Goal: Task Accomplishment & Management: Complete application form

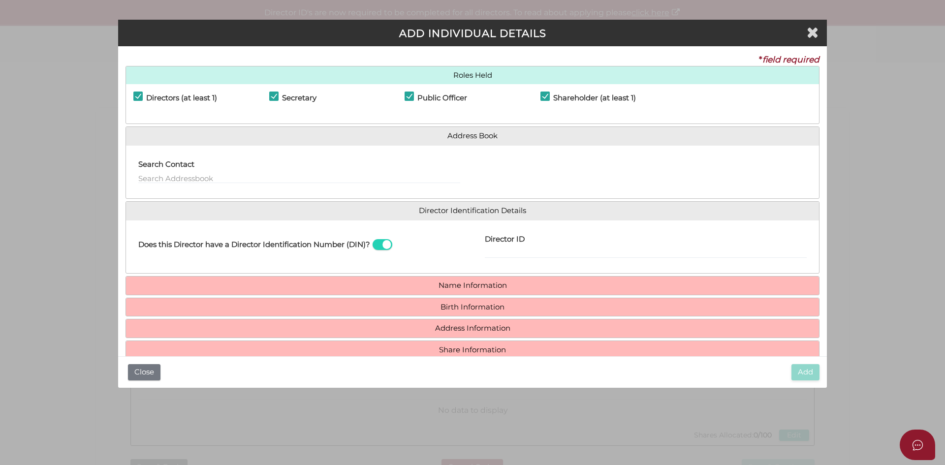
click at [383, 244] on span at bounding box center [383, 244] width 20 height 11
click at [0, 0] on input "checkbox" at bounding box center [0, 0] width 0 height 0
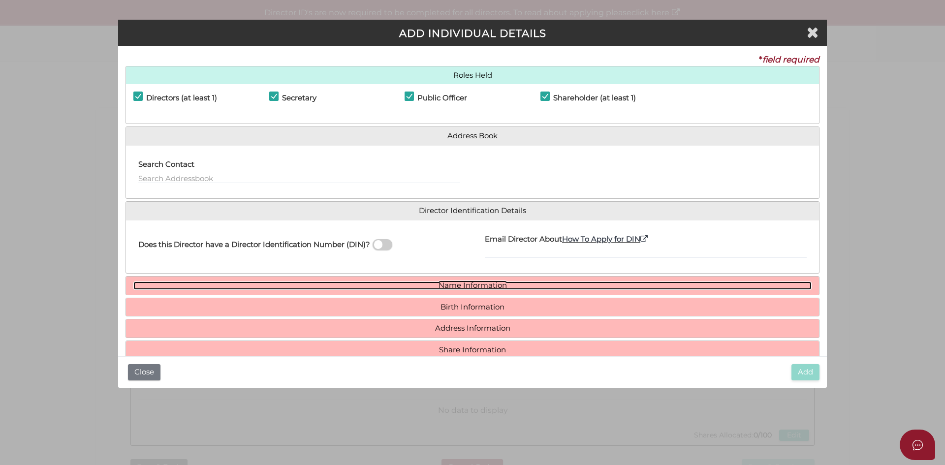
click at [471, 287] on link "Name Information" at bounding box center [472, 286] width 678 height 8
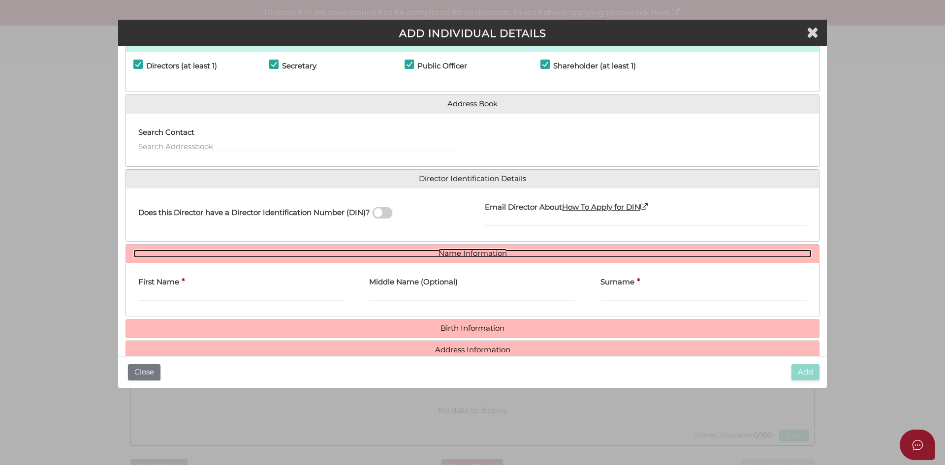
scroll to position [49, 0]
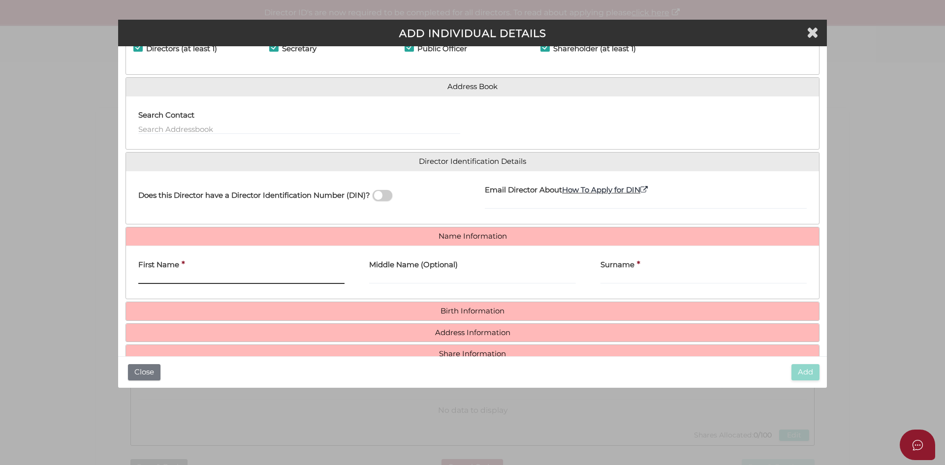
click at [204, 276] on input "First Name" at bounding box center [241, 278] width 206 height 11
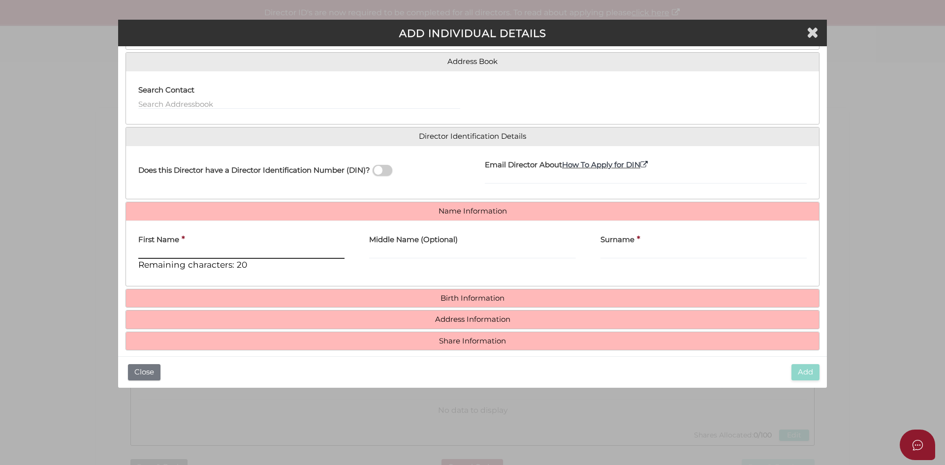
scroll to position [84, 0]
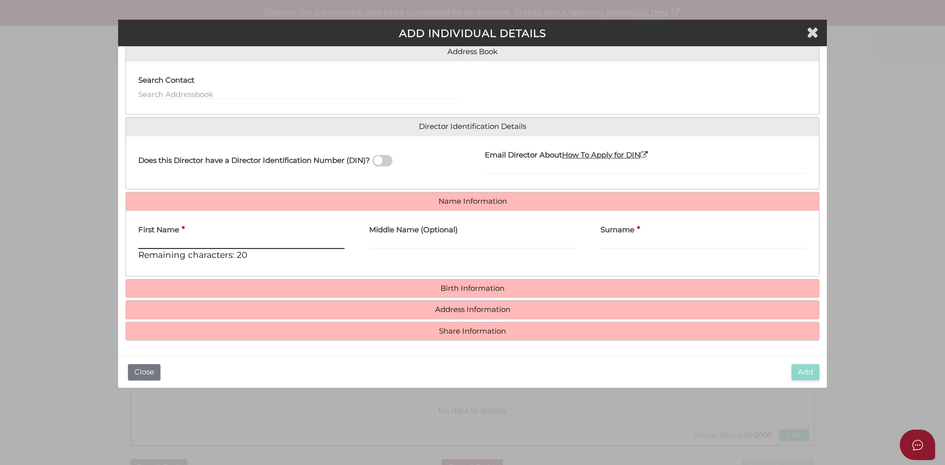
paste input "AMANDIP"
type input "AMANDIP"
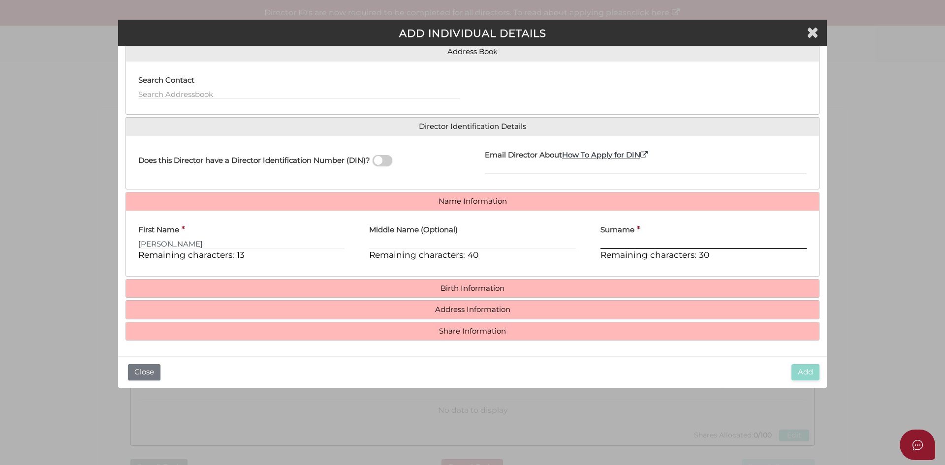
paste input "SINGH"
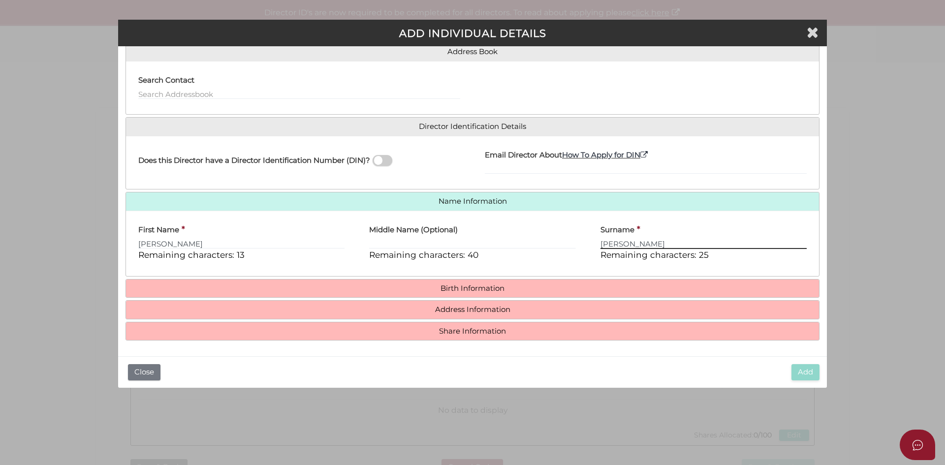
type input "SINGH"
click at [595, 267] on div "Surname * SINGH Remaining characters: 25" at bounding box center [703, 244] width 231 height 50
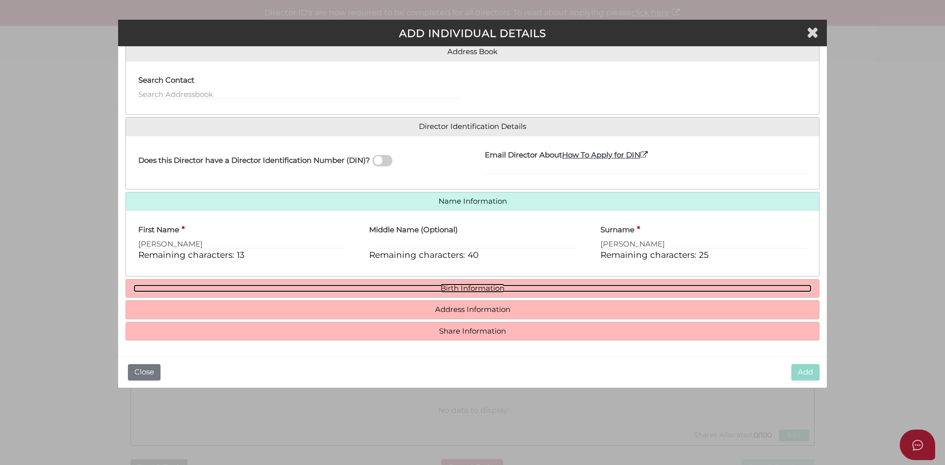
click at [485, 290] on link "Birth Information" at bounding box center [472, 289] width 678 height 8
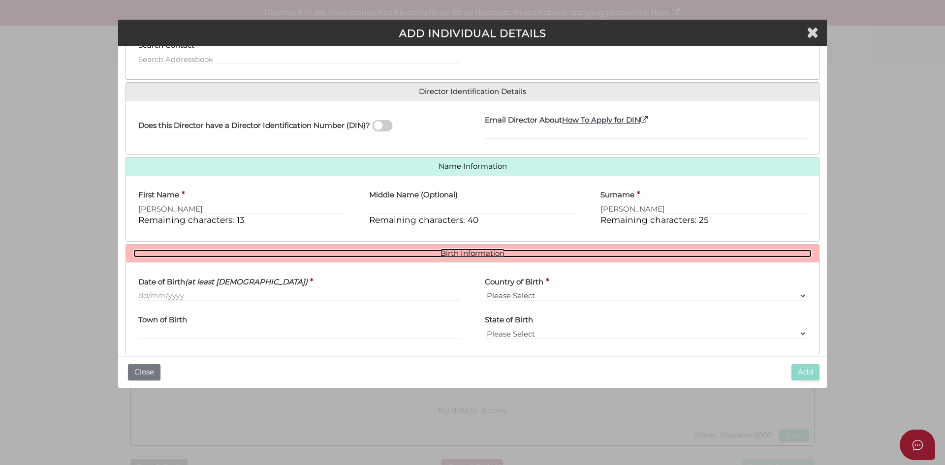
scroll to position [133, 0]
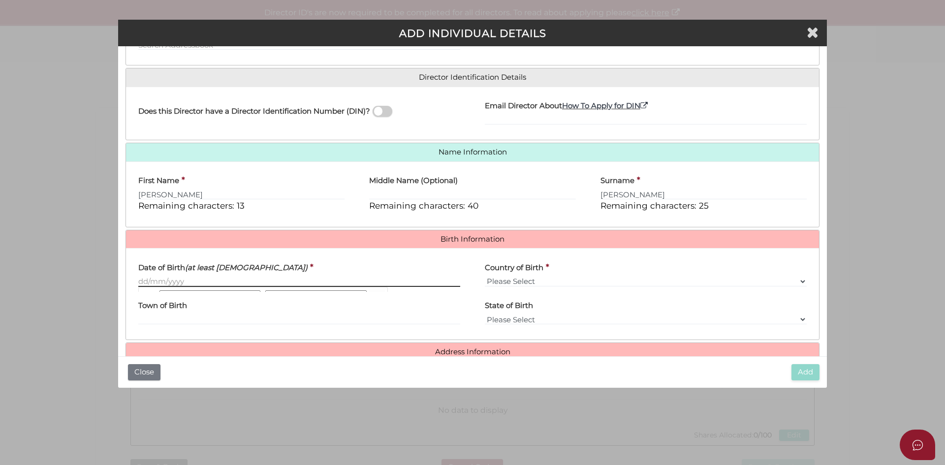
click at [171, 279] on input "Date of Birth (at least 18 years old)" at bounding box center [299, 281] width 322 height 11
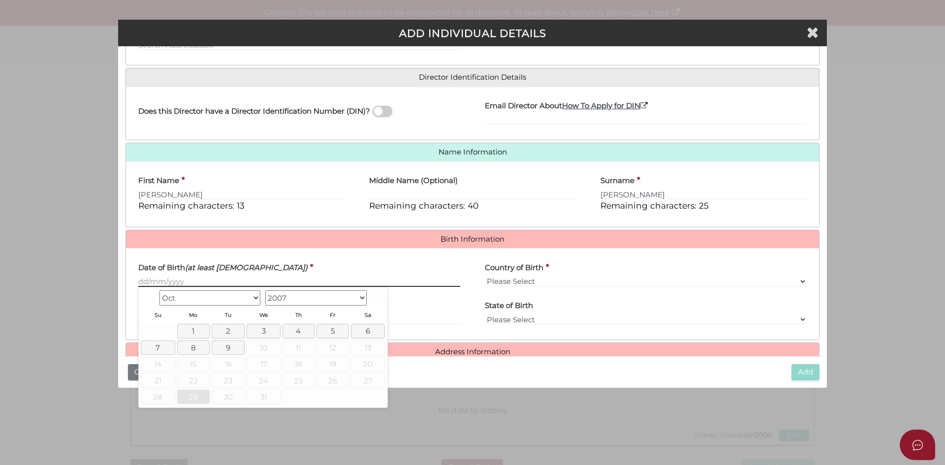
paste input "[DATE]"
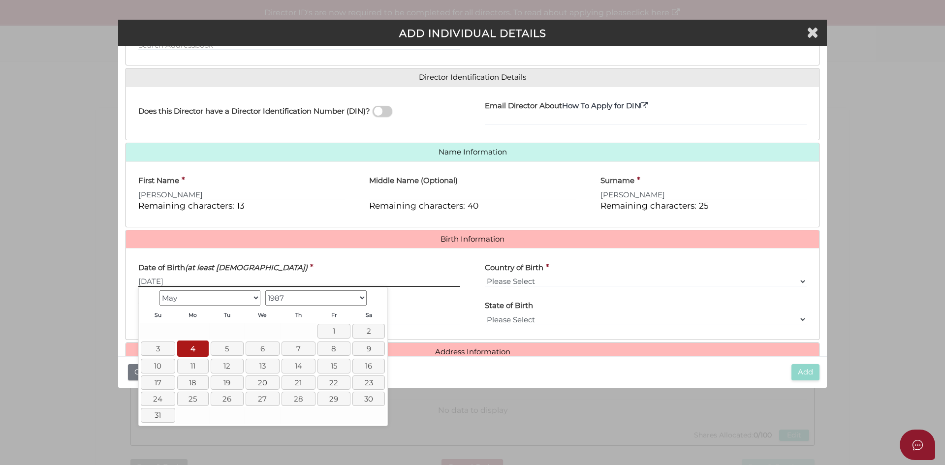
type input "[DATE]"
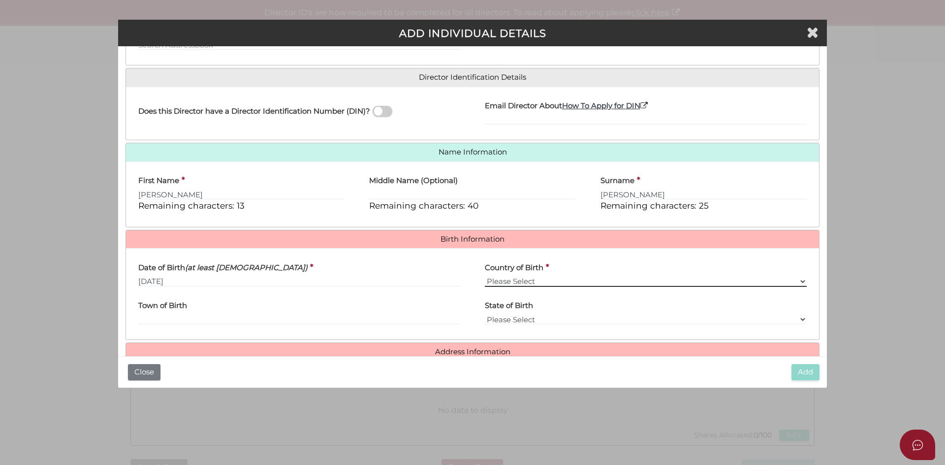
click at [509, 281] on select "Please Select v Australia Afghanistan Albania Algeria American Samoa Andorra An…" at bounding box center [646, 281] width 322 height 11
click at [485, 276] on select "Please Select v Australia Afghanistan Albania Algeria American Samoa Andorra An…" at bounding box center [646, 281] width 322 height 11
click at [196, 319] on input "Town of Birth" at bounding box center [299, 319] width 322 height 11
click at [518, 277] on select "Please Select v Australia Afghanistan Albania Algeria American Samoa Andorra An…" at bounding box center [646, 281] width 322 height 11
select select "[GEOGRAPHIC_DATA]"
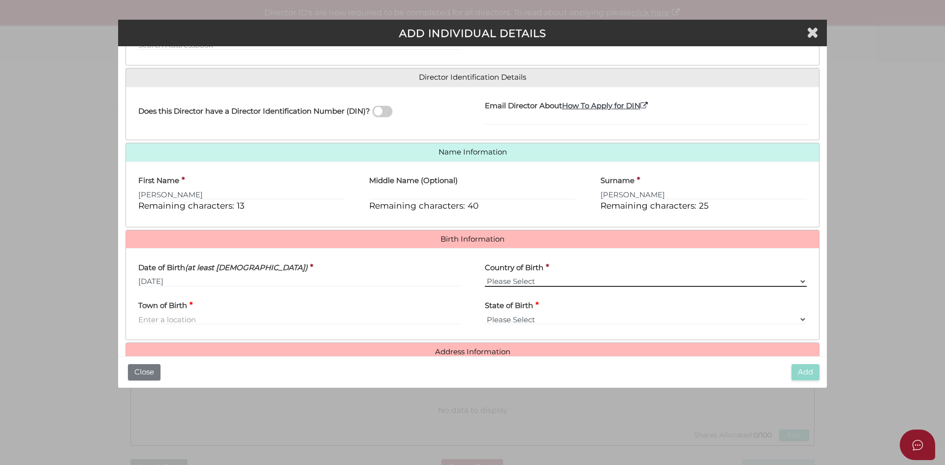
click at [485, 276] on select "Please Select v Australia Afghanistan Albania Algeria American Samoa Andorra An…" at bounding box center [646, 281] width 322 height 11
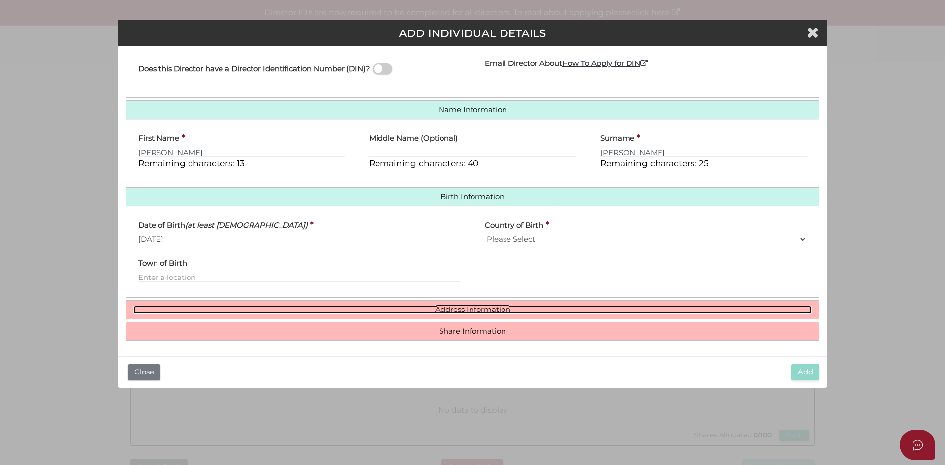
click at [443, 310] on link "Address Information" at bounding box center [472, 310] width 678 height 8
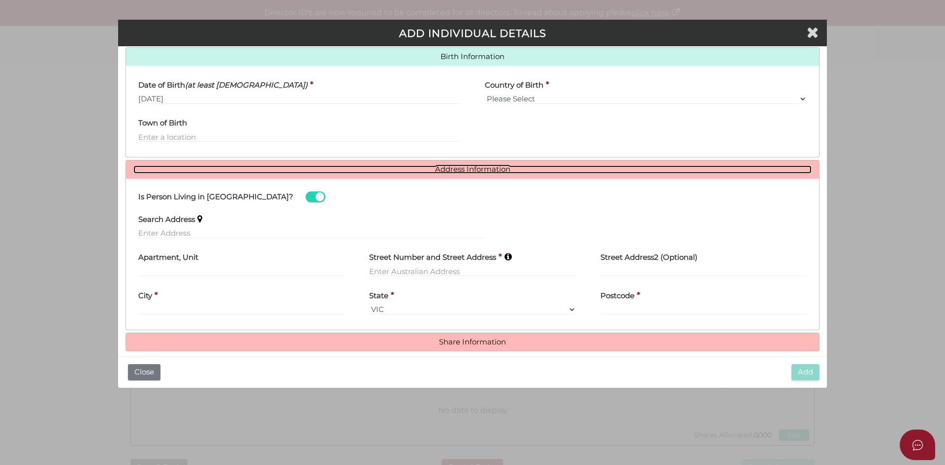
scroll to position [323, 0]
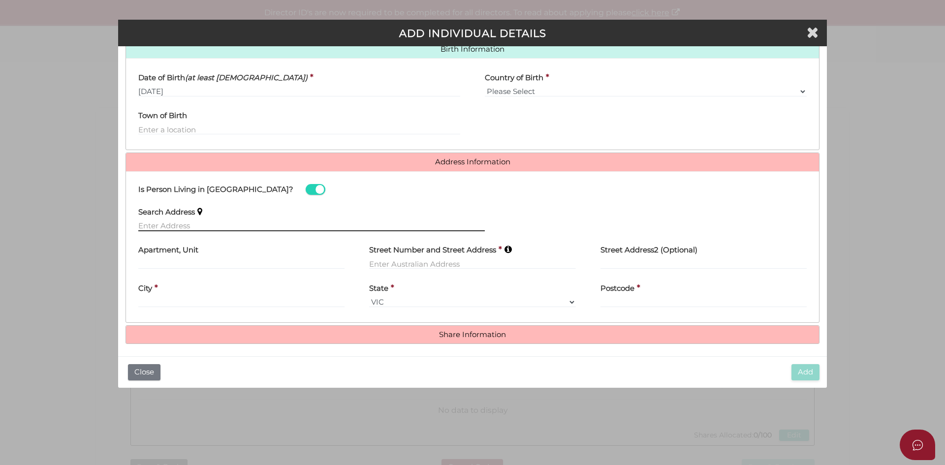
click at [190, 223] on input "text" at bounding box center [311, 226] width 347 height 11
paste input "[STREET_ADDRESS]"
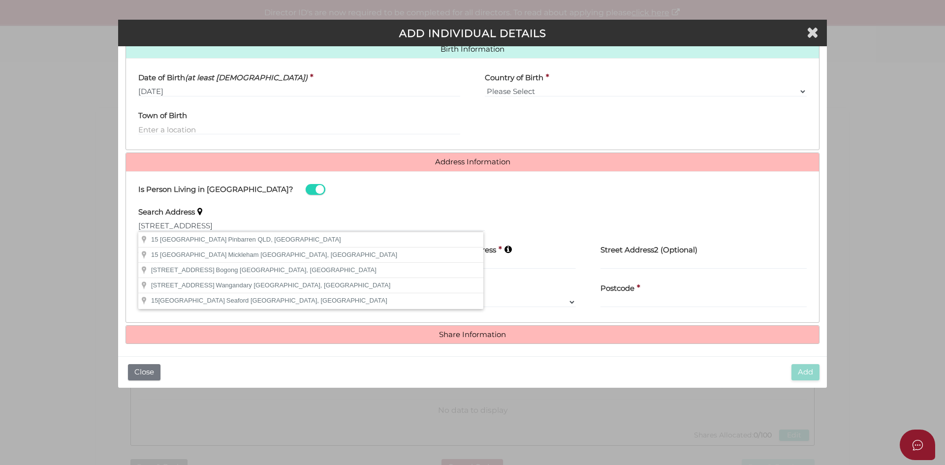
type input "15 Mountain View Lane, Pinbarren QLD, Australia"
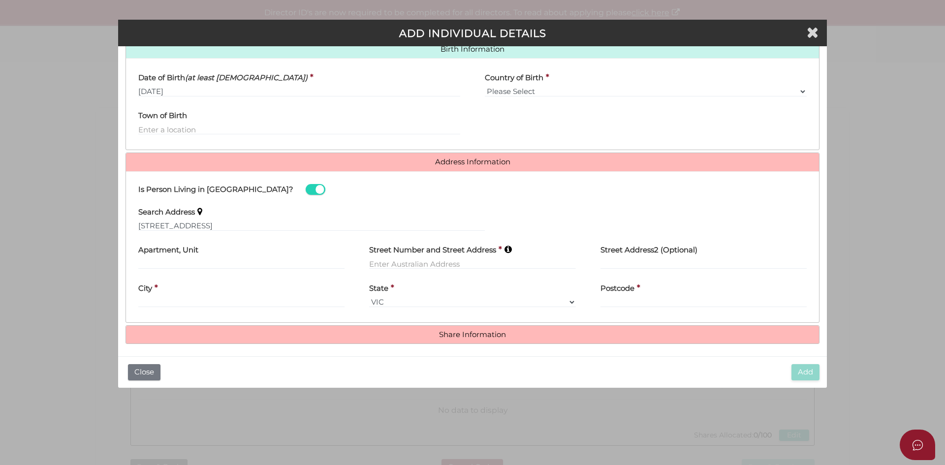
type input "[STREET_ADDRESS]"
type input "Pinbarren"
select select "QLD"
type input "4568"
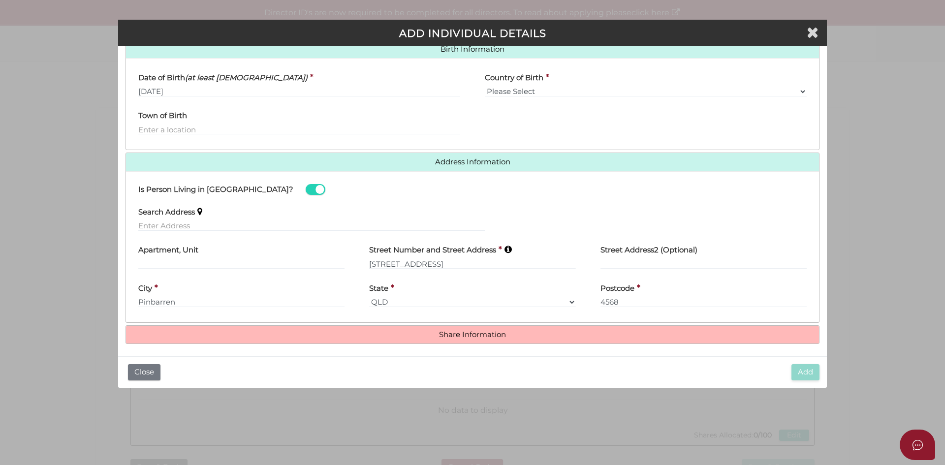
click at [215, 216] on div "Search Address" at bounding box center [311, 215] width 347 height 31
click at [217, 228] on input "text" at bounding box center [311, 226] width 347 height 11
paste input "[STREET_ADDRESS]"
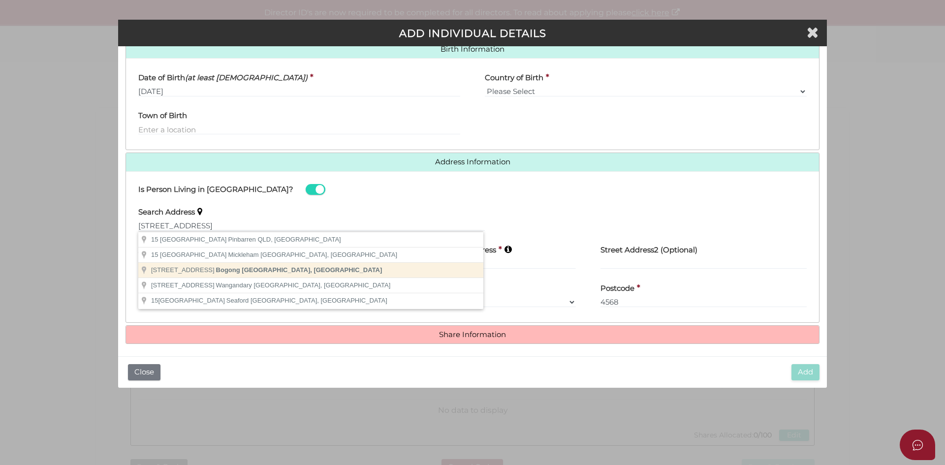
type input "15 Mountain View Lane, Bogong VIC, Australia"
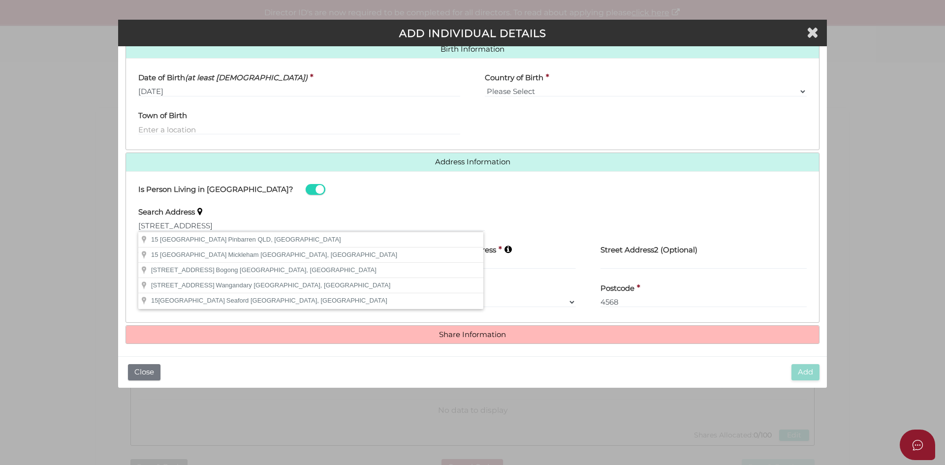
type input "[STREET_ADDRESS]"
type input "Bogong"
select select "VIC"
type input "3699"
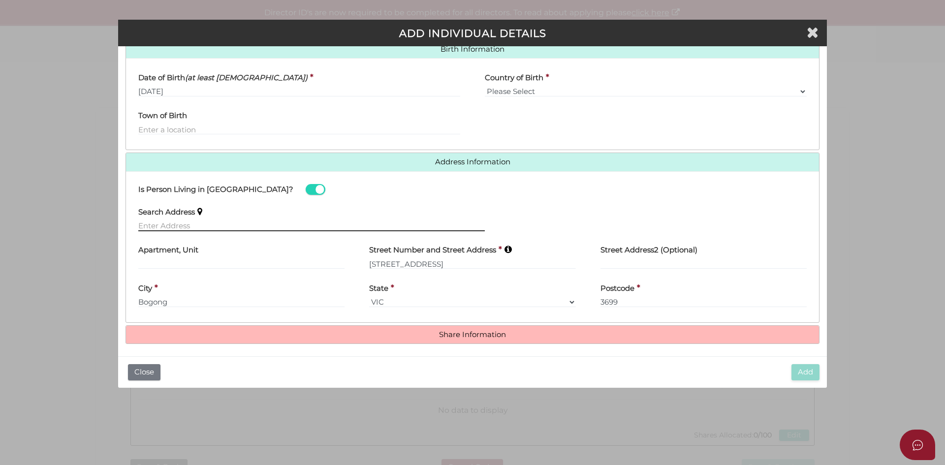
click at [228, 227] on input "text" at bounding box center [311, 226] width 347 height 11
paste input "[STREET_ADDRESS]"
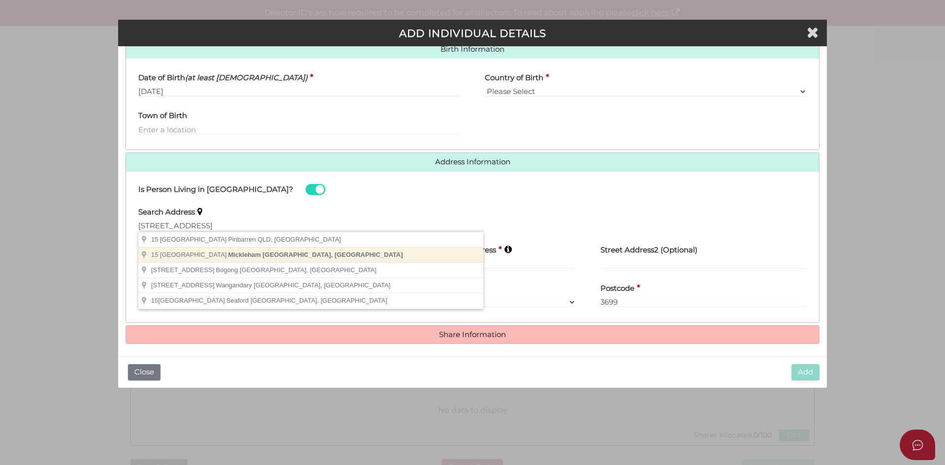
type input "15 Mountain View Lane, Mickleham VIC, Australia"
type input "[STREET_ADDRESS]"
type input "Mickleham"
select select "VIC"
type input "3064"
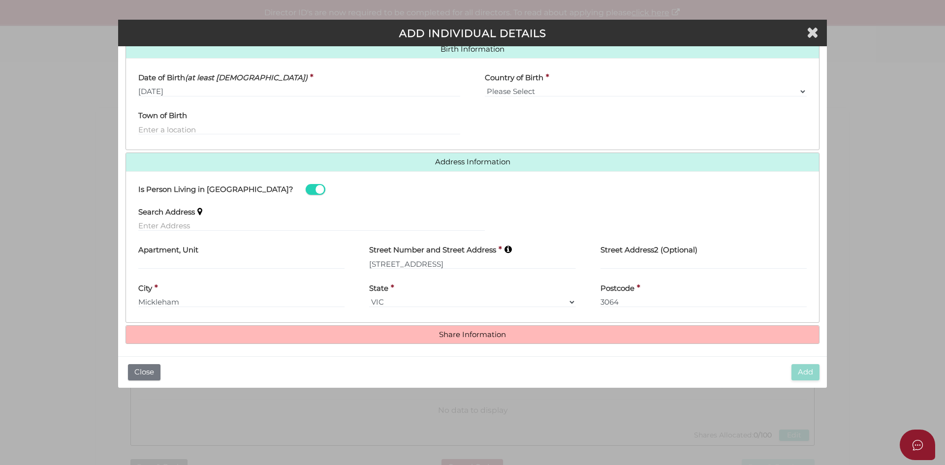
scroll to position [327, 0]
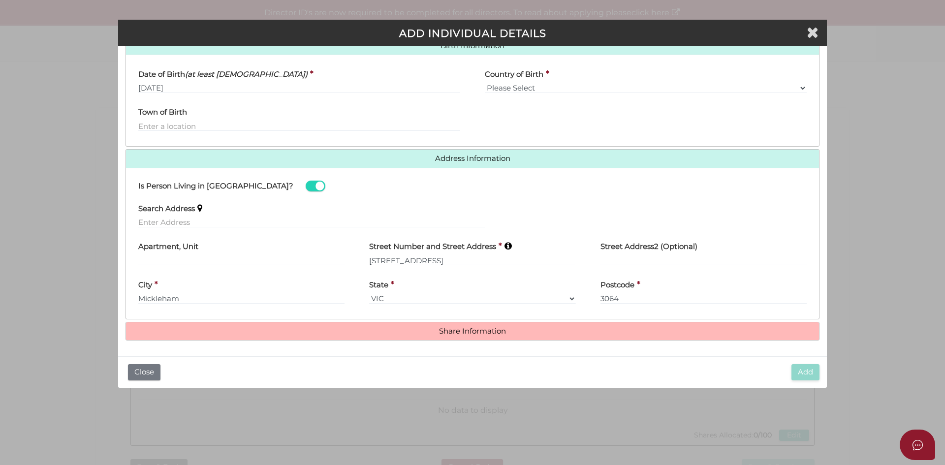
click at [475, 338] on h4 "Share Information" at bounding box center [472, 331] width 693 height 18
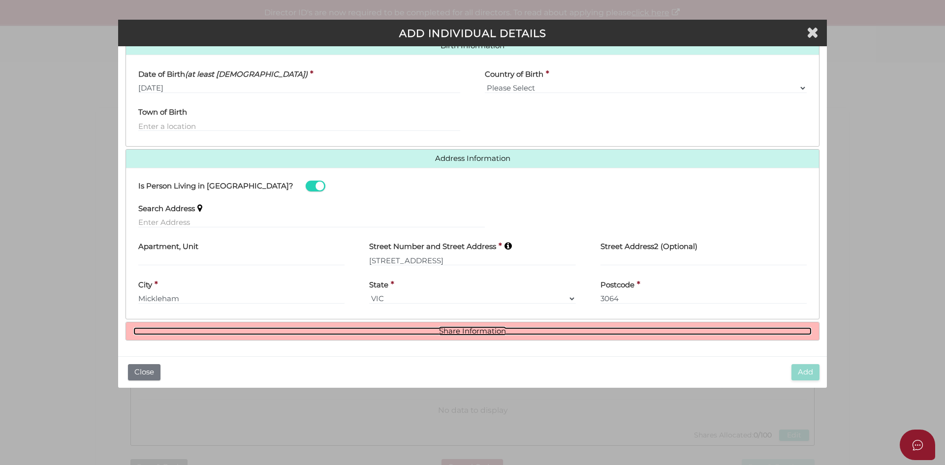
click at [475, 332] on link "Share Information" at bounding box center [472, 331] width 678 height 8
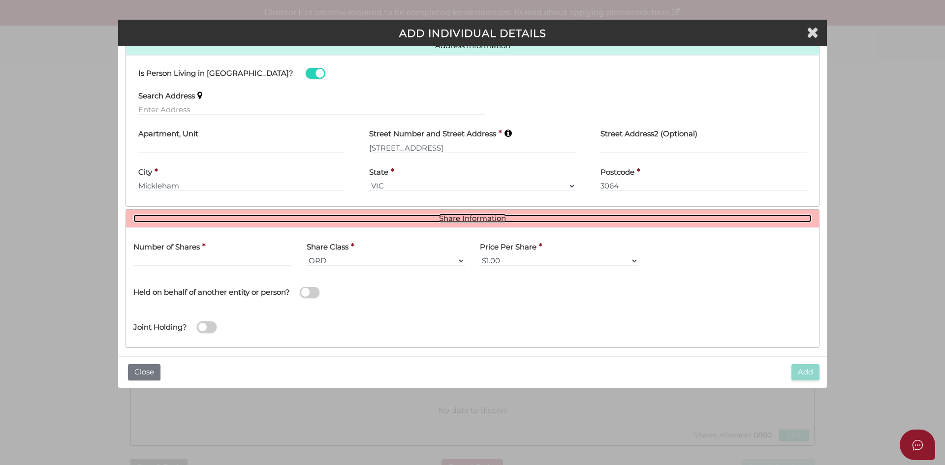
scroll to position [447, 0]
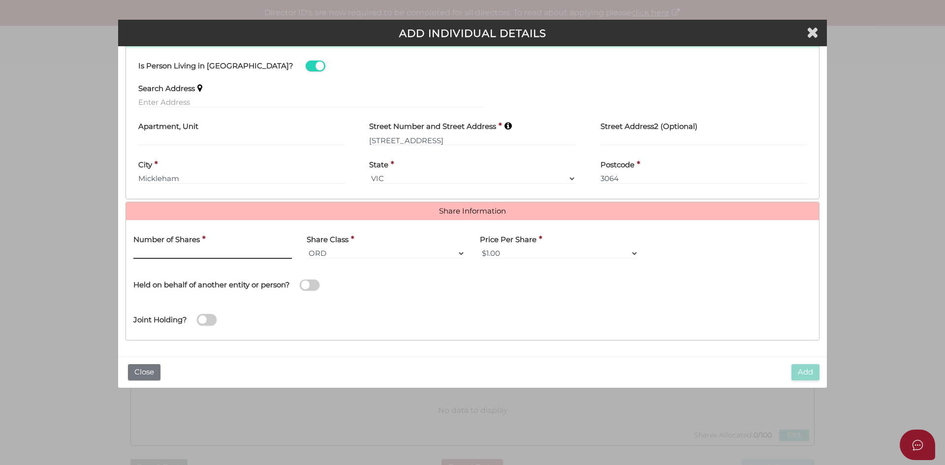
click at [189, 253] on input "text" at bounding box center [212, 253] width 158 height 11
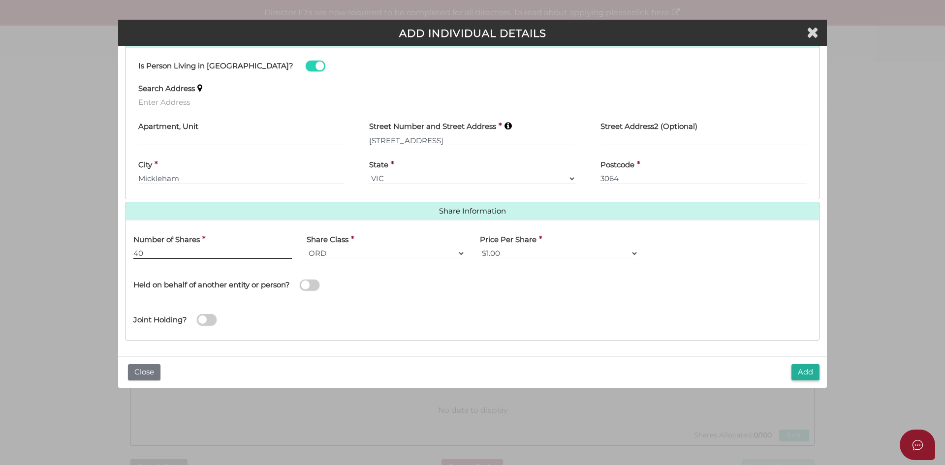
type input "40"
click at [396, 280] on div "Held on behalf of another entity or person?" at bounding box center [299, 280] width 332 height 28
click at [801, 375] on button "Add" at bounding box center [805, 372] width 28 height 16
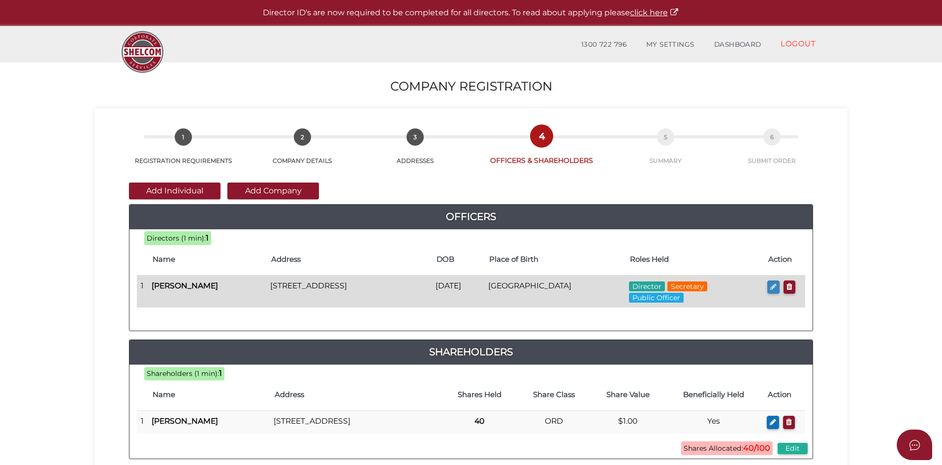
click at [776, 287] on icon "button" at bounding box center [773, 286] width 6 height 7
checkbox input "true"
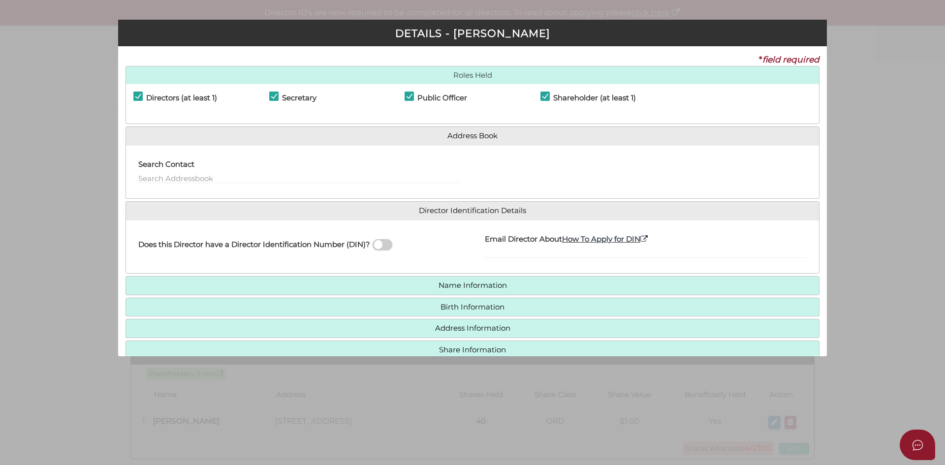
drag, startPoint x: 274, startPoint y: 97, endPoint x: 290, endPoint y: 98, distance: 16.3
click at [274, 97] on label "Secretary" at bounding box center [292, 100] width 47 height 12
click at [271, 95] on label "Secretary" at bounding box center [292, 100] width 47 height 12
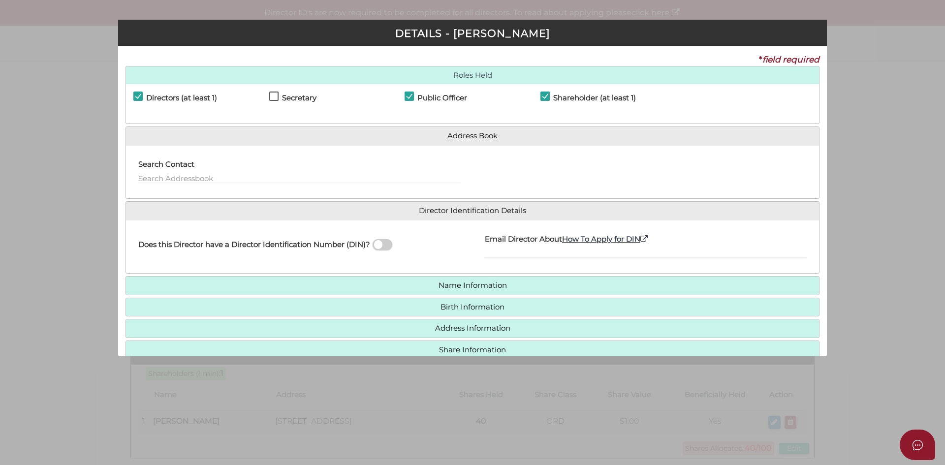
checkbox input "true"
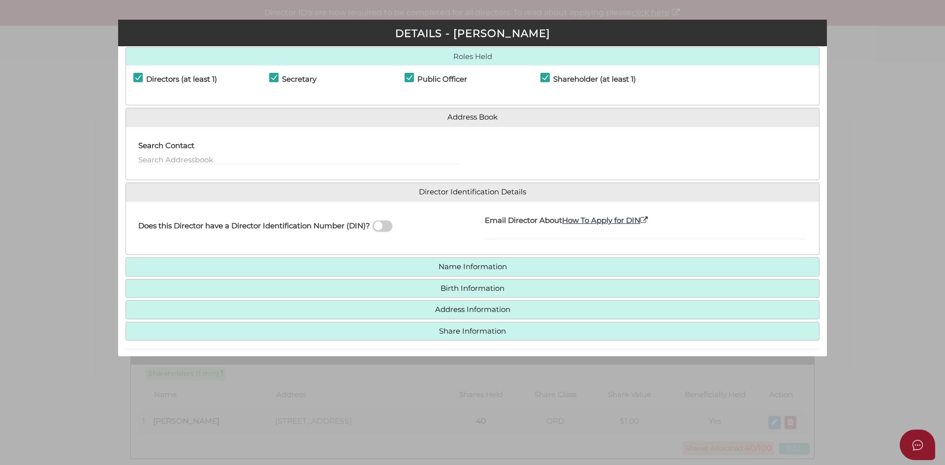
scroll to position [50, 0]
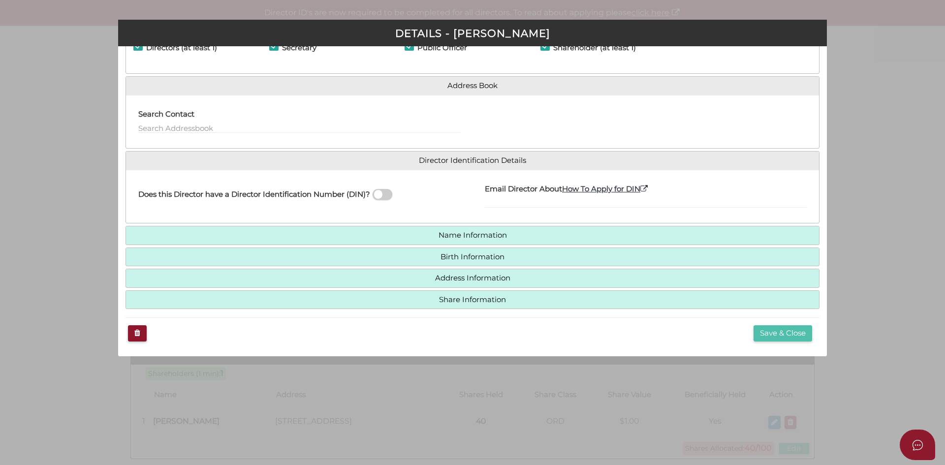
click at [770, 331] on button "Save & Close" at bounding box center [783, 333] width 59 height 16
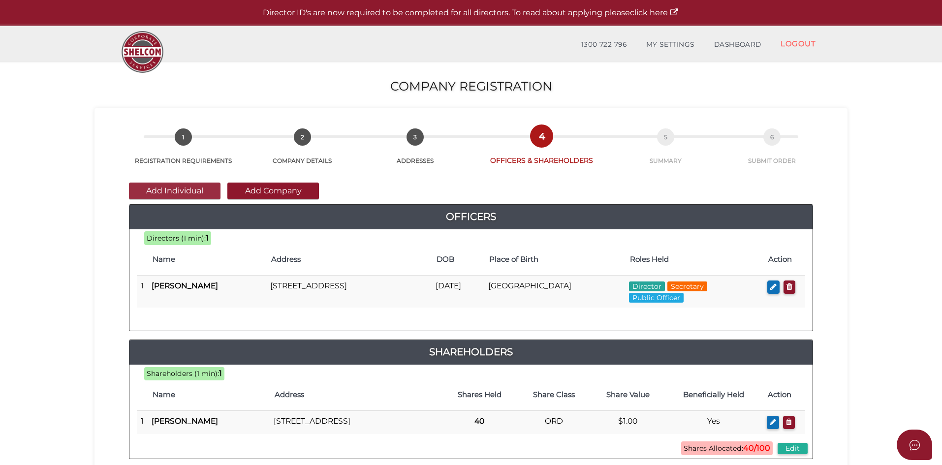
click at [172, 193] on button "Add Individual" at bounding box center [175, 191] width 92 height 17
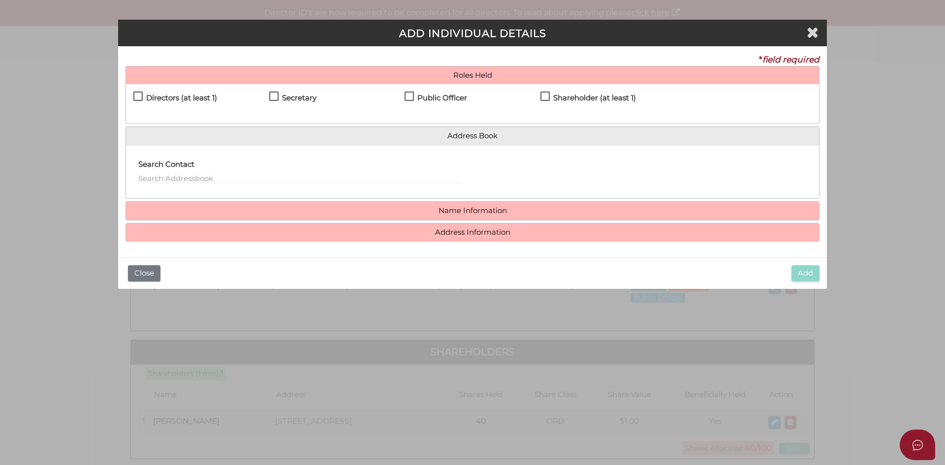
click at [136, 94] on label "Directors (at least 1)" at bounding box center [175, 100] width 84 height 12
checkbox input "true"
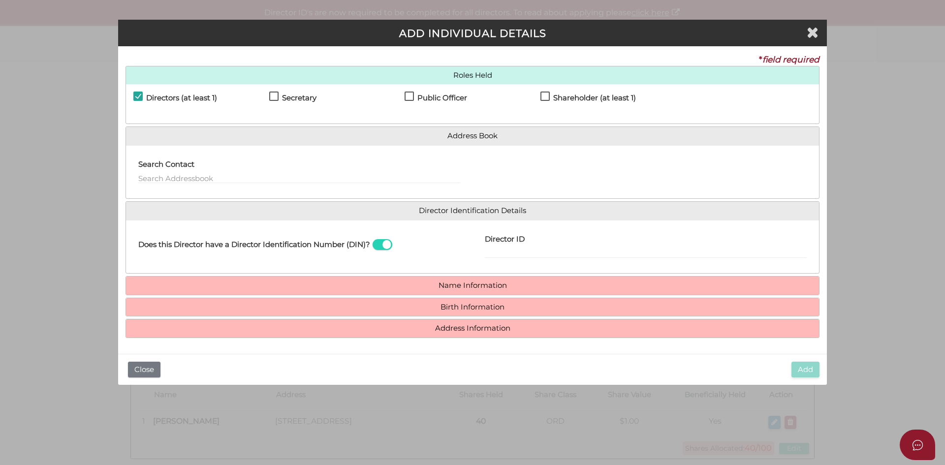
click at [275, 95] on label "Secretary" at bounding box center [292, 100] width 47 height 12
checkbox input "true"
click at [410, 94] on label "Public Officer" at bounding box center [436, 100] width 63 height 12
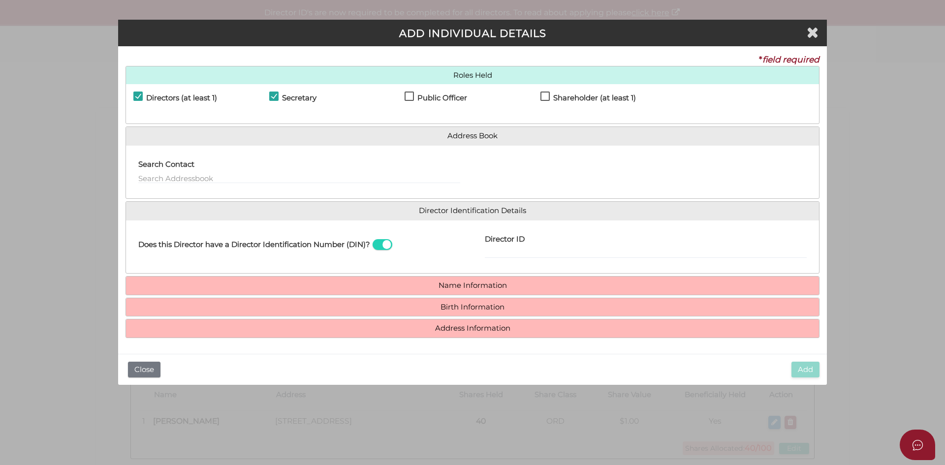
checkbox input "true"
click at [552, 95] on label "Shareholder (at least 1)" at bounding box center [587, 100] width 95 height 12
checkbox input "true"
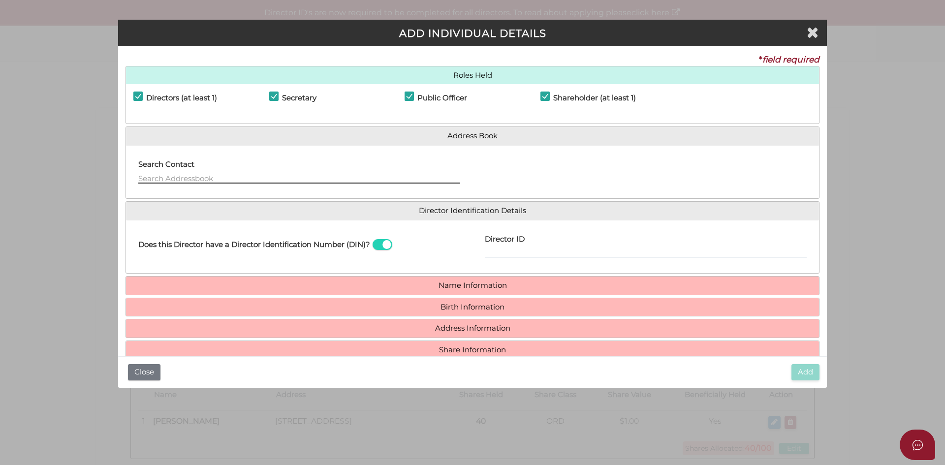
click at [193, 177] on input "text" at bounding box center [299, 178] width 322 height 11
type input "manin"
drag, startPoint x: 203, startPoint y: 175, endPoint x: 126, endPoint y: 168, distance: 77.6
click at [133, 172] on div "Search Contact - Please use 'arrow' keys & press 'Enter' to select. manin" at bounding box center [299, 172] width 347 height 38
click at [408, 222] on div "Does this Director have a Director Identification Number (DIN)? Director ID Ema…" at bounding box center [472, 247] width 693 height 54
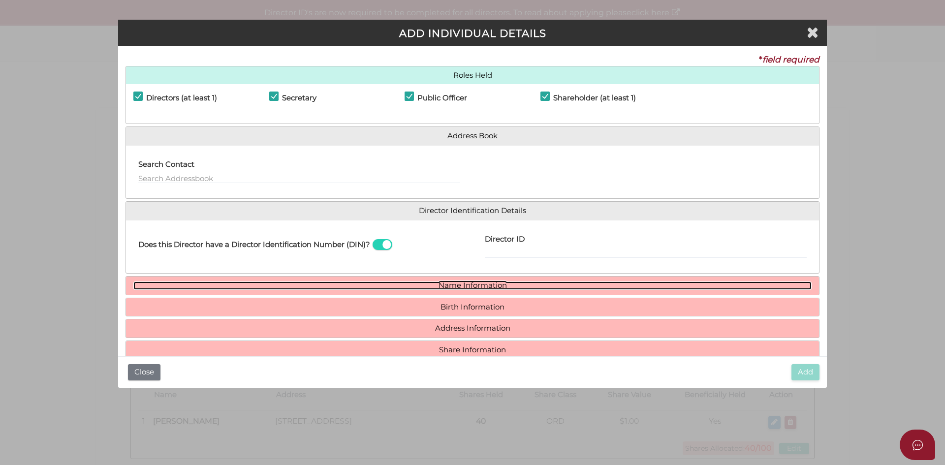
click at [402, 287] on link "Name Information" at bounding box center [472, 286] width 678 height 8
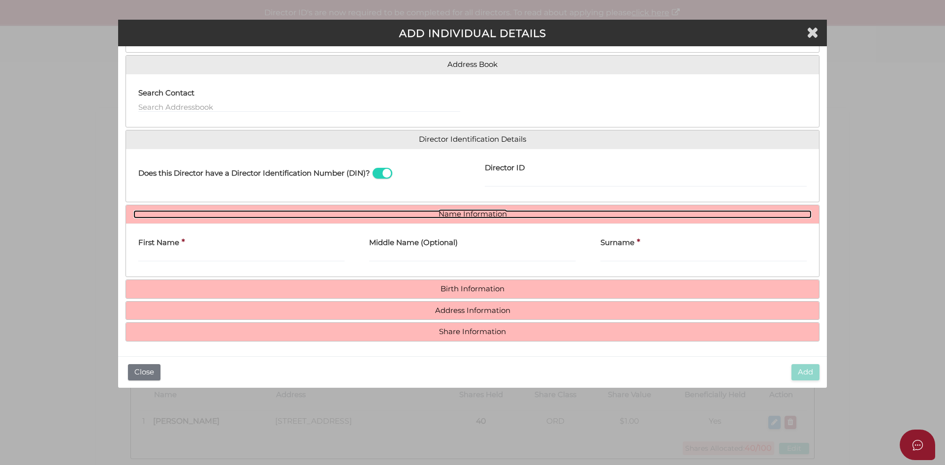
scroll to position [72, 0]
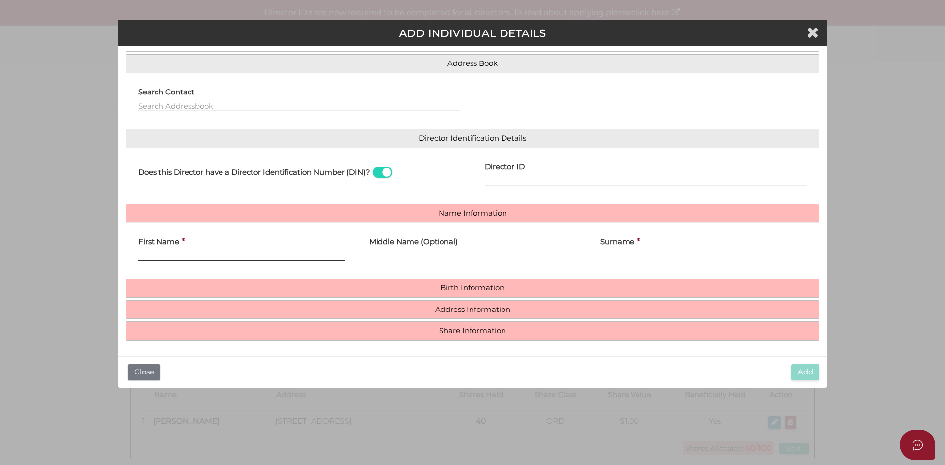
click at [147, 257] on input "First Name" at bounding box center [241, 255] width 206 height 11
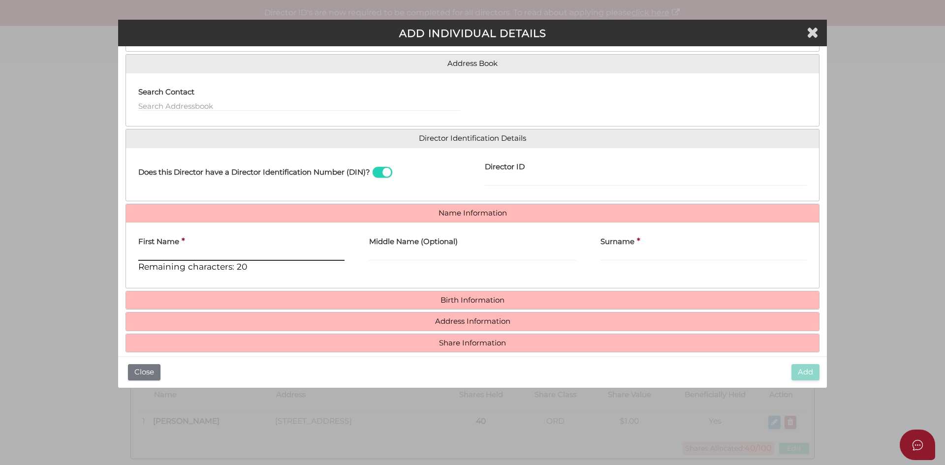
paste input "MANINDER"
type input "MANINDER"
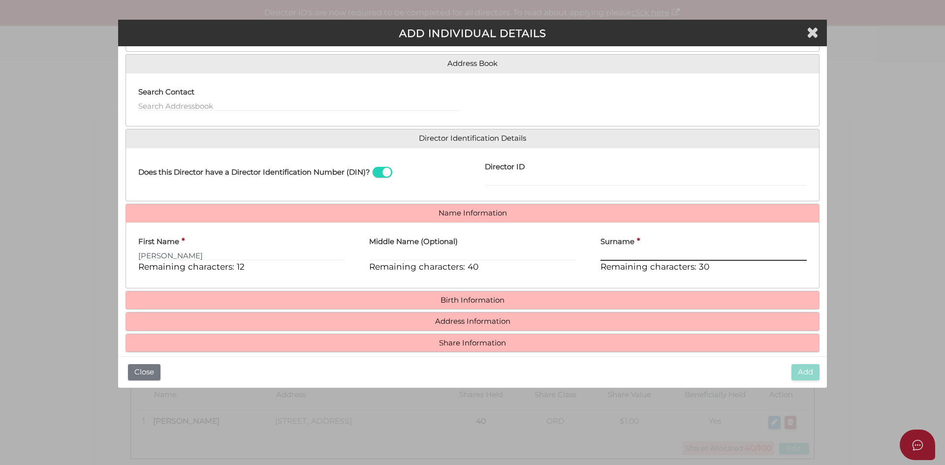
paste input "KAUR"
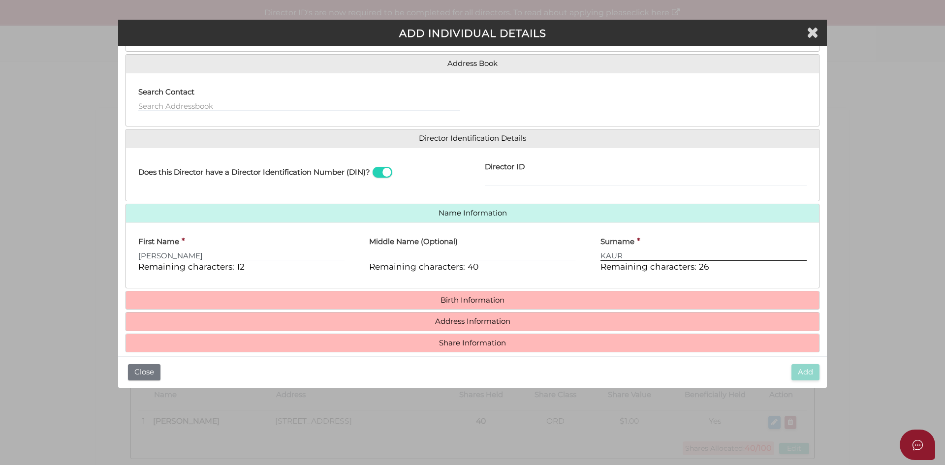
type input "KAUR"
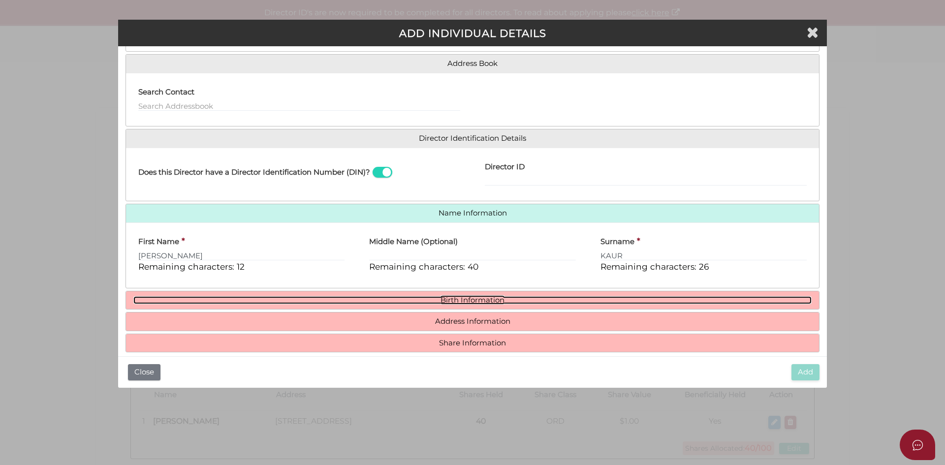
click at [478, 304] on link "Birth Information" at bounding box center [472, 300] width 678 height 8
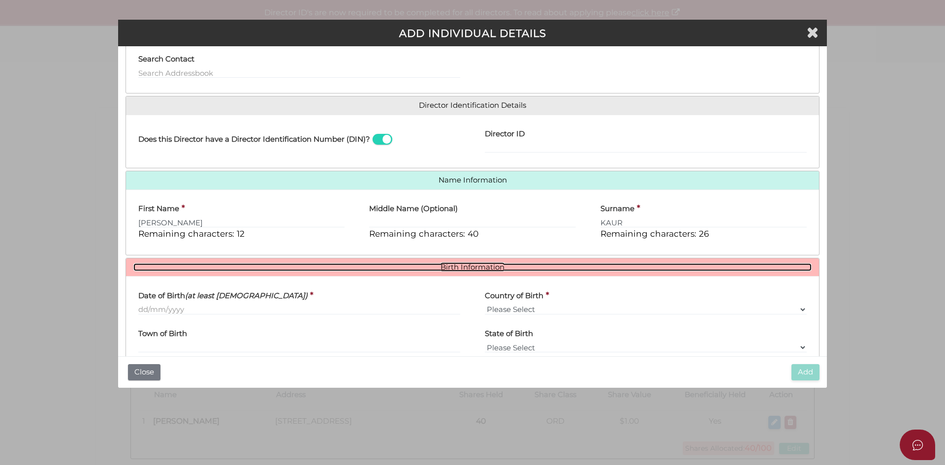
scroll to position [122, 0]
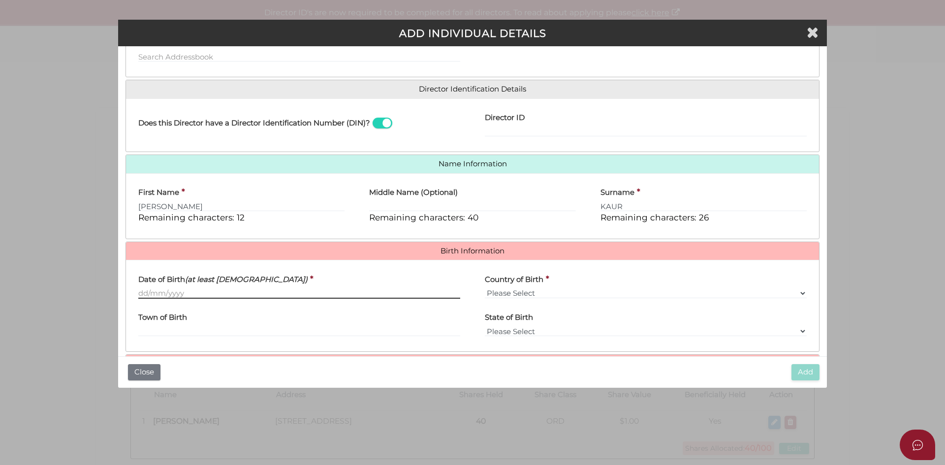
click at [196, 295] on input "Date of Birth (at least 18 years old)" at bounding box center [299, 293] width 322 height 11
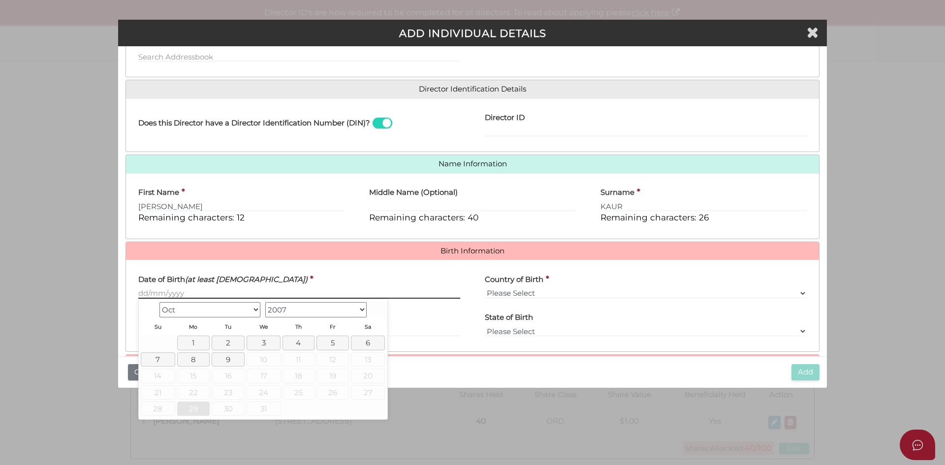
paste input "[DATE]"
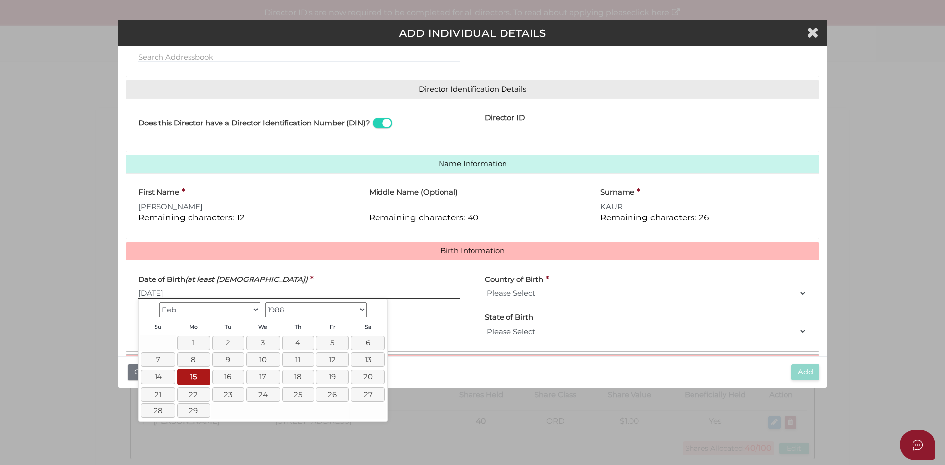
type input "[DATE]"
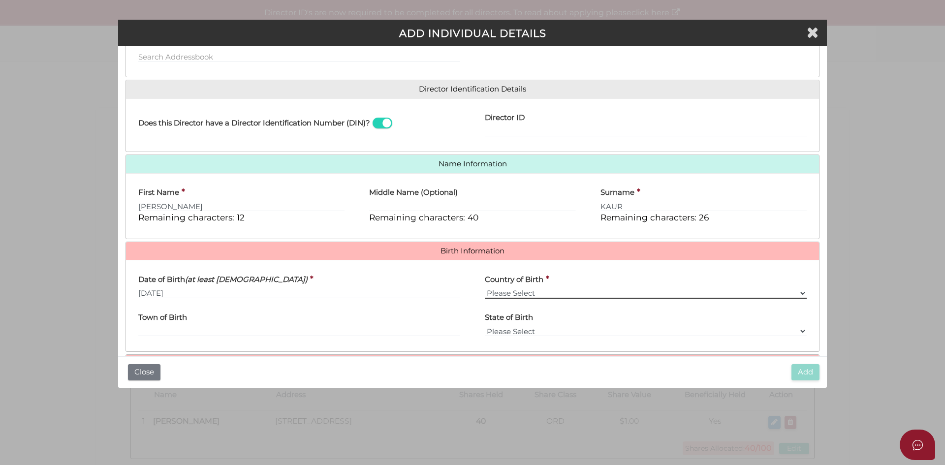
click at [521, 288] on select "Please Select v Australia Afghanistan Albania Algeria American Samoa Andorra An…" at bounding box center [646, 293] width 322 height 11
select select "[GEOGRAPHIC_DATA]"
click at [485, 288] on select "Please Select v Australia Afghanistan Albania Algeria American Samoa Andorra An…" at bounding box center [646, 293] width 322 height 11
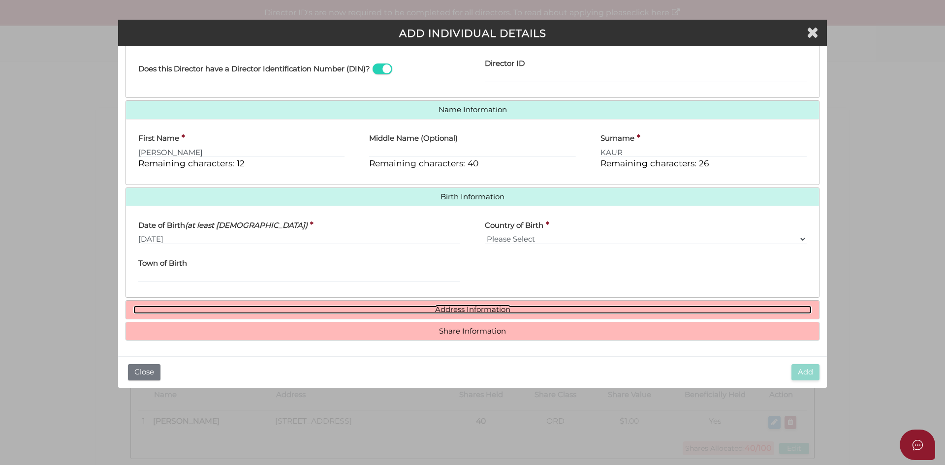
click at [480, 308] on link "Address Information" at bounding box center [472, 310] width 678 height 8
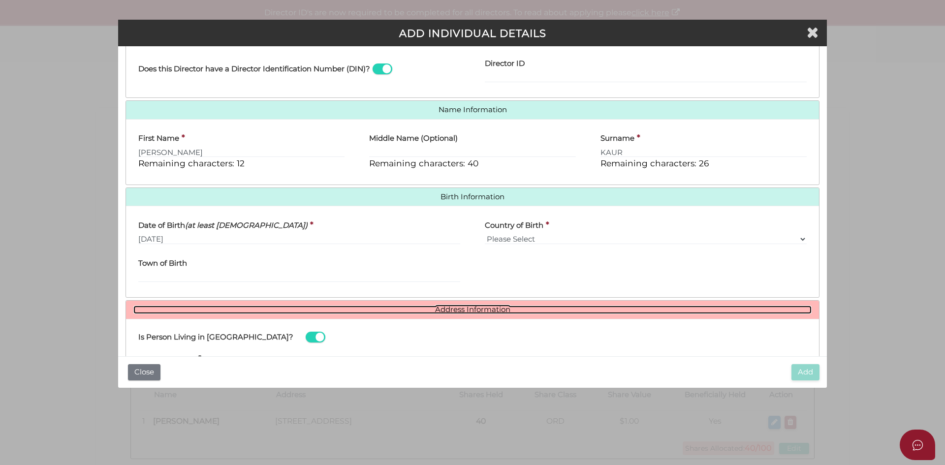
scroll to position [274, 0]
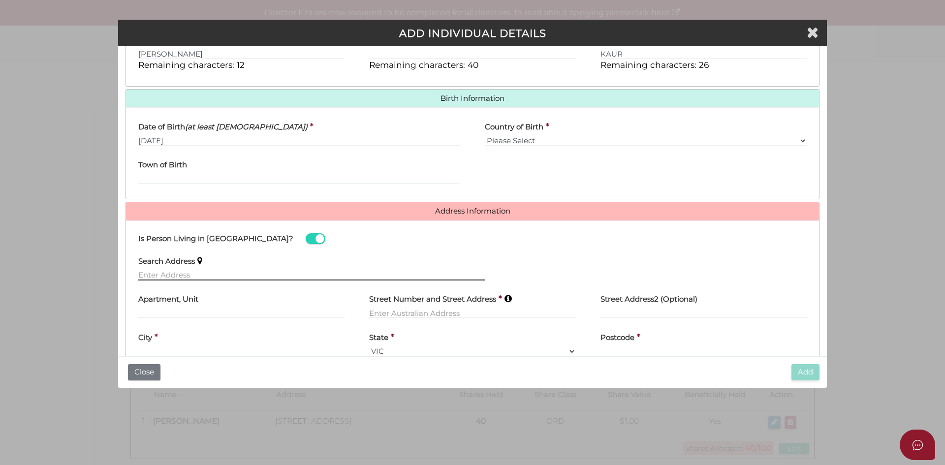
click at [189, 270] on input "text" at bounding box center [311, 275] width 347 height 11
paste input "[STREET_ADDRESS]"
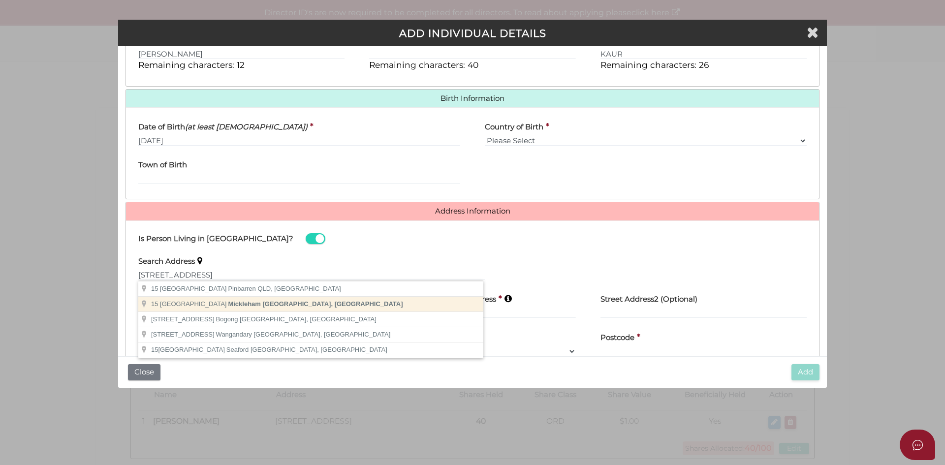
type input "15 Mountain View Lane, Mickleham VIC, Australia"
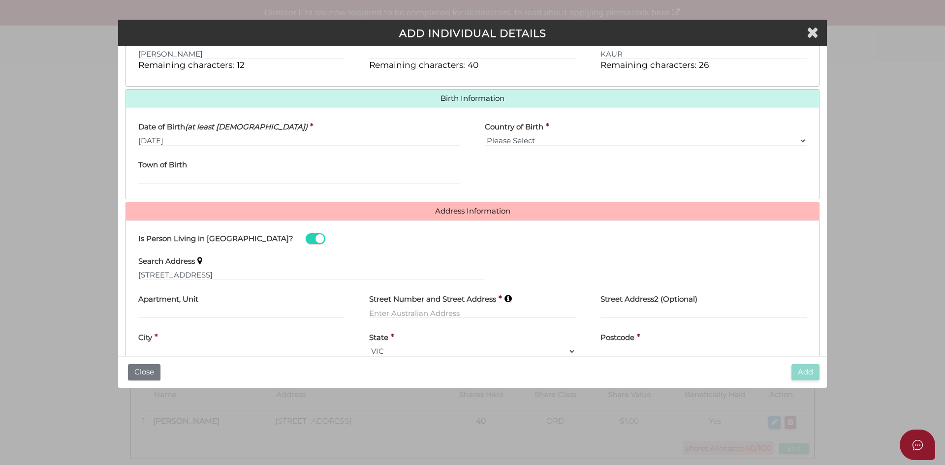
type input "[STREET_ADDRESS]"
type input "Mickleham"
select select "VIC"
type input "3064"
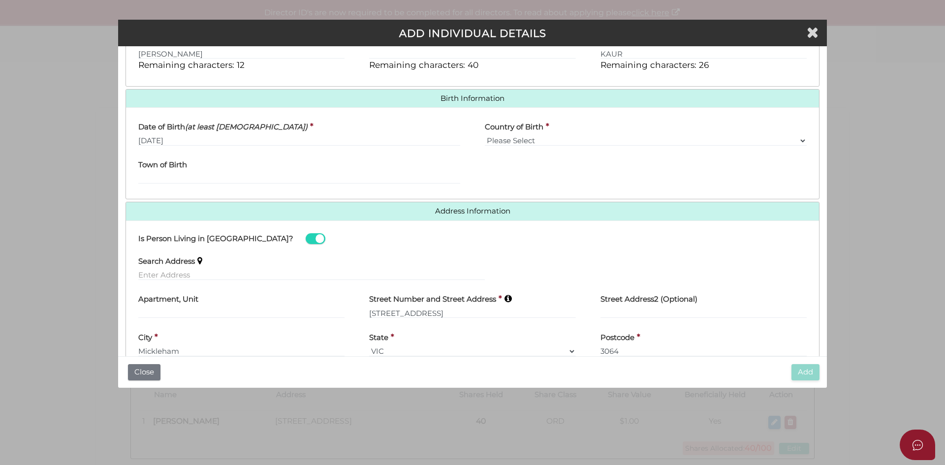
scroll to position [327, 0]
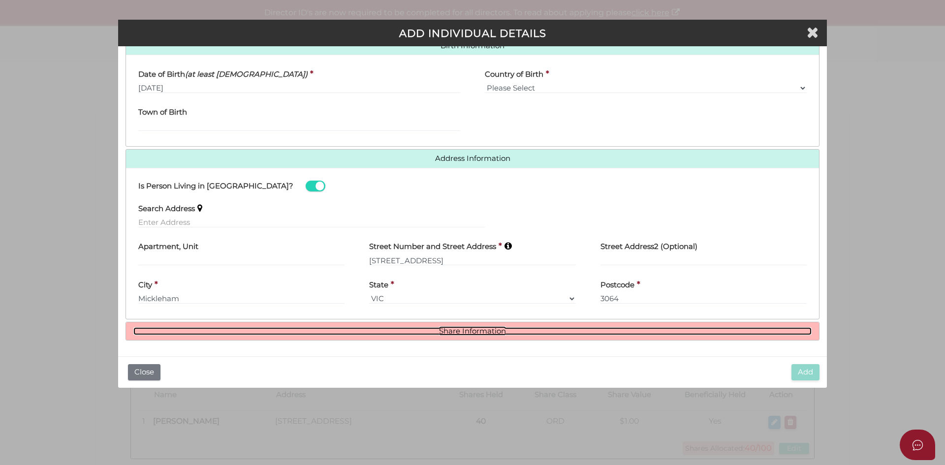
click at [421, 333] on link "Share Information" at bounding box center [472, 331] width 678 height 8
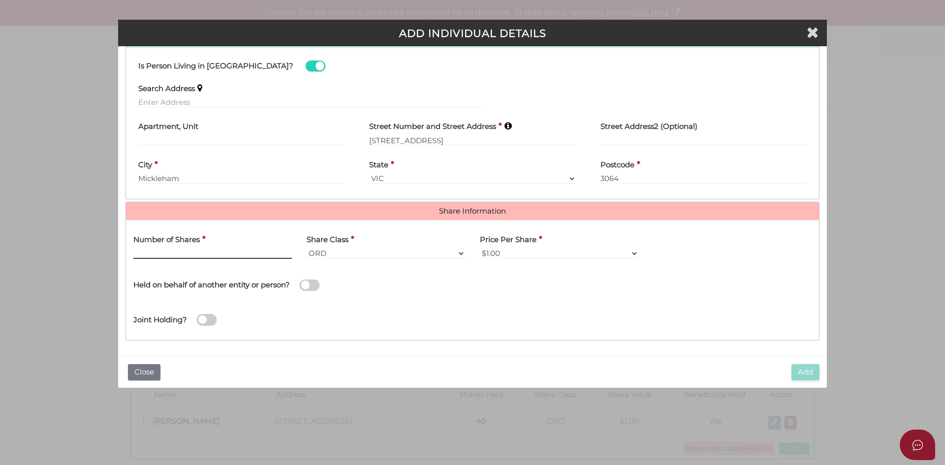
click at [195, 254] on input "text" at bounding box center [212, 253] width 158 height 11
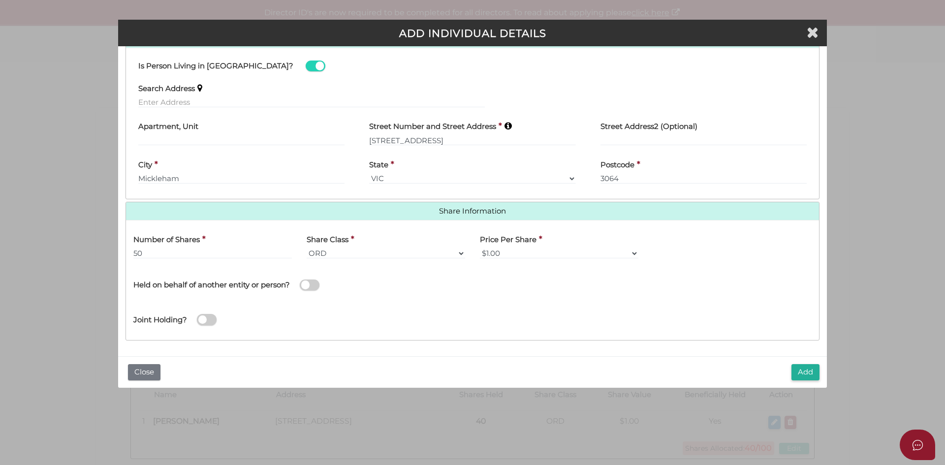
click at [478, 306] on div "Joint Holding?" at bounding box center [472, 317] width 693 height 32
drag, startPoint x: 177, startPoint y: 252, endPoint x: 0, endPoint y: 247, distance: 177.3
click at [0, 247] on div "Pty Ltd ADD INDIVIDUAL DETAILS * field required Roles Held Directors (at least …" at bounding box center [472, 232] width 945 height 465
type input "60"
click at [445, 289] on div "Held on behalf of another entity or person?" at bounding box center [299, 280] width 332 height 28
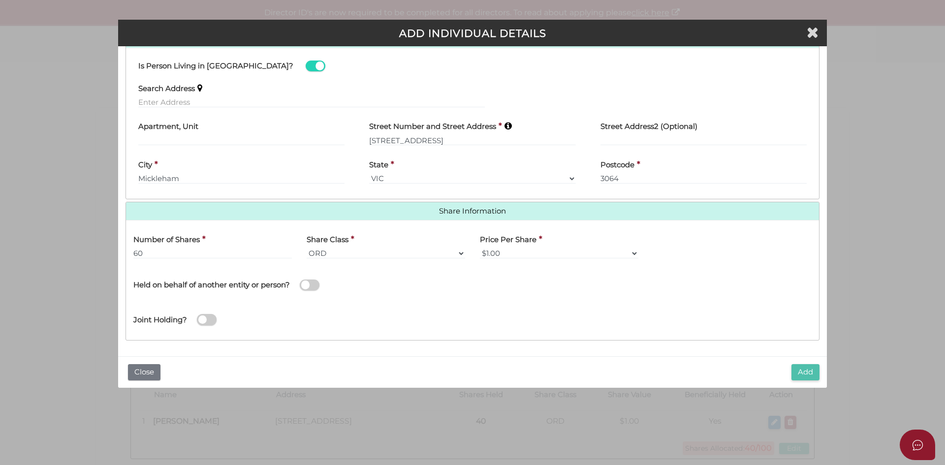
click at [812, 372] on button "Add" at bounding box center [805, 372] width 28 height 16
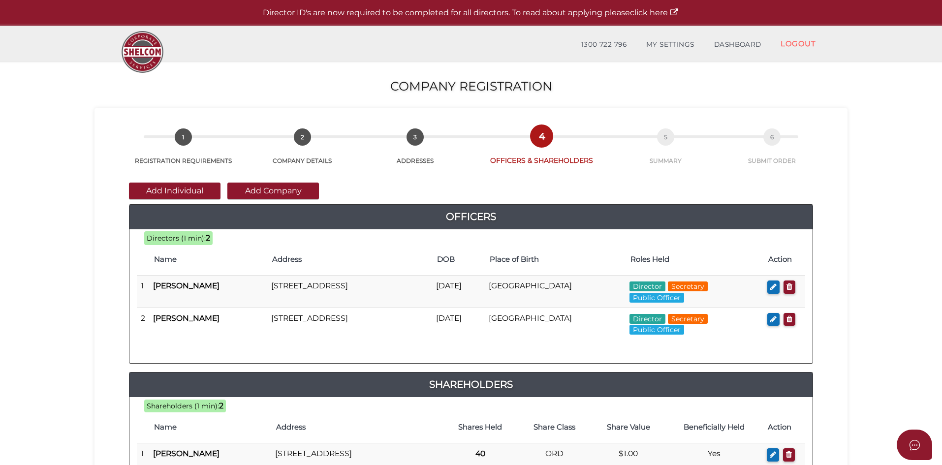
click at [882, 327] on section "Company Registration d371bc6084d8978c550386ca722815d3 1 REGISTRATION REQUIREMEN…" at bounding box center [471, 367] width 942 height 612
click at [866, 337] on section "Company Registration d371bc6084d8978c550386ca722815d3 1 REGISTRATION REQUIREMEN…" at bounding box center [471, 367] width 942 height 612
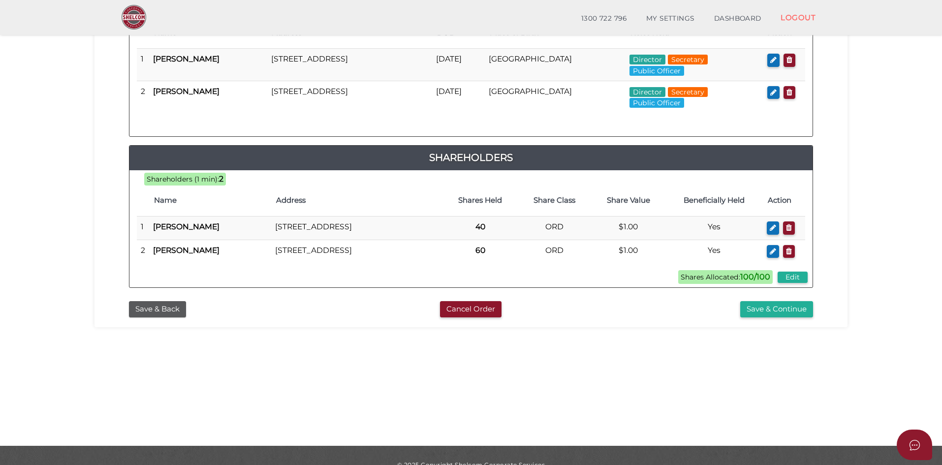
scroll to position [197, 0]
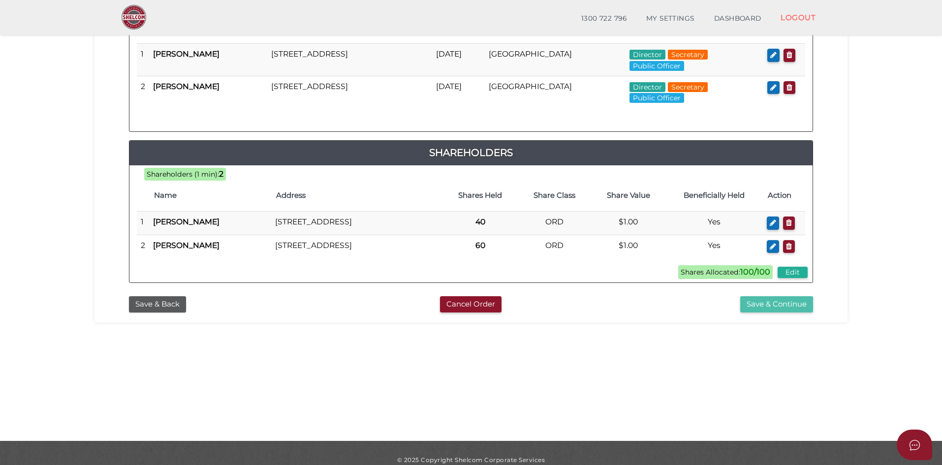
click at [773, 313] on button "Save & Continue" at bounding box center [776, 304] width 73 height 16
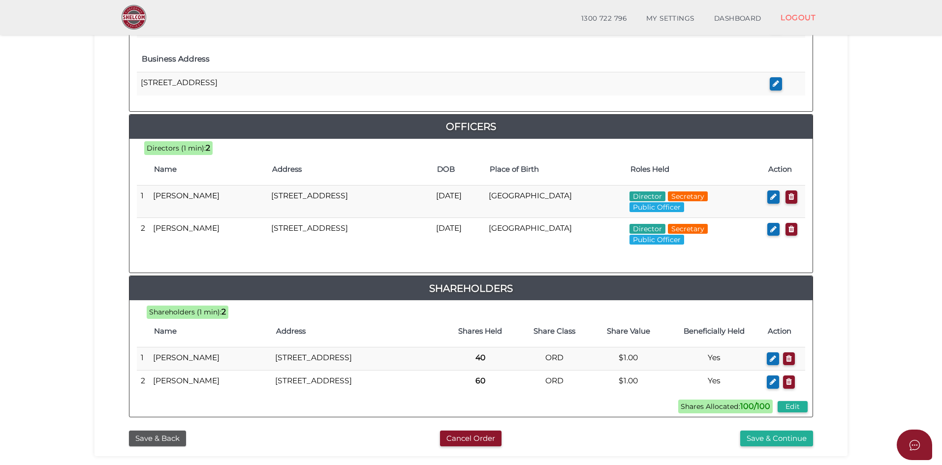
scroll to position [394, 0]
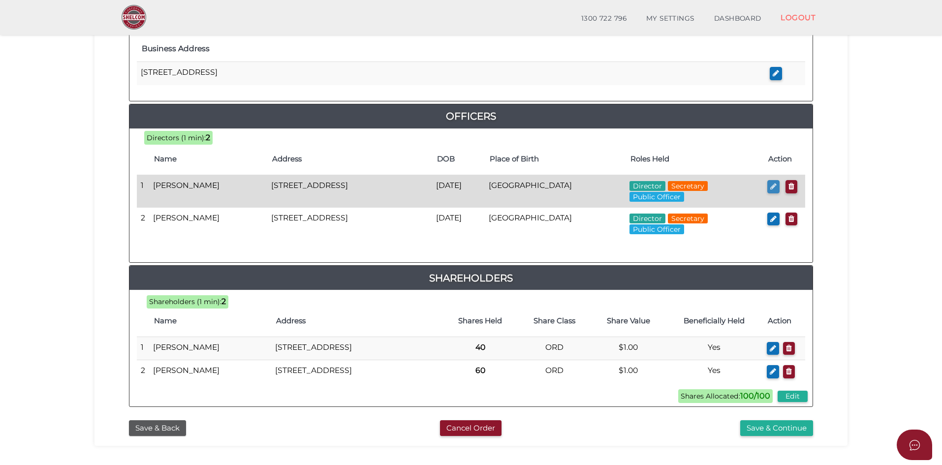
click at [771, 186] on icon "button" at bounding box center [773, 186] width 6 height 7
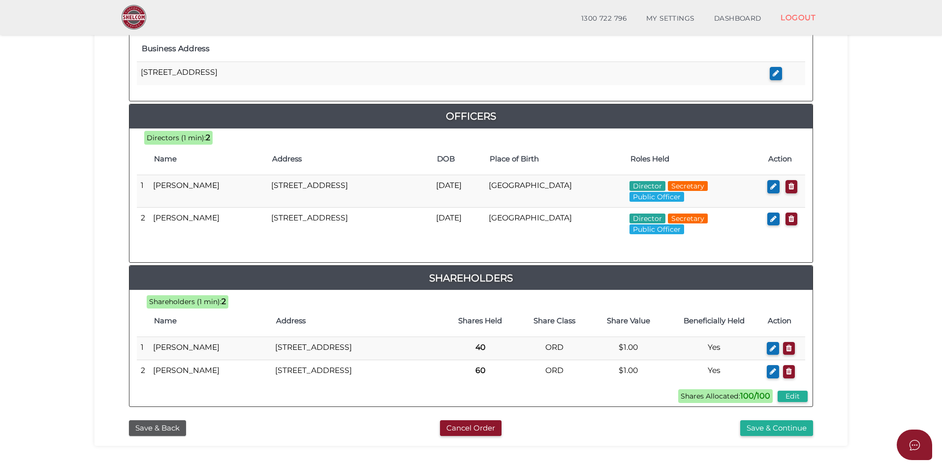
checkbox input "true"
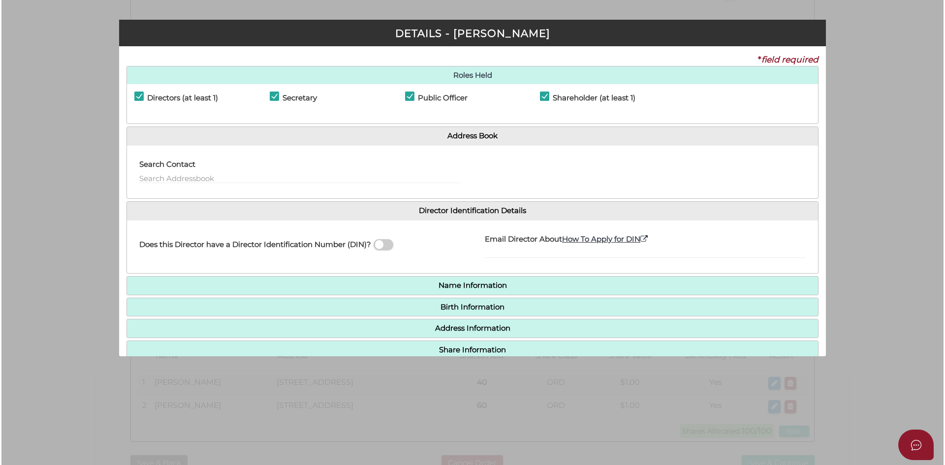
scroll to position [0, 0]
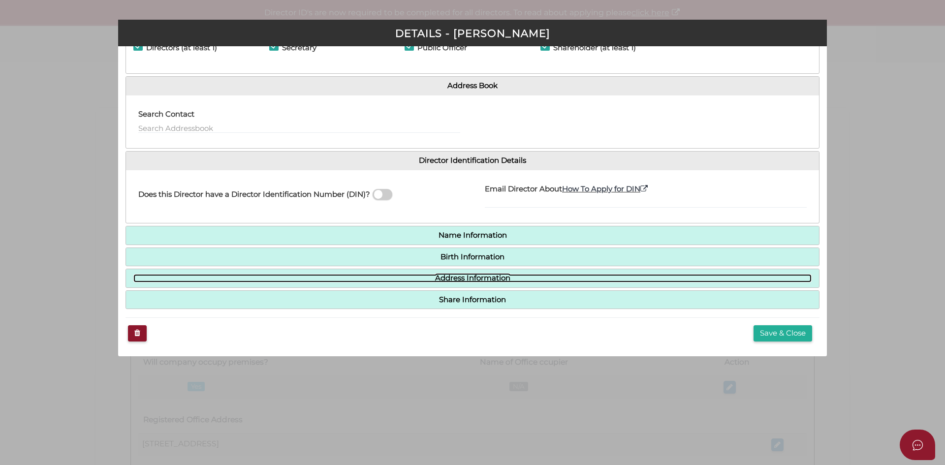
click at [444, 281] on link "Address Information" at bounding box center [472, 278] width 678 height 8
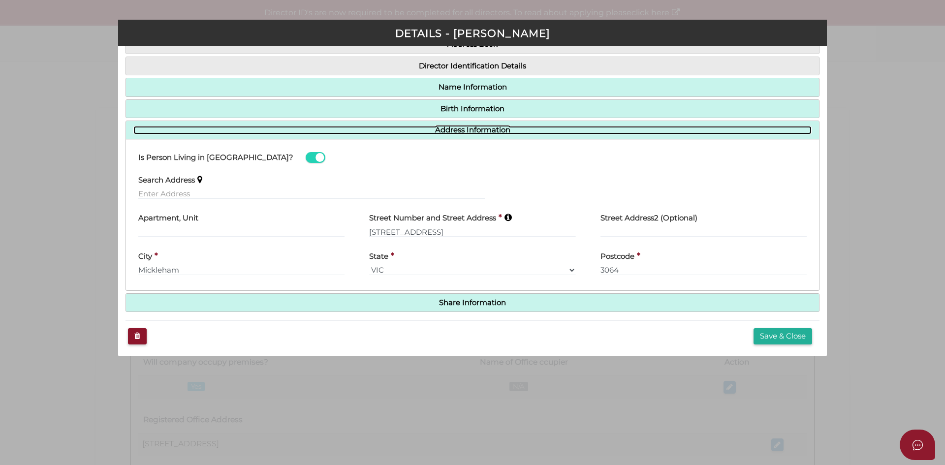
scroll to position [94, 0]
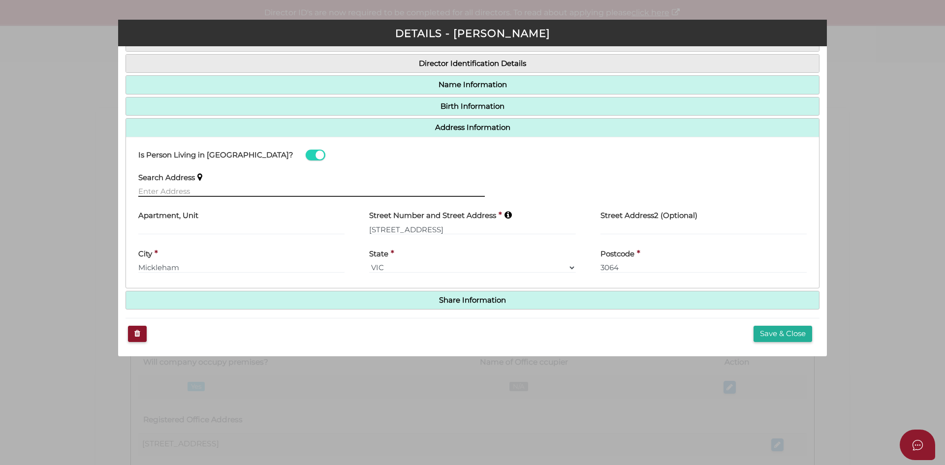
click at [195, 188] on input "text" at bounding box center [311, 191] width 347 height 11
paste input "40 THE GARLANDS, CRAIGIEBURN,"
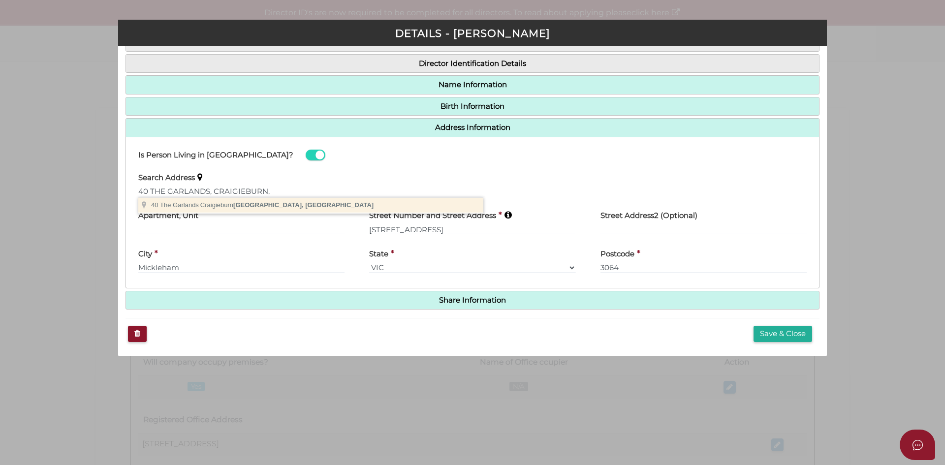
type input "40 The Garlands, Craigieburn VIC, Australia"
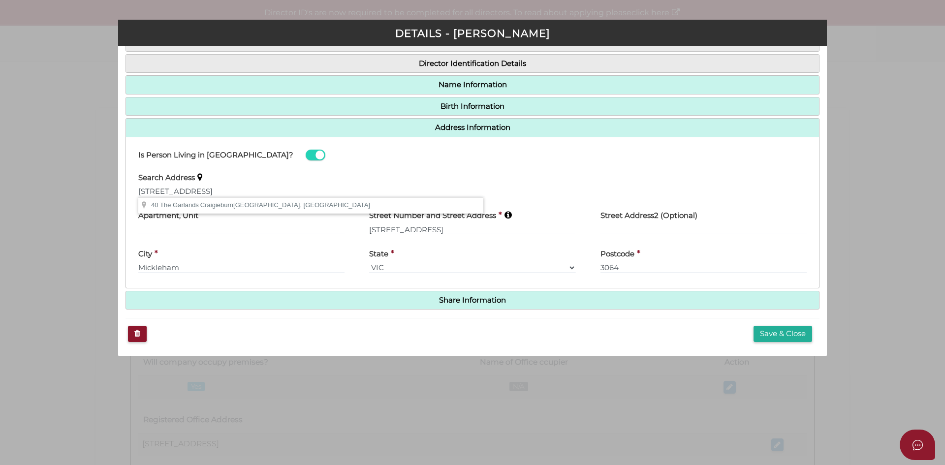
type input "40 The Garlands"
type input "Craigieburn"
select select "VIC"
type input "3064"
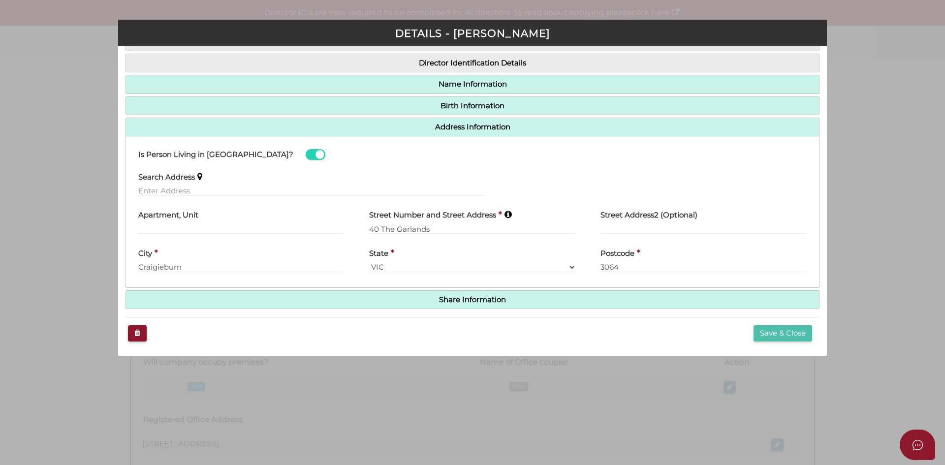
click at [768, 339] on button "Save & Close" at bounding box center [783, 333] width 59 height 16
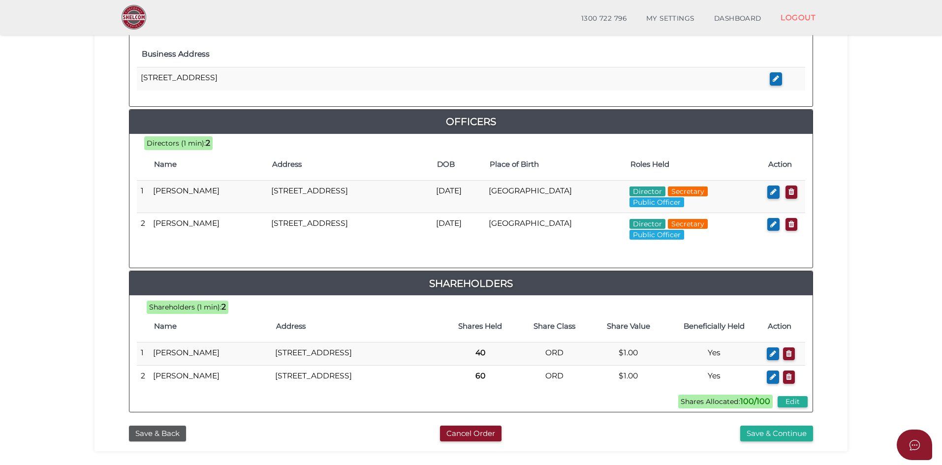
scroll to position [443, 0]
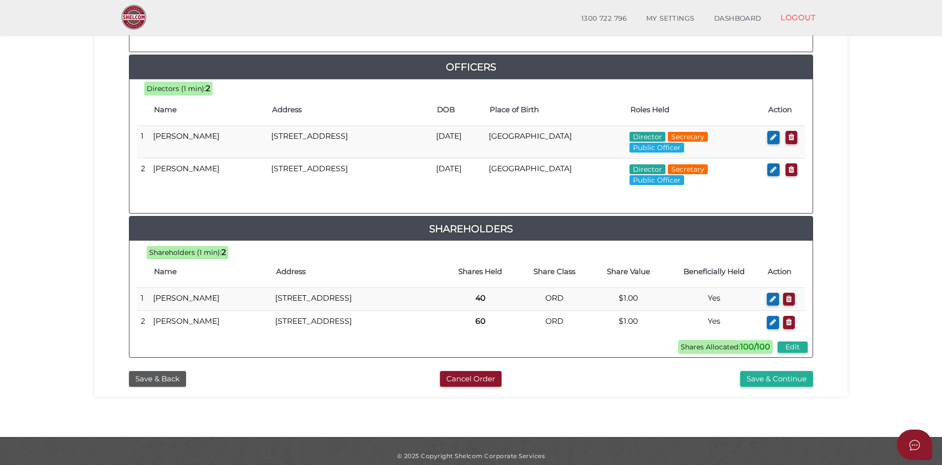
drag, startPoint x: 772, startPoint y: 298, endPoint x: 723, endPoint y: 302, distance: 49.9
click at [773, 298] on icon "button" at bounding box center [773, 298] width 6 height 7
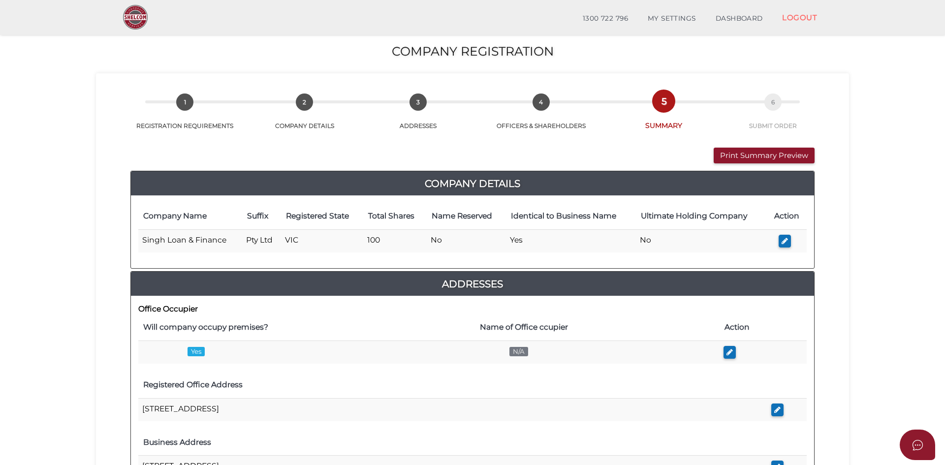
checkbox input "true"
type input "40 The Garlands"
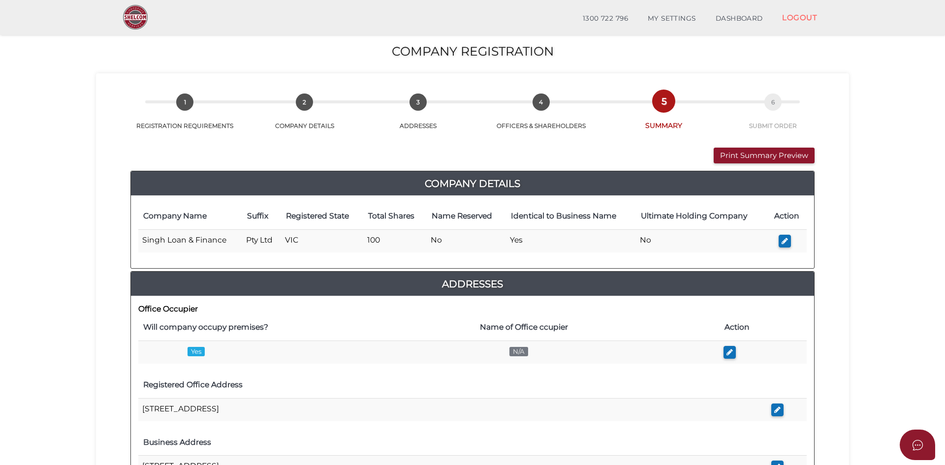
type input "Craigieburn"
type input "3064"
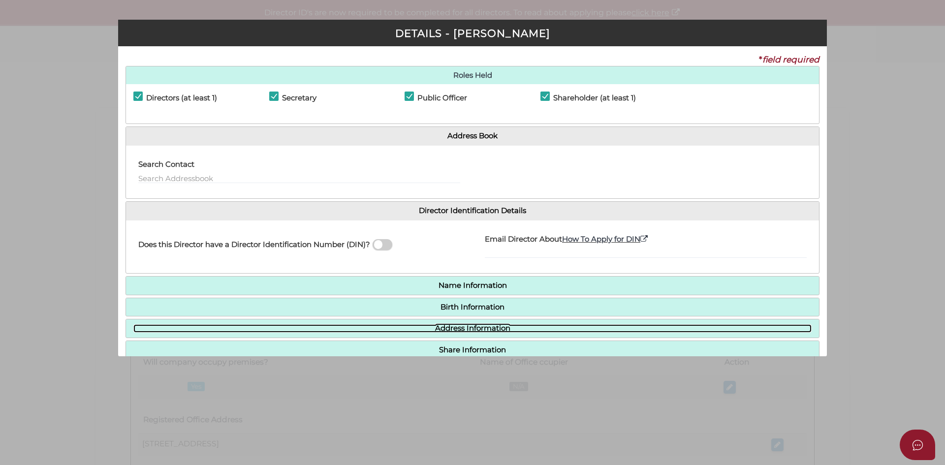
click at [455, 332] on link "Address Information" at bounding box center [472, 328] width 678 height 8
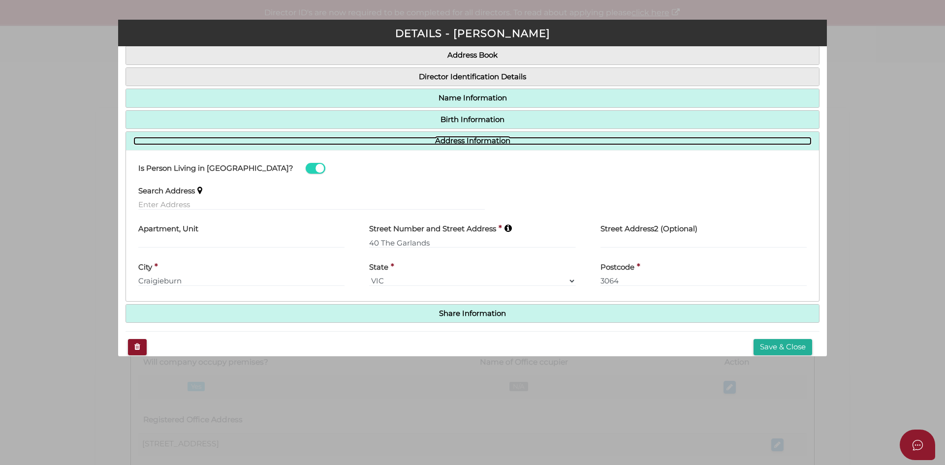
scroll to position [95, 0]
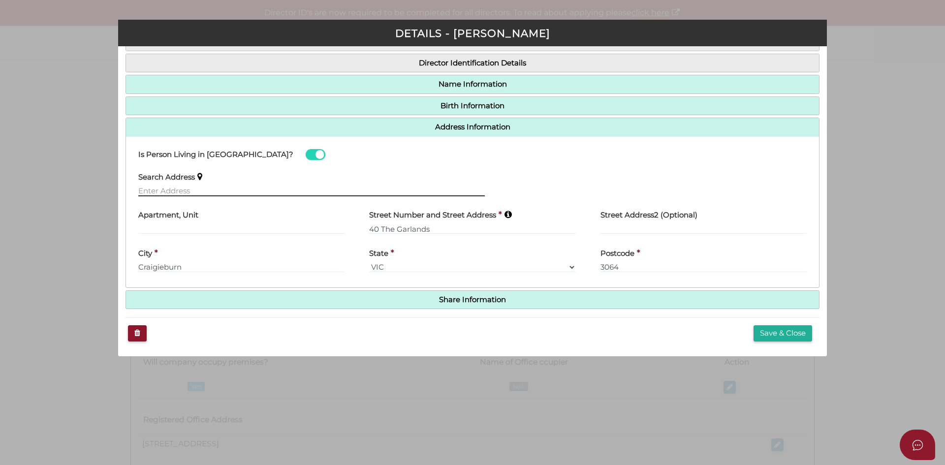
click at [160, 190] on input "text" at bounding box center [311, 191] width 347 height 11
paste input "40 THE GARLANDS, CRAIGIEBURN,"
type input "[STREET_ADDRESS]"
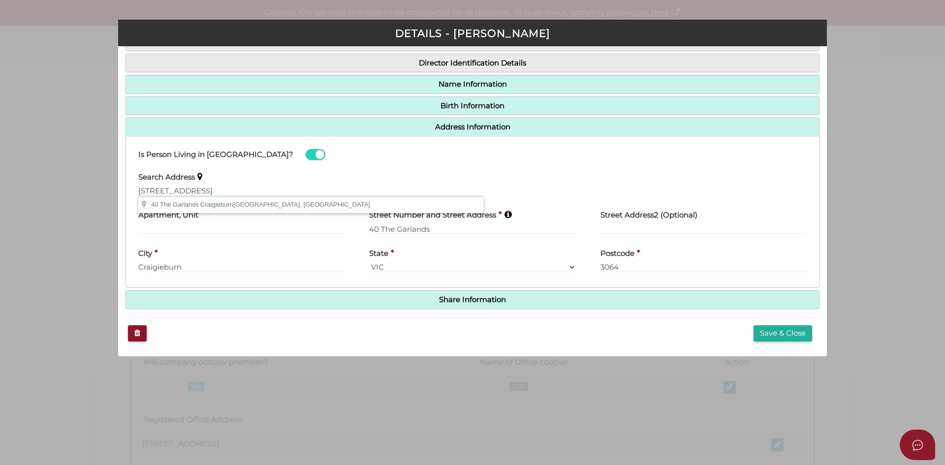
type input "40 The Garlands"
type input "Craigieburn"
select select "VIC"
type input "3064"
click at [757, 331] on button "Save & Close" at bounding box center [783, 333] width 59 height 16
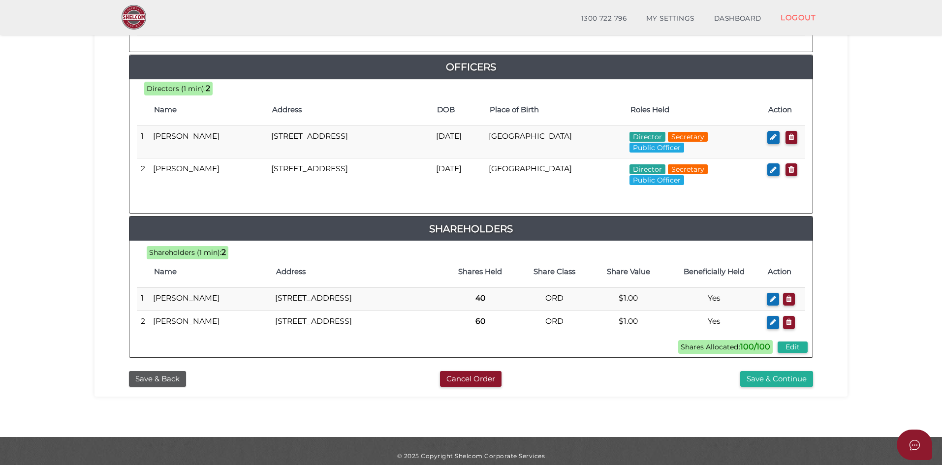
scroll to position [471, 0]
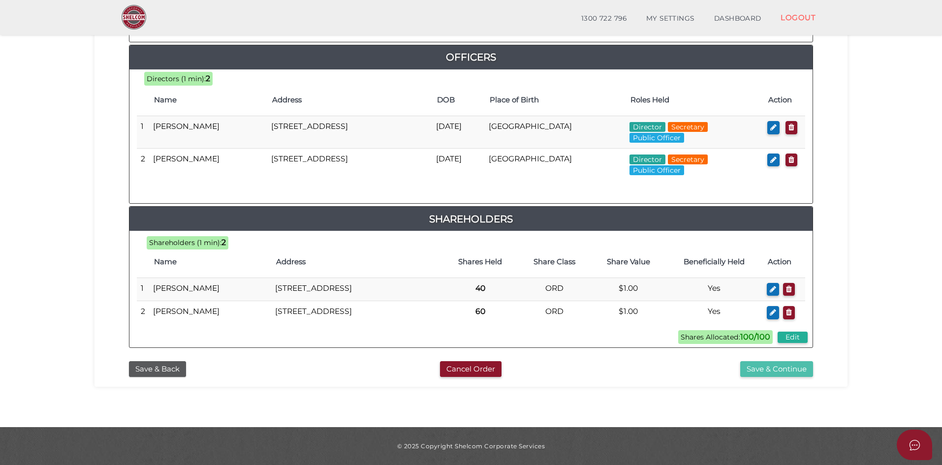
click at [756, 371] on button "Save & Continue" at bounding box center [776, 369] width 73 height 16
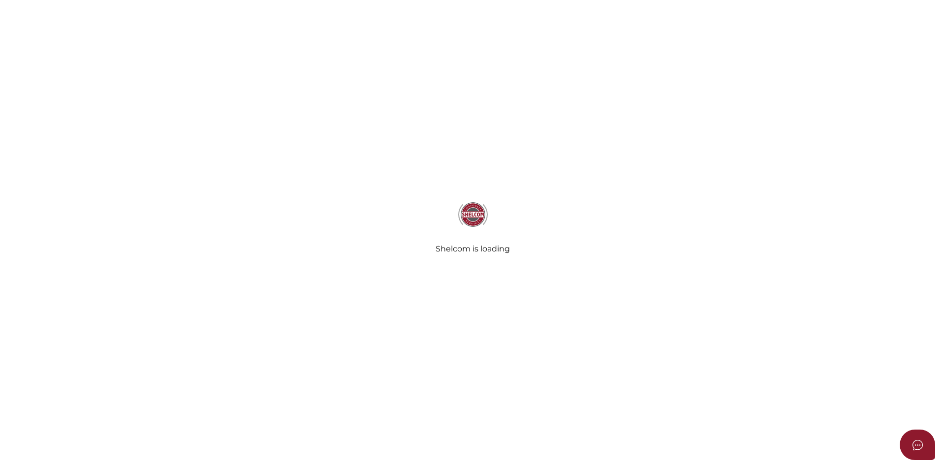
select select
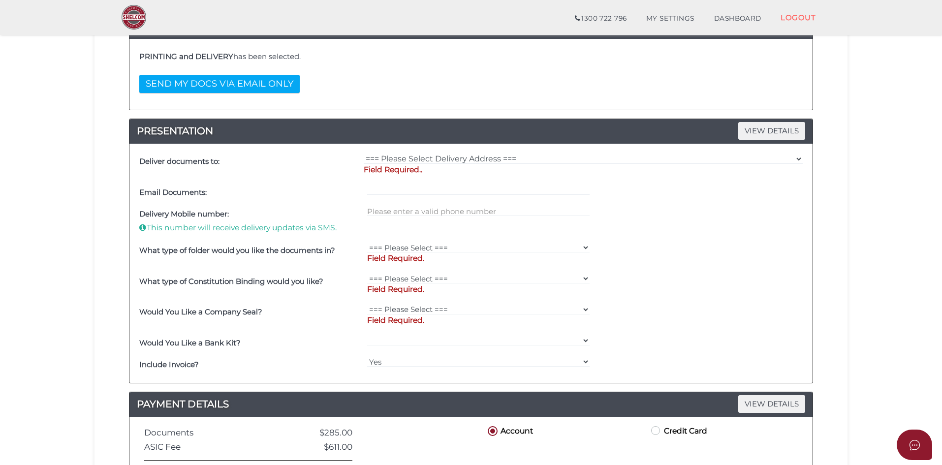
scroll to position [197, 0]
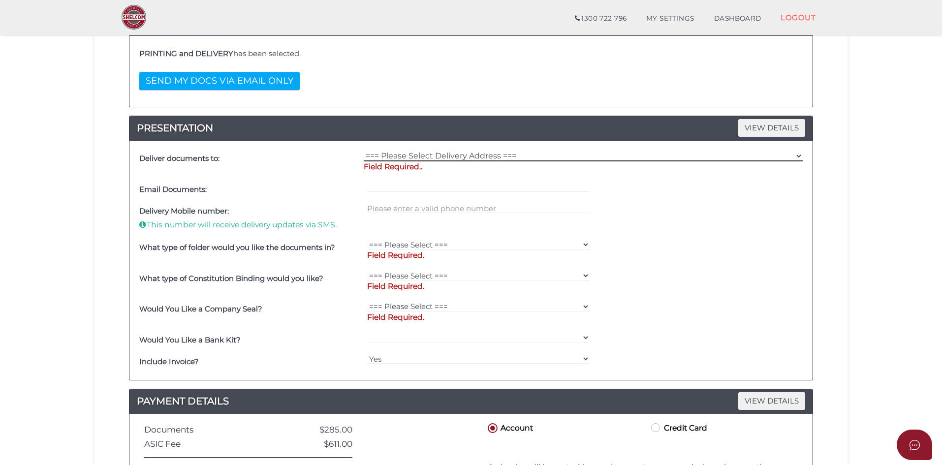
click at [409, 156] on select "=== Please Select Delivery Address === (User Address - null null) null null nul…" at bounding box center [583, 156] width 439 height 11
click at [319, 180] on div "Email Documents:" at bounding box center [251, 190] width 228 height 22
click at [387, 158] on select "=== Please Select Delivery Address === (User Address - null null) null null nul…" at bounding box center [583, 156] width 439 height 11
click at [364, 151] on select "=== Please Select Delivery Address === (User Address - null null) null null nul…" at bounding box center [583, 156] width 439 height 11
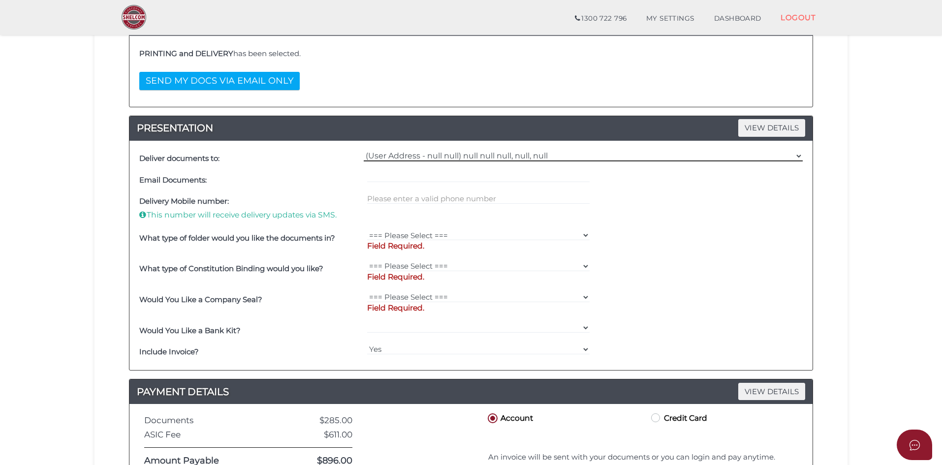
click at [397, 157] on select "=== Please Select Delivery Address === (User Address - null null) null null nul…" at bounding box center [583, 156] width 439 height 11
select select "Other"
click at [364, 151] on select "=== Please Select Delivery Address === (User Address - null null) null null nul…" at bounding box center [583, 156] width 439 height 11
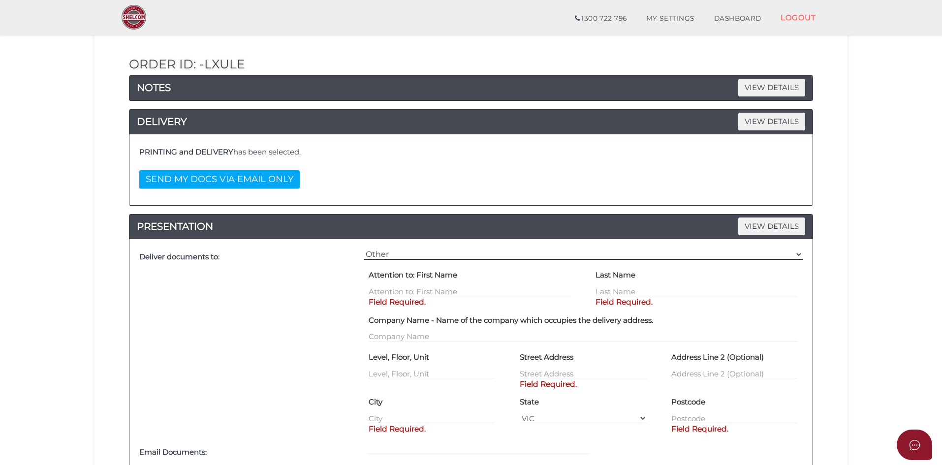
scroll to position [148, 0]
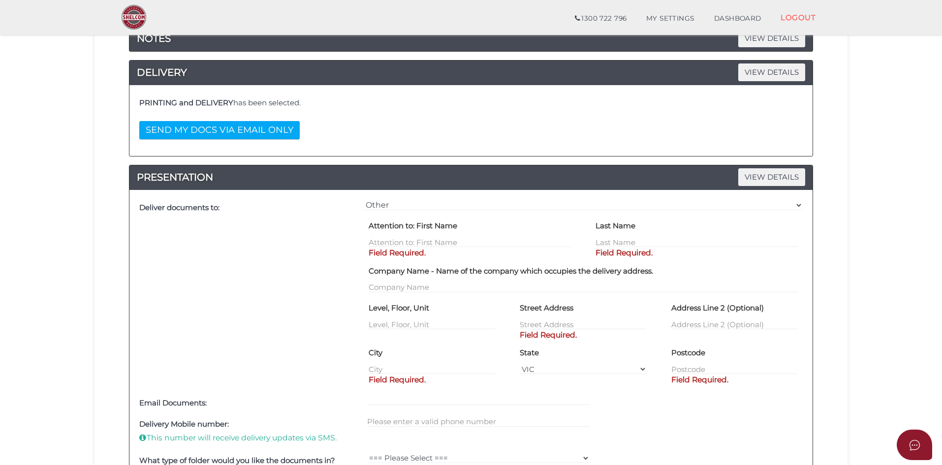
click at [373, 199] on div "=== Please Select Delivery Address === (User Address - null null) null null nul…" at bounding box center [583, 294] width 444 height 195
click at [373, 202] on select "=== Please Select Delivery Address === (User Address - null null) null null nul…" at bounding box center [583, 205] width 439 height 11
click at [364, 200] on select "=== Please Select Delivery Address === (User Address - null null) null null nul…" at bounding box center [583, 205] width 439 height 11
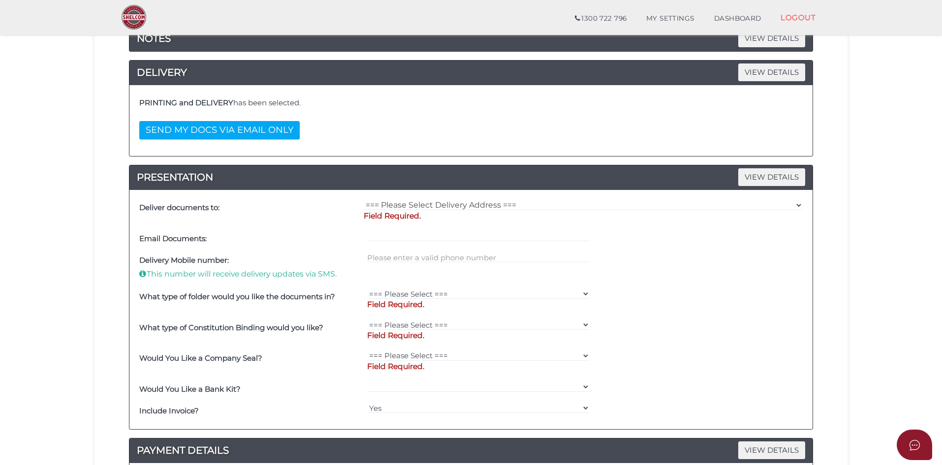
drag, startPoint x: 846, startPoint y: 248, endPoint x: 838, endPoint y: 248, distance: 7.9
click at [847, 248] on div "d371bc6084d8978c550386ca722815d3 1 REGISTRATION REQUIREMENTS 2 COMPANY DETAILS …" at bounding box center [471, 280] width 753 height 708
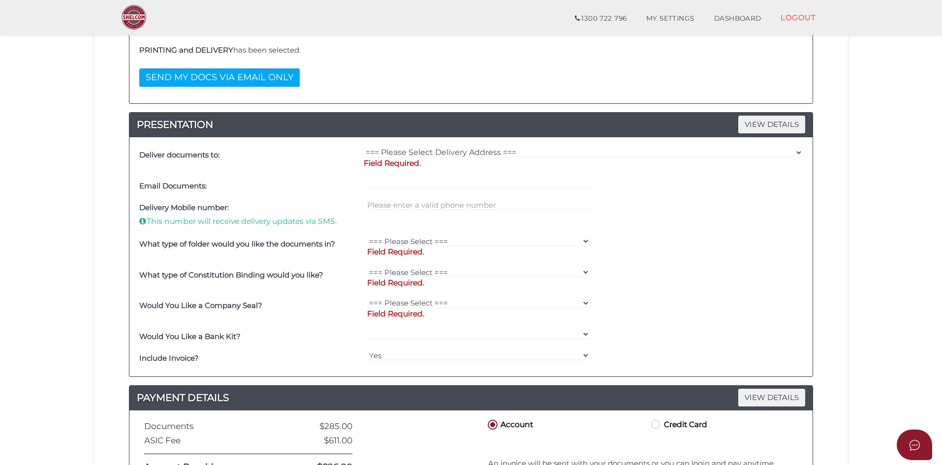
scroll to position [197, 0]
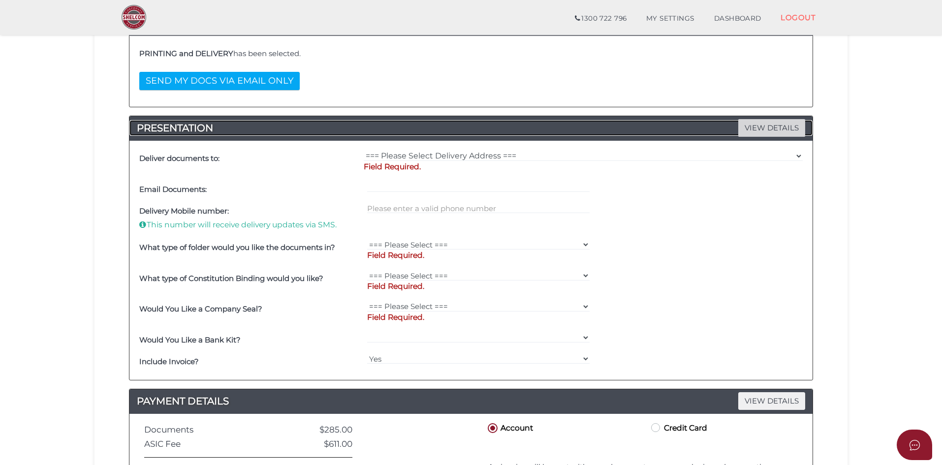
click at [774, 126] on span "VIEW DETAILS" at bounding box center [771, 127] width 67 height 17
click at [470, 158] on select "=== Please Select Delivery Address === (User Address - null null) null null nul…" at bounding box center [583, 156] width 439 height 11
click at [364, 151] on select "=== Please Select Delivery Address === (User Address - null null) null null nul…" at bounding box center [583, 156] width 439 height 11
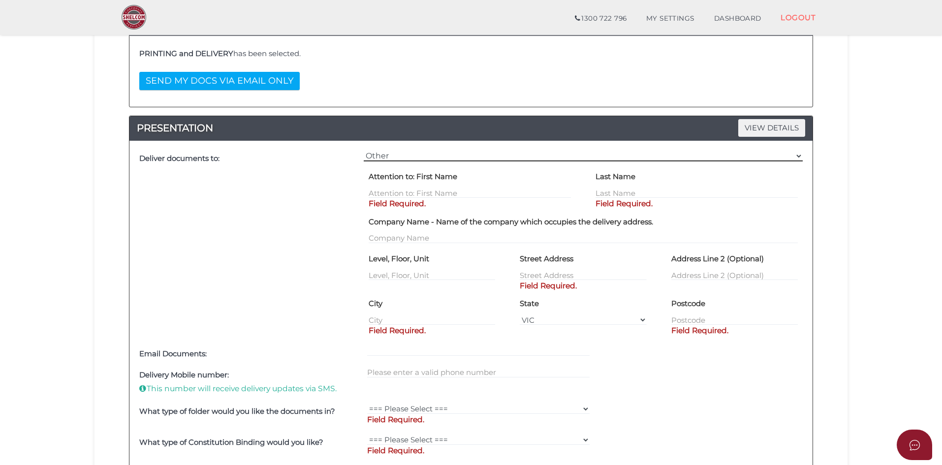
click at [410, 155] on select "=== Please Select Delivery Address === (User Address - null null) null null nul…" at bounding box center [583, 156] width 439 height 11
select select "0"
click at [364, 151] on select "=== Please Select Delivery Address === (User Address - null null) null null nul…" at bounding box center [583, 156] width 439 height 11
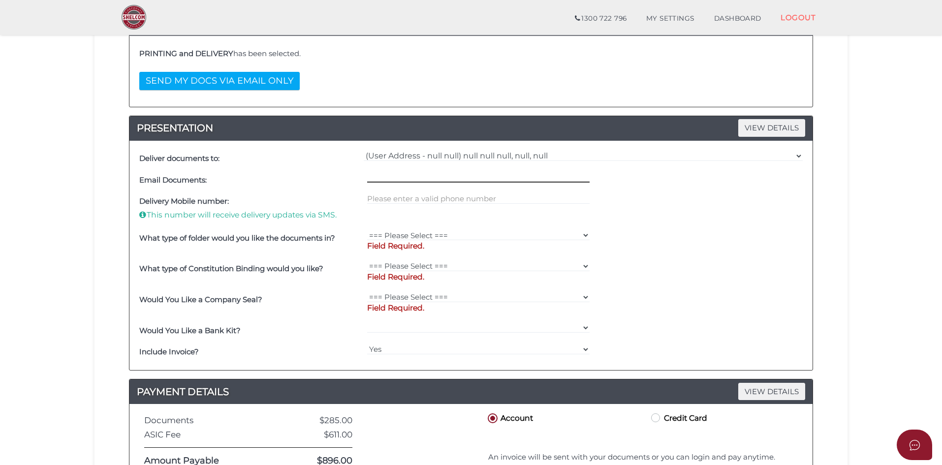
click at [374, 178] on input "text" at bounding box center [478, 177] width 223 height 11
type input "hitesh@ssconsultants.com.au"
click at [642, 223] on div "Delivery Mobile number: This number will receive delivery updates via SMS." at bounding box center [471, 209] width 668 height 36
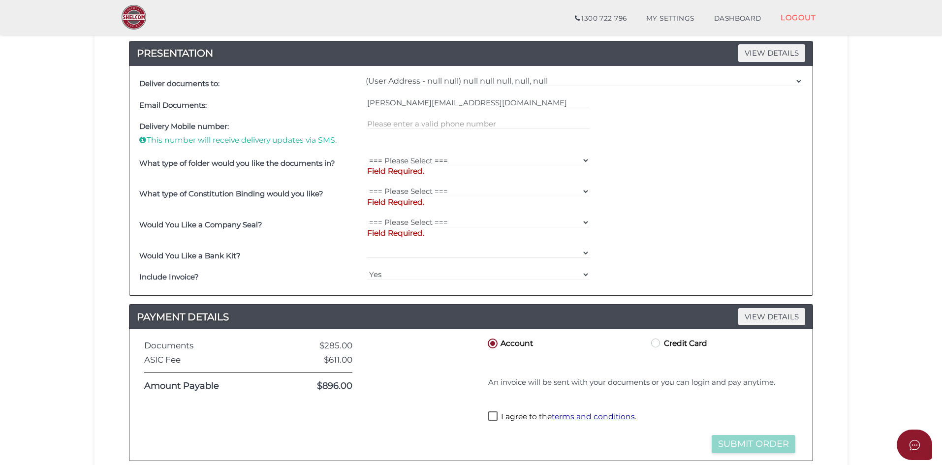
scroll to position [295, 0]
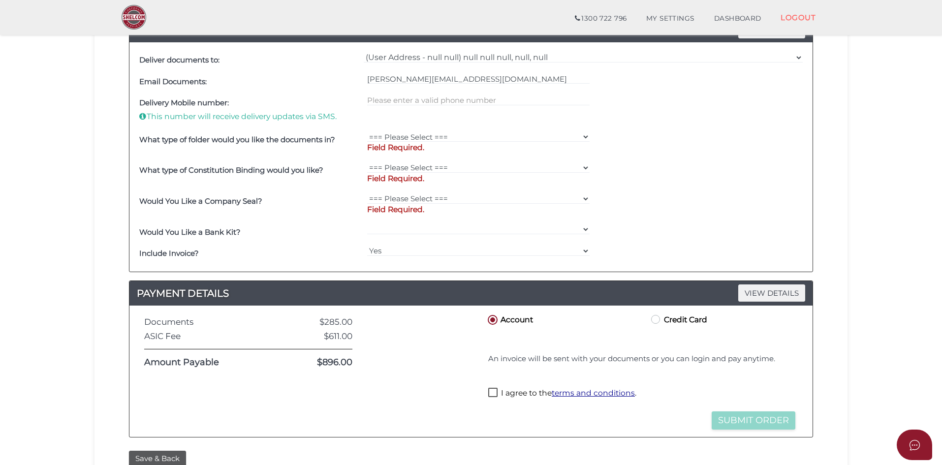
click at [659, 317] on label "Credit Card" at bounding box center [678, 319] width 58 height 12
radio input "true"
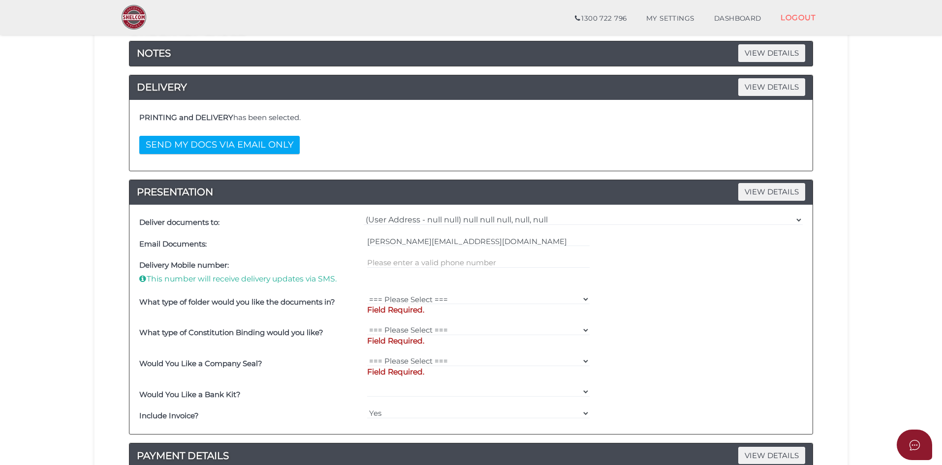
scroll to position [197, 0]
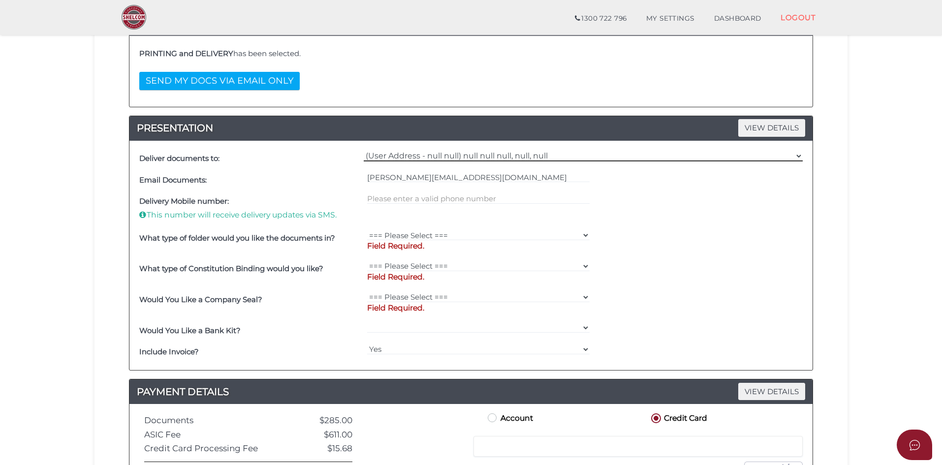
click at [797, 158] on select "=== Please Select Delivery Address === (User Address - null null) null null nul…" at bounding box center [583, 156] width 439 height 11
click at [425, 158] on select "=== Please Select Delivery Address === (User Address - null null) null null nul…" at bounding box center [583, 156] width 439 height 11
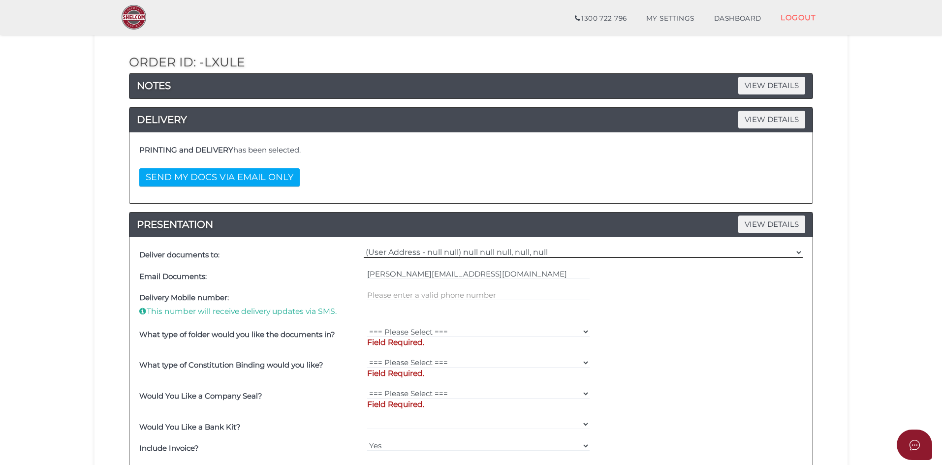
scroll to position [98, 0]
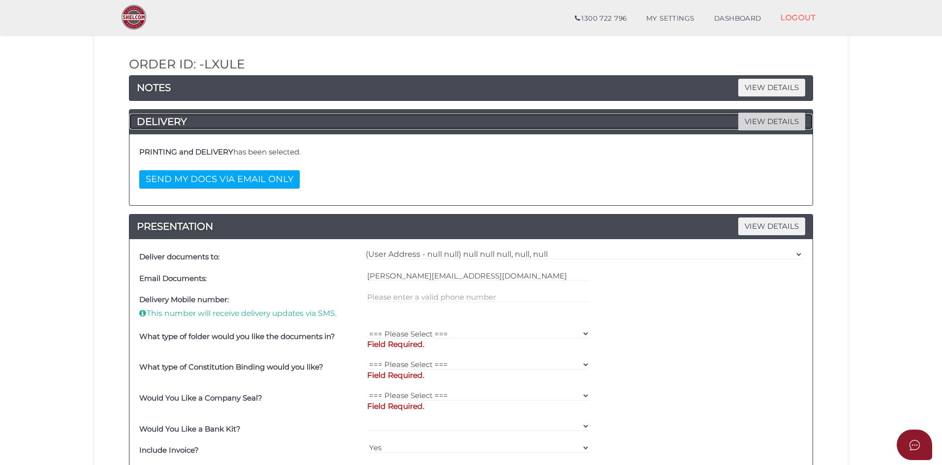
click at [753, 128] on span "VIEW DETAILS" at bounding box center [771, 121] width 67 height 17
click at [771, 124] on span "VIEW DETAILS" at bounding box center [771, 121] width 67 height 17
click at [212, 180] on button "SEND MY DOCS VIA EMAIL ONLY" at bounding box center [219, 179] width 160 height 18
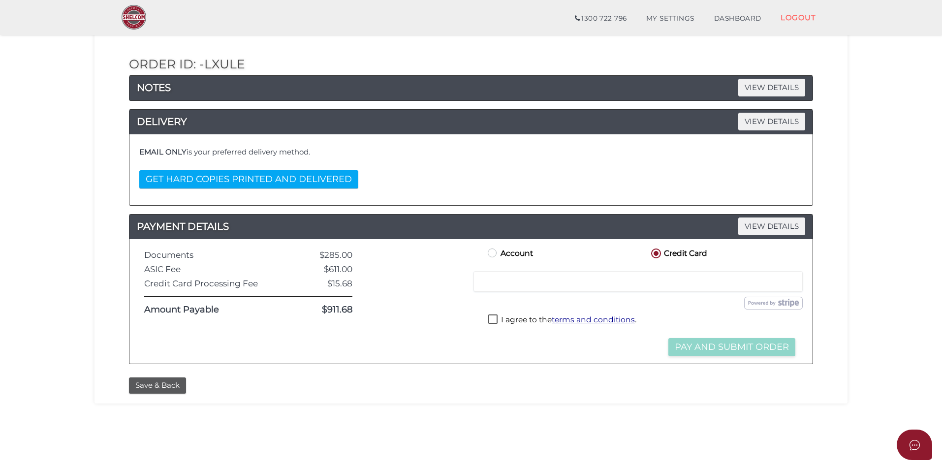
click at [518, 289] on div at bounding box center [638, 281] width 329 height 21
drag, startPoint x: 326, startPoint y: 249, endPoint x: 337, endPoint y: 257, distance: 14.0
click at [337, 257] on div "Documents $285.00 ASIC Fee $611.00 Credit Card Processing Fee $15.68 Amount Pay…" at bounding box center [248, 302] width 223 height 110
click at [153, 386] on button "Save & Back" at bounding box center [157, 386] width 57 height 16
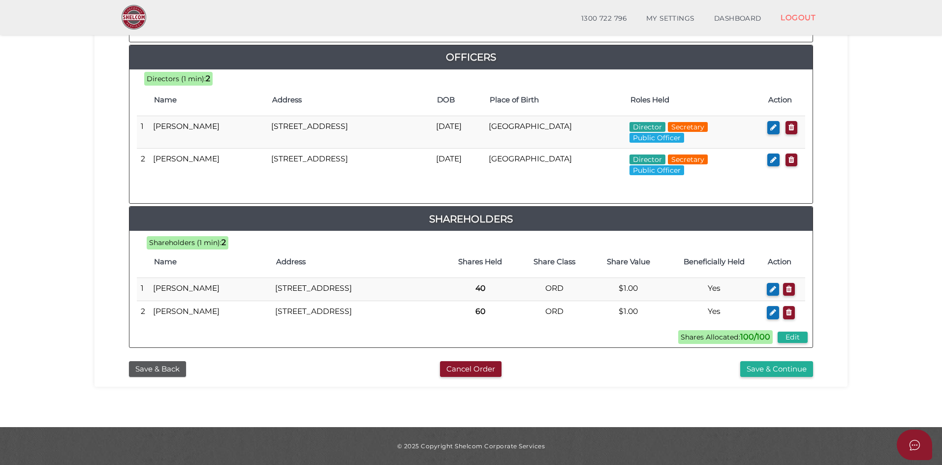
scroll to position [471, 0]
click at [762, 368] on button "Save & Continue" at bounding box center [776, 369] width 73 height 16
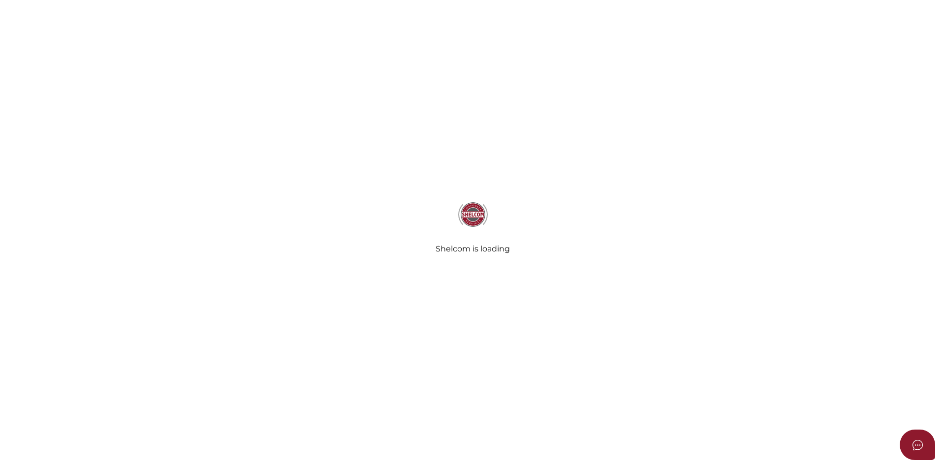
select select
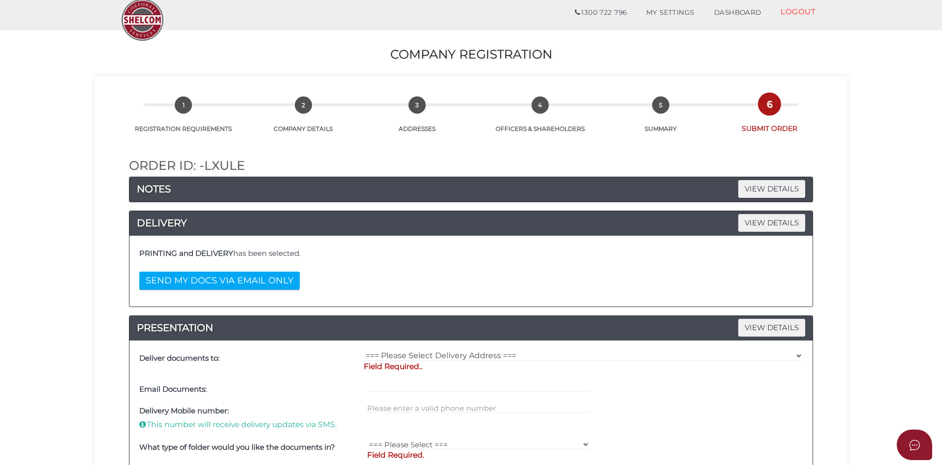
scroll to position [49, 0]
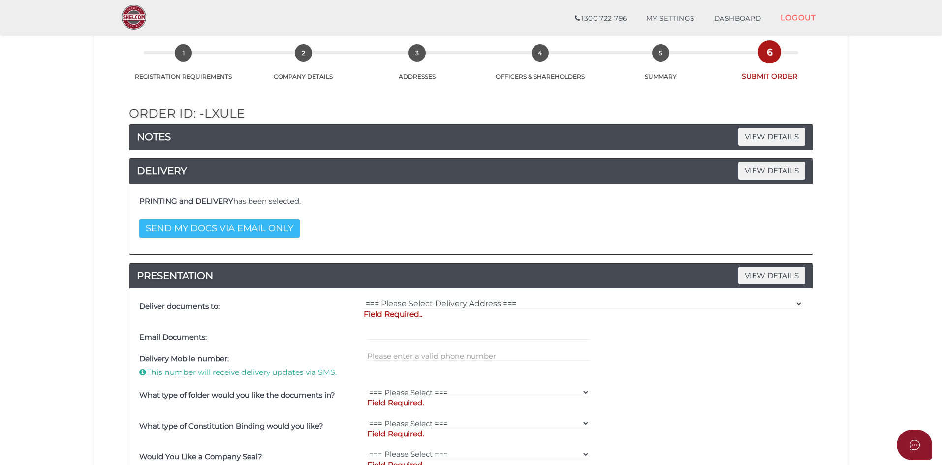
click at [151, 225] on button "SEND MY DOCS VIA EMAIL ONLY" at bounding box center [219, 229] width 160 height 18
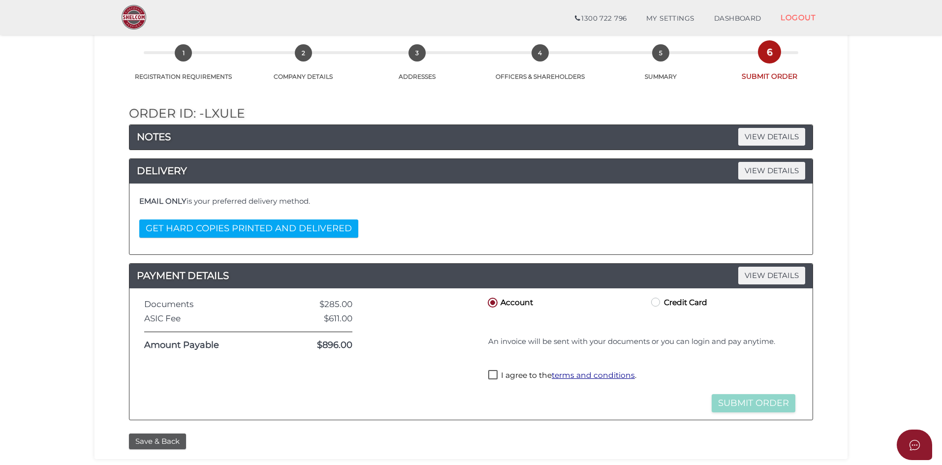
click at [151, 225] on button "GET HARD COPIES PRINTED AND DELIVERED" at bounding box center [248, 229] width 219 height 18
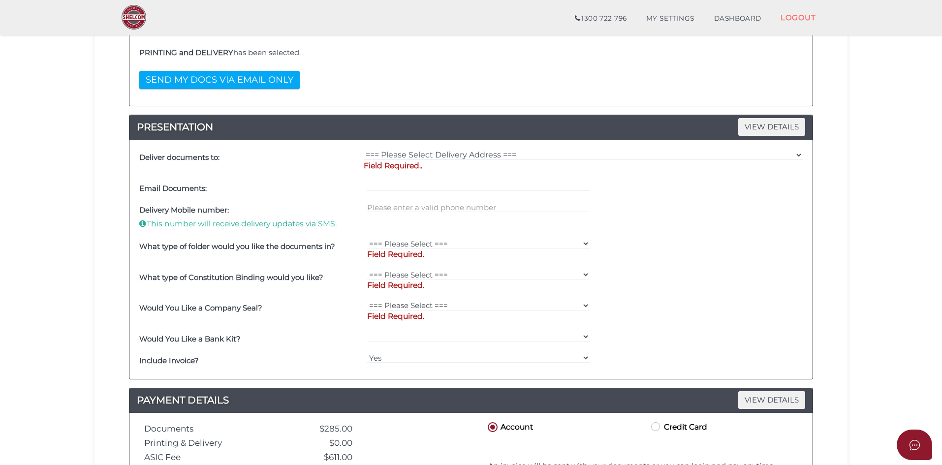
scroll to position [98, 0]
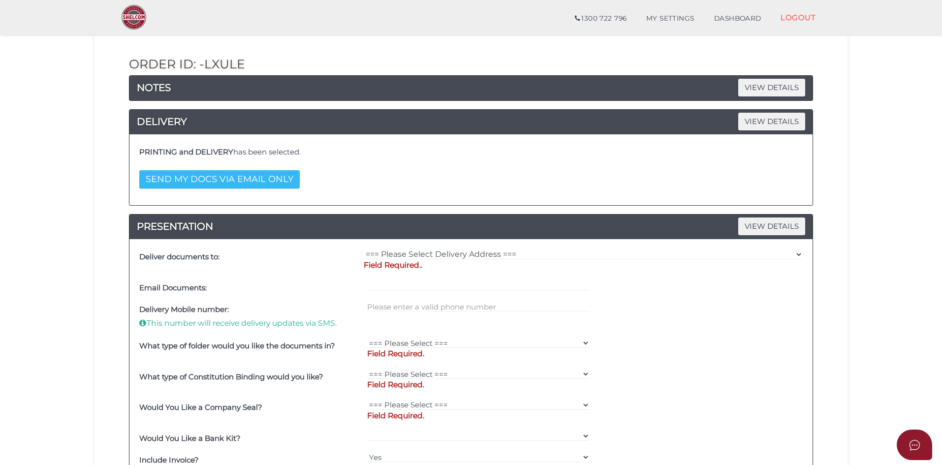
click at [151, 179] on button "SEND MY DOCS VIA EMAIL ONLY" at bounding box center [219, 179] width 160 height 18
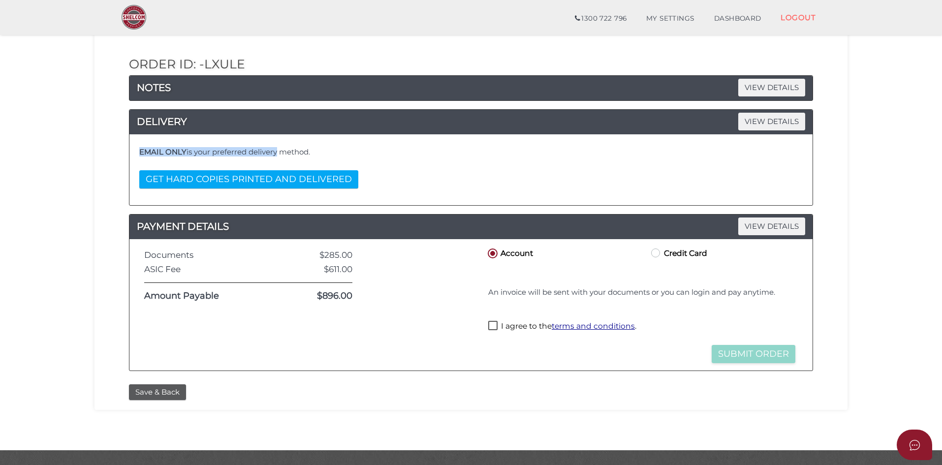
drag, startPoint x: 138, startPoint y: 152, endPoint x: 277, endPoint y: 155, distance: 138.3
click at [277, 155] on div "EMAIL ONLY is your preferred delivery method. GET HARD COPIES PRINTED AND DELIV…" at bounding box center [471, 170] width 668 height 56
click at [216, 151] on h4 "EMAIL ONLY is your preferred delivery method." at bounding box center [471, 152] width 664 height 8
drag, startPoint x: 173, startPoint y: 149, endPoint x: 323, endPoint y: 156, distance: 150.8
click at [323, 156] on h4 "EMAIL ONLY is your preferred delivery method." at bounding box center [471, 152] width 664 height 8
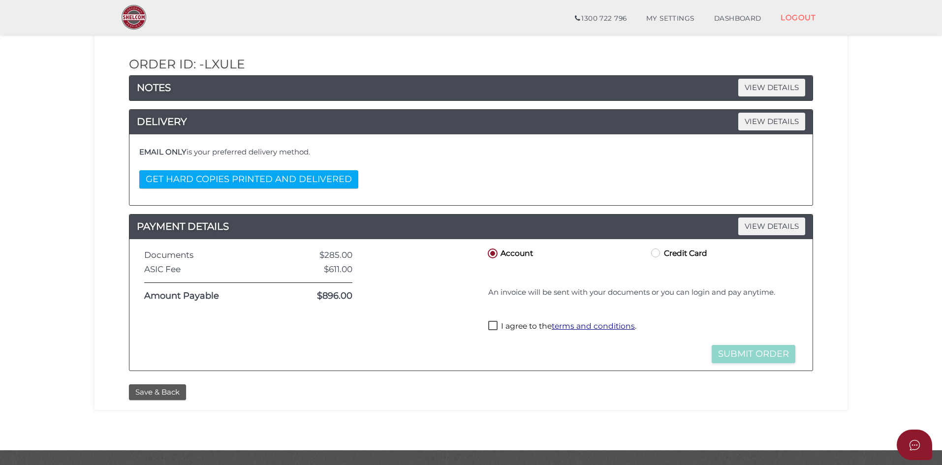
click at [661, 254] on label "Credit Card" at bounding box center [678, 253] width 58 height 12
radio input "true"
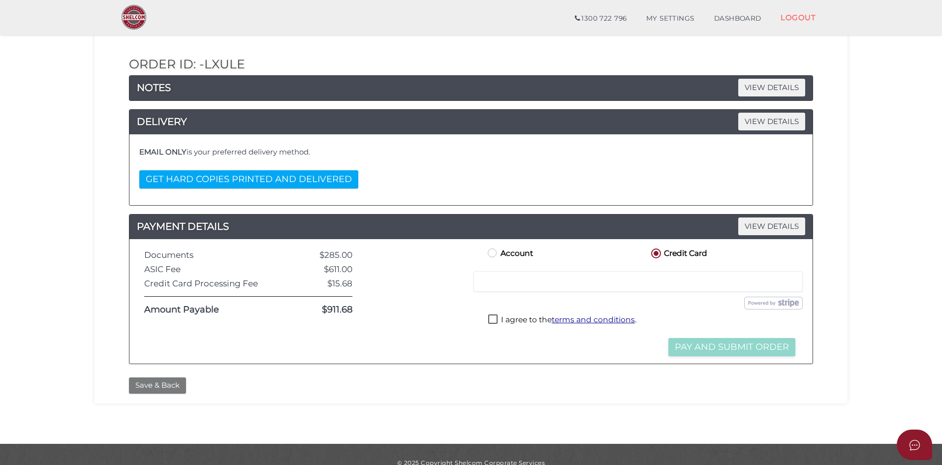
click at [169, 386] on button "Save & Back" at bounding box center [157, 386] width 57 height 16
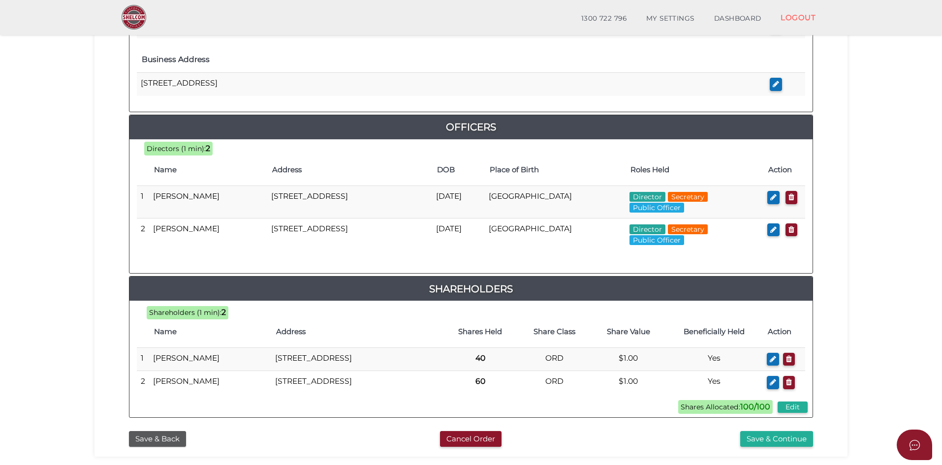
scroll to position [471, 0]
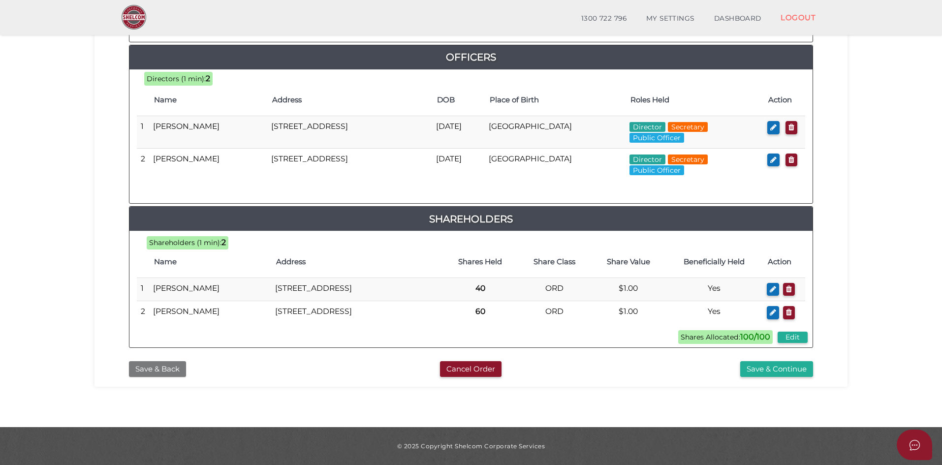
click at [152, 370] on button "Save & Back" at bounding box center [157, 369] width 57 height 16
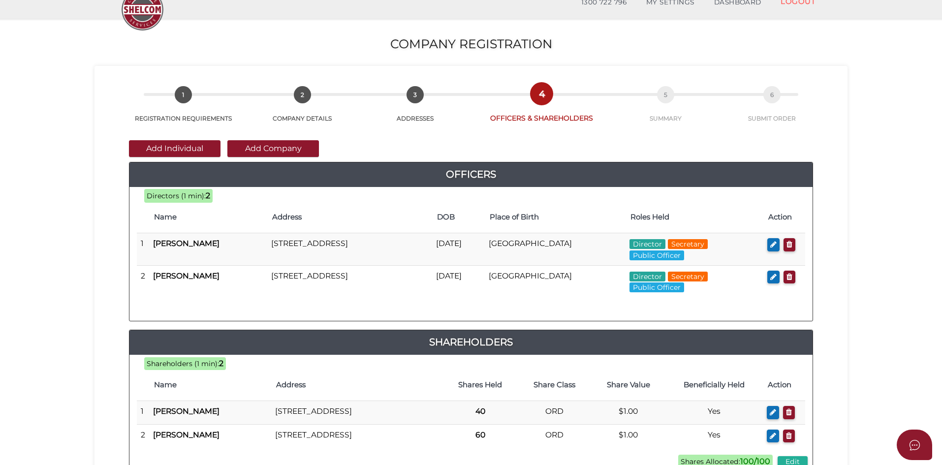
scroll to position [211, 0]
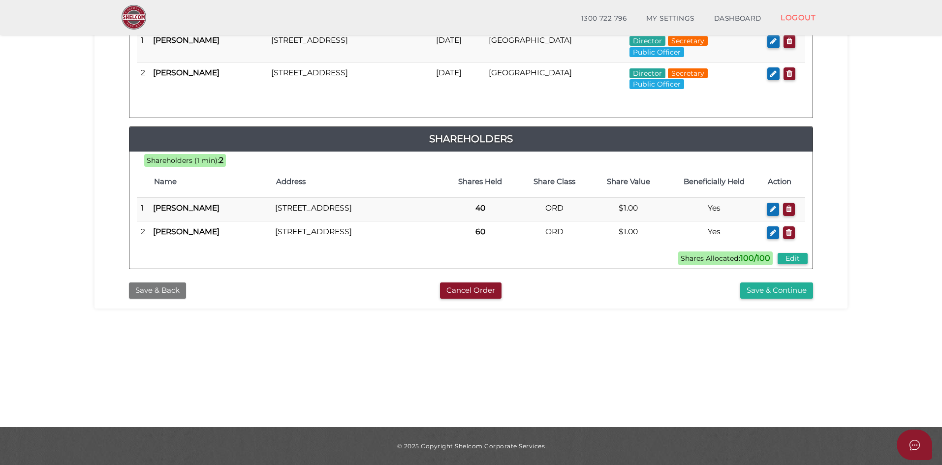
click at [169, 299] on button "Save & Back" at bounding box center [157, 291] width 57 height 16
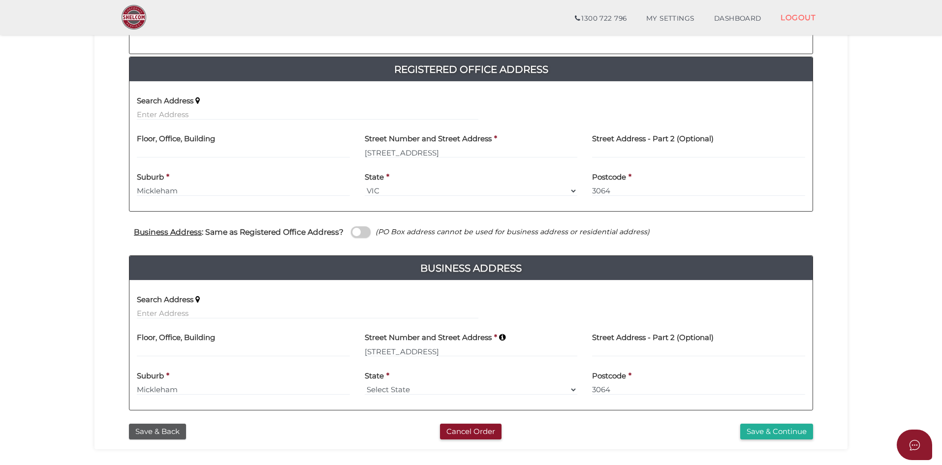
scroll to position [253, 0]
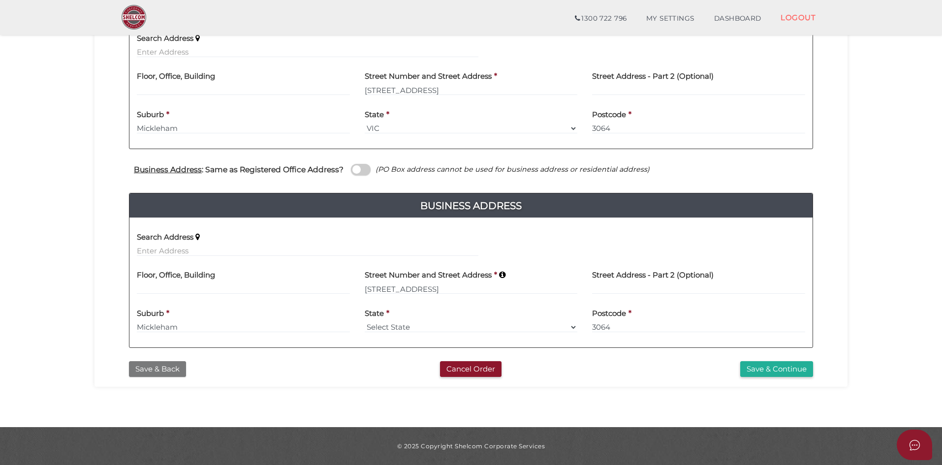
click at [175, 368] on button "Save & Back" at bounding box center [157, 369] width 57 height 16
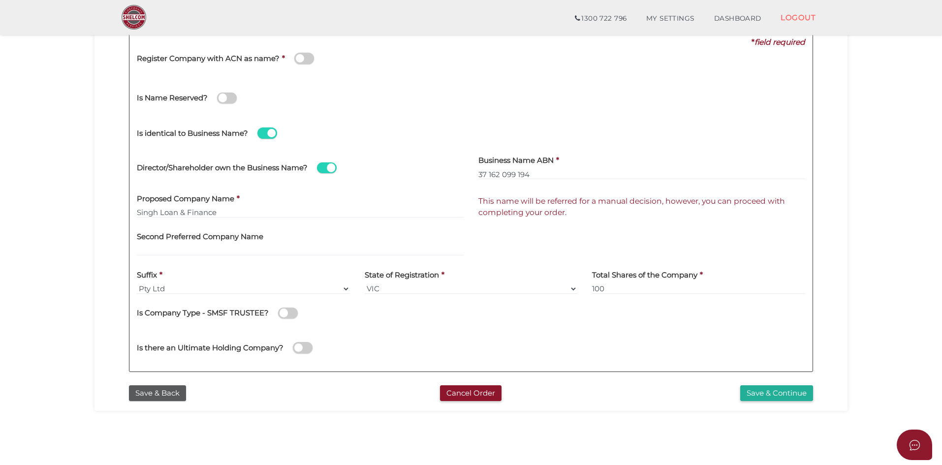
scroll to position [148, 0]
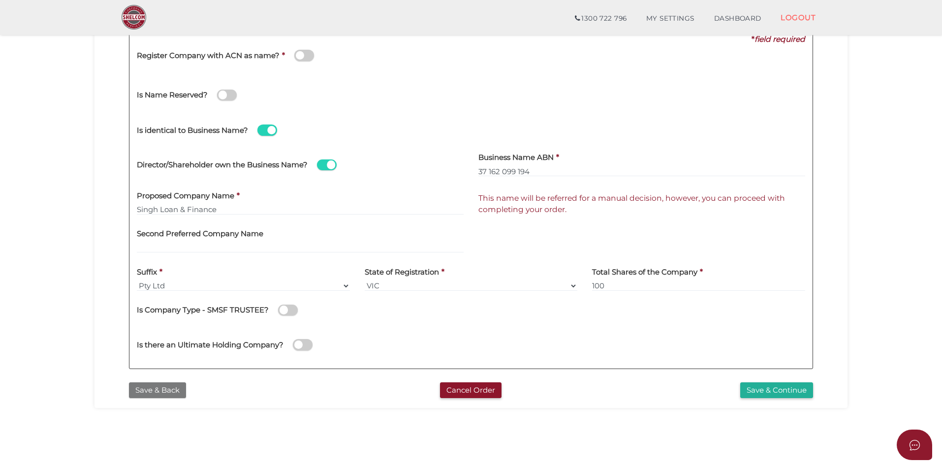
click at [177, 392] on button "Save & Back" at bounding box center [157, 390] width 57 height 16
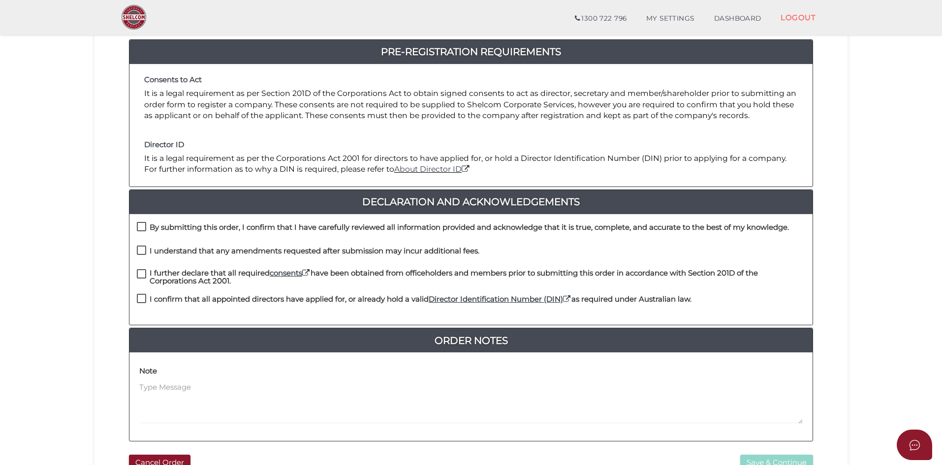
scroll to position [148, 0]
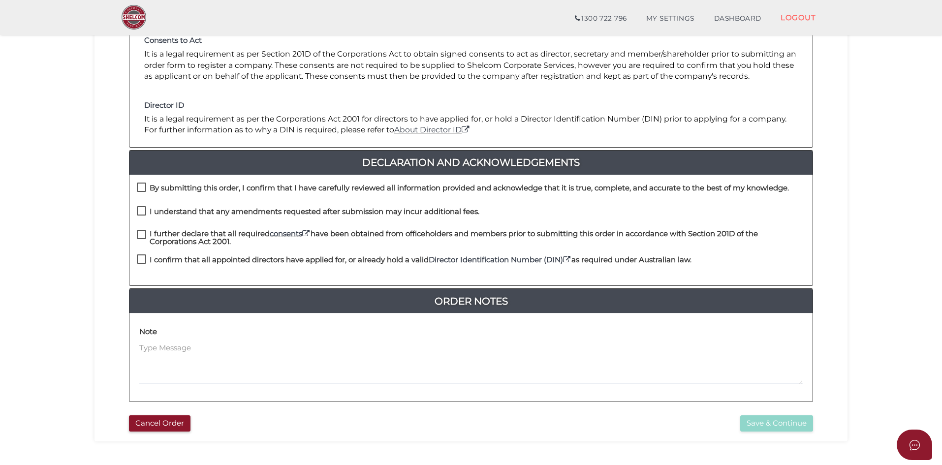
click at [144, 189] on label "By submitting this order, I confirm that I have carefully reviewed all informat…" at bounding box center [463, 190] width 652 height 12
checkbox input "true"
click at [138, 209] on label "I understand that any amendments requested after submission may incur additiona…" at bounding box center [308, 214] width 343 height 12
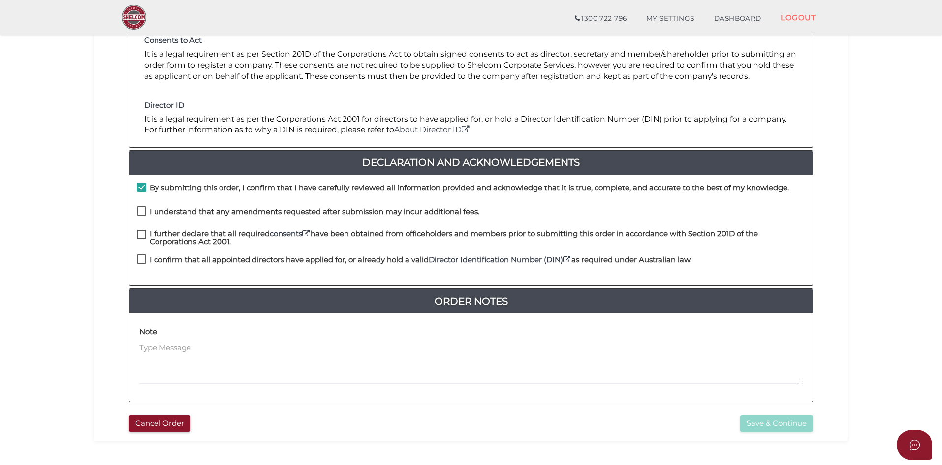
checkbox input "true"
click at [136, 231] on div "I further declare that all required consents have been obtained from officehold…" at bounding box center [470, 242] width 683 height 25
click at [144, 234] on label "I further declare that all required consents have been obtained from officehold…" at bounding box center [471, 236] width 668 height 12
checkbox input "true"
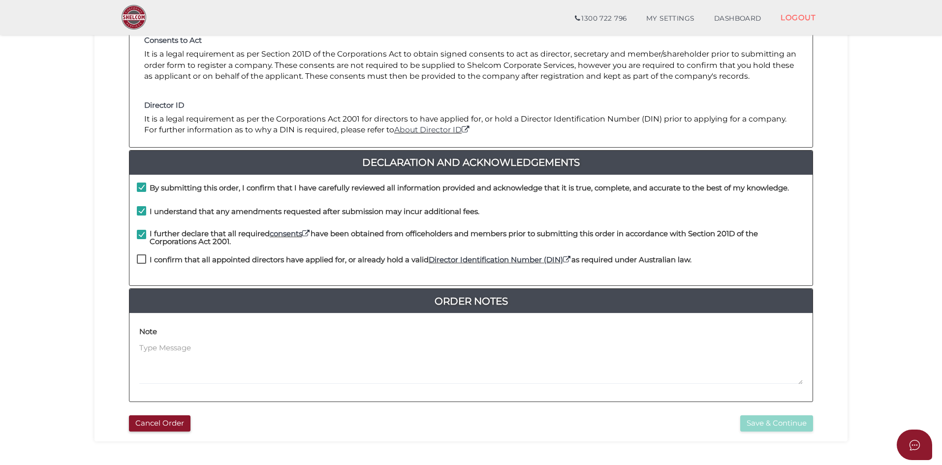
click at [139, 259] on label "I confirm that all appointed directors have applied for, or already hold a vali…" at bounding box center [414, 262] width 555 height 12
checkbox input "true"
click at [772, 424] on button "Save & Continue" at bounding box center [776, 423] width 73 height 16
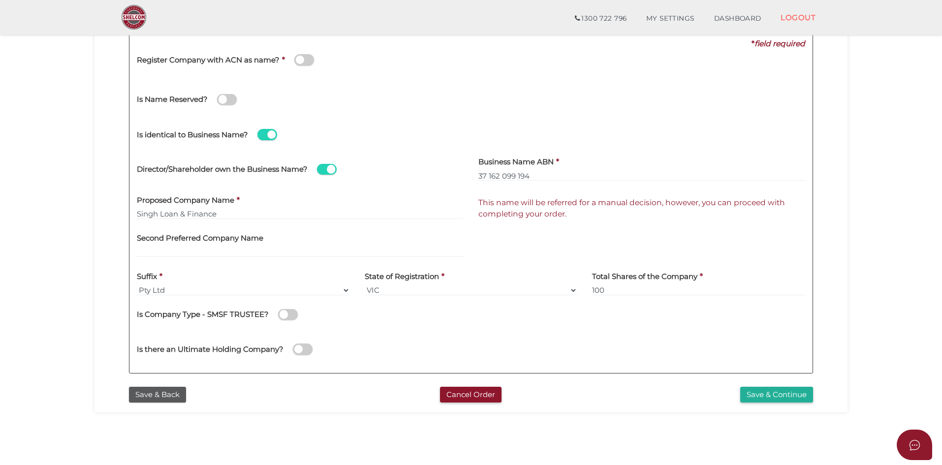
scroll to position [148, 0]
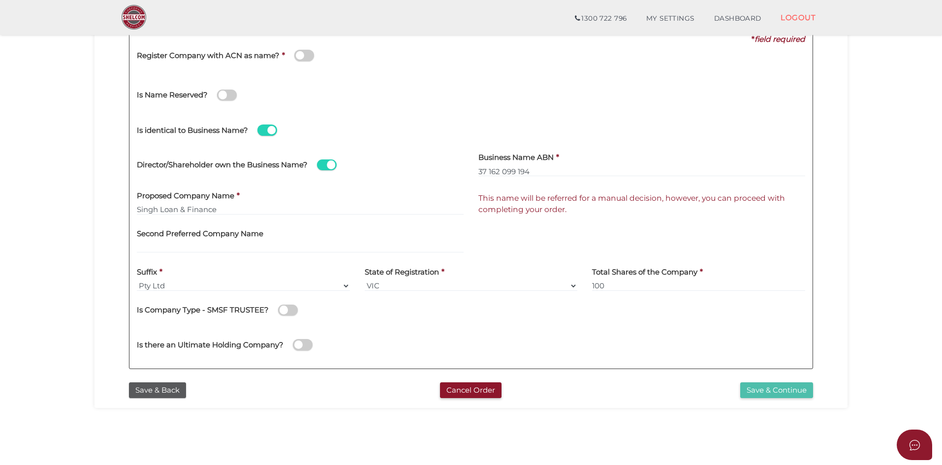
click at [776, 388] on button "Save & Continue" at bounding box center [776, 390] width 73 height 16
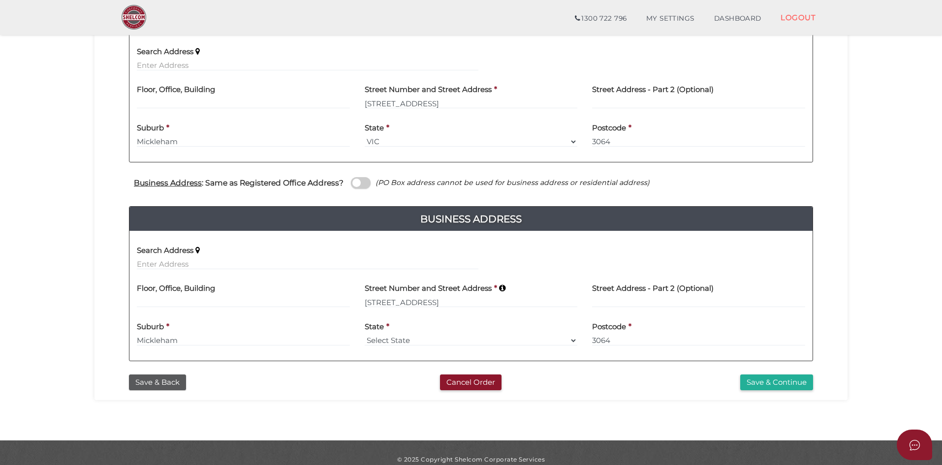
scroll to position [253, 0]
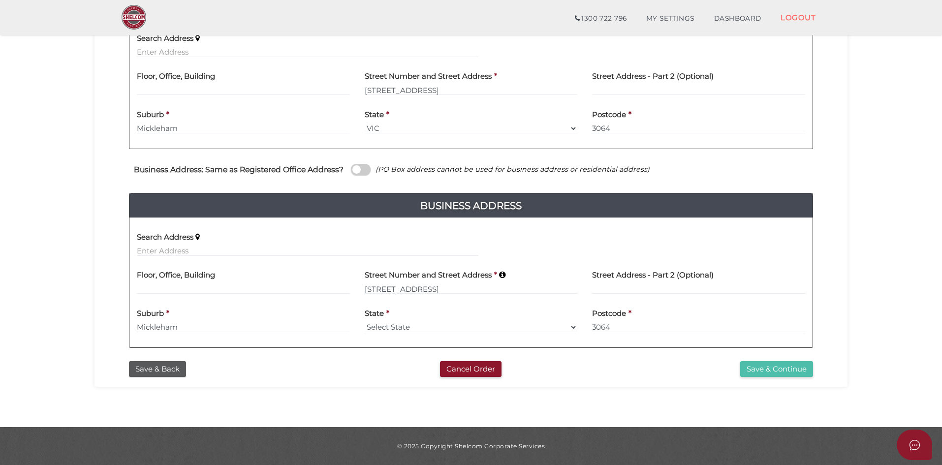
click at [785, 371] on button "Save & Continue" at bounding box center [776, 369] width 73 height 16
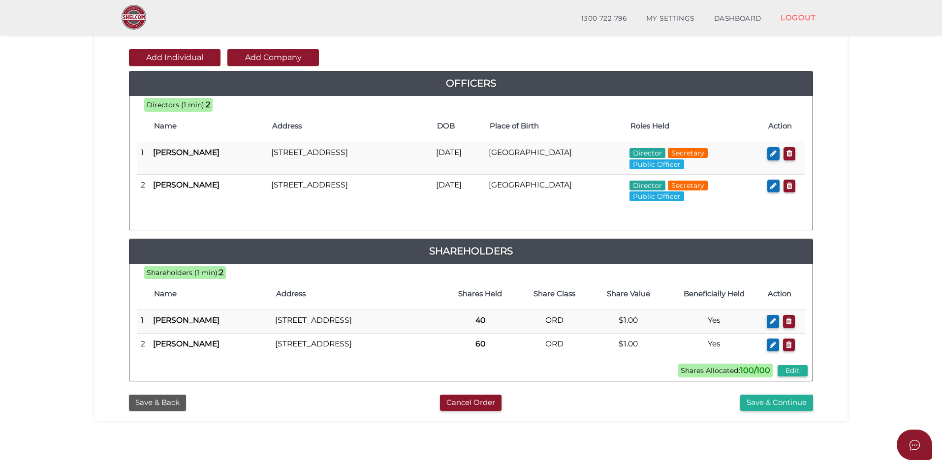
scroll to position [148, 0]
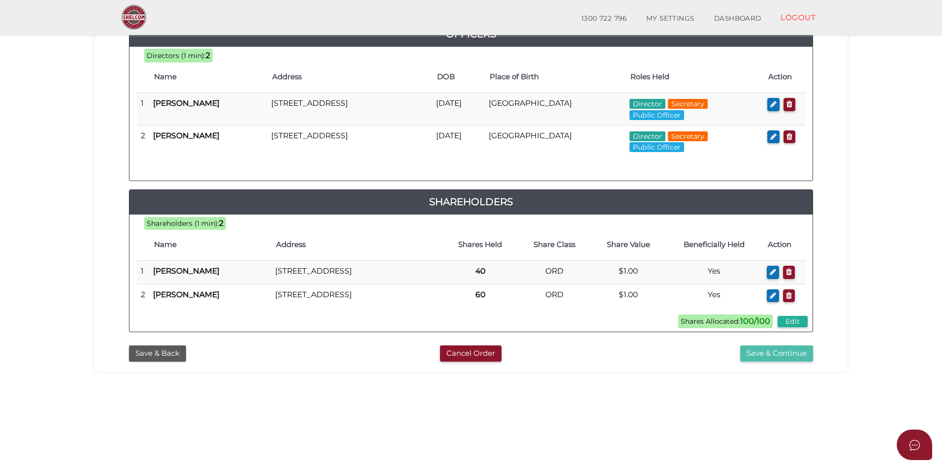
drag, startPoint x: 786, startPoint y: 371, endPoint x: 774, endPoint y: 373, distance: 12.5
click at [786, 362] on button "Save & Continue" at bounding box center [776, 354] width 73 height 16
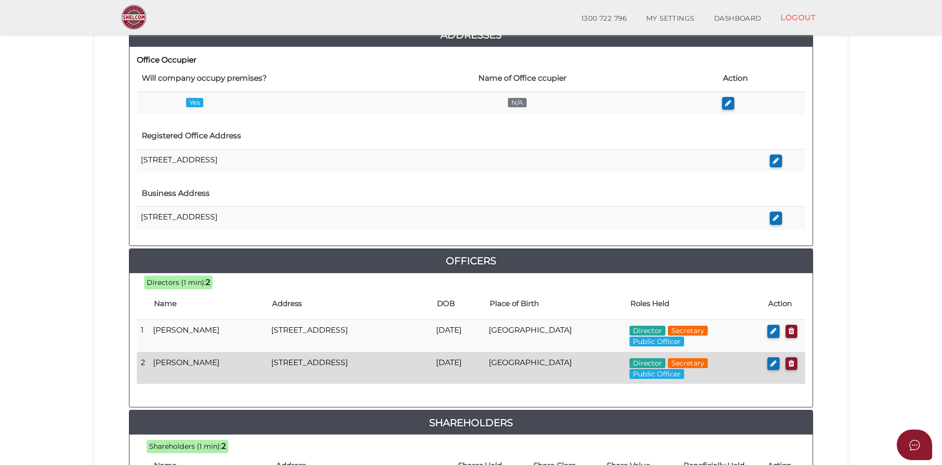
scroll to position [471, 0]
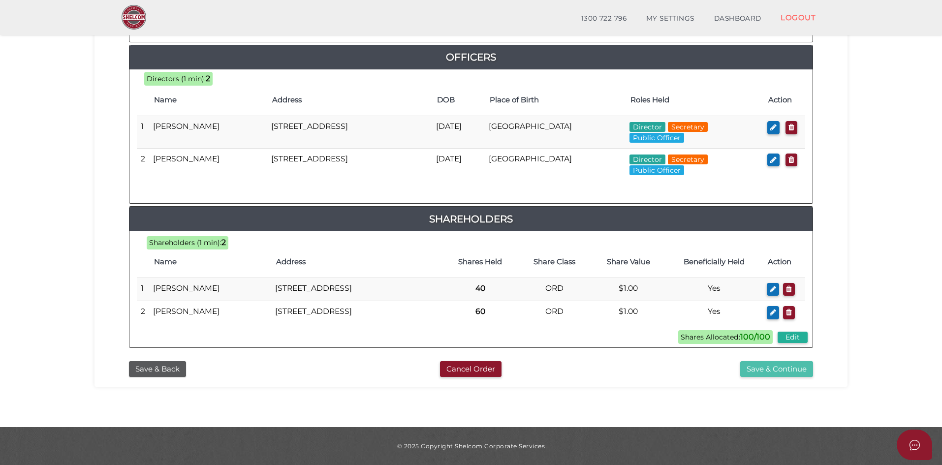
click at [800, 371] on button "Save & Continue" at bounding box center [776, 369] width 73 height 16
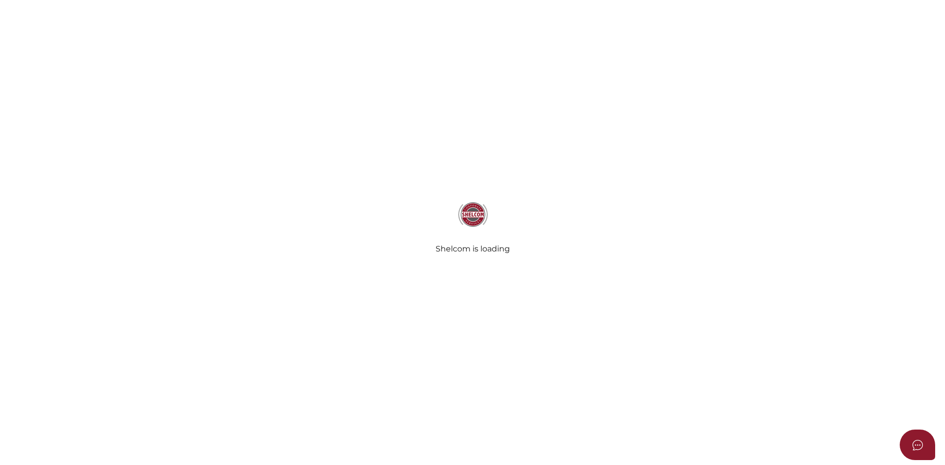
select select
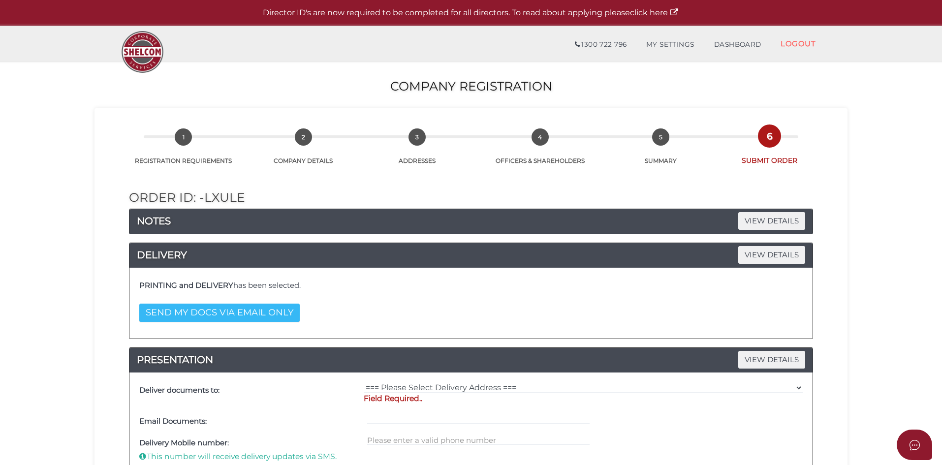
click at [276, 313] on button "SEND MY DOCS VIA EMAIL ONLY" at bounding box center [219, 313] width 160 height 18
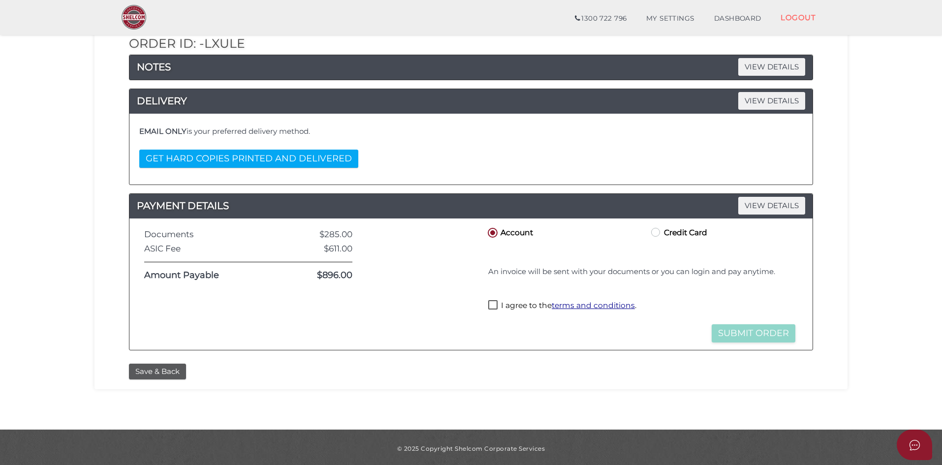
scroll to position [122, 0]
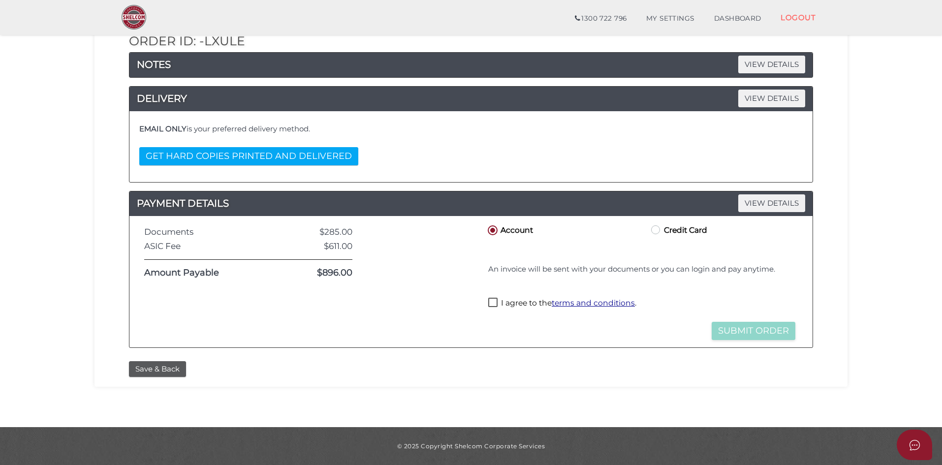
click at [490, 302] on label "I agree to the terms and conditions ." at bounding box center [562, 304] width 148 height 12
checkbox input "true"
click at [268, 308] on div "Documents $285.00 ASIC Fee $611.00 Amount Payable $896.00" at bounding box center [248, 281] width 223 height 117
click at [659, 232] on label "Credit Card" at bounding box center [678, 229] width 58 height 12
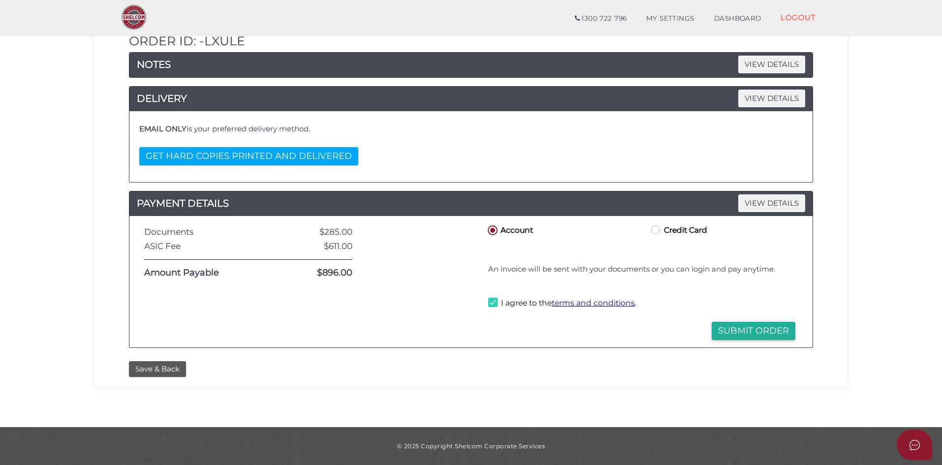
radio input "true"
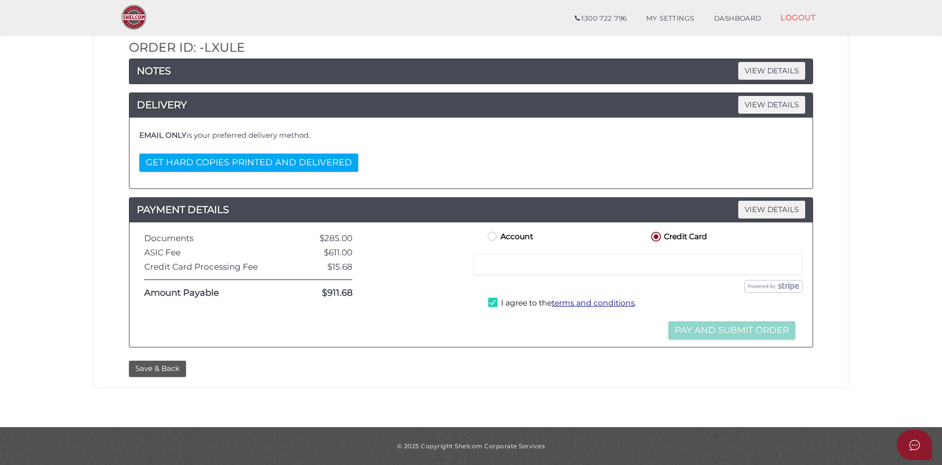
click at [470, 239] on div at bounding box center [419, 285] width 119 height 110
click at [870, 235] on section "Company Registration d371bc6084d8978c550386ca722815d3 1 REGISTRATION REQUIREMEN…" at bounding box center [471, 169] width 942 height 516
click at [332, 253] on div "$611.00" at bounding box center [320, 252] width 79 height 9
click at [329, 235] on div "$285.00" at bounding box center [320, 238] width 79 height 9
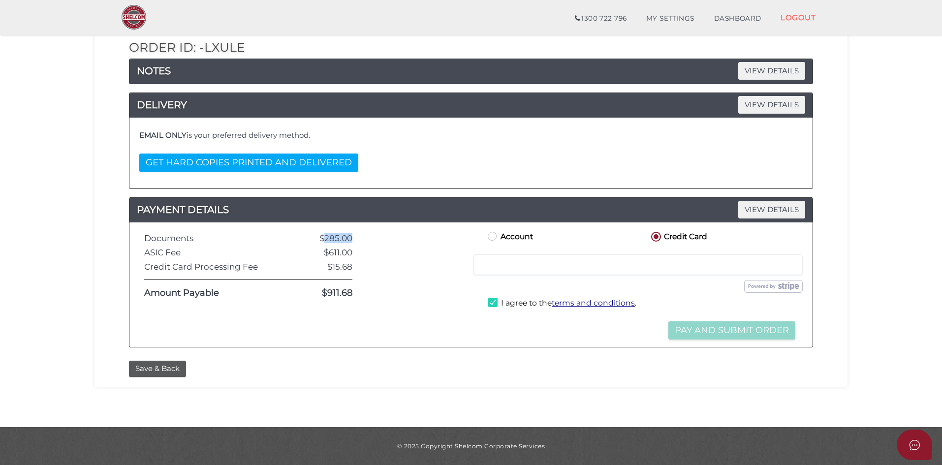
click at [329, 235] on div "$285.00" at bounding box center [320, 238] width 79 height 9
click at [334, 267] on div "$15.68" at bounding box center [320, 266] width 79 height 9
drag, startPoint x: 322, startPoint y: 235, endPoint x: 358, endPoint y: 232, distance: 36.5
click at [358, 232] on div "Documents $285.00 ASIC Fee $611.00 Credit Card Processing Fee $15.68 Amount Pay…" at bounding box center [248, 285] width 223 height 110
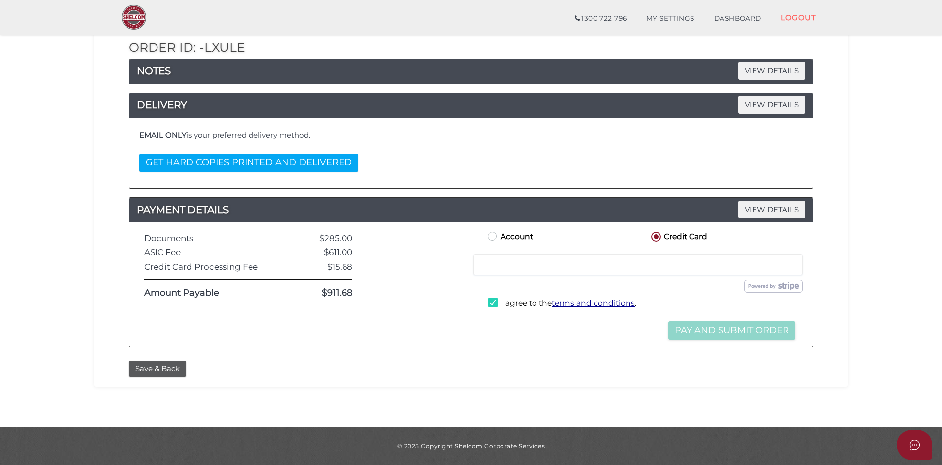
click at [332, 268] on div "$15.68" at bounding box center [320, 266] width 79 height 9
click at [159, 364] on button "Save & Back" at bounding box center [157, 369] width 57 height 16
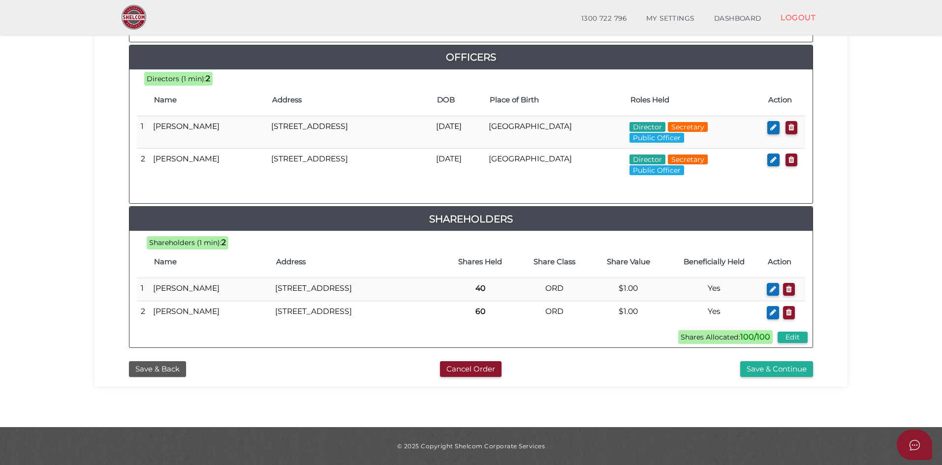
scroll to position [471, 0]
click at [159, 366] on button "Save & Back" at bounding box center [157, 369] width 57 height 16
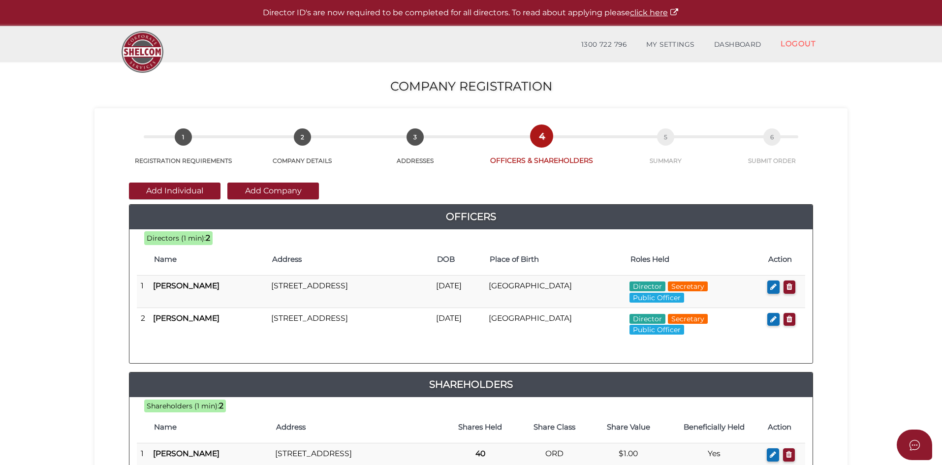
click at [51, 226] on section "Company Registration d371bc6084d8978c550386ca722815d3 1 REGISTRATION REQUIREMEN…" at bounding box center [471, 367] width 942 height 612
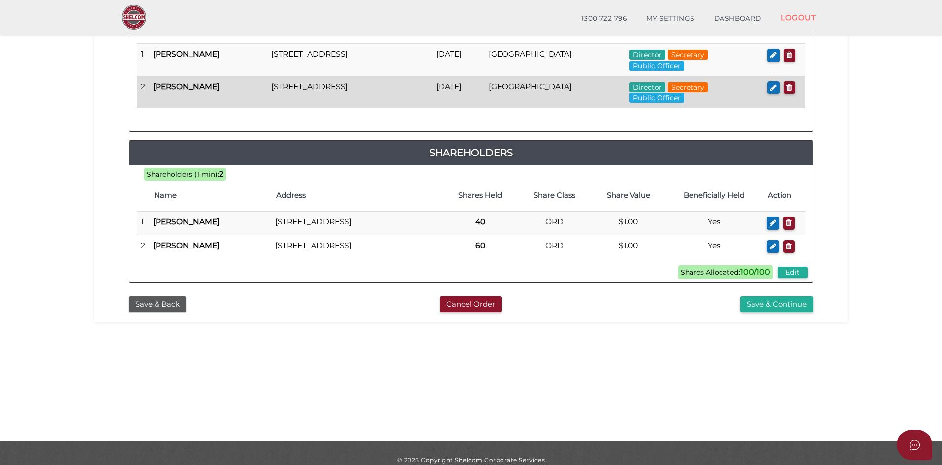
scroll to position [211, 0]
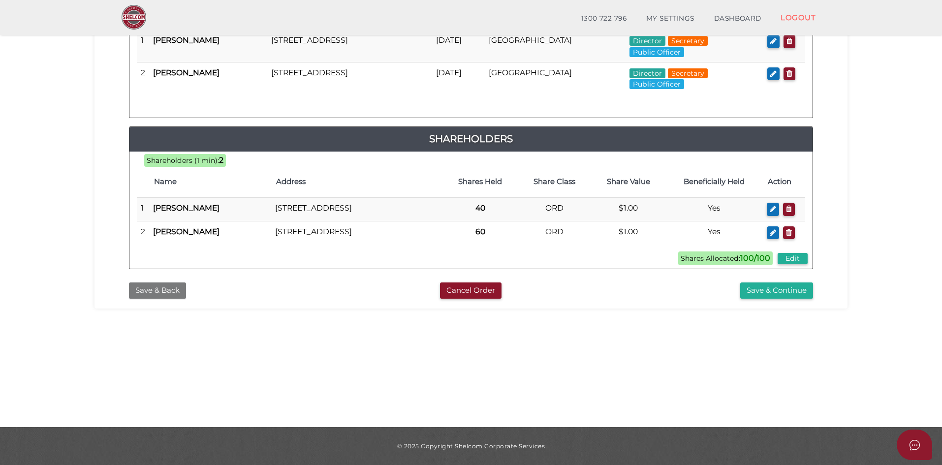
click at [164, 299] on button "Save & Back" at bounding box center [157, 291] width 57 height 16
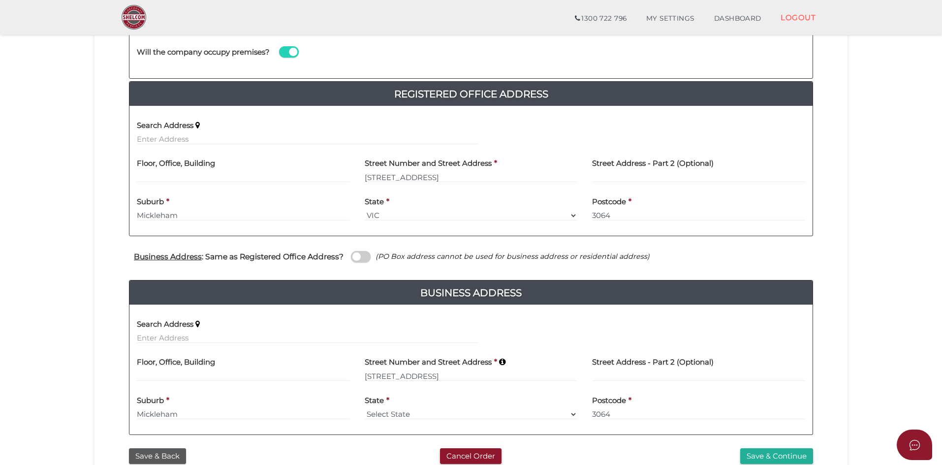
scroll to position [253, 0]
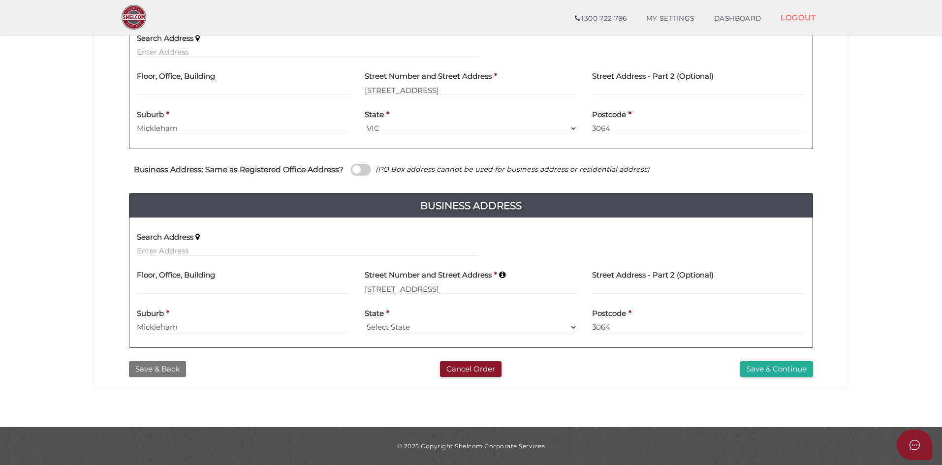
click at [148, 366] on button "Save & Back" at bounding box center [157, 369] width 57 height 16
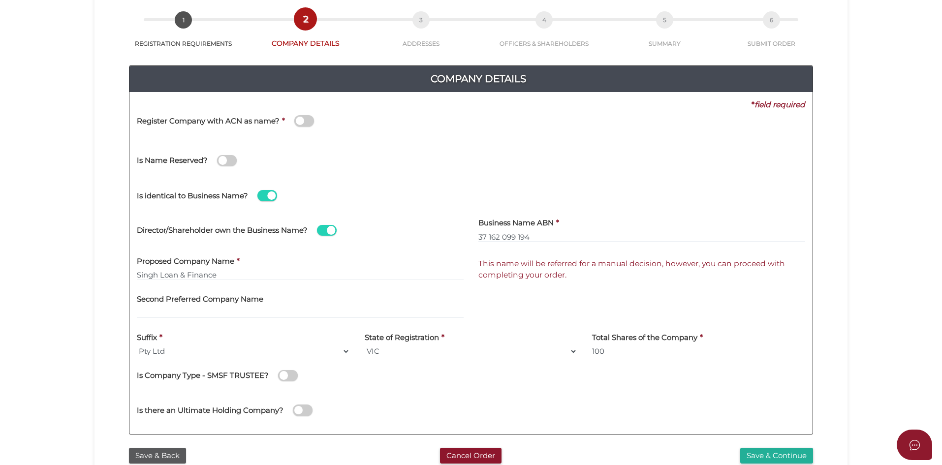
scroll to position [197, 0]
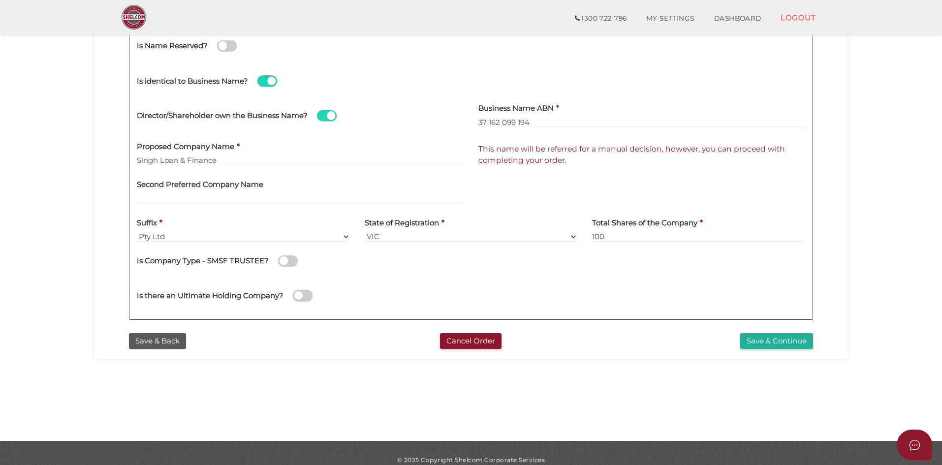
drag, startPoint x: 0, startPoint y: 0, endPoint x: 106, endPoint y: 352, distance: 368.0
click at [101, 353] on div "d371bc6084d8978c550386ca722815d3 1 REGISTRATION REQUIREMENTS 2 COMPANY DETAILS …" at bounding box center [471, 117] width 753 height 482
click at [126, 346] on div "Save & Back" at bounding box center [238, 341] width 233 height 16
click at [129, 345] on button "Save & Back" at bounding box center [157, 341] width 57 height 16
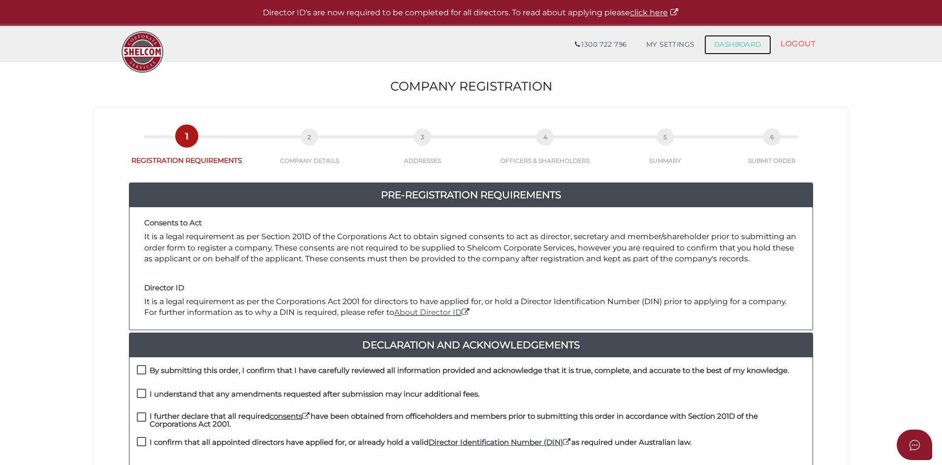
click at [739, 46] on link "DASHBOARD" at bounding box center [737, 45] width 67 height 20
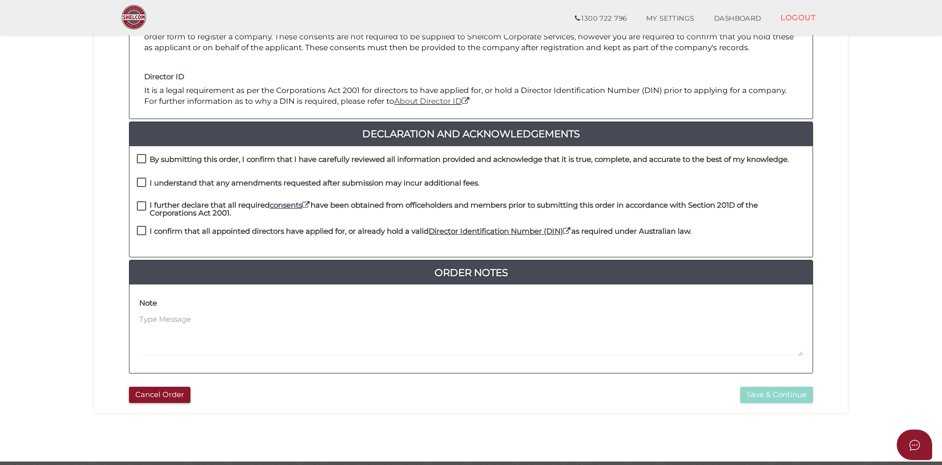
scroll to position [197, 0]
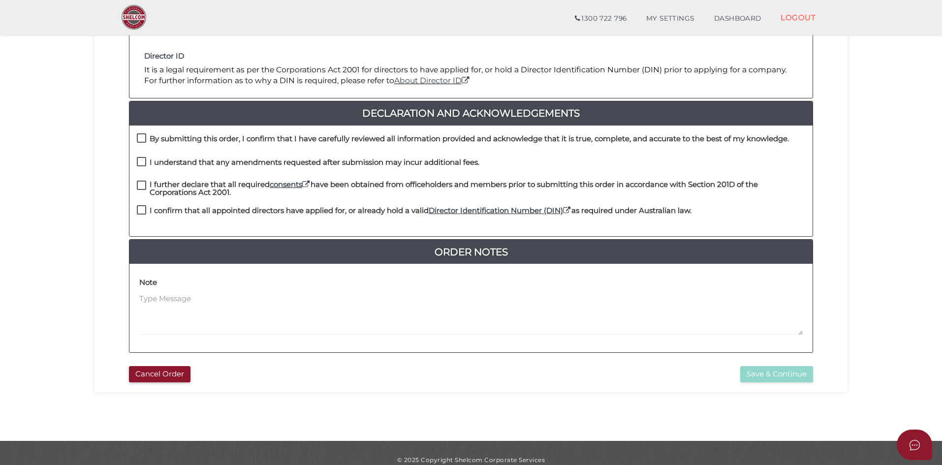
drag, startPoint x: 144, startPoint y: 137, endPoint x: 142, endPoint y: 150, distance: 13.4
click at [144, 137] on label "By submitting this order, I confirm that I have carefully reviewed all informat…" at bounding box center [463, 141] width 652 height 12
checkbox input "true"
click at [139, 161] on label "I understand that any amendments requested after submission may incur additiona…" at bounding box center [308, 164] width 343 height 12
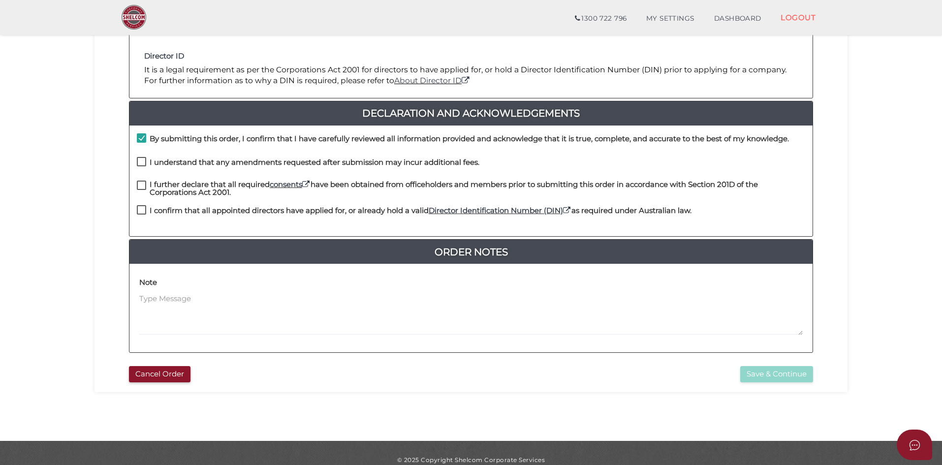
checkbox input "true"
click at [140, 183] on label "I further declare that all required consents have been obtained from officehold…" at bounding box center [471, 187] width 668 height 12
checkbox input "true"
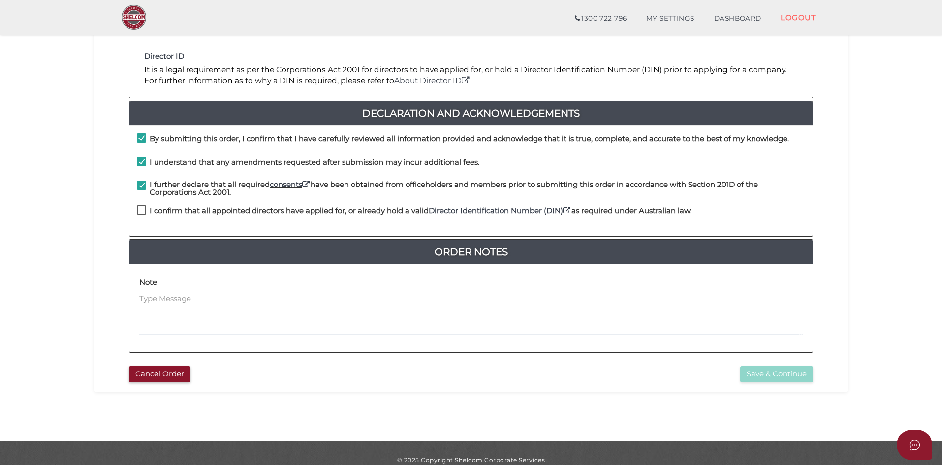
click at [144, 209] on label "I confirm that all appointed directors have applied for, or already hold a vali…" at bounding box center [414, 213] width 555 height 12
checkbox input "true"
click at [776, 375] on button "Save & Continue" at bounding box center [776, 374] width 73 height 16
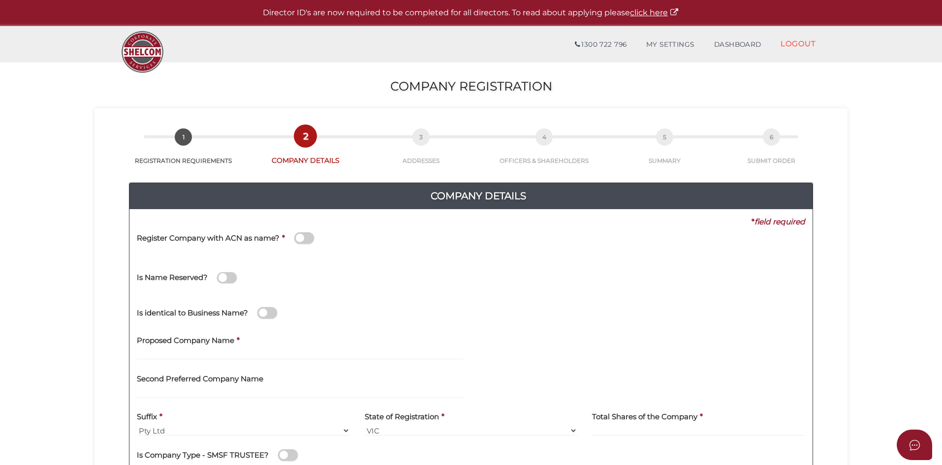
click at [267, 311] on span at bounding box center [267, 312] width 20 height 11
click at [0, 0] on input "checkbox" at bounding box center [0, 0] width 0 height 0
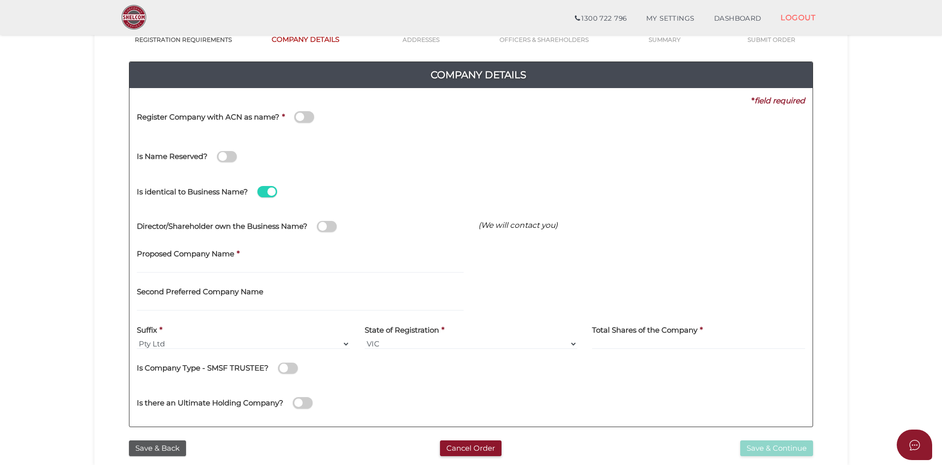
scroll to position [98, 0]
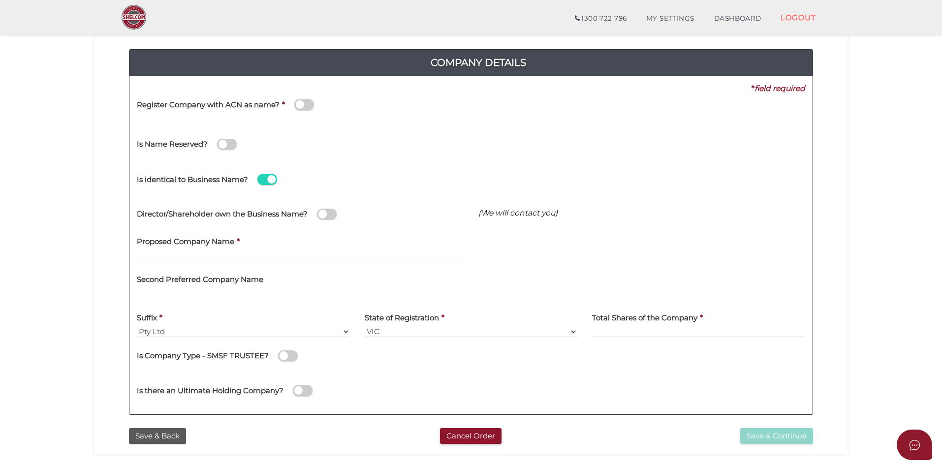
click at [323, 210] on span at bounding box center [327, 214] width 20 height 11
click at [0, 0] on input "checkbox" at bounding box center [0, 0] width 0 height 0
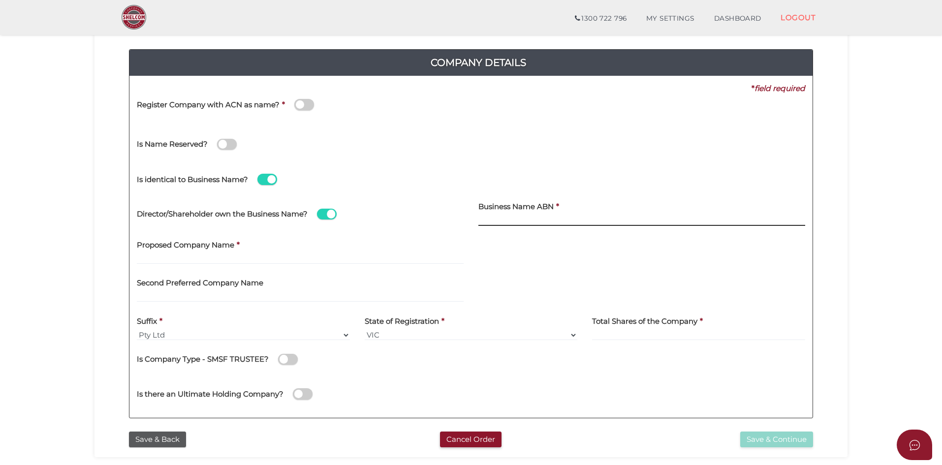
paste input "37 162 099 194"
type input "37 162 099 194"
click at [370, 239] on div "Proposed Company Name *" at bounding box center [300, 248] width 327 height 31
click at [215, 261] on input "text" at bounding box center [300, 258] width 327 height 11
paste input "Singh Loan & Finance"
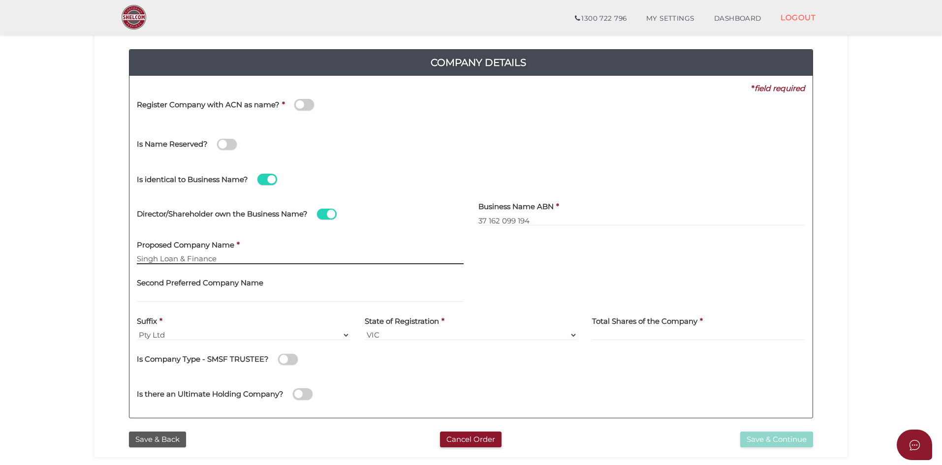
type input "Singh Loan & Finance"
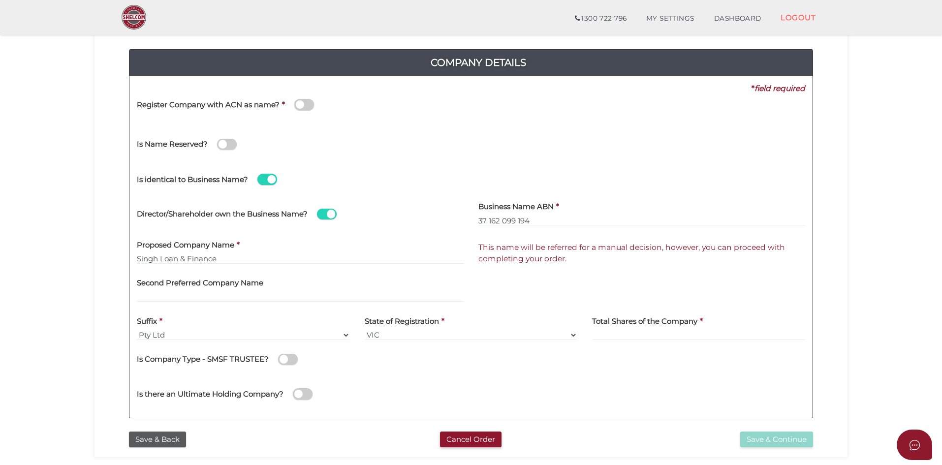
click at [633, 329] on label "Total Shares of the Company" at bounding box center [644, 320] width 105 height 20
click at [661, 337] on input at bounding box center [698, 335] width 213 height 11
type input "100"
click at [665, 386] on div "Is there an Ultimate Holding Company?" at bounding box center [470, 392] width 683 height 35
click at [772, 441] on button "Save & Continue" at bounding box center [776, 440] width 73 height 16
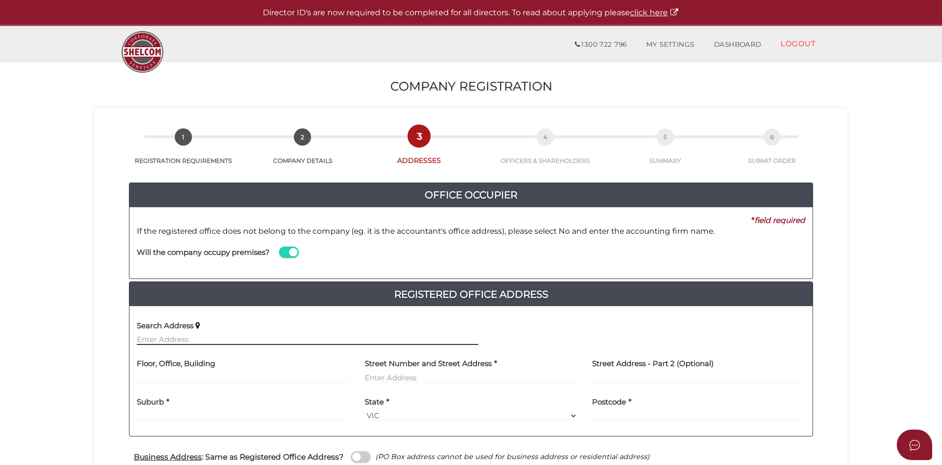
click at [152, 335] on input "text" at bounding box center [308, 339] width 342 height 11
paste input "[STREET_ADDRESS]"
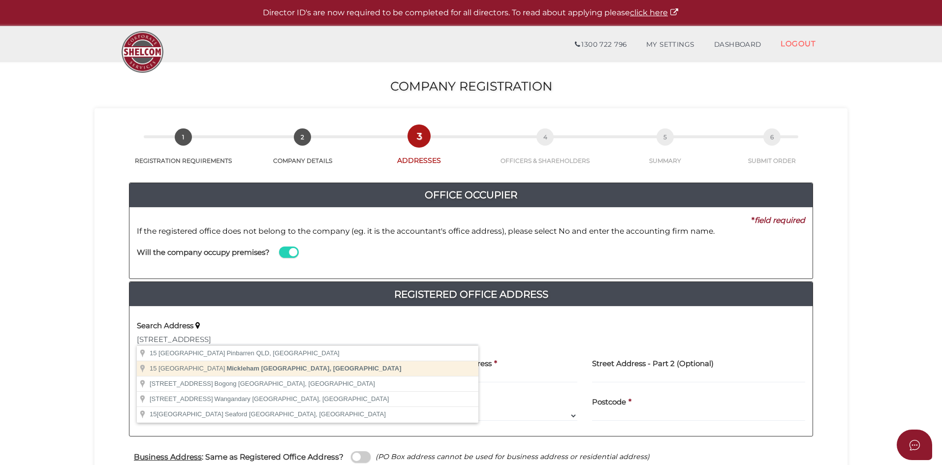
type input "[STREET_ADDRESS]"
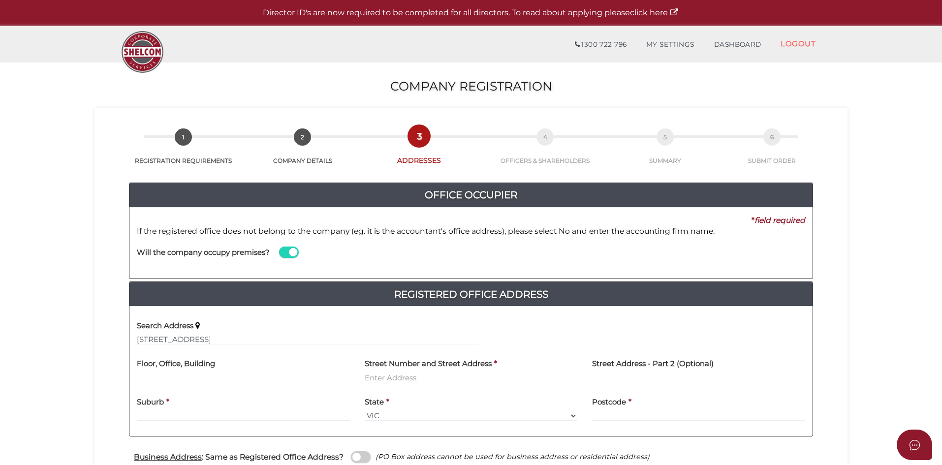
type input "[STREET_ADDRESS]"
type input "Mickleham"
select select "VIC"
type input "3064"
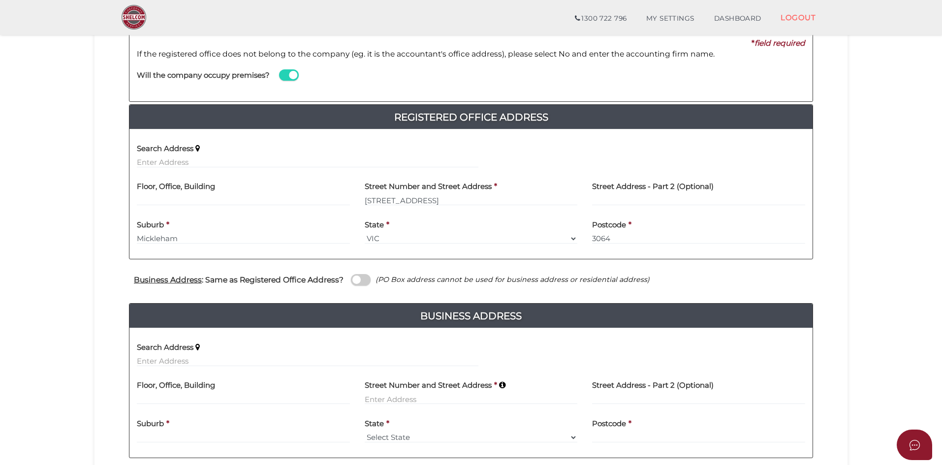
scroll to position [148, 0]
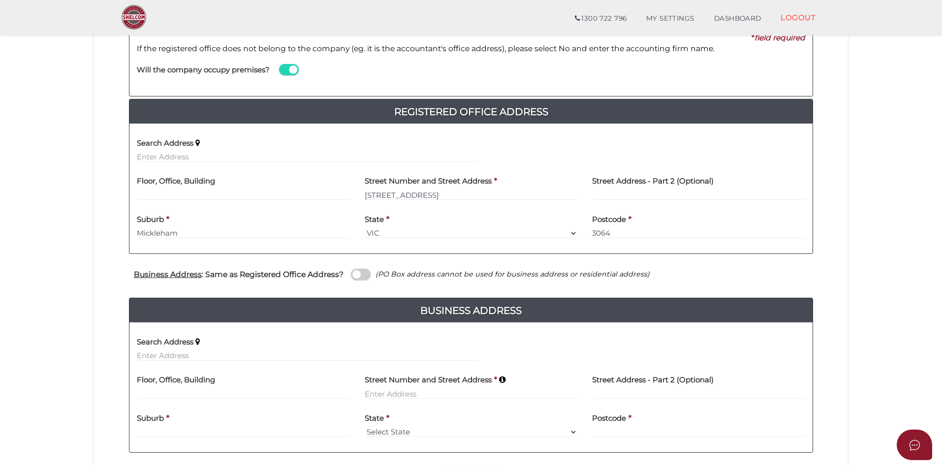
click at [359, 271] on span at bounding box center [361, 274] width 20 height 11
click at [0, 0] on input "checkbox" at bounding box center [0, 0] width 0 height 0
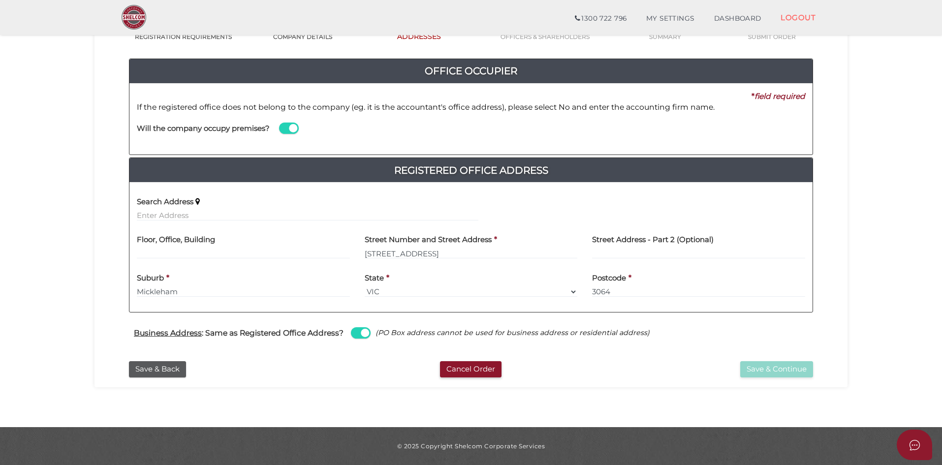
scroll to position [89, 0]
click at [661, 365] on div "Save & Continue" at bounding box center [704, 369] width 233 height 16
click at [771, 369] on button "Save & Continue" at bounding box center [776, 369] width 73 height 16
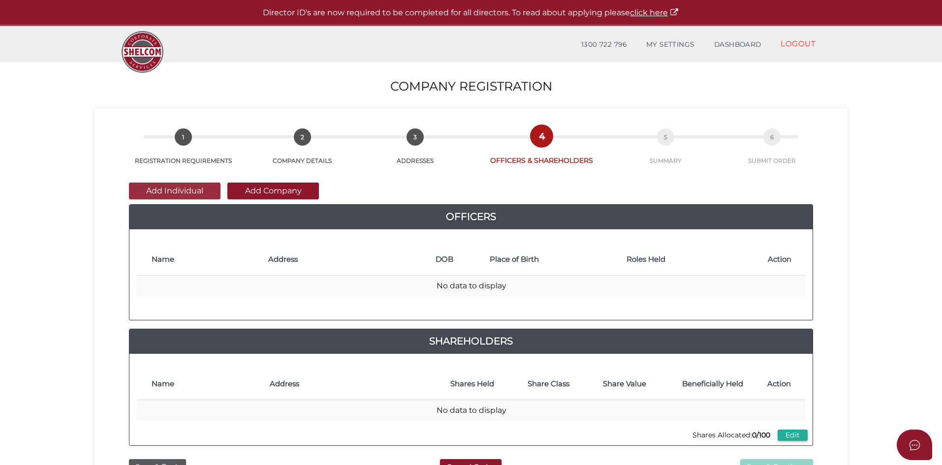
click at [158, 190] on button "Add Individual" at bounding box center [175, 191] width 92 height 17
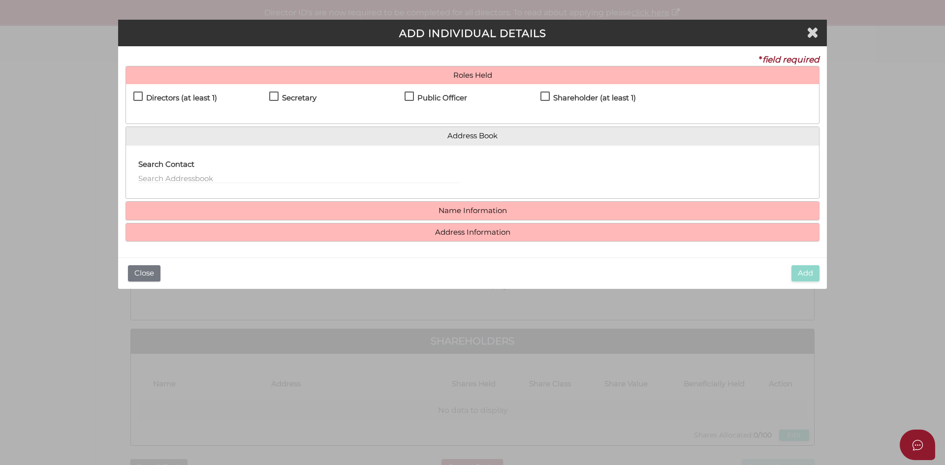
click at [132, 94] on div "Directors (at least 1) Secretary Public Officer Member Shareholder (at least 1)" at bounding box center [472, 103] width 693 height 39
click at [134, 95] on label "Directors (at least 1)" at bounding box center [175, 100] width 84 height 12
checkbox input "true"
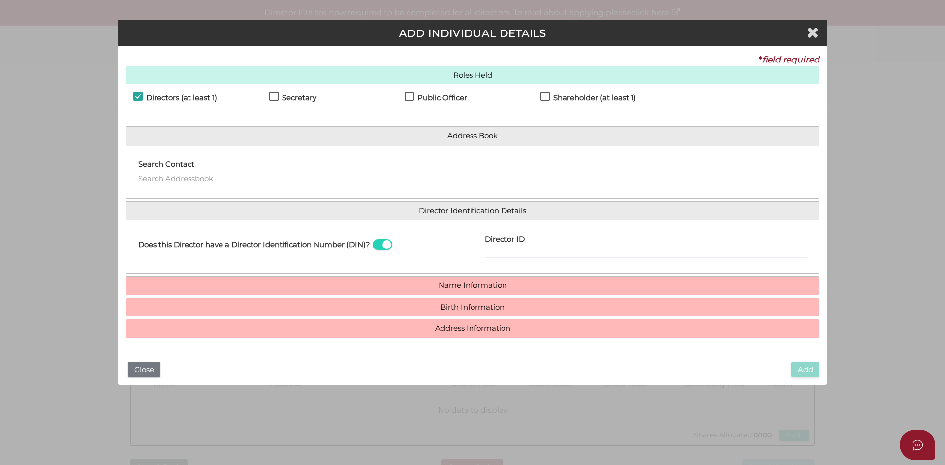
click at [276, 95] on label "Secretary" at bounding box center [292, 100] width 47 height 12
checkbox input "true"
click at [428, 93] on div "Public Officer" at bounding box center [473, 100] width 136 height 17
click at [427, 99] on h4 "Public Officer" at bounding box center [442, 98] width 50 height 8
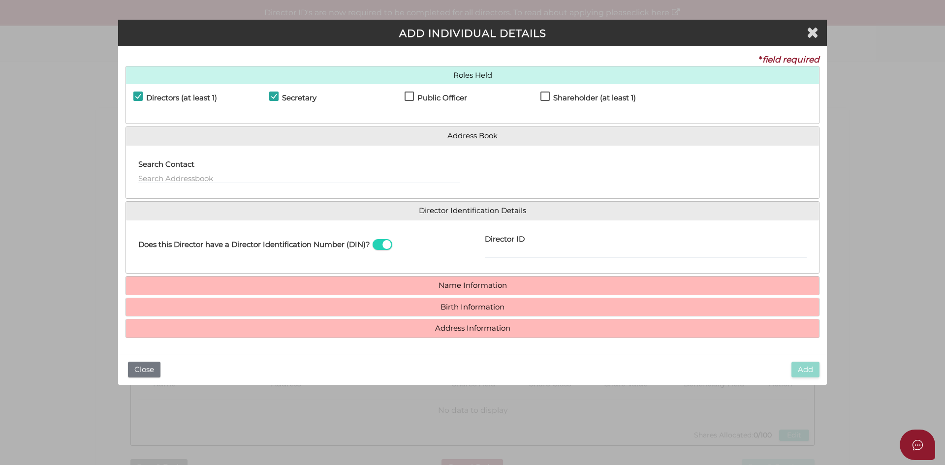
checkbox input "true"
click at [569, 95] on h4 "Shareholder (at least 1)" at bounding box center [594, 98] width 83 height 8
checkbox input "true"
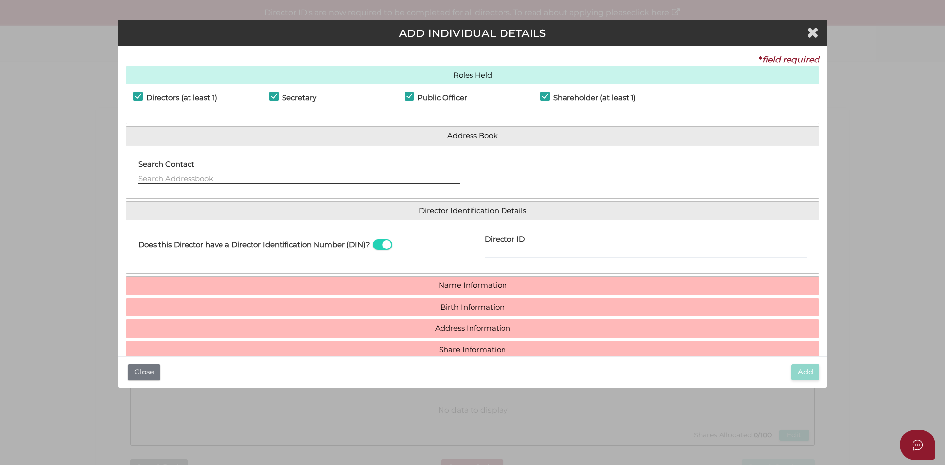
click at [180, 175] on input "text" at bounding box center [299, 178] width 322 height 11
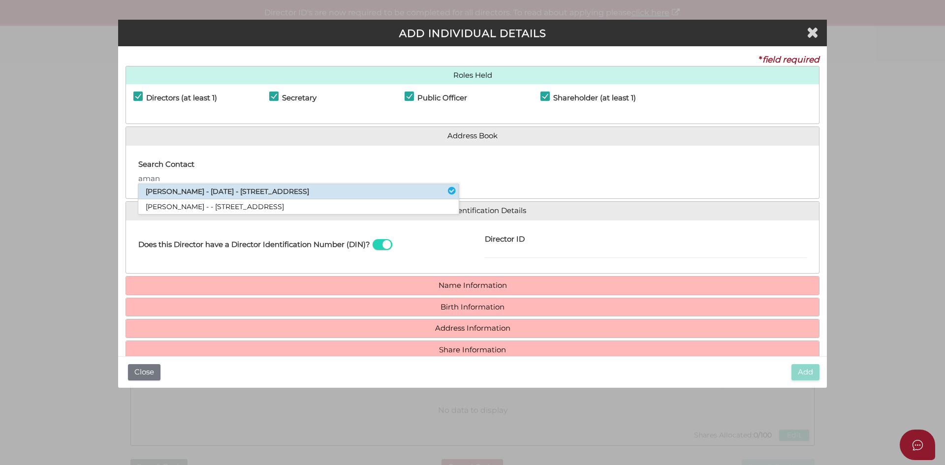
click at [268, 191] on li "Amandip Singh - 10/08/2025 - 15 Mountain View Lane, Mickleham, VIC, 3064" at bounding box center [298, 191] width 320 height 15
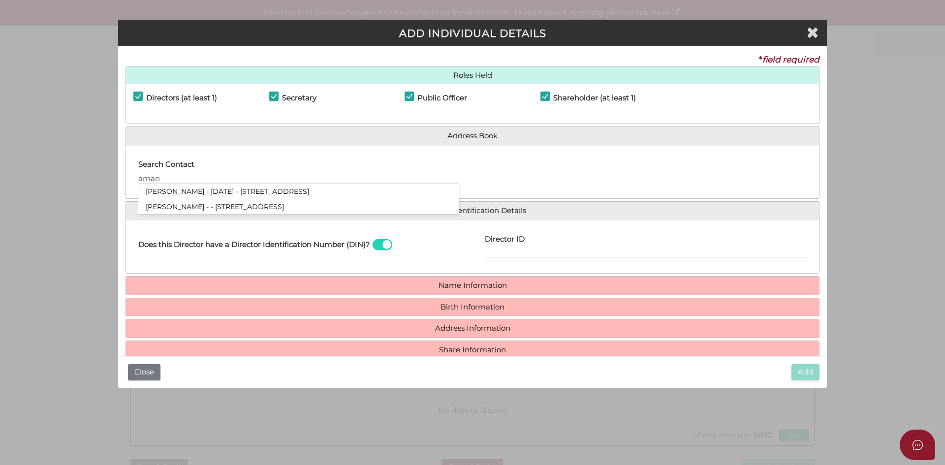
type input "Amandip"
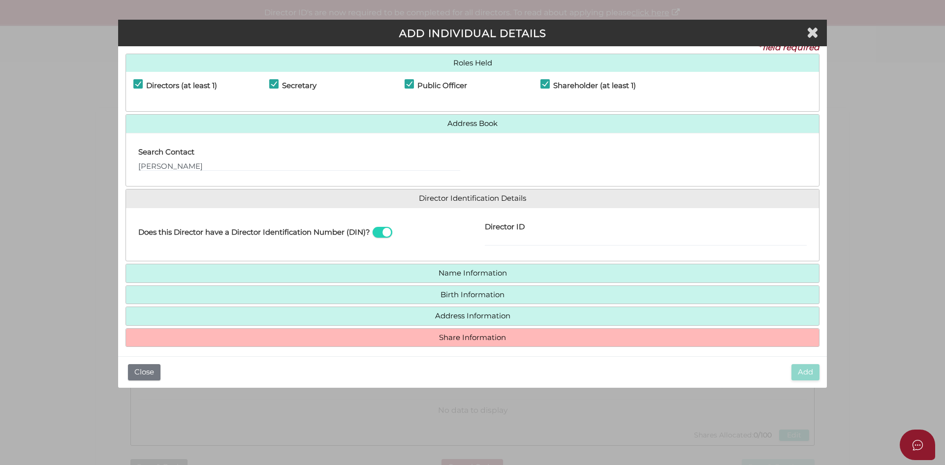
scroll to position [19, 0]
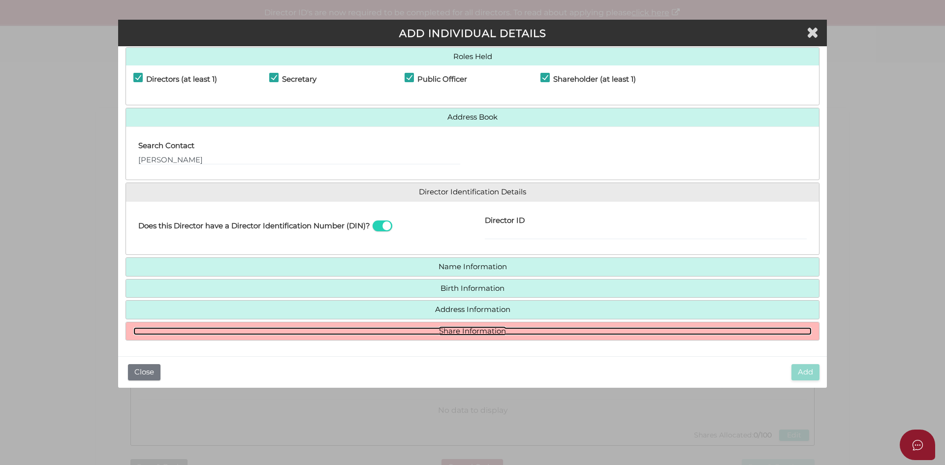
click at [428, 329] on link "Share Information" at bounding box center [472, 331] width 678 height 8
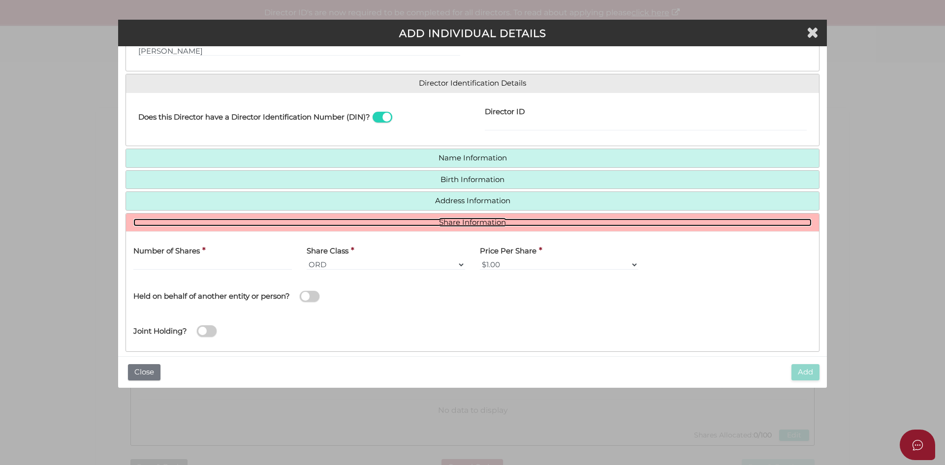
scroll to position [139, 0]
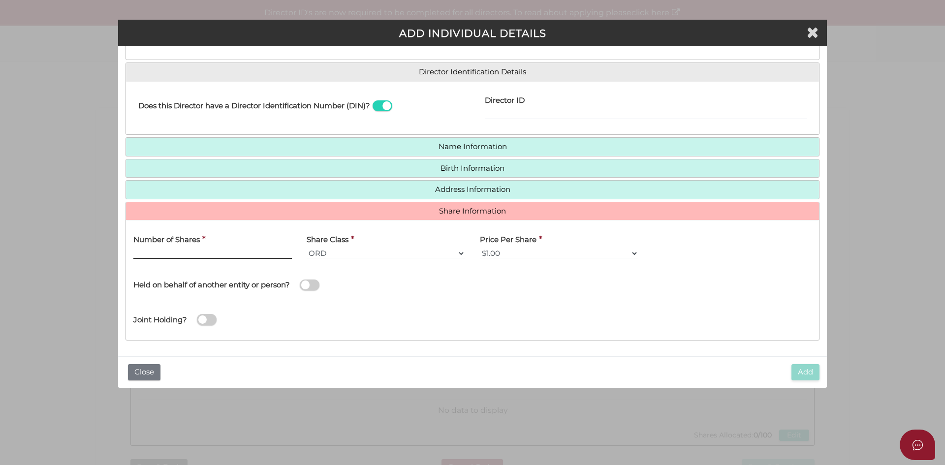
click at [177, 254] on input "text" at bounding box center [212, 253] width 158 height 11
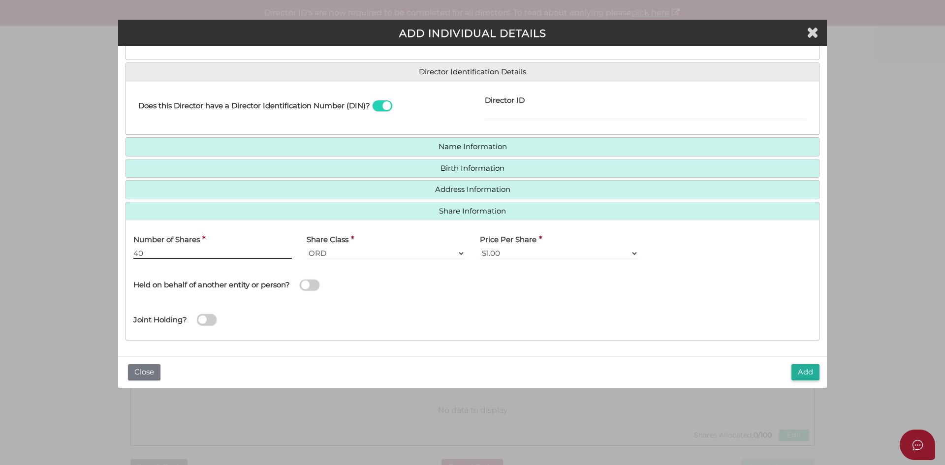
type input "40"
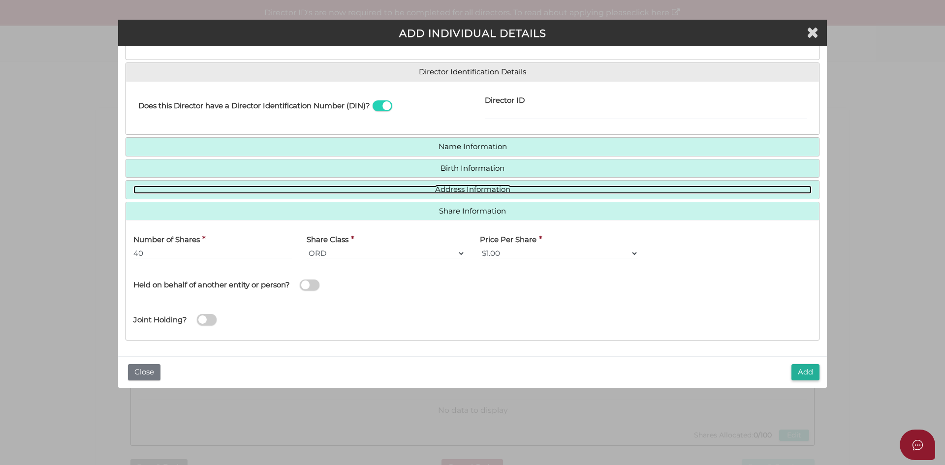
click at [453, 190] on link "Address Information" at bounding box center [472, 190] width 678 height 8
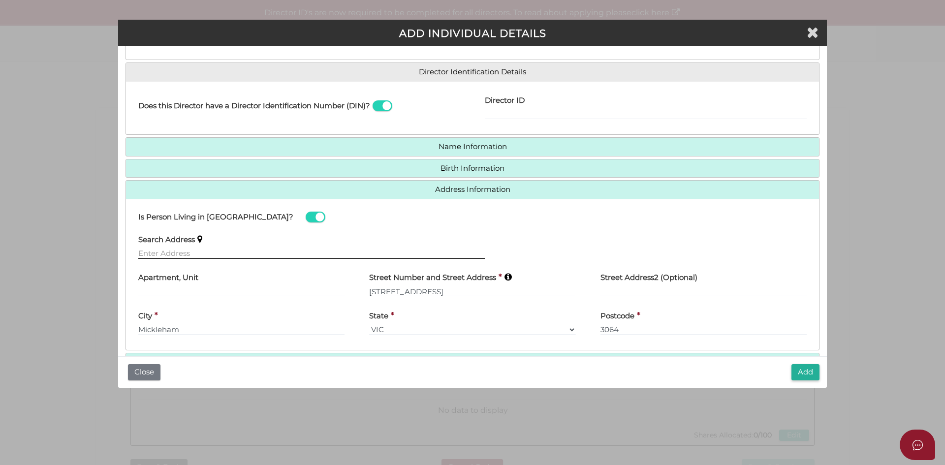
click at [247, 248] on input "text" at bounding box center [311, 253] width 347 height 11
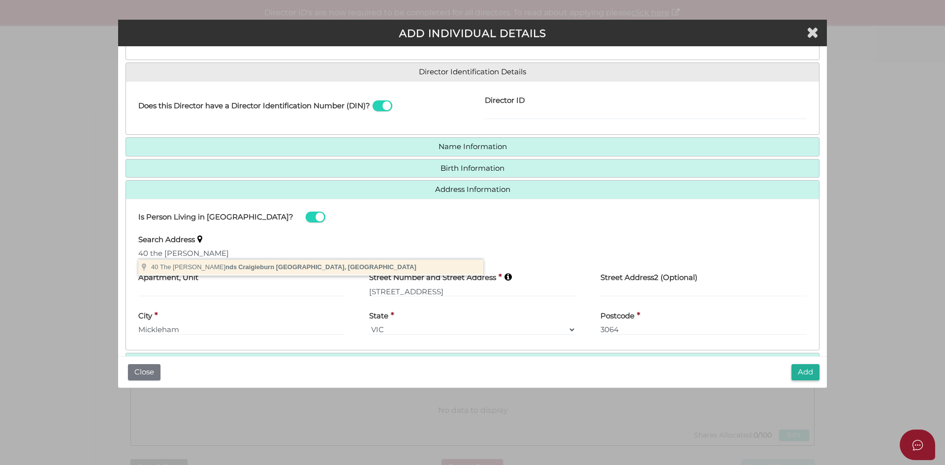
type input "40 The Garlands, Craigieburn VIC, Australia"
type input "40 The Garlands"
type input "Craigieburn"
select select "VIC"
type input "3064"
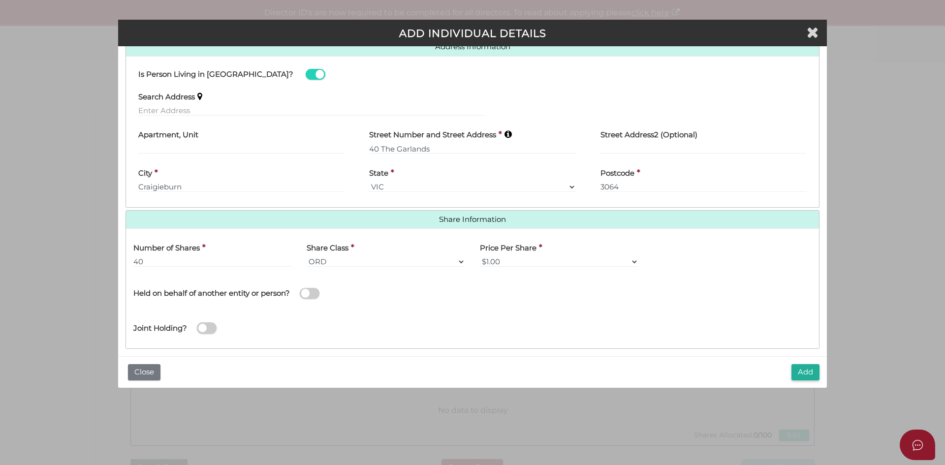
scroll to position [290, 0]
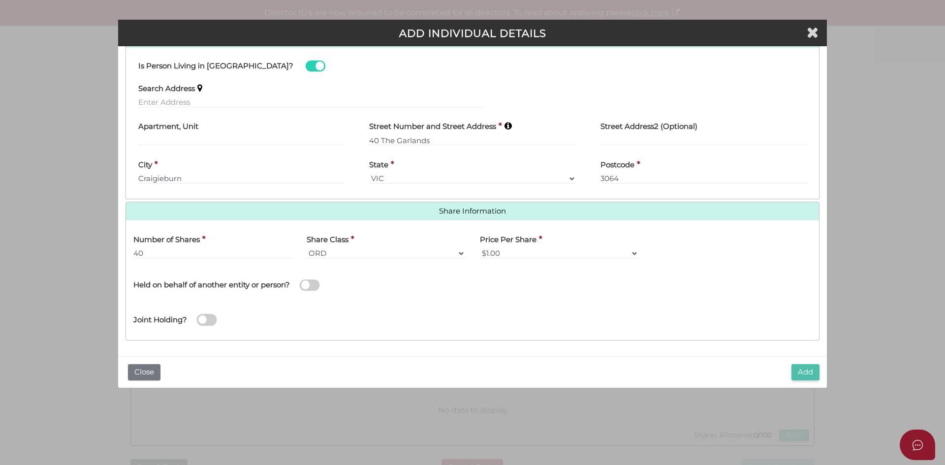
click at [810, 368] on button "Add" at bounding box center [805, 372] width 28 height 16
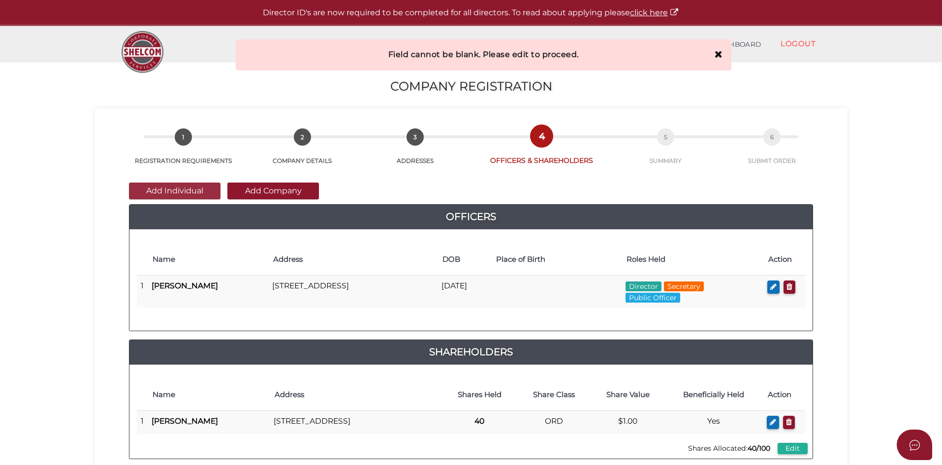
click at [175, 184] on button "Add Individual" at bounding box center [175, 191] width 92 height 17
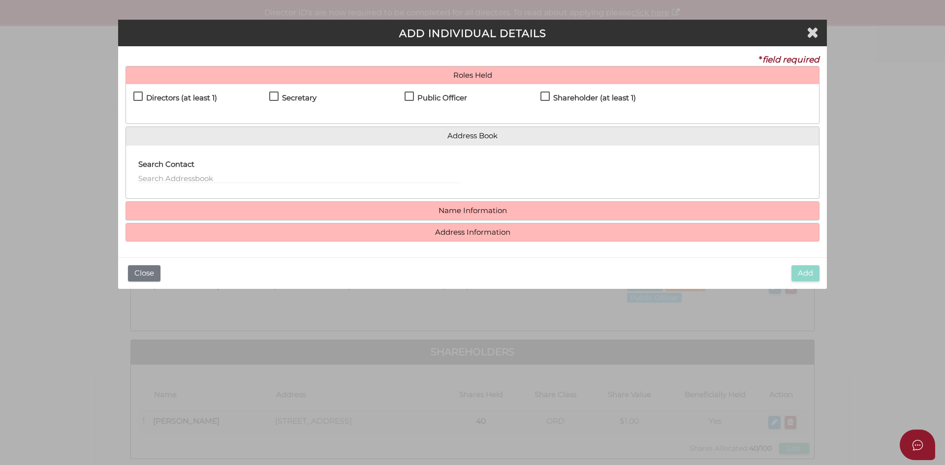
click at [158, 97] on h4 "Directors (at least 1)" at bounding box center [181, 98] width 71 height 8
checkbox input "true"
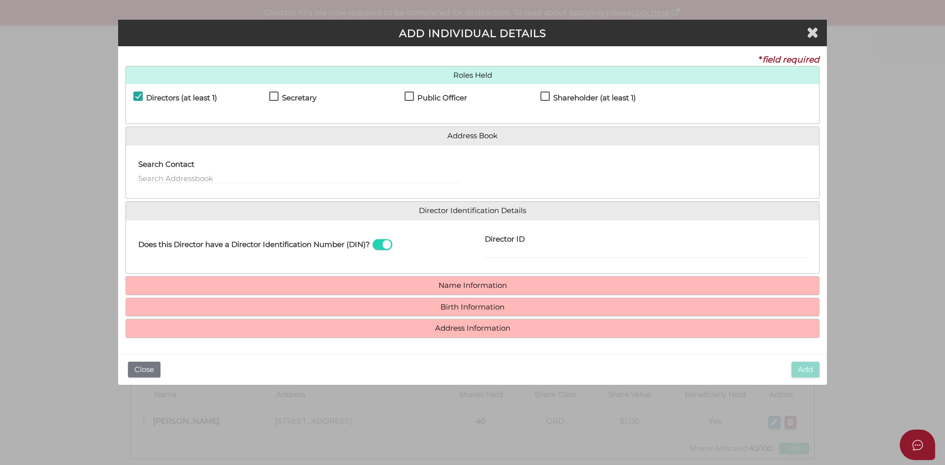
click at [298, 97] on h4 "Secretary" at bounding box center [299, 98] width 34 height 8
checkbox input "true"
drag, startPoint x: 434, startPoint y: 98, endPoint x: 493, endPoint y: 102, distance: 59.2
click at [435, 98] on h4 "Public Officer" at bounding box center [442, 98] width 50 height 8
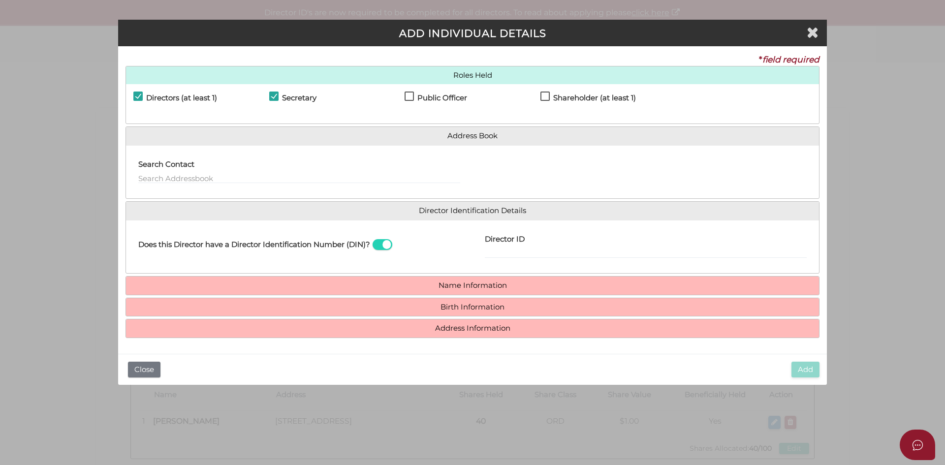
checkbox input "true"
click at [595, 99] on h4 "Shareholder (at least 1)" at bounding box center [594, 98] width 83 height 8
checkbox input "true"
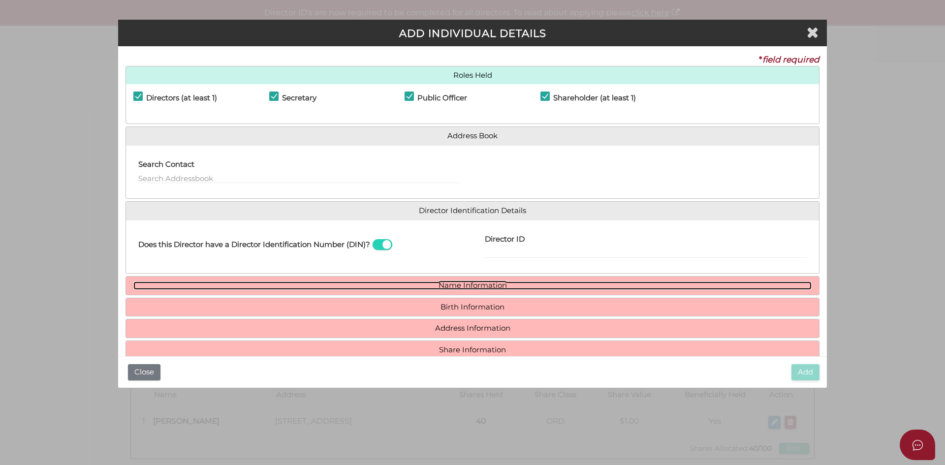
click at [432, 284] on link "Name Information" at bounding box center [472, 286] width 678 height 8
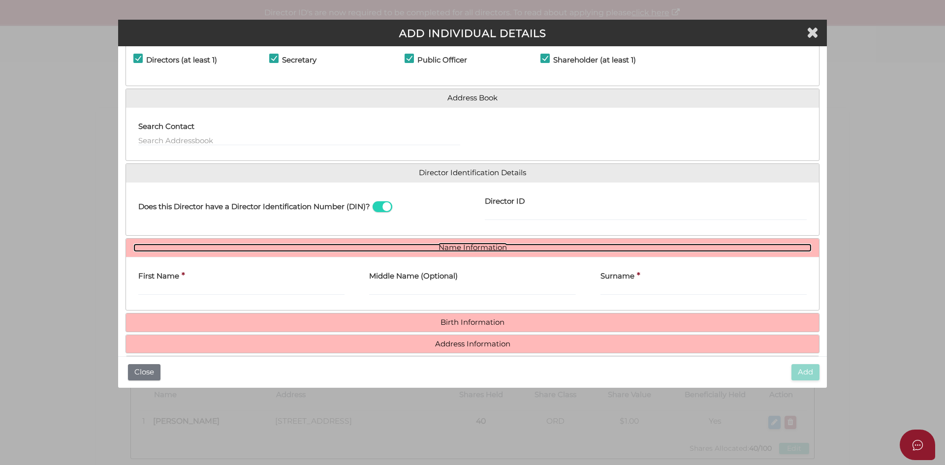
scroll to position [72, 0]
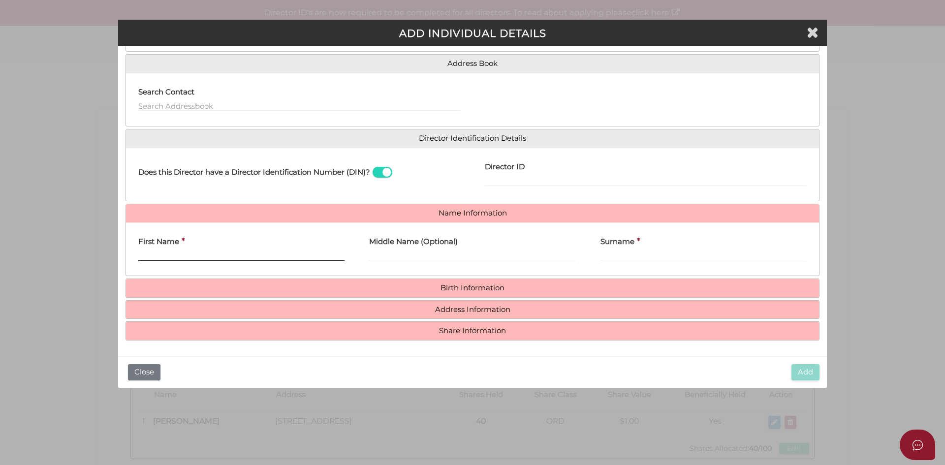
drag, startPoint x: 155, startPoint y: 255, endPoint x: 331, endPoint y: 248, distance: 176.4
click at [155, 255] on input "First Name" at bounding box center [241, 255] width 206 height 11
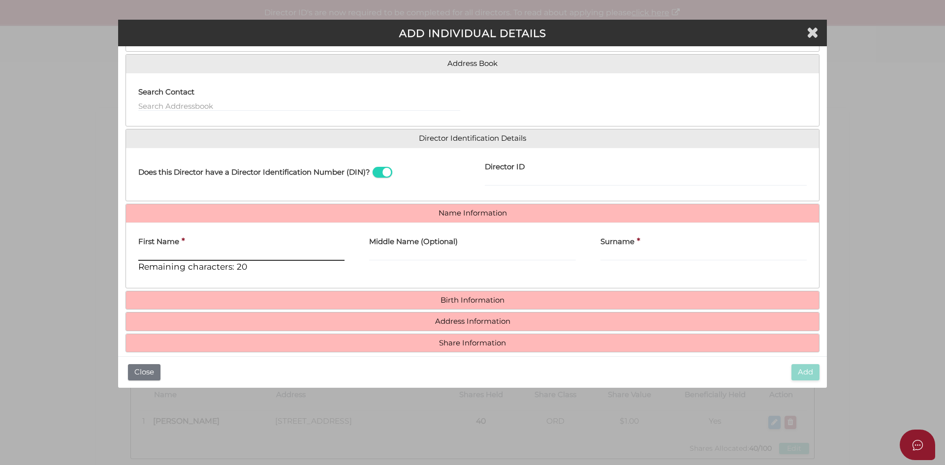
paste input "MANINDER"
type input "MANINDER"
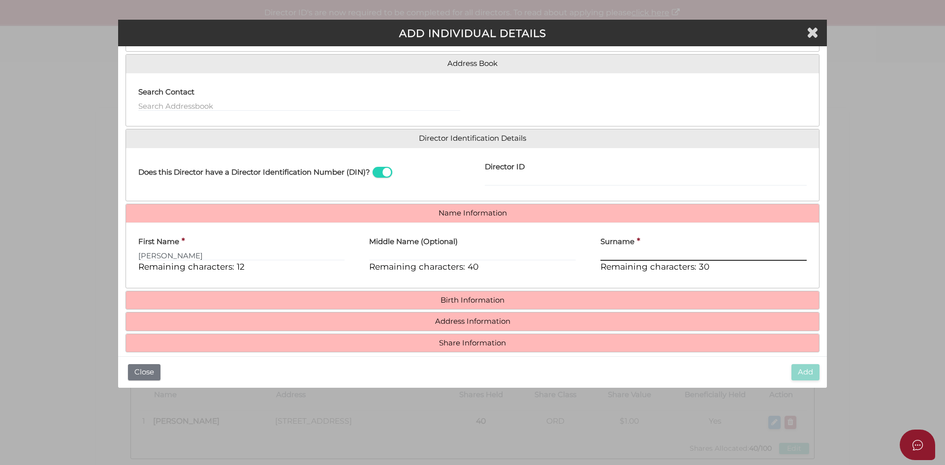
paste input "KAUR"
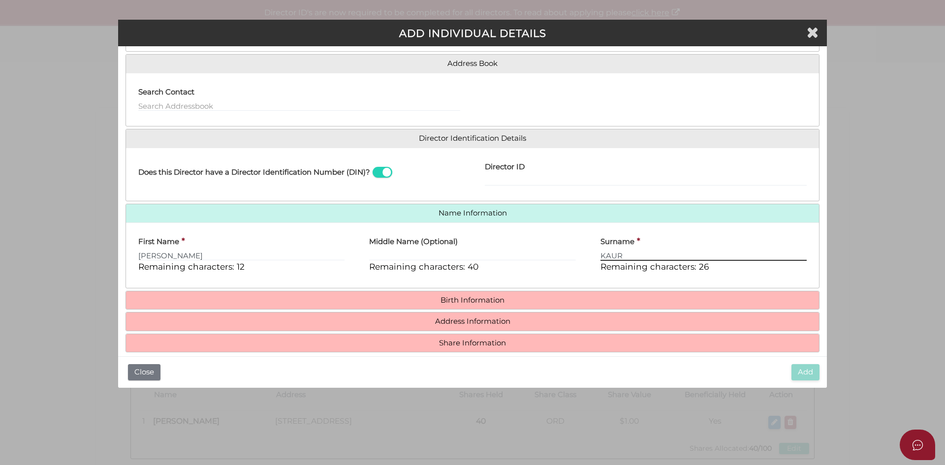
type input "KAUR"
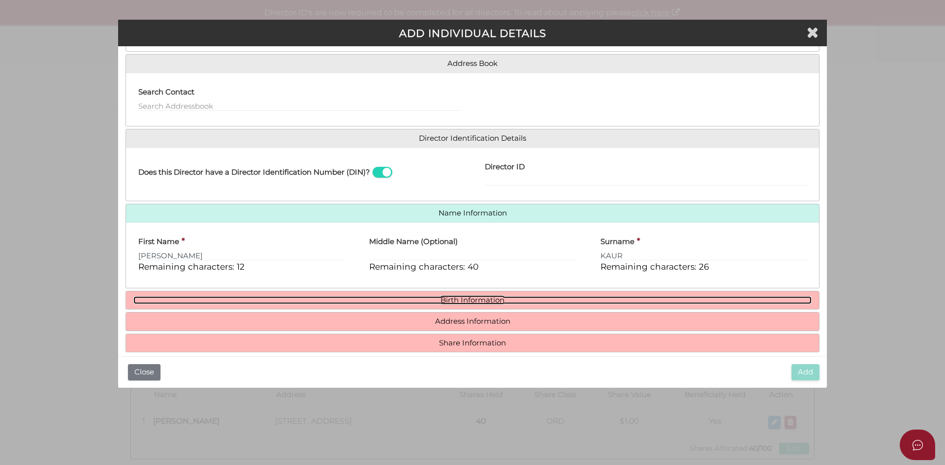
click at [480, 297] on link "Birth Information" at bounding box center [472, 300] width 678 height 8
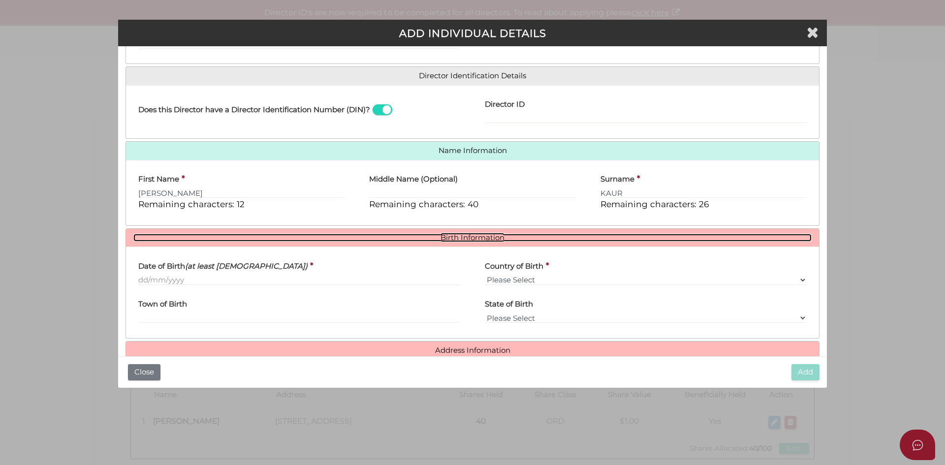
scroll to position [171, 0]
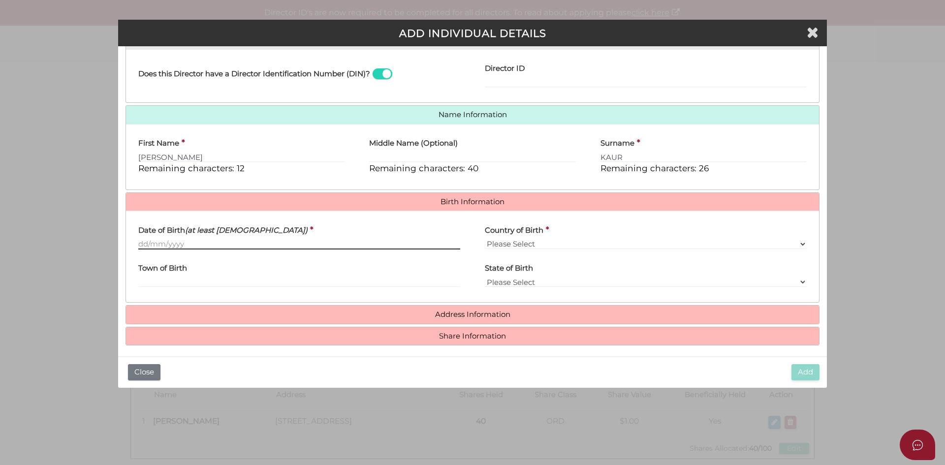
click at [243, 243] on input "Date of Birth (at least 18 years old)" at bounding box center [299, 244] width 322 height 11
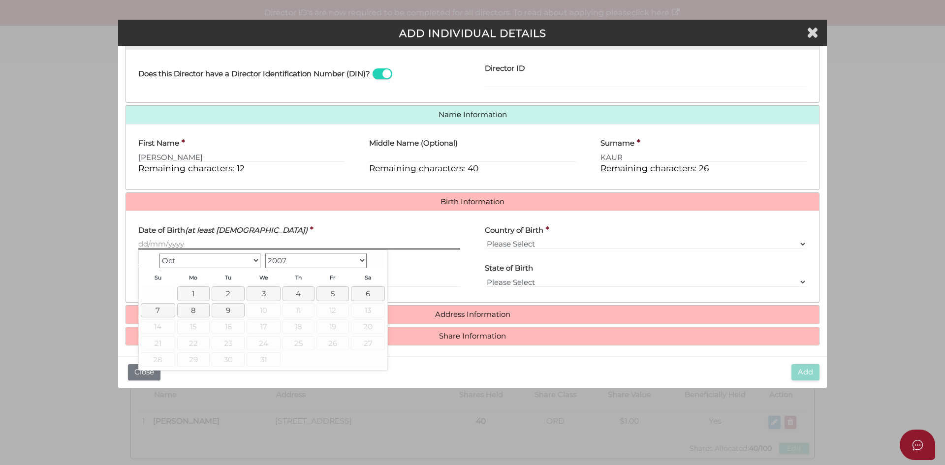
paste input "15/02/1988"
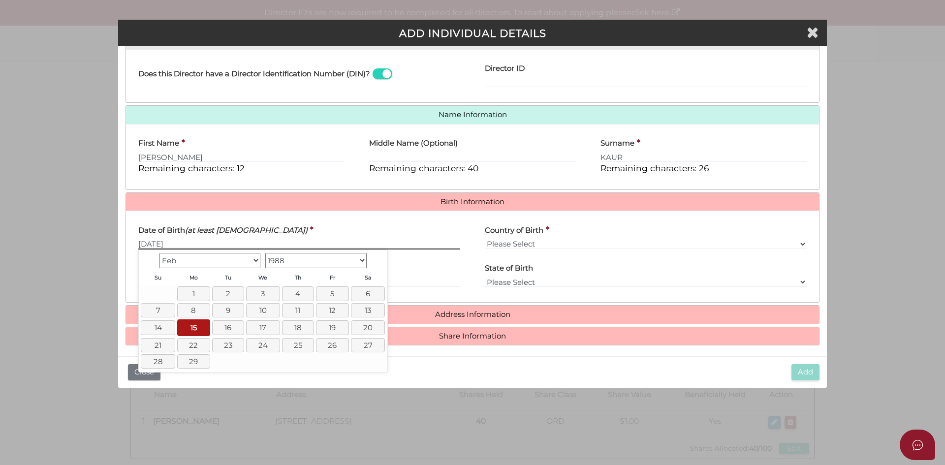
type input "15/02/1988"
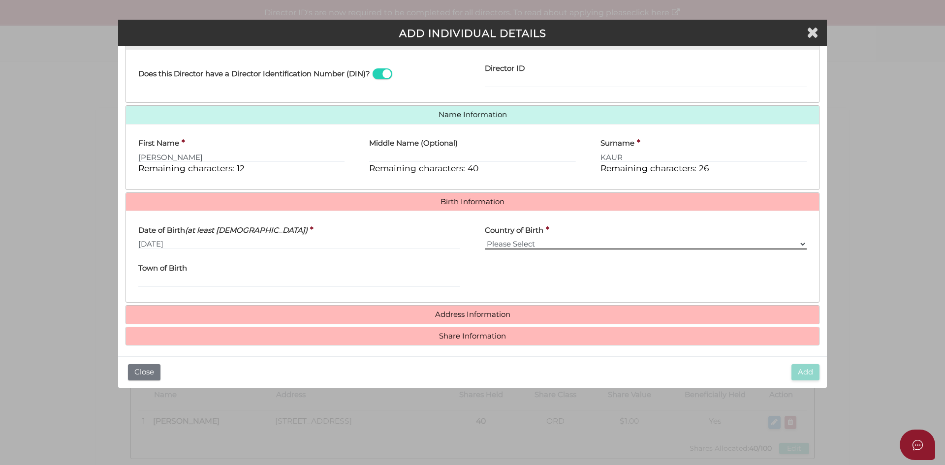
select select "[GEOGRAPHIC_DATA]"
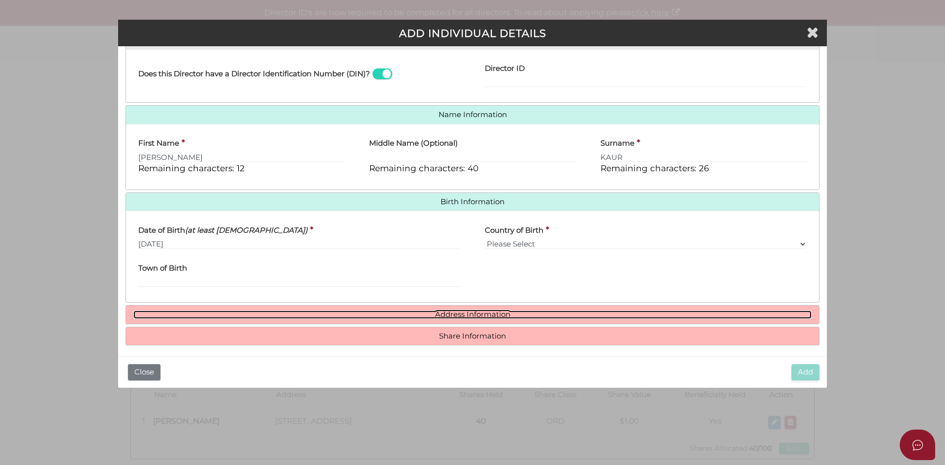
click at [507, 313] on link "Address Information" at bounding box center [472, 315] width 678 height 8
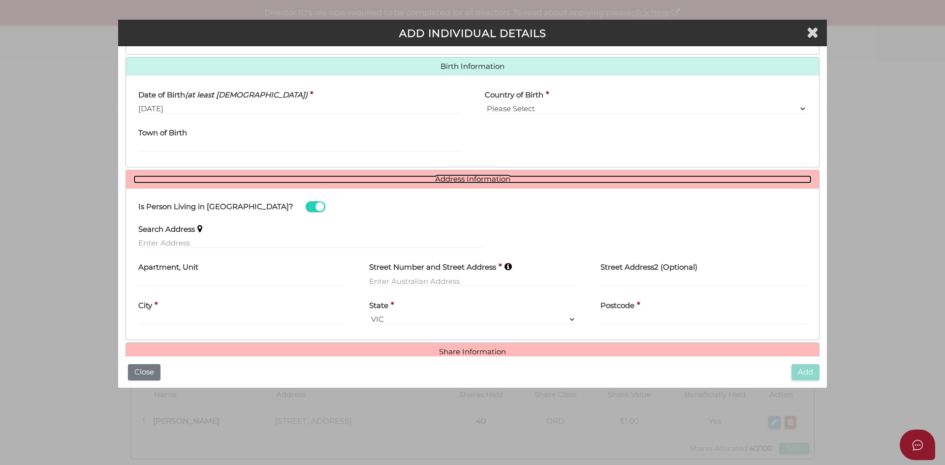
scroll to position [318, 0]
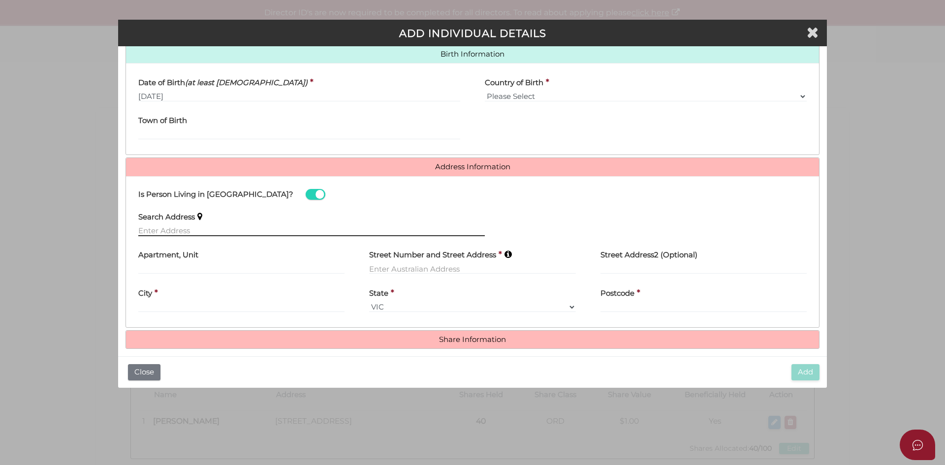
click at [172, 232] on input "text" at bounding box center [311, 230] width 347 height 11
paste input "[STREET_ADDRESS]"
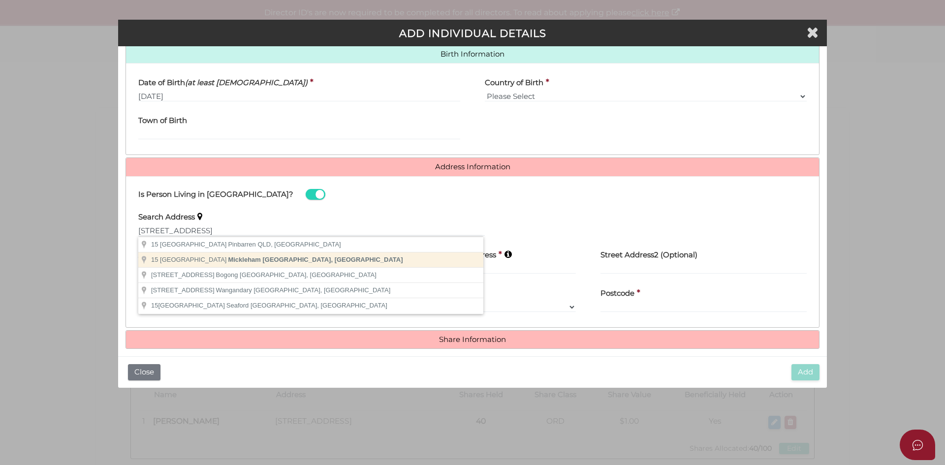
type input "15 Mountain View Lane, Mickleham VIC, Australia"
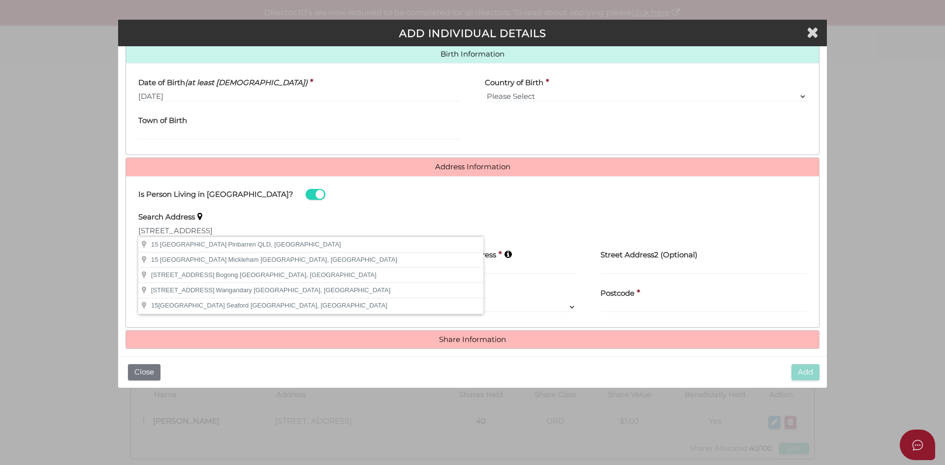
type input "15 Mountain View Lane"
type input "Mickleham"
select select "VIC"
type input "3064"
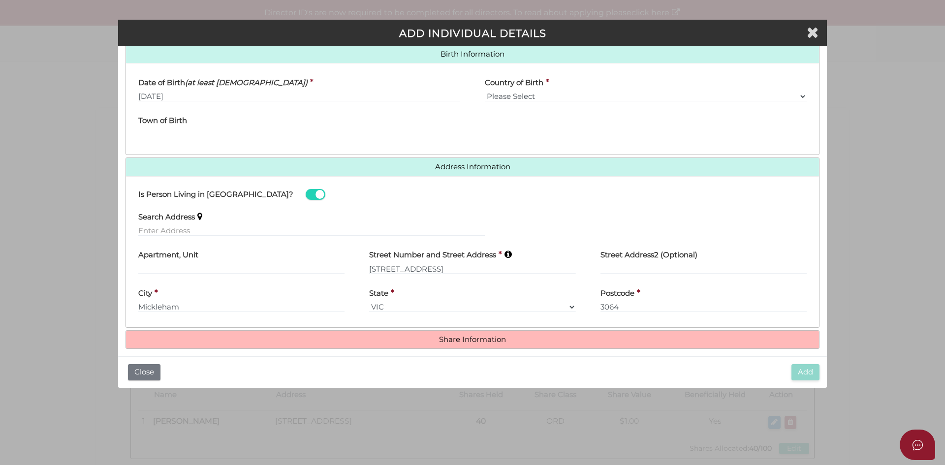
scroll to position [327, 0]
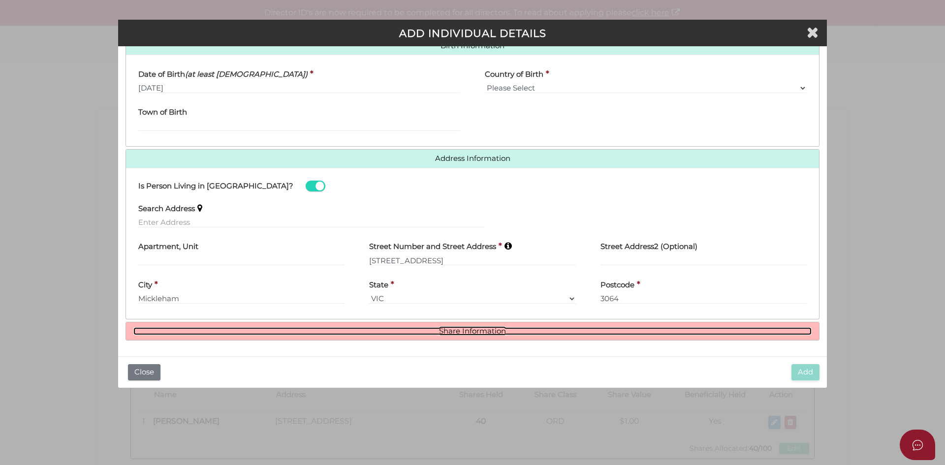
click at [437, 333] on link "Share Information" at bounding box center [472, 331] width 678 height 8
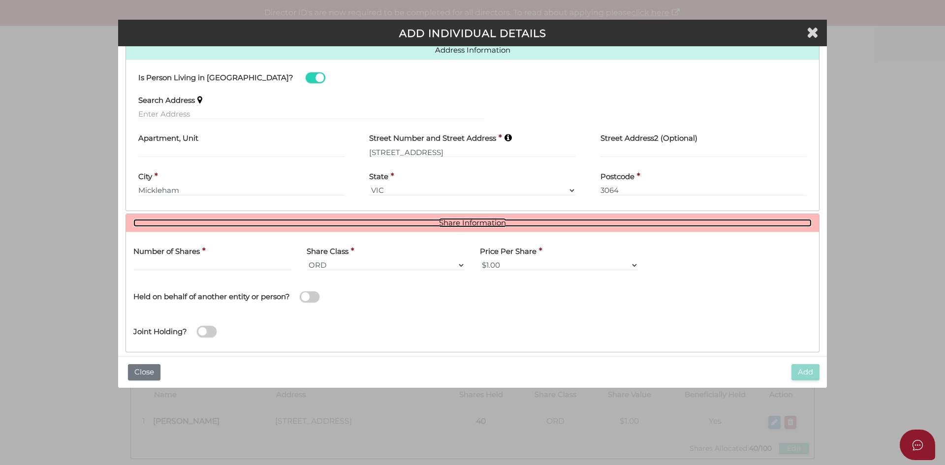
scroll to position [447, 0]
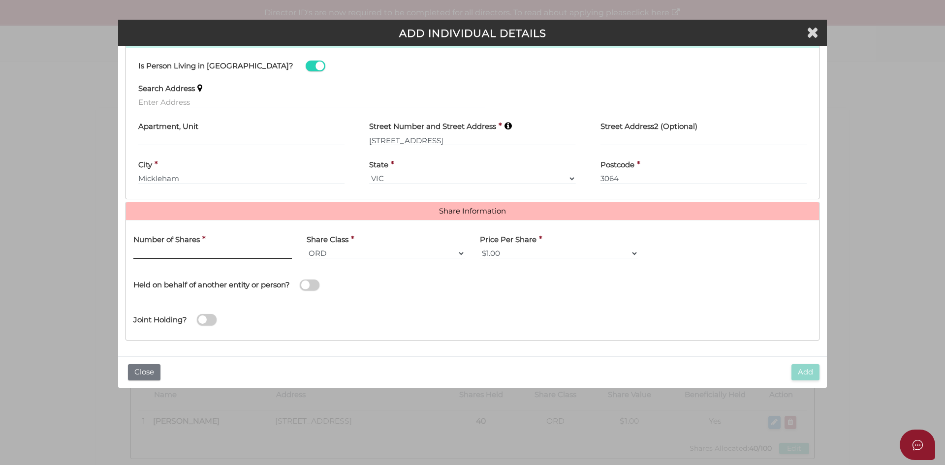
click at [204, 254] on input "text" at bounding box center [212, 253] width 158 height 11
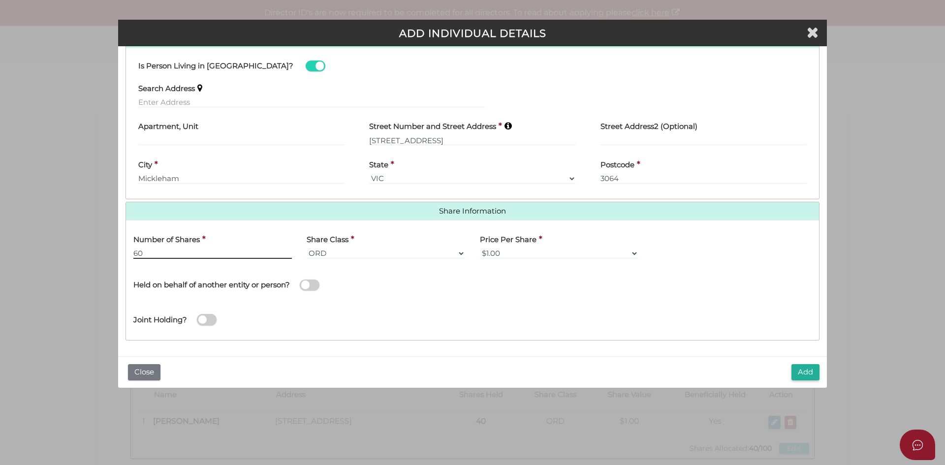
type input "60"
click at [405, 297] on div "Held on behalf of another entity or person?" at bounding box center [299, 283] width 347 height 35
click at [802, 374] on button "Add" at bounding box center [805, 372] width 28 height 16
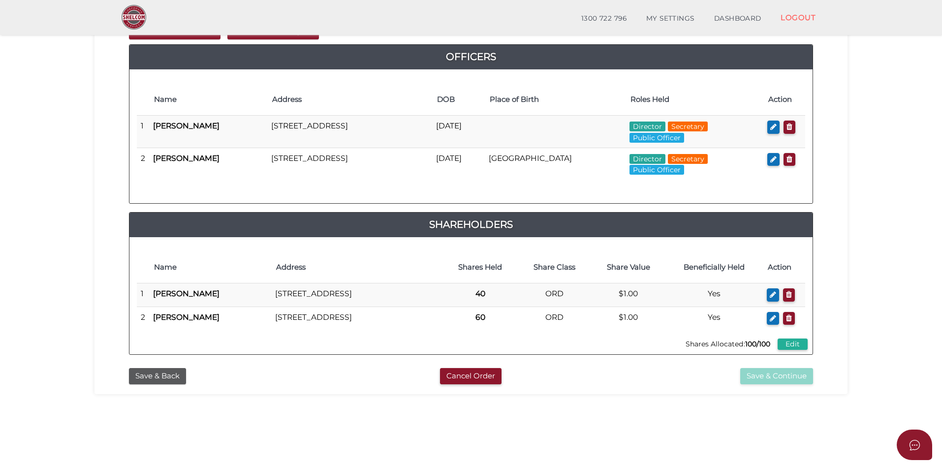
scroll to position [197, 0]
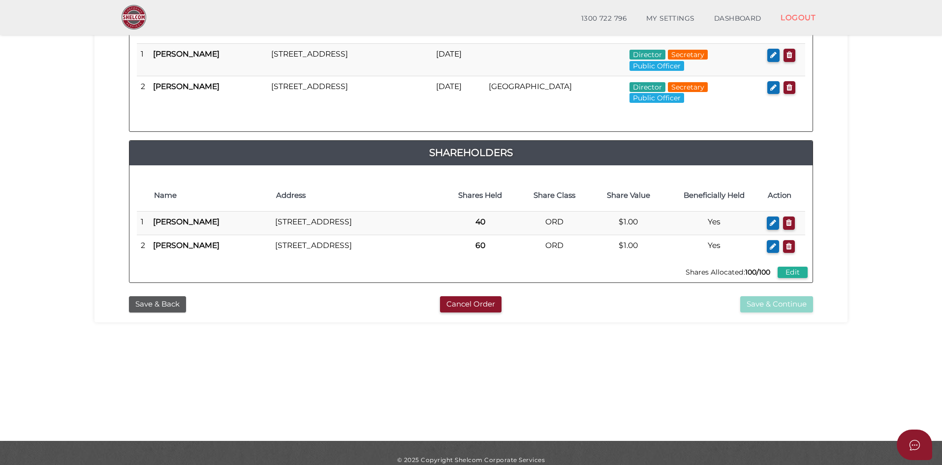
click at [559, 313] on div "Cancel Order" at bounding box center [470, 304] width 233 height 16
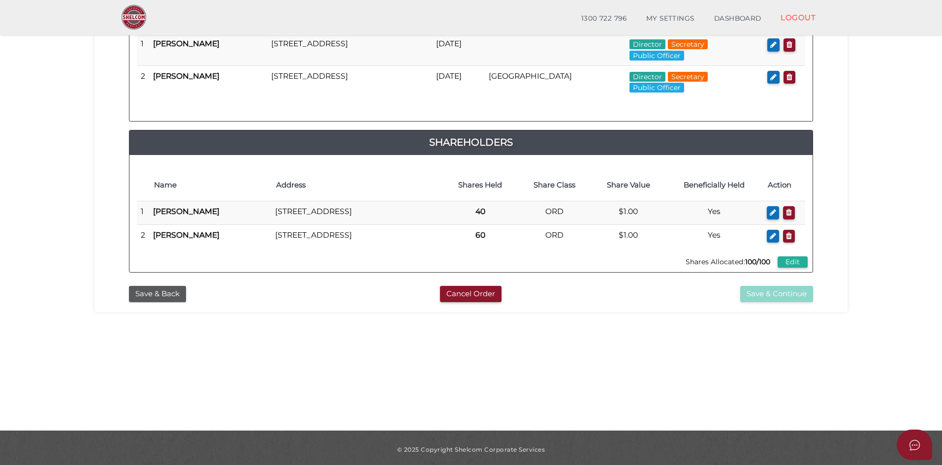
scroll to position [211, 0]
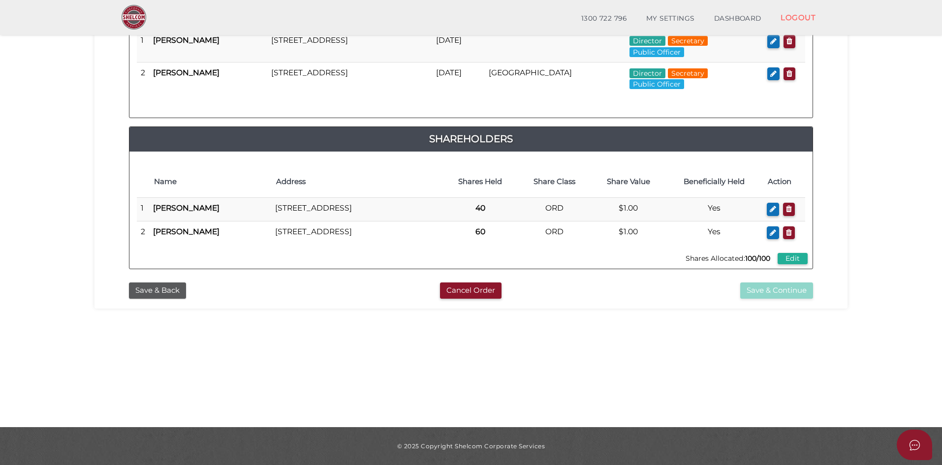
click at [628, 299] on div "Save & Continue" at bounding box center [704, 291] width 233 height 16
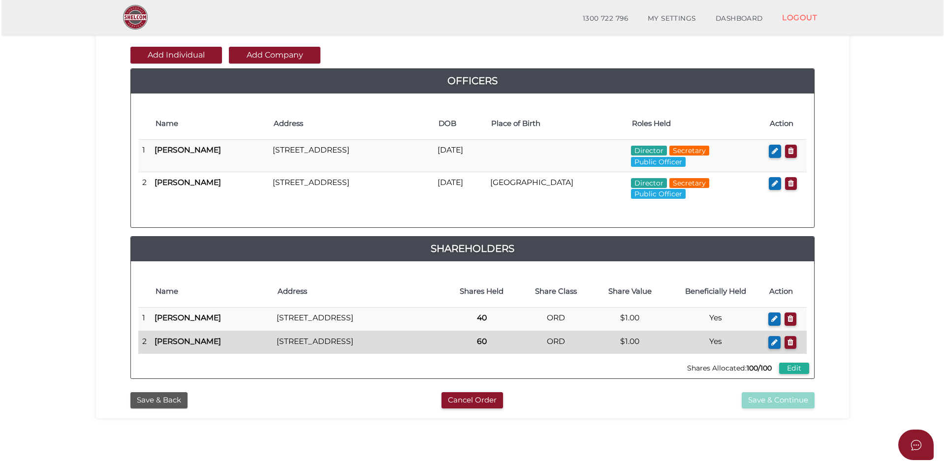
scroll to position [0, 0]
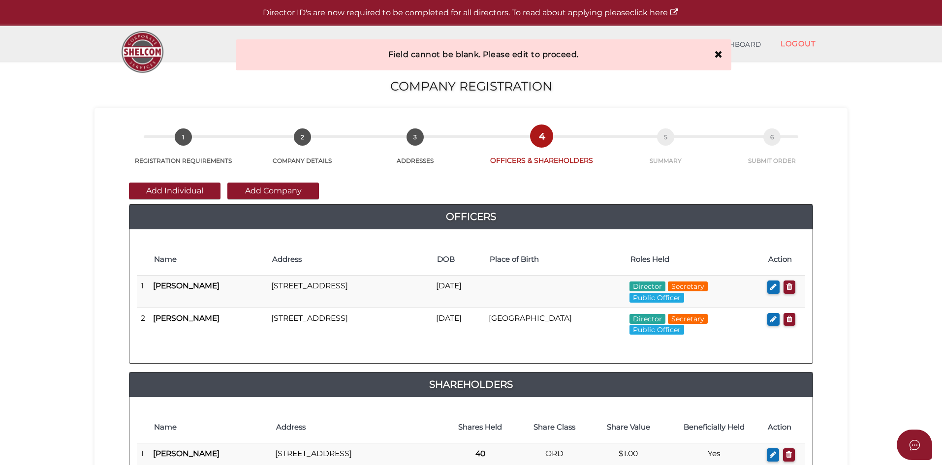
click at [842, 325] on div "b42ea6d394d129d1a78bcd99f11af455 1 REGISTRATION REQUIREMENTS 2 COMPANY DETAILS …" at bounding box center [471, 331] width 753 height 446
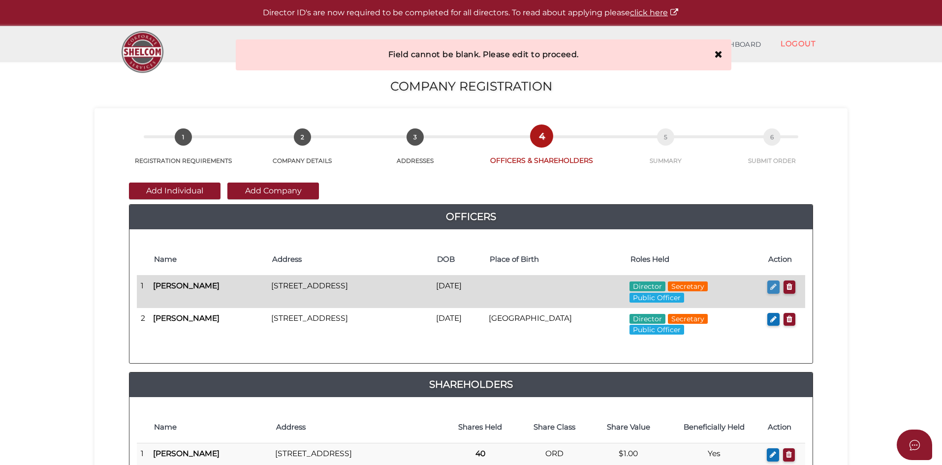
click at [770, 286] on icon "button" at bounding box center [773, 286] width 6 height 7
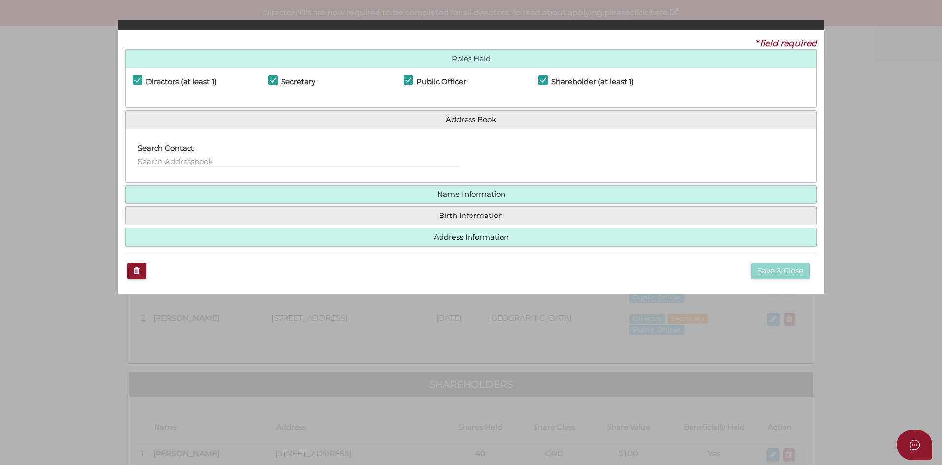
checkbox input "true"
type input "0"
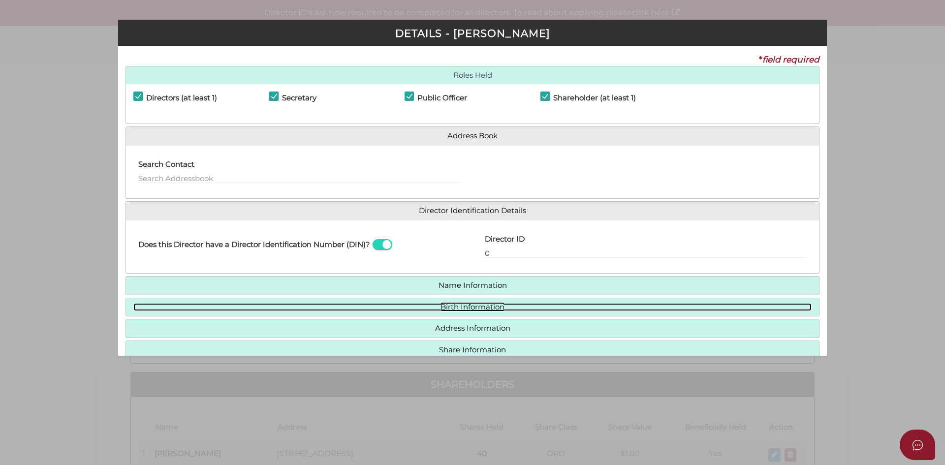
click at [468, 306] on link "Birth Information" at bounding box center [472, 307] width 678 height 8
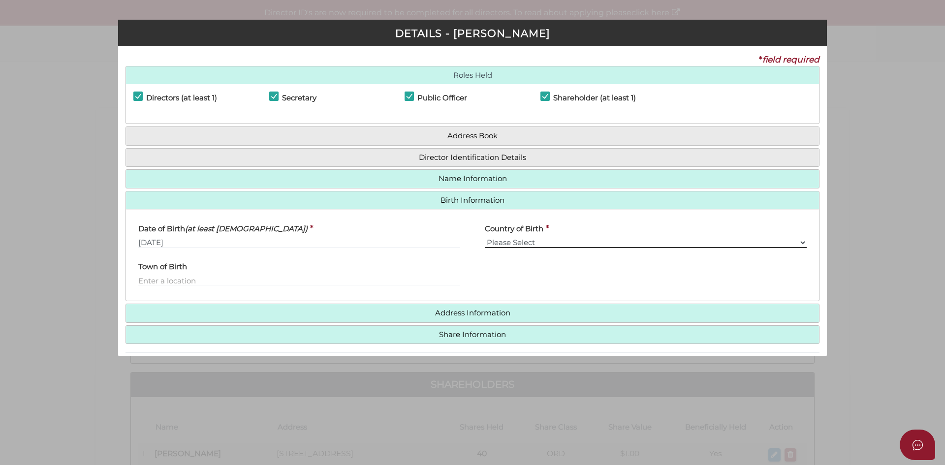
drag, startPoint x: 573, startPoint y: 239, endPoint x: 567, endPoint y: 244, distance: 8.2
click at [573, 239] on select "Please Select v Australia Afghanistan Albania Algeria American Samoa Andorra An…" at bounding box center [646, 242] width 322 height 11
select select "[GEOGRAPHIC_DATA]"
click at [485, 237] on select "Please Select v Australia Afghanistan Albania Algeria American Samoa Andorra An…" at bounding box center [646, 242] width 322 height 11
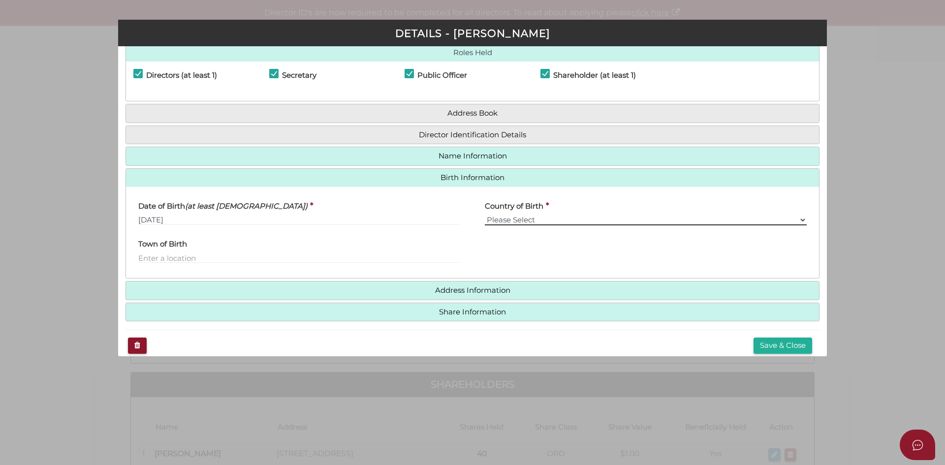
scroll to position [35, 0]
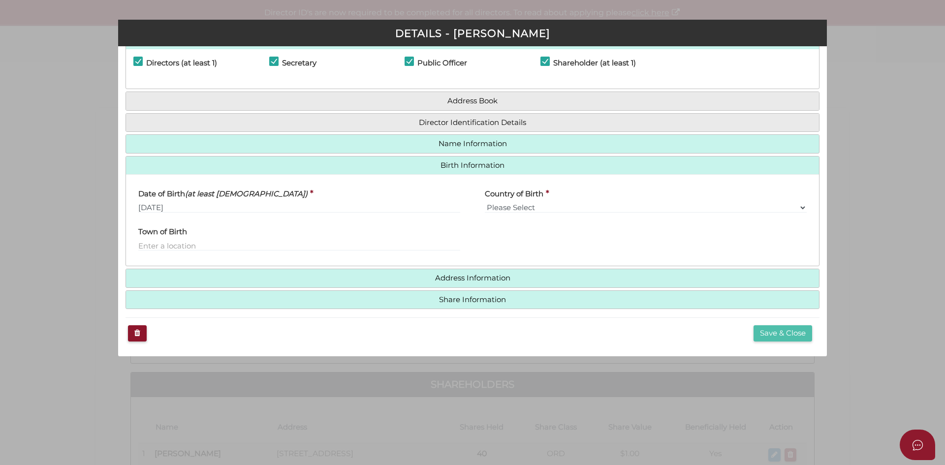
click at [773, 337] on button "Save & Close" at bounding box center [783, 333] width 59 height 16
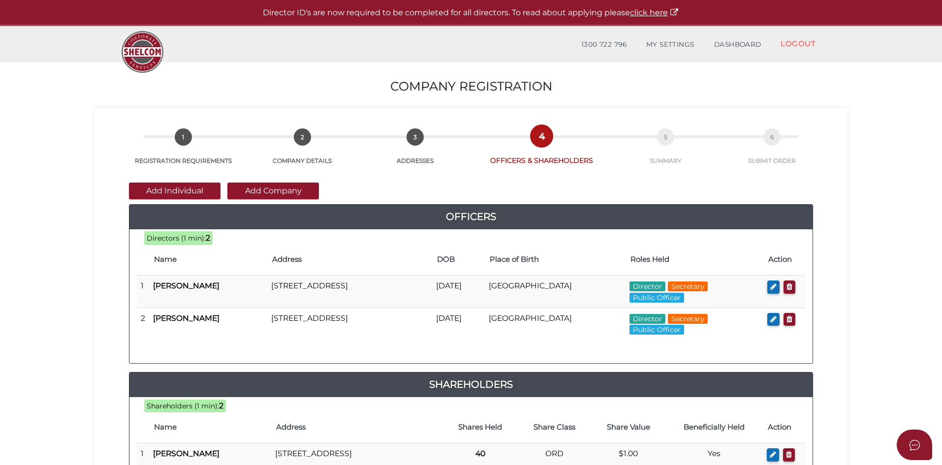
click at [877, 317] on section "Company Registration b42ea6d394d129d1a78bcd99f11af455 1 REGISTRATION REQUIREMEN…" at bounding box center [471, 367] width 942 height 612
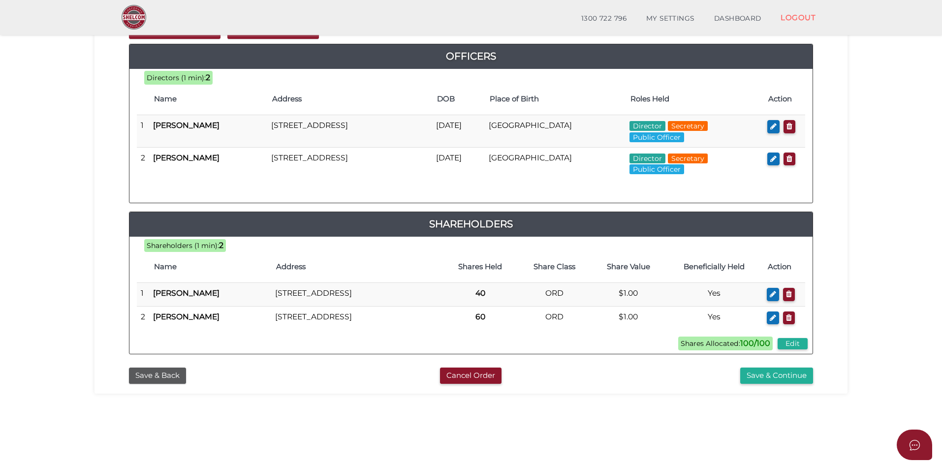
scroll to position [148, 0]
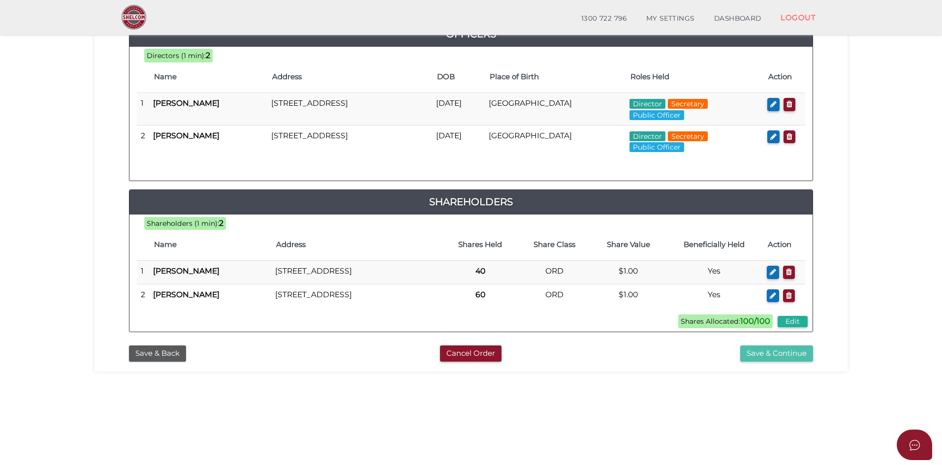
click at [795, 362] on button "Save & Continue" at bounding box center [776, 354] width 73 height 16
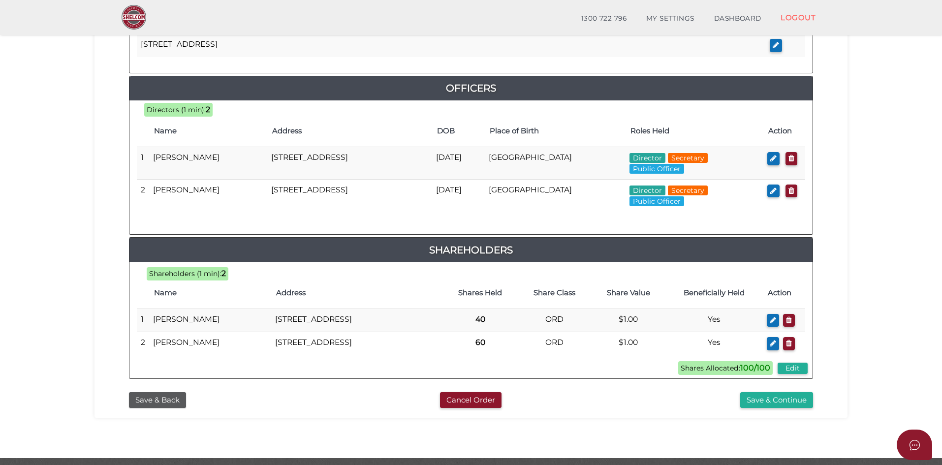
scroll to position [471, 0]
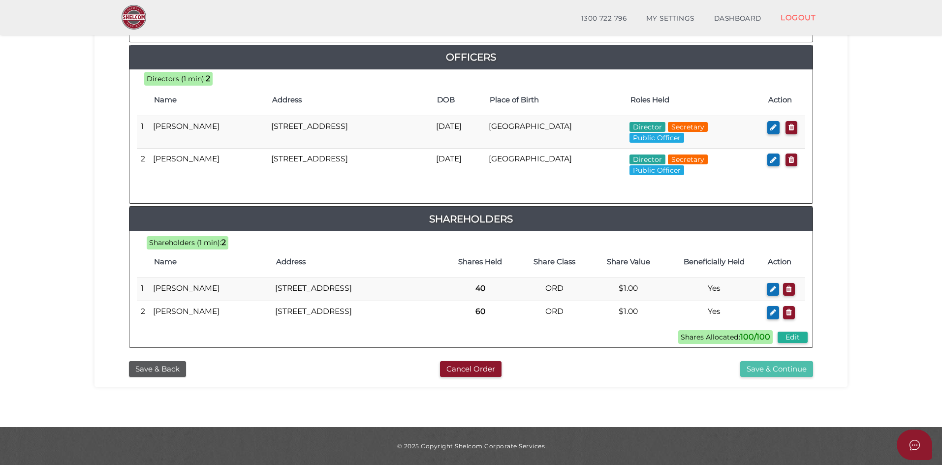
click at [770, 371] on button "Save & Continue" at bounding box center [776, 369] width 73 height 16
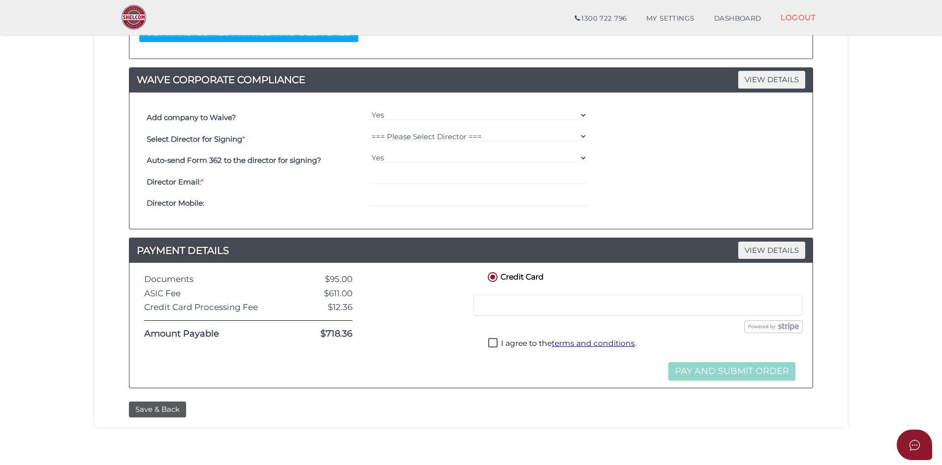
scroll to position [246, 0]
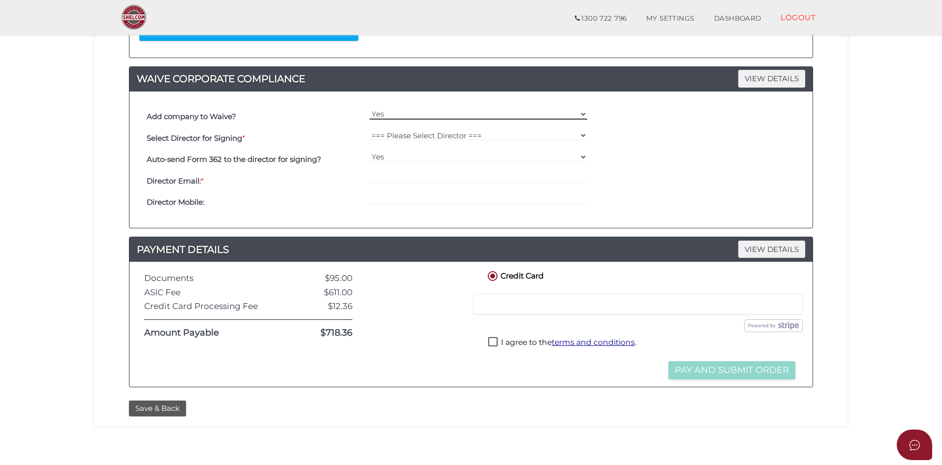
click at [471, 111] on select "Yes No" at bounding box center [479, 114] width 218 height 11
click at [370, 109] on select "Yes No" at bounding box center [479, 114] width 218 height 11
click at [434, 135] on select "=== Please Select Director === Amandip Singh Maninder Kaur" at bounding box center [479, 135] width 218 height 11
click at [691, 164] on div "Auto-send Form 362 to the director for signing? Yes No" at bounding box center [471, 160] width 654 height 22
drag, startPoint x: 331, startPoint y: 277, endPoint x: 350, endPoint y: 275, distance: 19.3
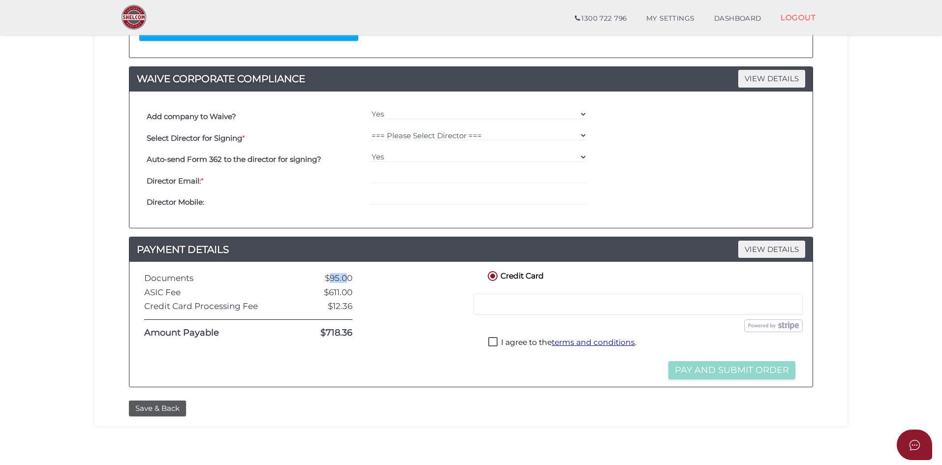
click at [348, 276] on div "$95.00" at bounding box center [320, 278] width 79 height 9
click at [345, 279] on div "$95.00" at bounding box center [320, 278] width 79 height 9
drag, startPoint x: 322, startPoint y: 338, endPoint x: 361, endPoint y: 346, distance: 39.3
click at [361, 346] on div "Documents $95.00 ASIC Fee $611.00 Credit Card Processing Fee $12.36 Amount Paya…" at bounding box center [471, 324] width 668 height 110
click at [346, 291] on div "$611.00" at bounding box center [320, 292] width 79 height 9
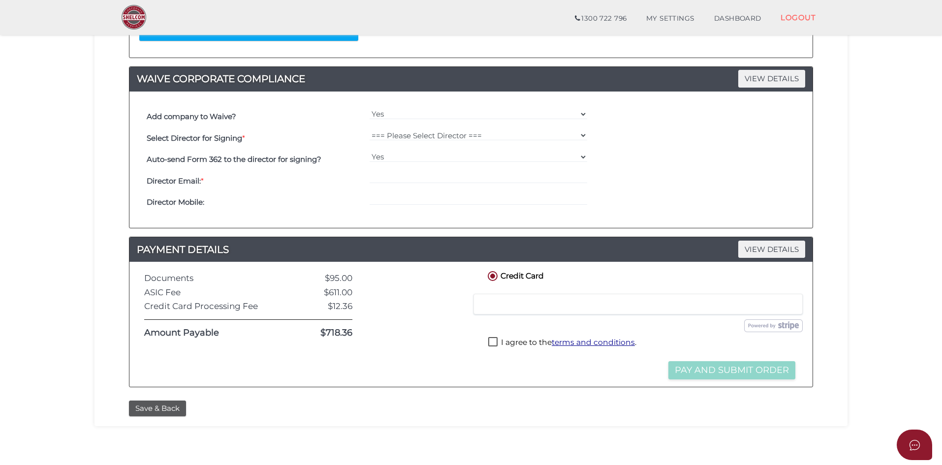
click at [493, 341] on label "I agree to the terms and conditions ." at bounding box center [562, 343] width 148 height 12
checkbox input "true"
click at [439, 342] on div at bounding box center [419, 324] width 119 height 110
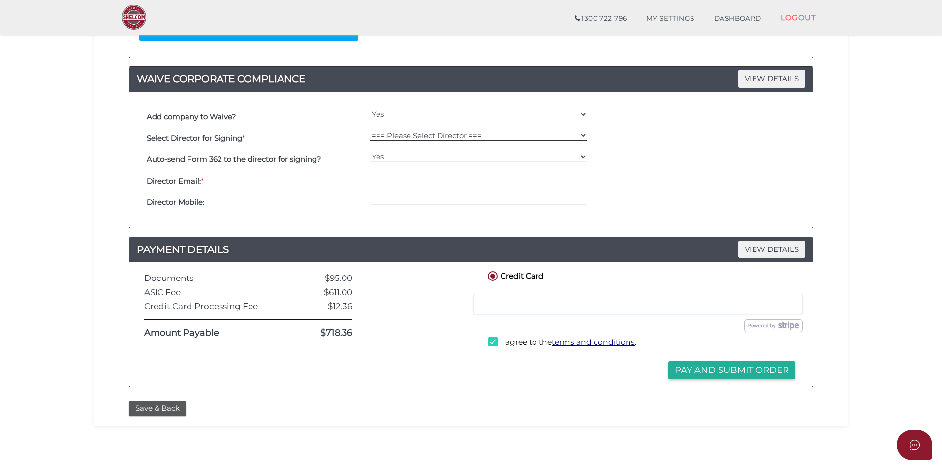
click at [405, 139] on select "=== Please Select Director === Amandip Singh Maninder Kaur" at bounding box center [479, 135] width 218 height 11
select select "000027134"
click at [370, 130] on select "=== Please Select Director === Amandip Singh Maninder Kaur" at bounding box center [479, 135] width 218 height 11
drag, startPoint x: 389, startPoint y: 179, endPoint x: 399, endPoint y: 184, distance: 11.2
click at [389, 179] on input "email" at bounding box center [479, 178] width 218 height 11
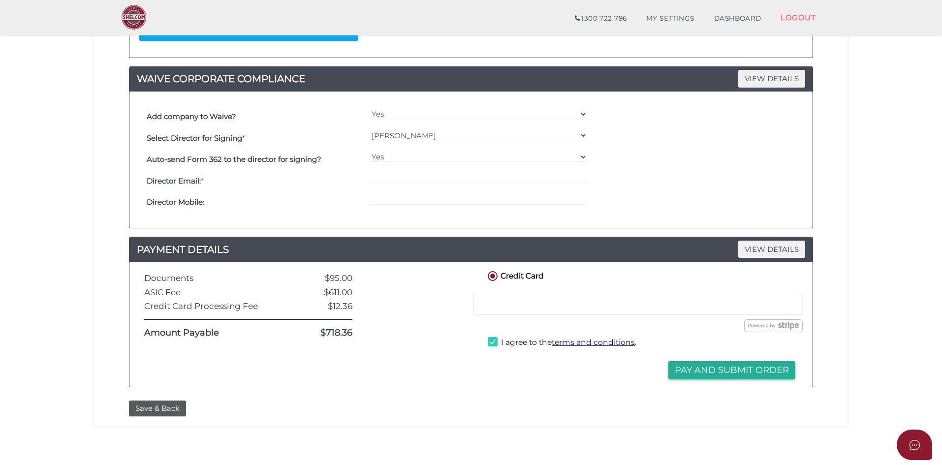
click at [385, 166] on div "Yes No" at bounding box center [478, 160] width 223 height 22
drag, startPoint x: 385, startPoint y: 177, endPoint x: 435, endPoint y: 177, distance: 49.7
click at [385, 177] on input "email" at bounding box center [479, 178] width 218 height 11
paste input "dhillon_melbourne@hotmail.com"
type input "dhillon_melbourne@hotmail.com"
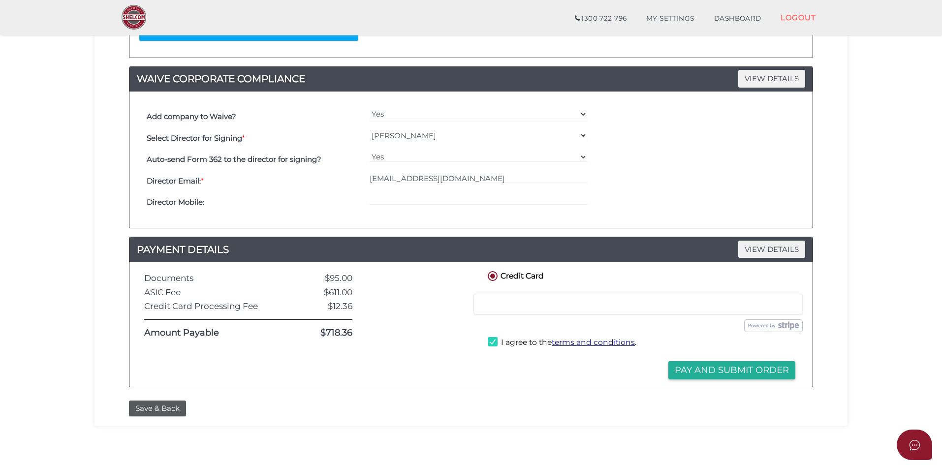
click at [648, 176] on div "Director Email: * dhillon_melbourne@hotmail.com" at bounding box center [471, 181] width 654 height 22
drag, startPoint x: 882, startPoint y: 380, endPoint x: 753, endPoint y: 390, distance: 129.3
click at [875, 386] on section "Company Registration b42ea6d394d129d1a78bcd99f11af455 1 REGISTRATION REQUIREMEN…" at bounding box center [471, 123] width 942 height 687
click at [750, 376] on button "Pay and Submit Order" at bounding box center [731, 370] width 127 height 18
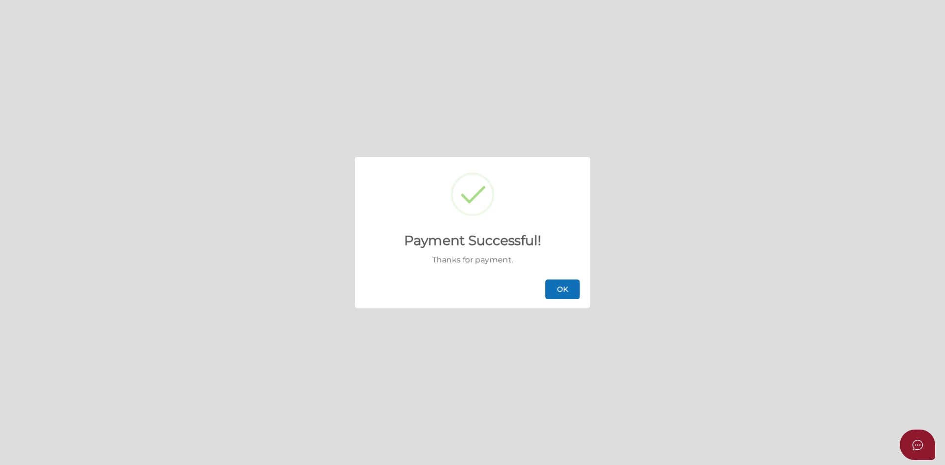
click at [577, 288] on button "OK" at bounding box center [562, 290] width 34 height 20
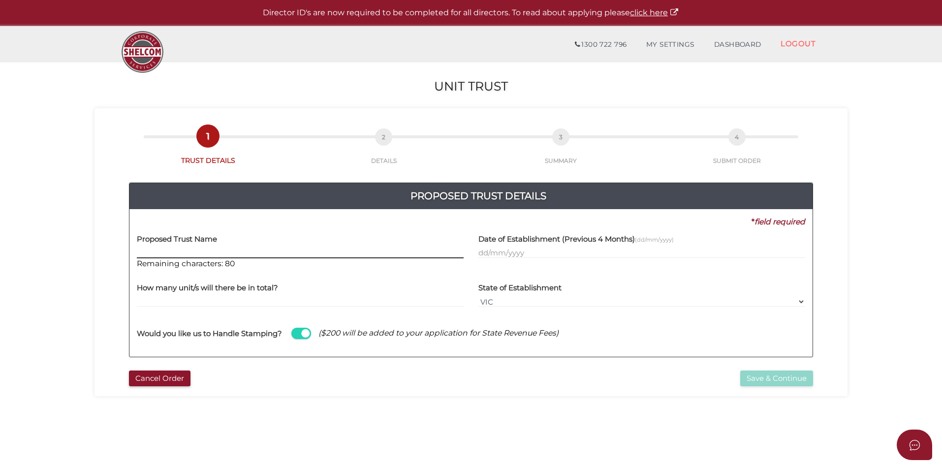
paste input "Singh Loan & Finance"
type input "Singh Loan & Finance"
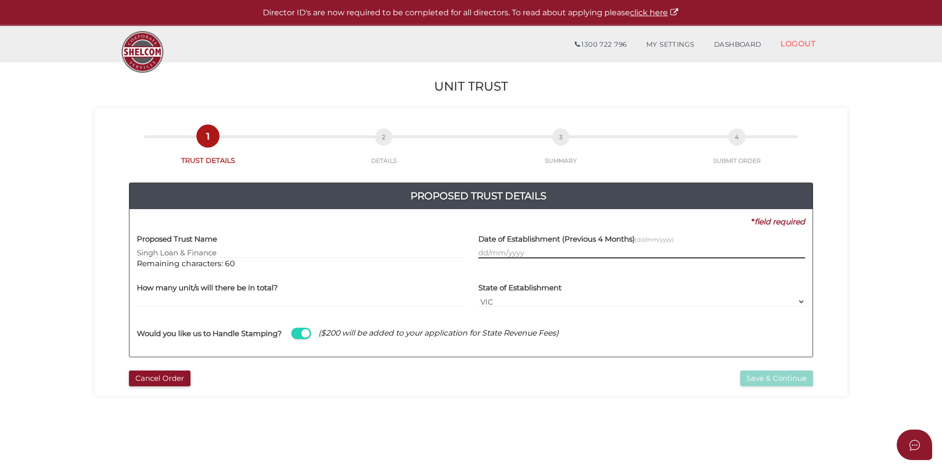
click at [506, 253] on input "text" at bounding box center [641, 253] width 327 height 11
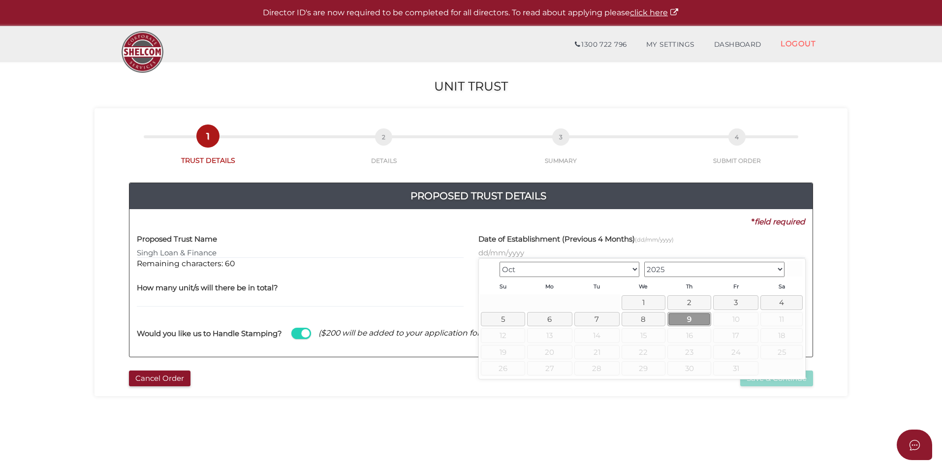
click at [685, 316] on link "9" at bounding box center [689, 319] width 44 height 14
type input "[DATE]"
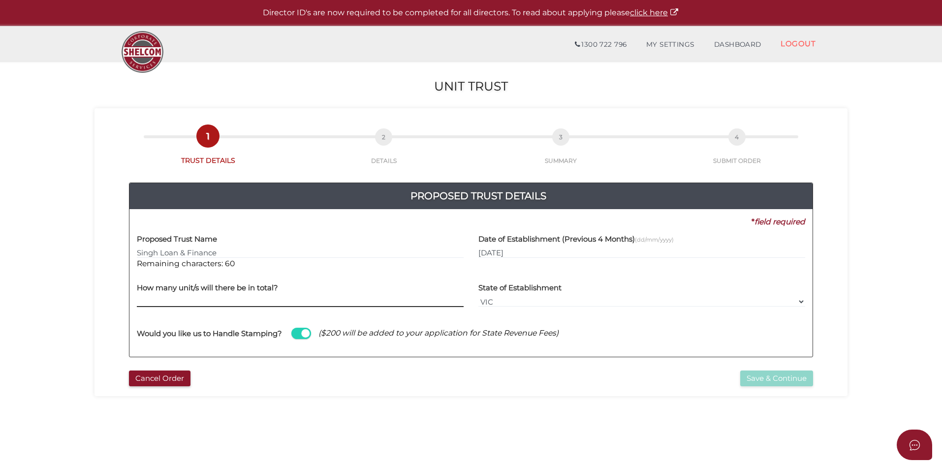
click at [176, 302] on input "text" at bounding box center [300, 301] width 327 height 11
type input "20"
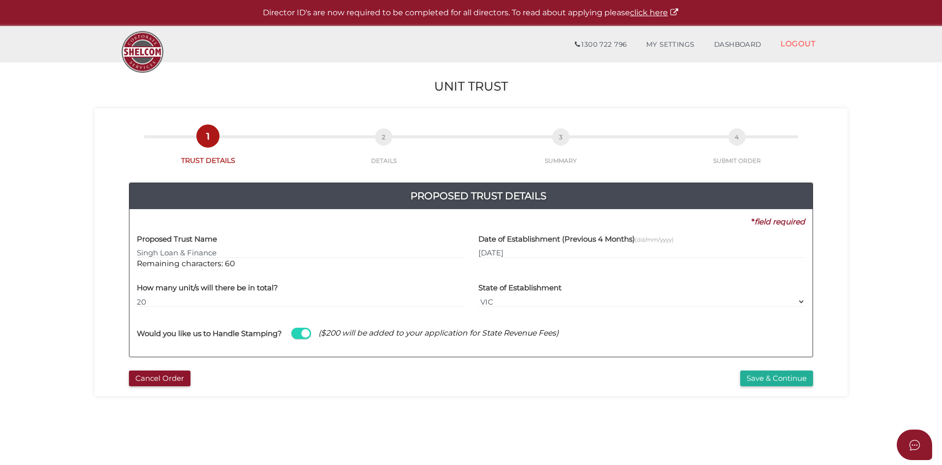
click at [307, 335] on span at bounding box center [301, 333] width 20 height 11
click at [0, 0] on input "checkbox" at bounding box center [0, 0] width 0 height 0
click at [304, 333] on span at bounding box center [301, 333] width 20 height 11
click at [0, 0] on input "checkbox" at bounding box center [0, 0] width 0 height 0
click at [304, 333] on span at bounding box center [301, 333] width 20 height 11
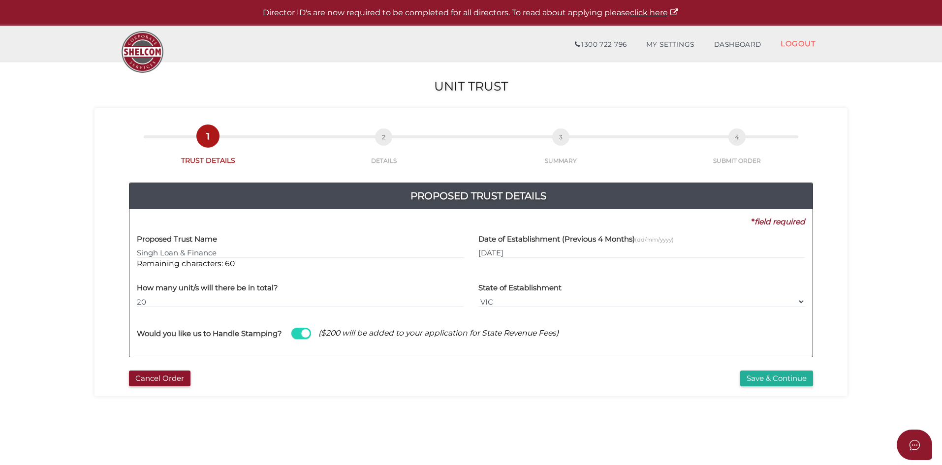
click at [0, 0] on input "checkbox" at bounding box center [0, 0] width 0 height 0
click at [757, 378] on button "Save & Continue" at bounding box center [776, 379] width 73 height 16
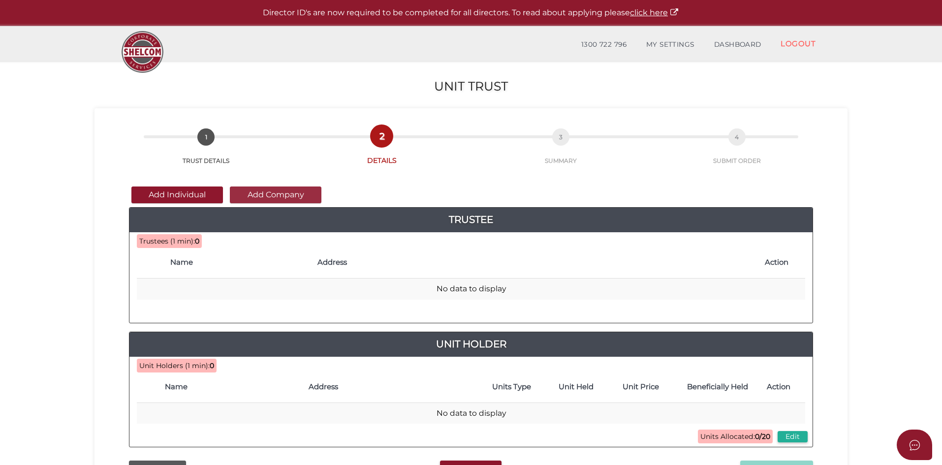
click at [253, 193] on button "Add Company" at bounding box center [276, 195] width 92 height 17
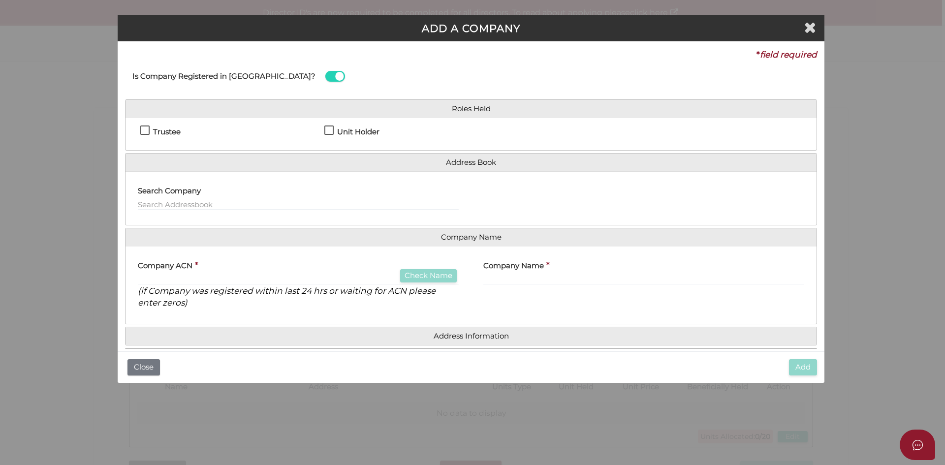
click at [141, 129] on label "Trustee" at bounding box center [160, 134] width 40 height 12
checkbox input "true"
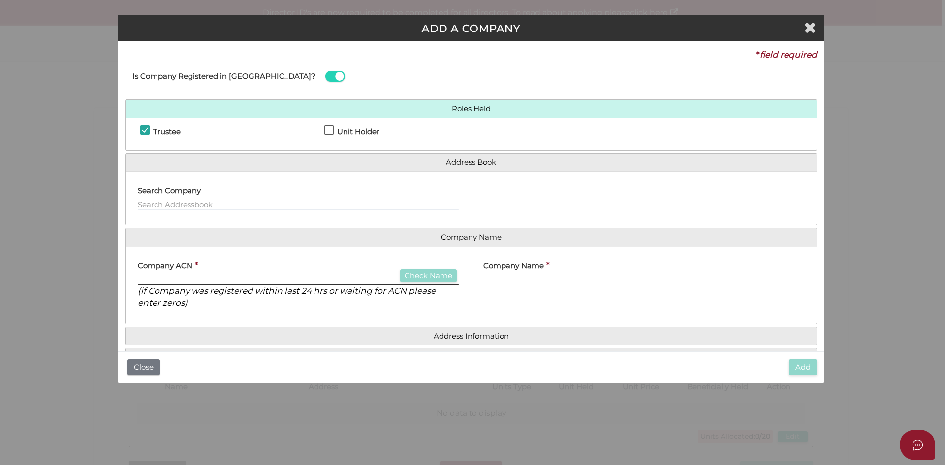
click at [142, 280] on input "text" at bounding box center [298, 279] width 321 height 11
type input "000000000"
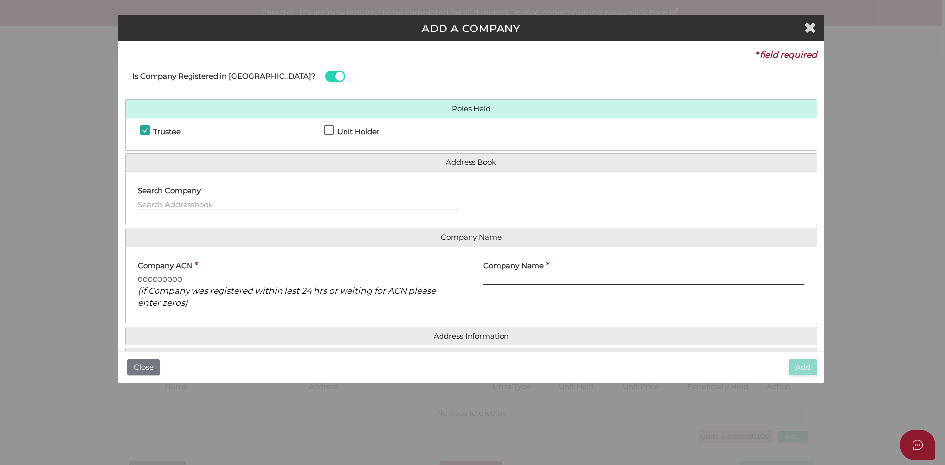
click at [592, 275] on input "text" at bounding box center [643, 279] width 321 height 11
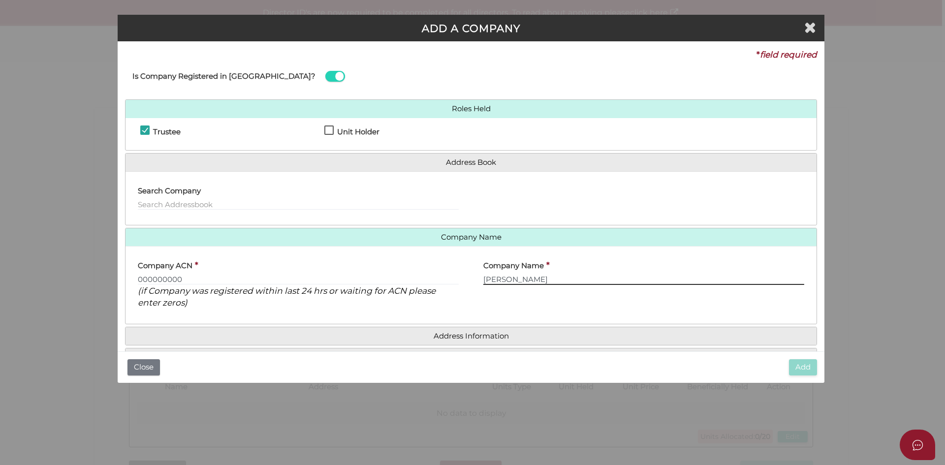
paste input "Singh Loan & Finance"
drag, startPoint x: 506, startPoint y: 277, endPoint x: 385, endPoint y: 271, distance: 121.2
click at [385, 271] on div "Company ACN * 000000000 Check Name (if Company was registered within last 24 hr…" at bounding box center [471, 285] width 691 height 63
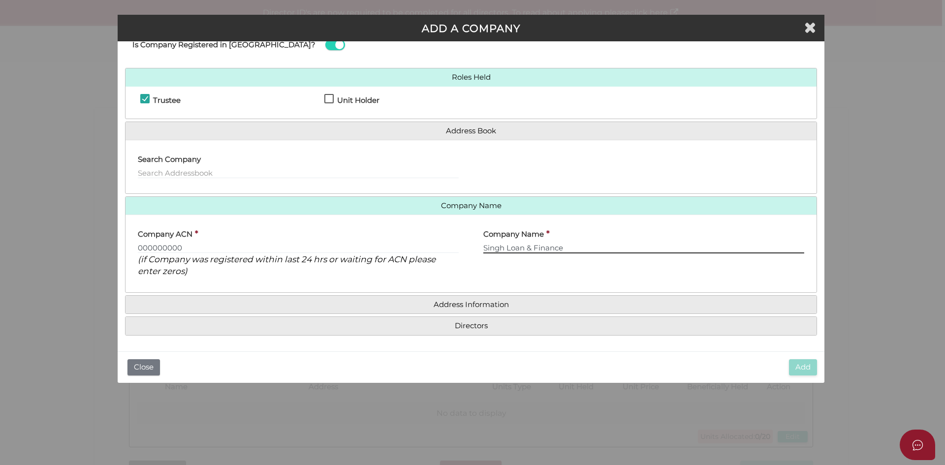
type input "Singh Loan & Finance"
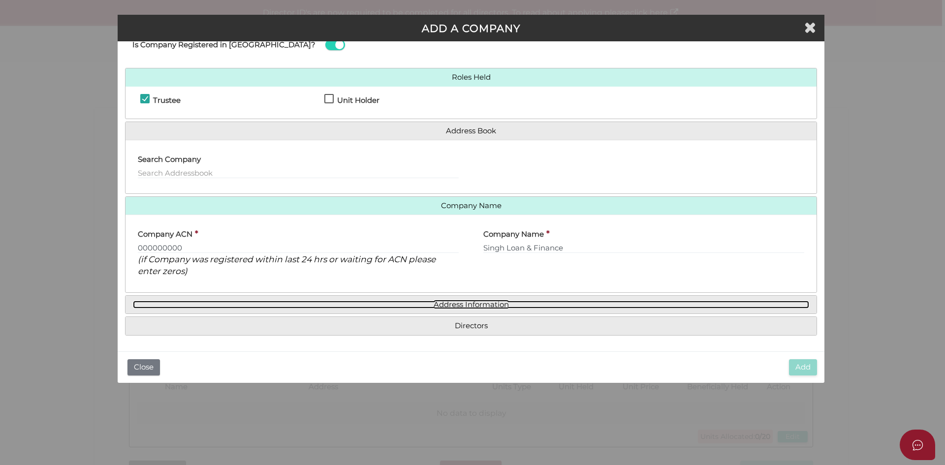
click at [477, 306] on link "Address Information" at bounding box center [471, 305] width 676 height 8
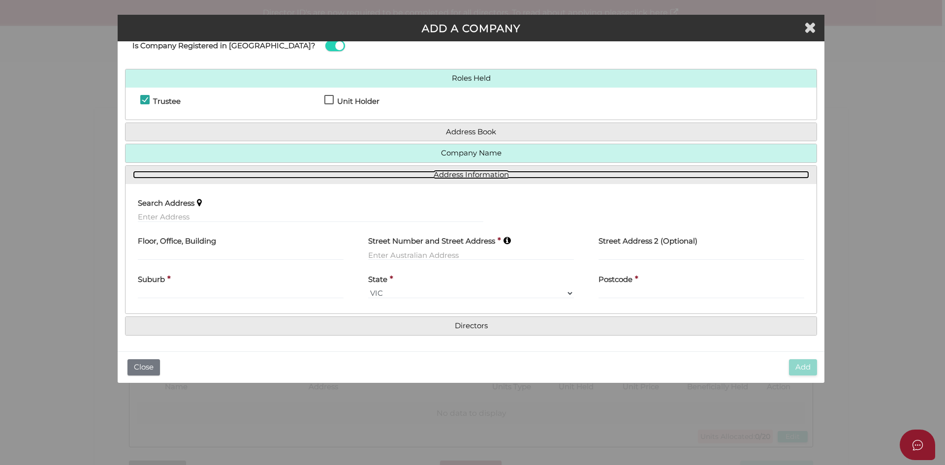
scroll to position [30, 0]
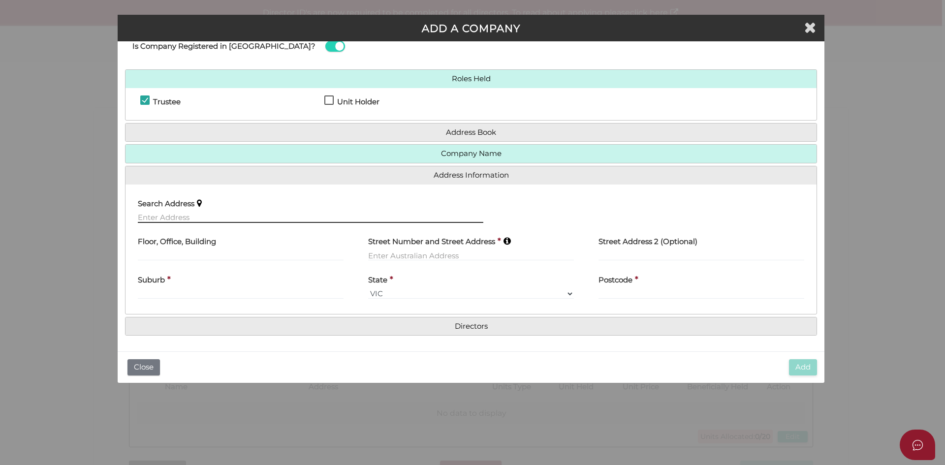
click at [212, 215] on input "text" at bounding box center [311, 217] width 346 height 11
paste input "[STREET_ADDRESS]"
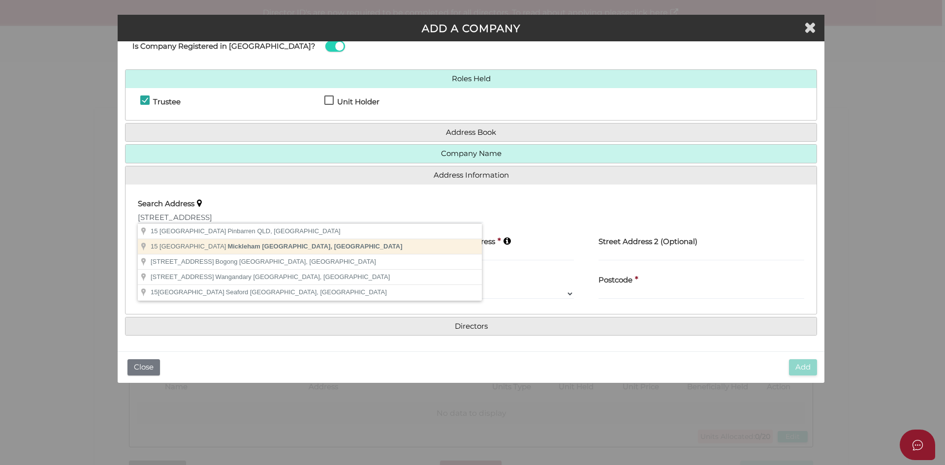
type input "[STREET_ADDRESS]"
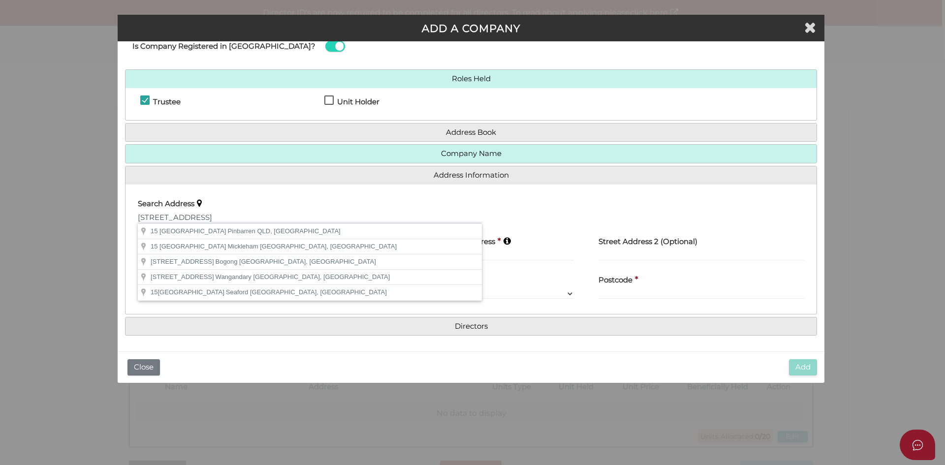
type input "[STREET_ADDRESS]"
type input "Mickleham"
select select "VIC"
type input "3064"
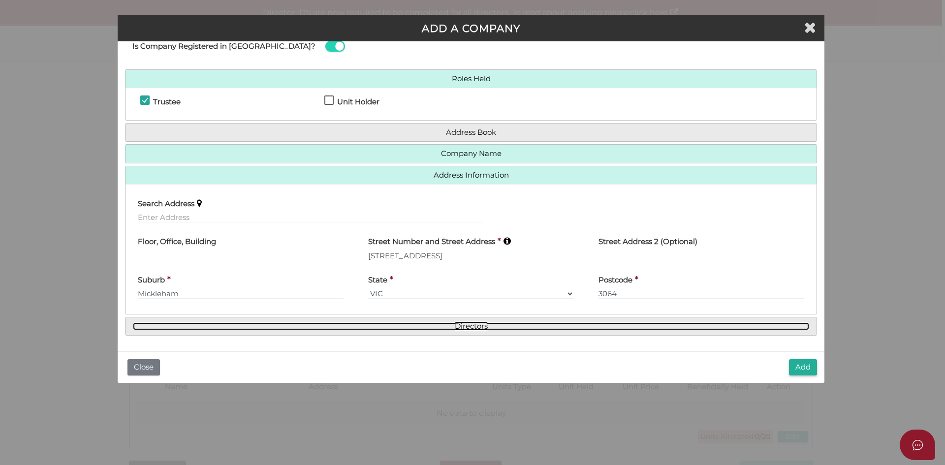
click at [438, 326] on link "Directors" at bounding box center [471, 326] width 676 height 8
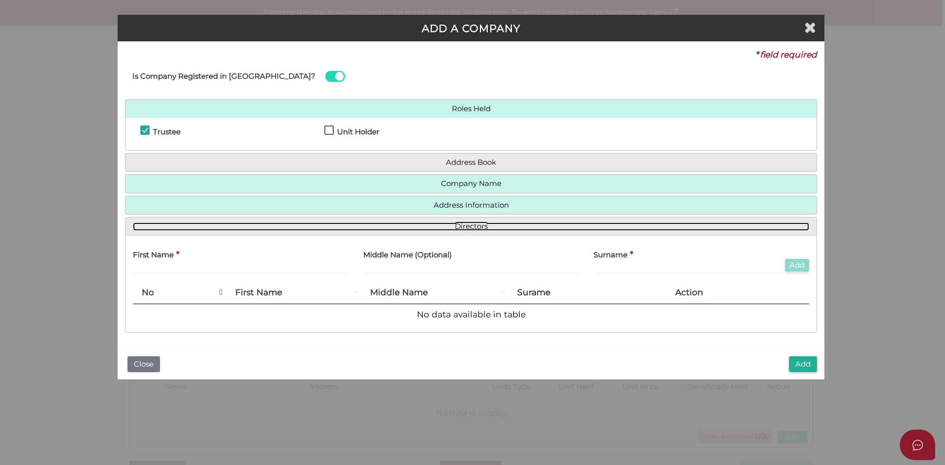
scroll to position [0, 0]
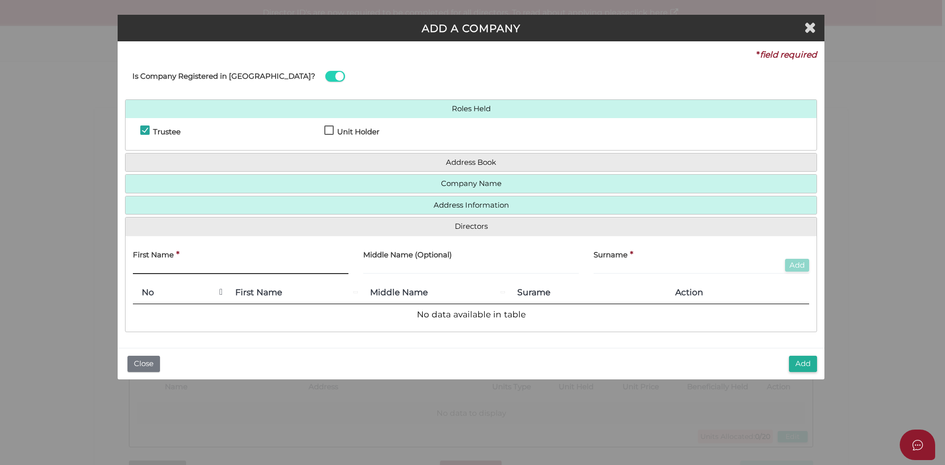
click at [156, 264] on input "text" at bounding box center [241, 268] width 216 height 11
paste input "[PERSON_NAME]"
type input "[PERSON_NAME]"
paste input "[PERSON_NAME]"
type input "SINGH"
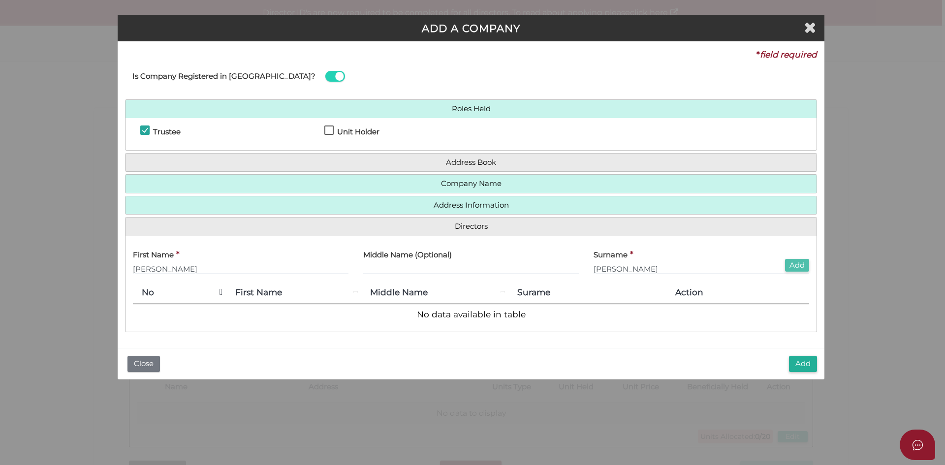
click at [797, 270] on button "Add" at bounding box center [797, 265] width 24 height 13
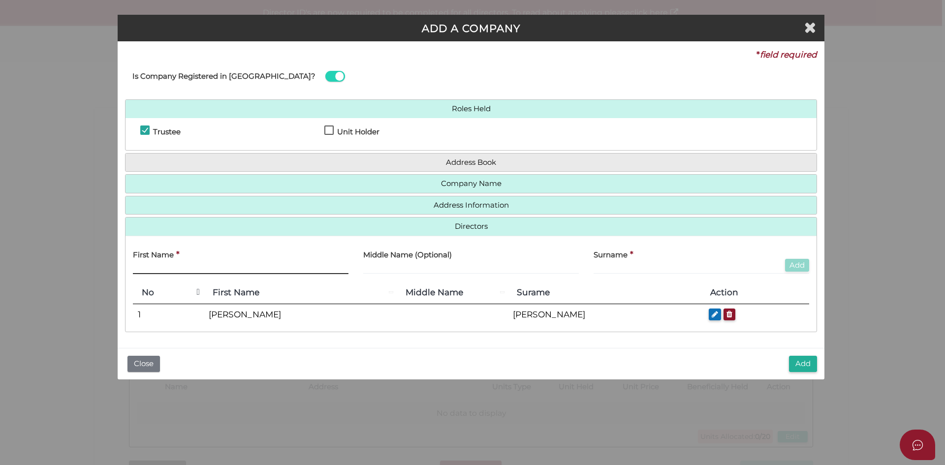
click at [196, 264] on input "text" at bounding box center [241, 268] width 216 height 11
paste input "MANINDER"
type input "MANINDER"
paste input "KAUR"
type input "KAUR"
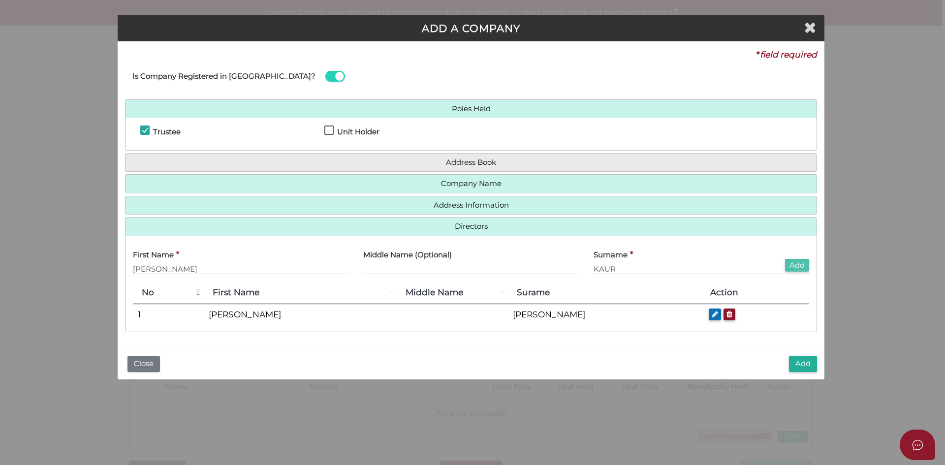
click at [793, 266] on button "Add" at bounding box center [797, 265] width 24 height 13
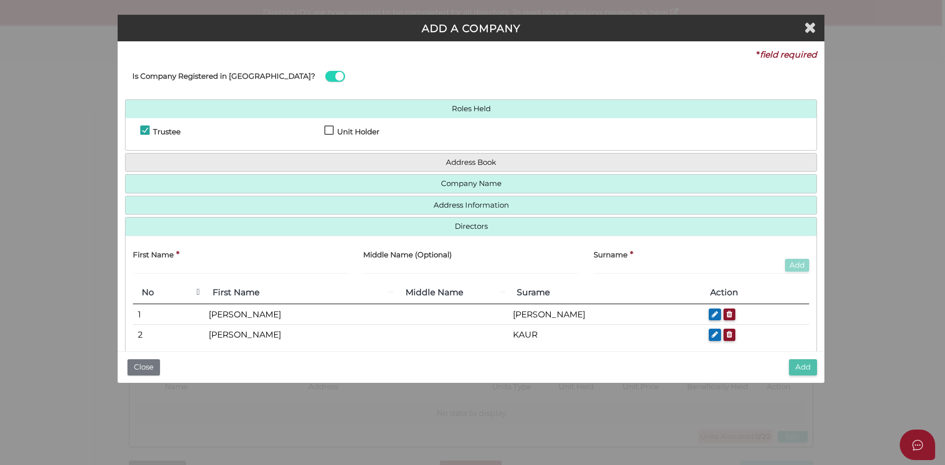
click at [801, 365] on button "Add" at bounding box center [803, 367] width 28 height 16
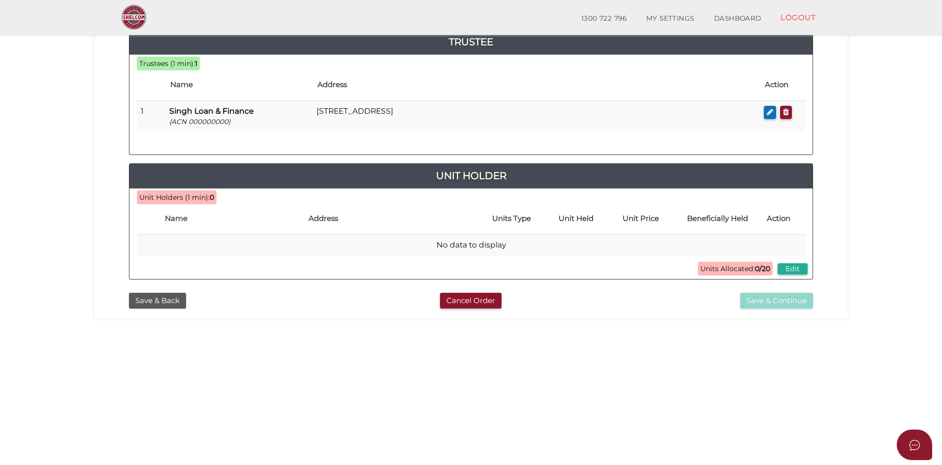
scroll to position [148, 0]
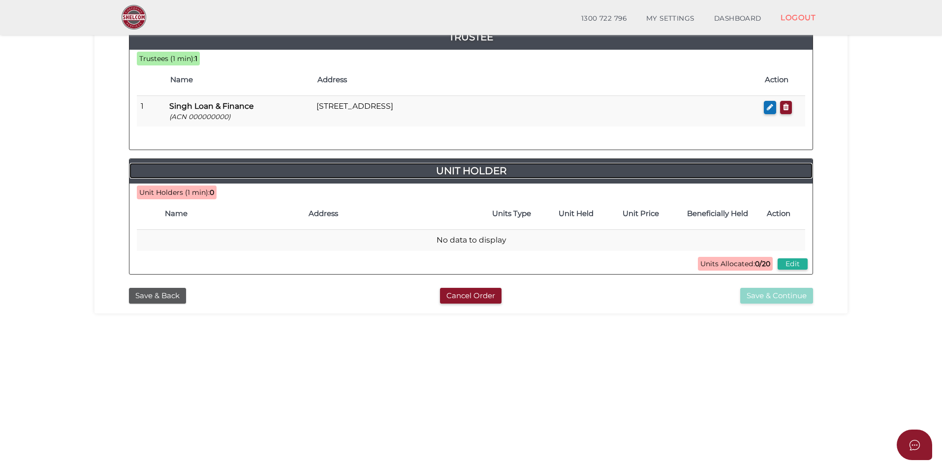
click at [478, 177] on h4 "Unit Holder" at bounding box center [470, 171] width 683 height 16
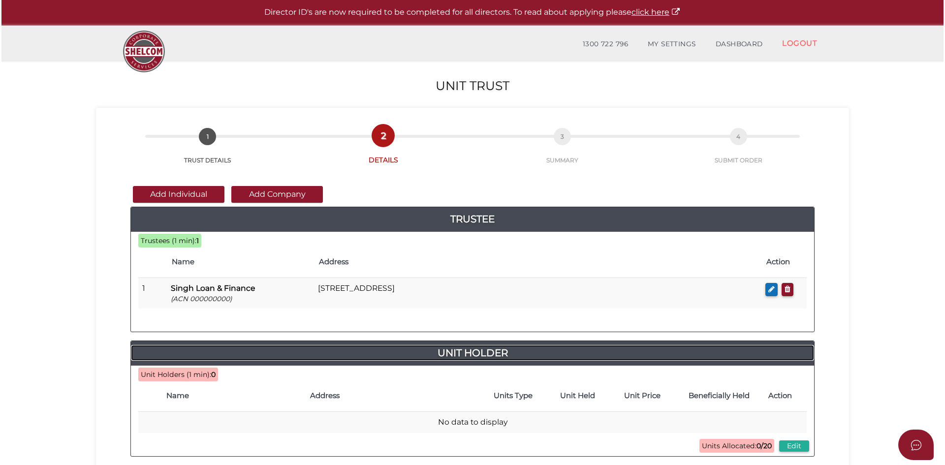
scroll to position [0, 0]
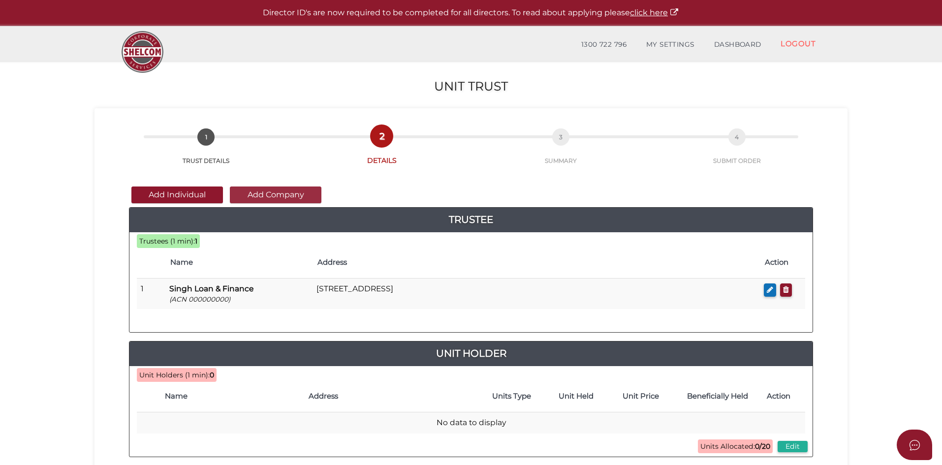
click at [275, 194] on button "Add Company" at bounding box center [276, 195] width 92 height 17
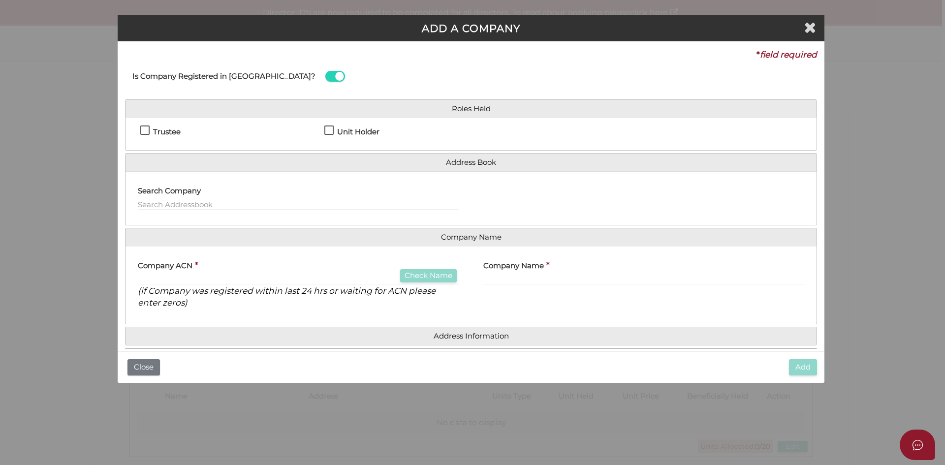
click at [343, 134] on h4 "Unit Holder" at bounding box center [358, 132] width 42 height 8
checkbox input "true"
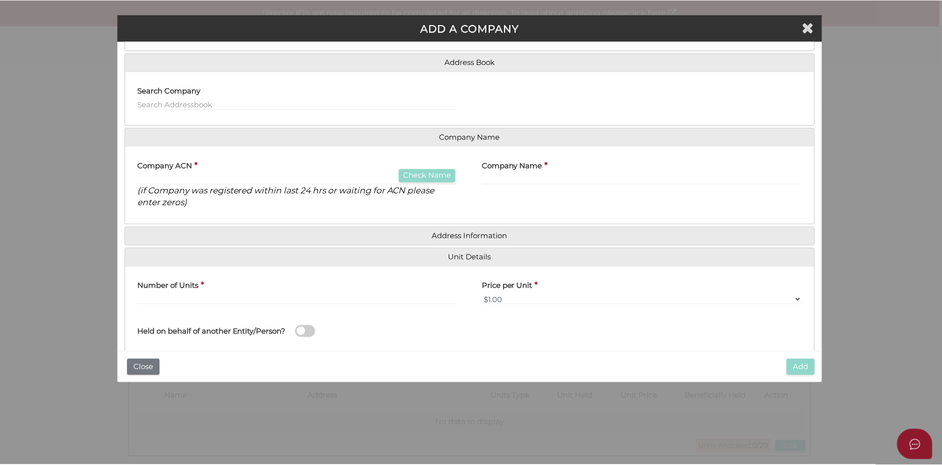
scroll to position [121, 0]
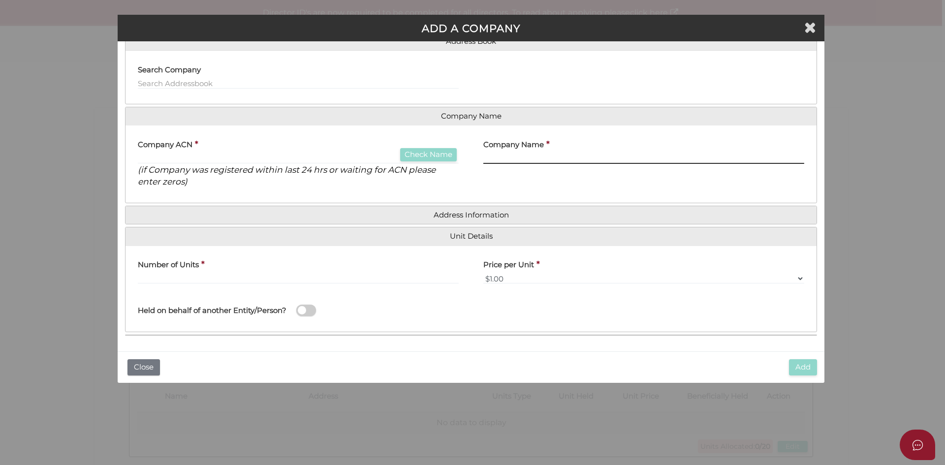
click at [512, 156] on input "text" at bounding box center [643, 158] width 321 height 11
click at [152, 366] on button "Close" at bounding box center [143, 367] width 32 height 16
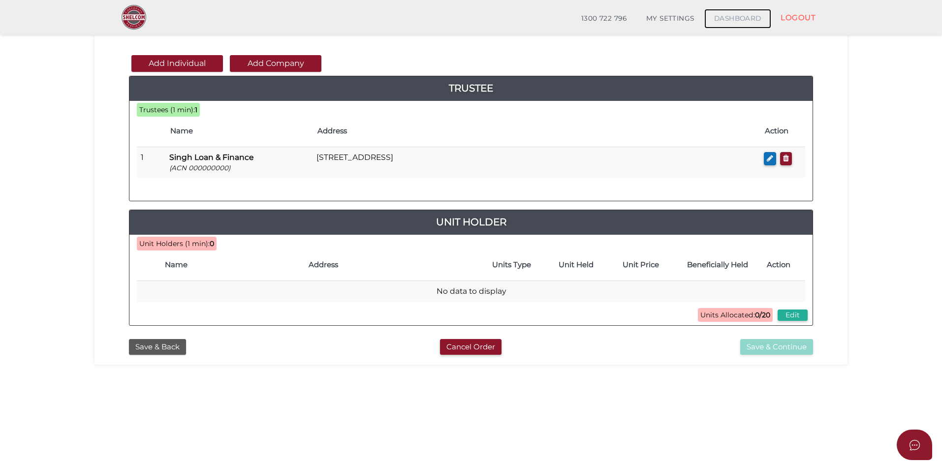
scroll to position [98, 0]
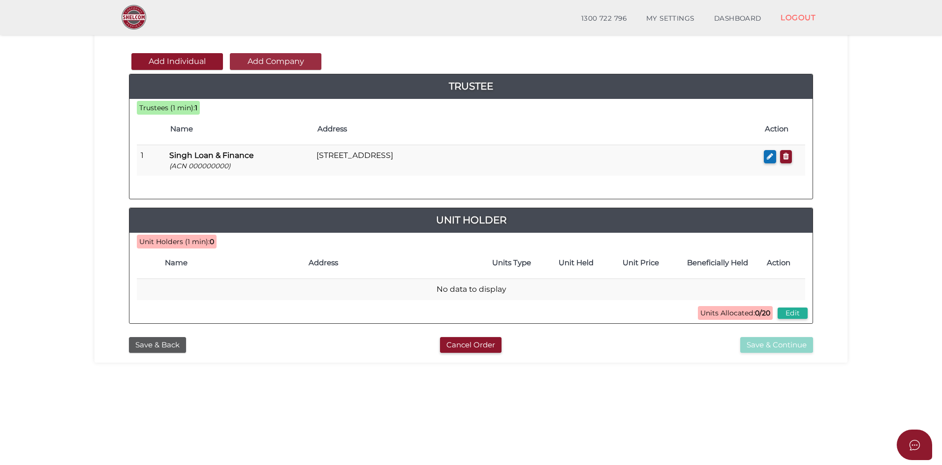
click at [297, 58] on button "Add Company" at bounding box center [276, 61] width 92 height 17
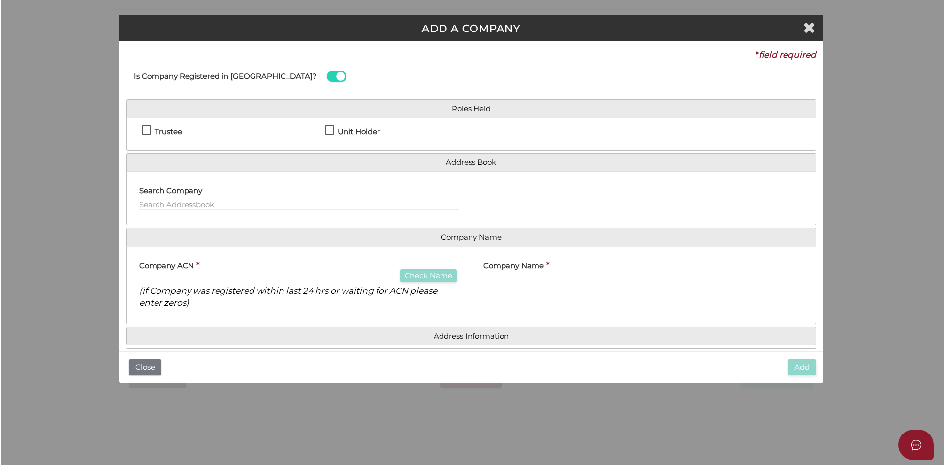
scroll to position [0, 0]
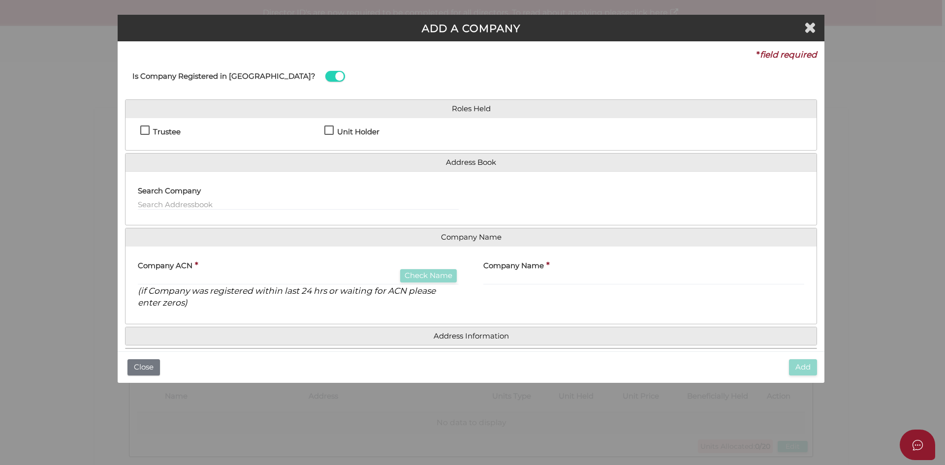
click at [154, 128] on h4 "Trustee" at bounding box center [167, 132] width 28 height 8
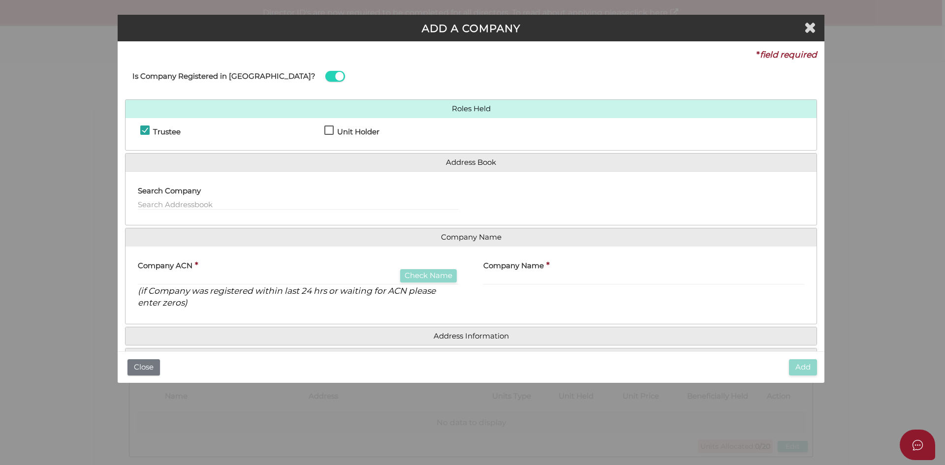
click at [154, 128] on h4 "Trustee" at bounding box center [167, 132] width 28 height 8
checkbox input "false"
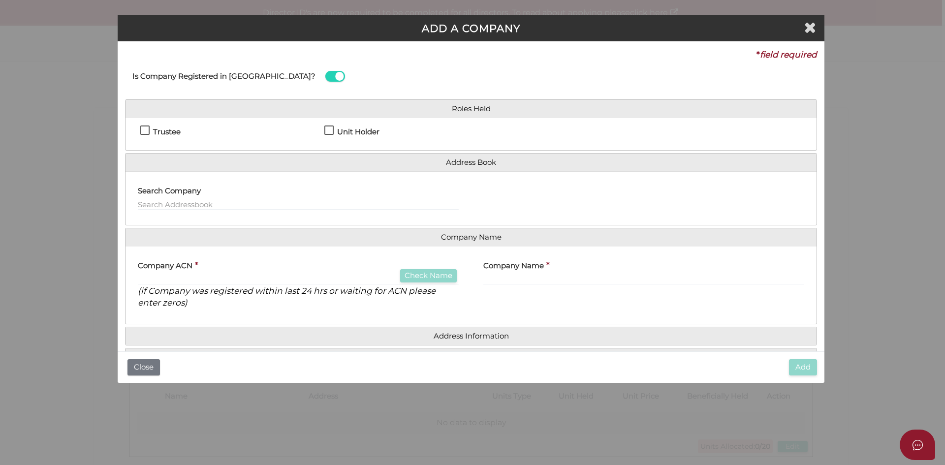
click at [358, 128] on h4 "Unit Holder" at bounding box center [358, 132] width 42 height 8
checkbox input "true"
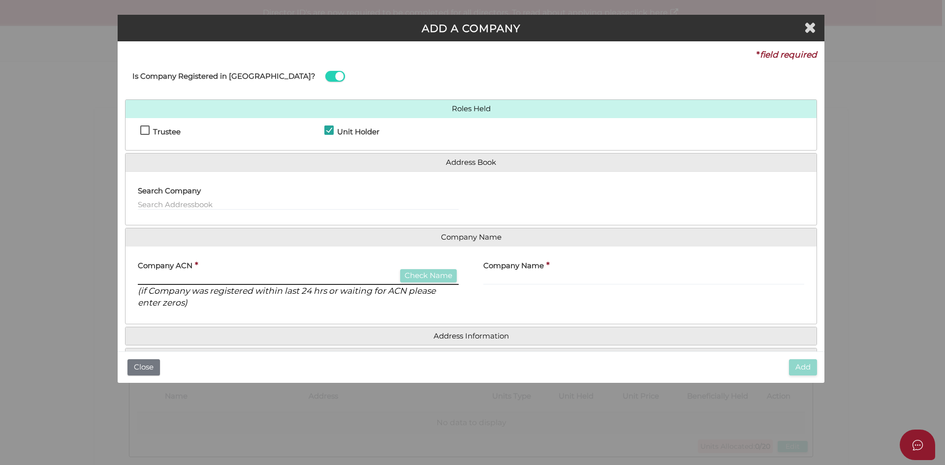
click at [269, 281] on input "text" at bounding box center [298, 279] width 321 height 11
type input "691659953"
click at [439, 279] on button "Check Name" at bounding box center [428, 275] width 57 height 13
type input "GURCHAN PTY LTD"
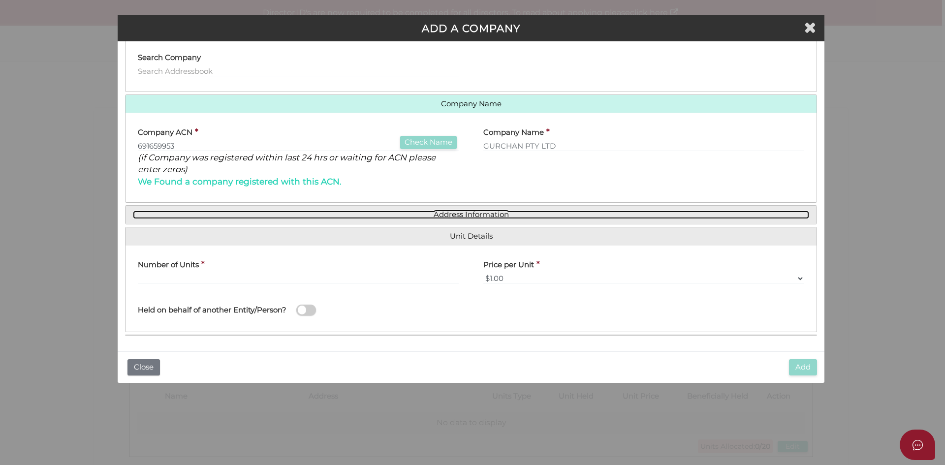
click at [448, 215] on link "Address Information" at bounding box center [471, 215] width 676 height 8
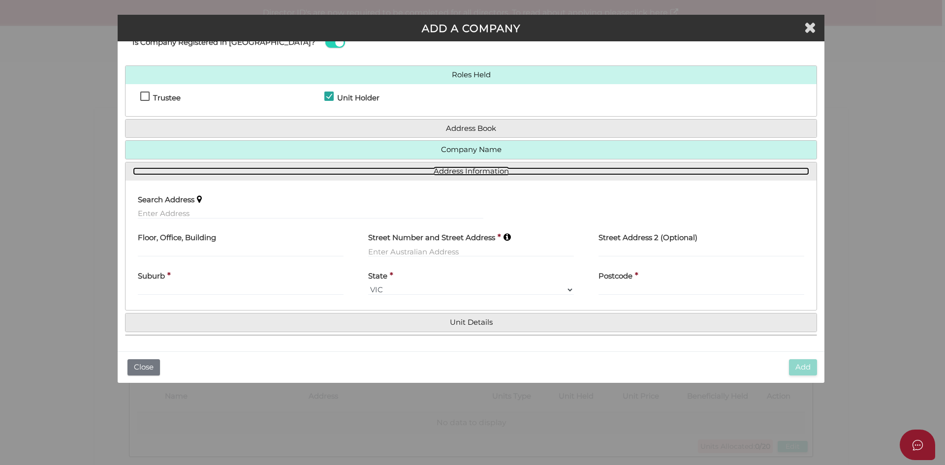
scroll to position [33, 0]
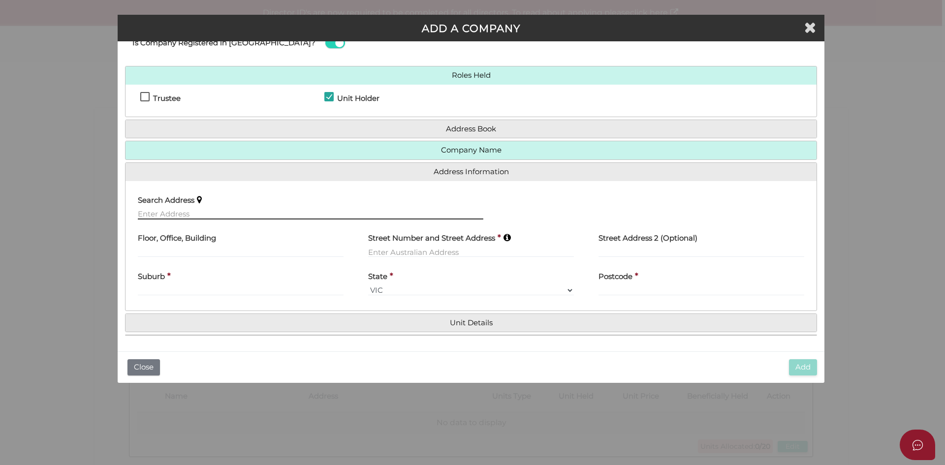
click at [159, 215] on input "text" at bounding box center [311, 214] width 346 height 11
paste input "KAUR"
type input "KAUR"
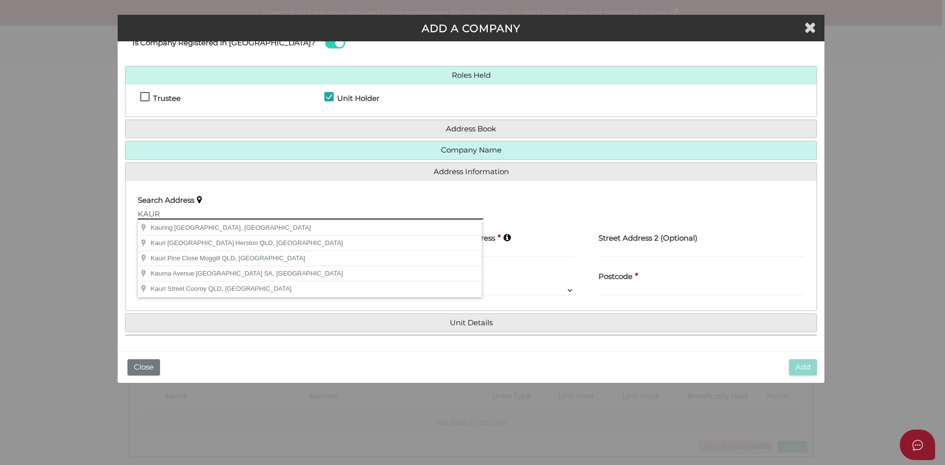
click at [54, 215] on div "ADD A COMPANY * field required Is Company Registered in Australia? Roles Held T…" at bounding box center [472, 232] width 945 height 465
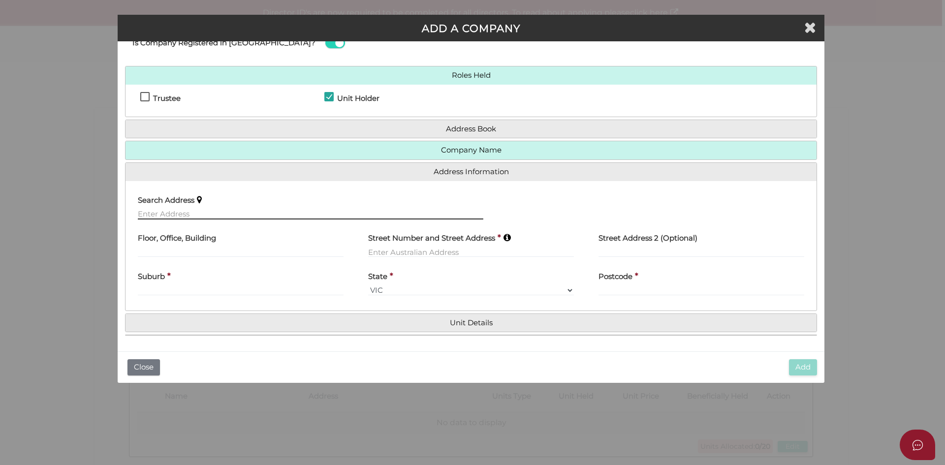
paste input "15 Mountain View Lane"
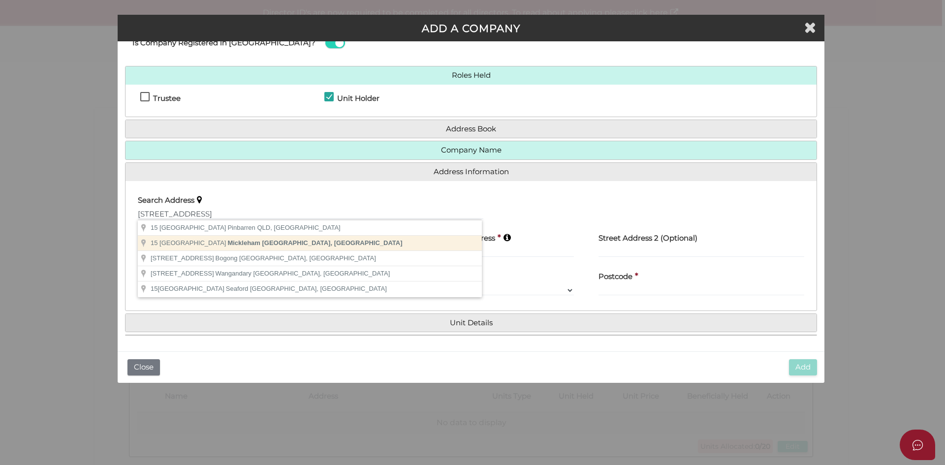
type input "15 Mountain View Lane, Mickleham VIC, Australia"
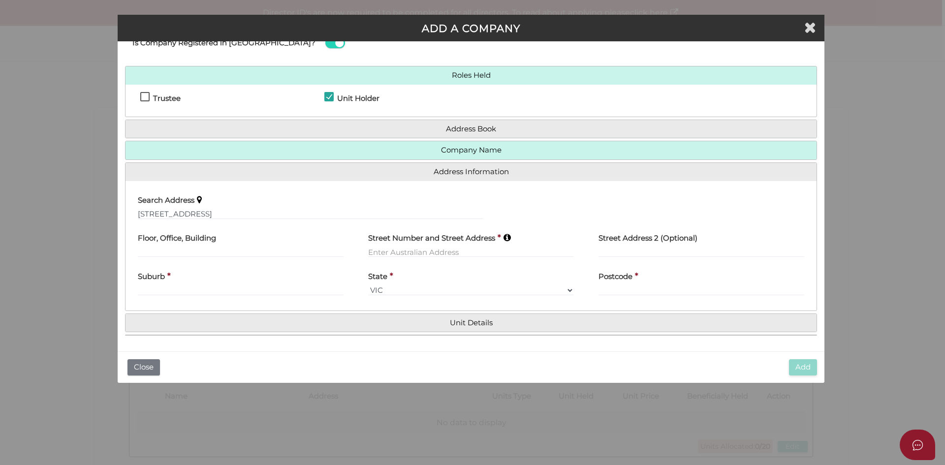
type input "15 Mountain View Lane"
type input "Mickleham"
select select "VIC"
type input "3064"
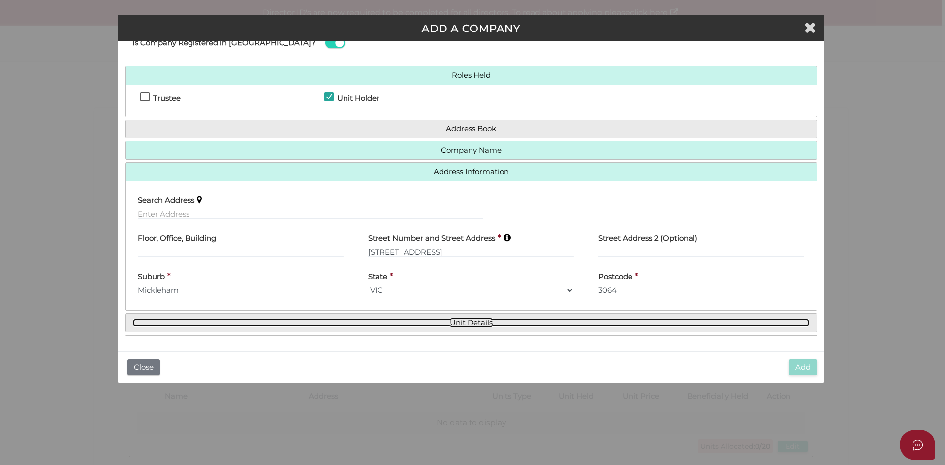
click at [447, 326] on link "Unit Details" at bounding box center [471, 323] width 676 height 8
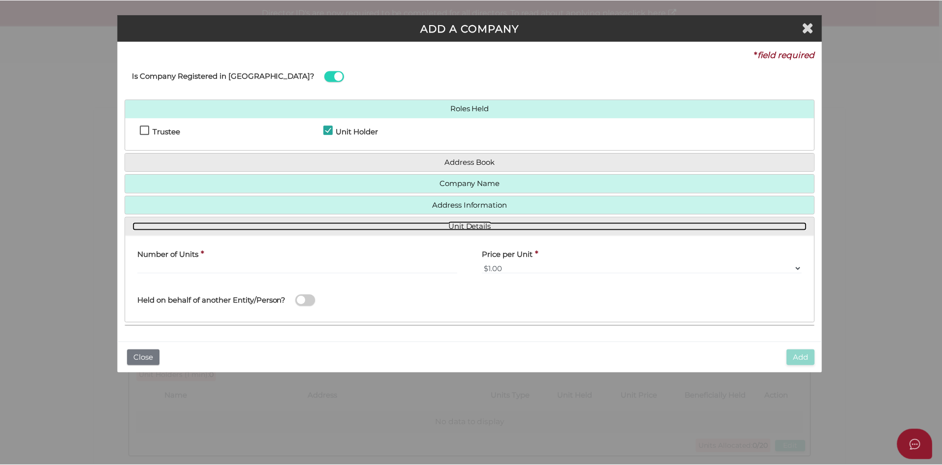
scroll to position [0, 0]
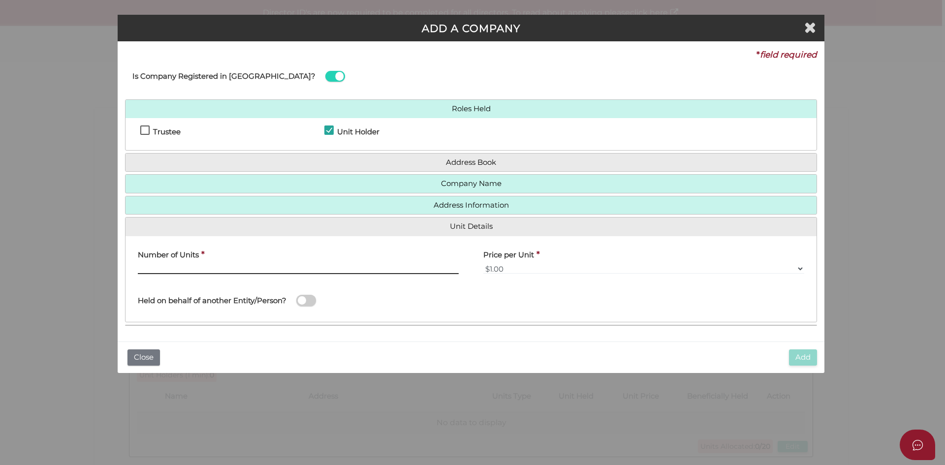
click at [152, 270] on input "text" at bounding box center [298, 268] width 321 height 11
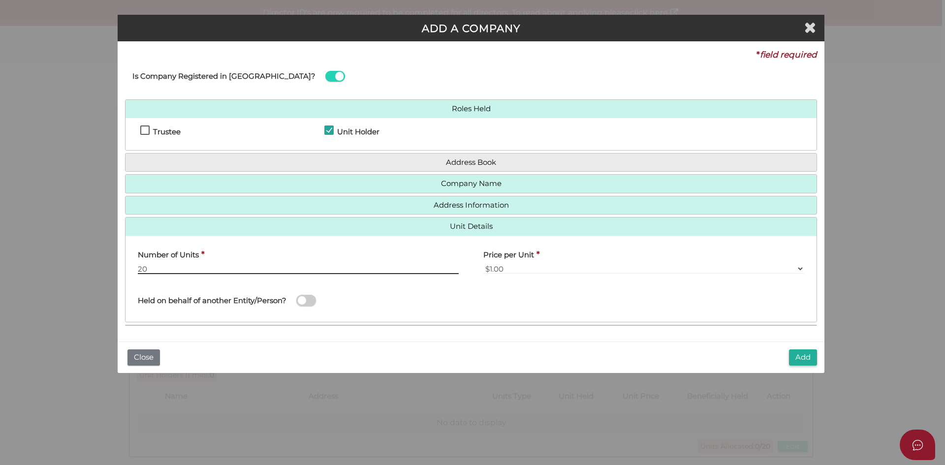
type input "20"
click at [428, 302] on div "Held on behalf of another Entity/Person?" at bounding box center [311, 296] width 346 height 28
click at [313, 300] on span at bounding box center [306, 300] width 20 height 11
click at [0, 0] on input "checkbox" at bounding box center [0, 0] width 0 height 0
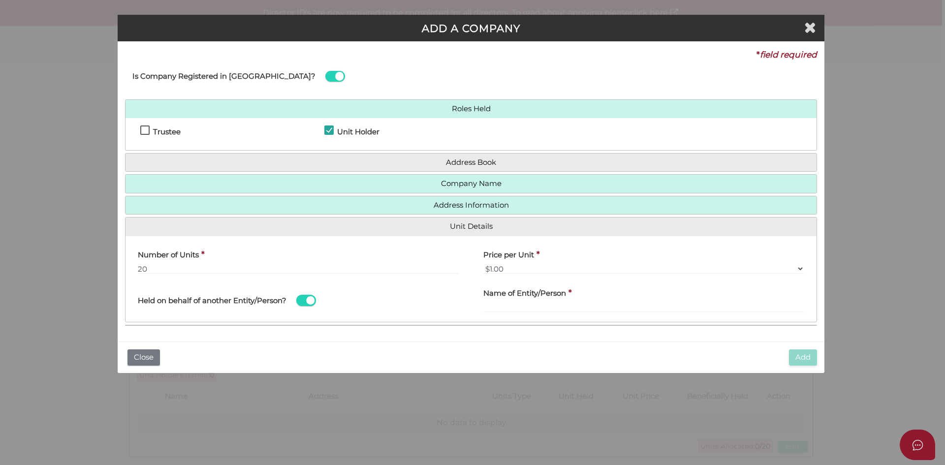
click at [315, 302] on span at bounding box center [306, 300] width 20 height 11
click at [0, 0] on input "checkbox" at bounding box center [0, 0] width 0 height 0
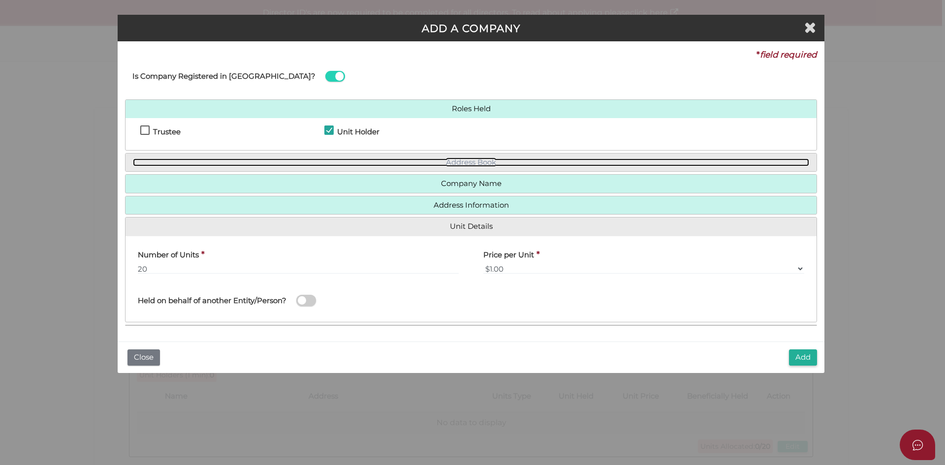
click at [485, 166] on link "Address Book" at bounding box center [471, 162] width 676 height 8
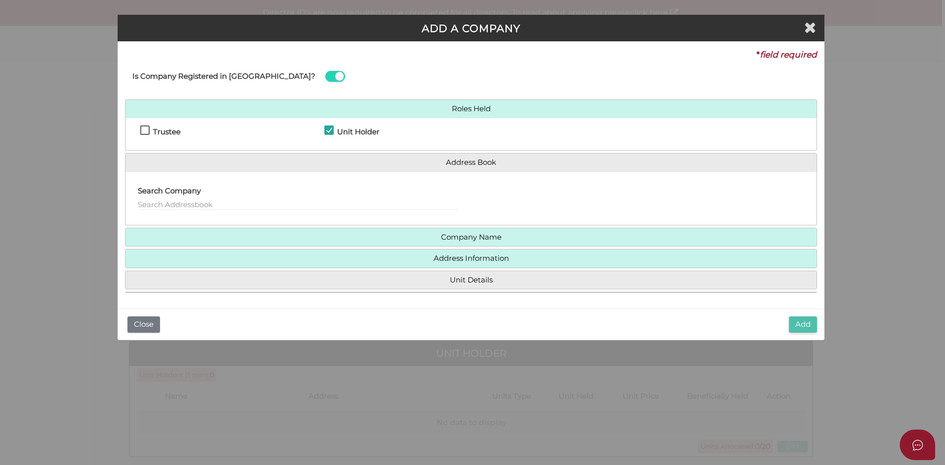
click at [812, 327] on button "Add" at bounding box center [803, 325] width 28 height 16
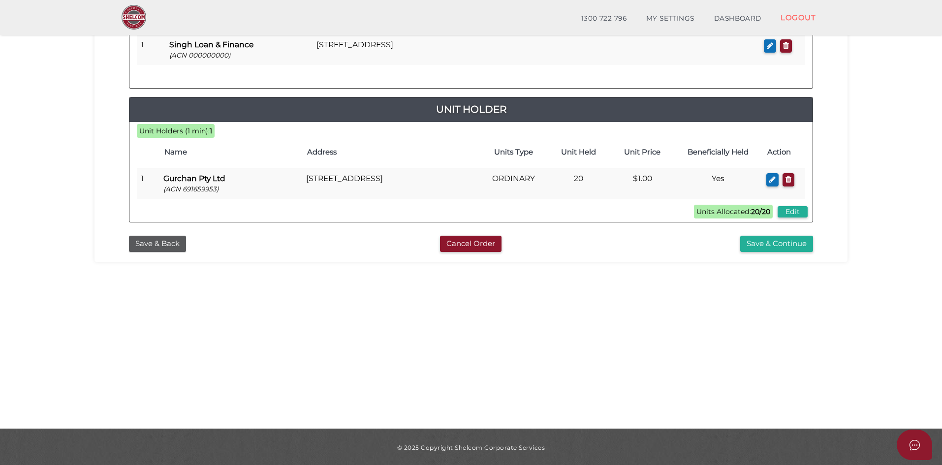
scroll to position [211, 0]
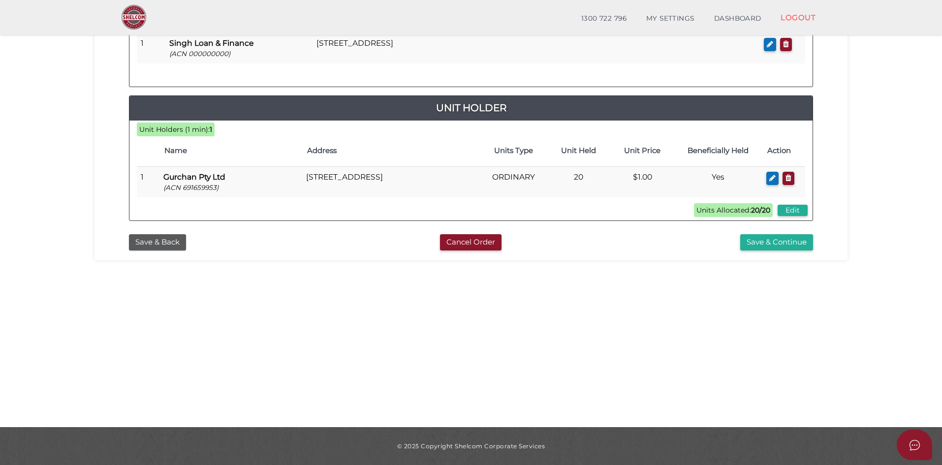
click at [728, 317] on section "Unit Trust b42ea6d394d129d1a78bcd99f11af455 1 TRUST DETAILS 2 DETAILS 3 SUMMARY…" at bounding box center [471, 121] width 942 height 612
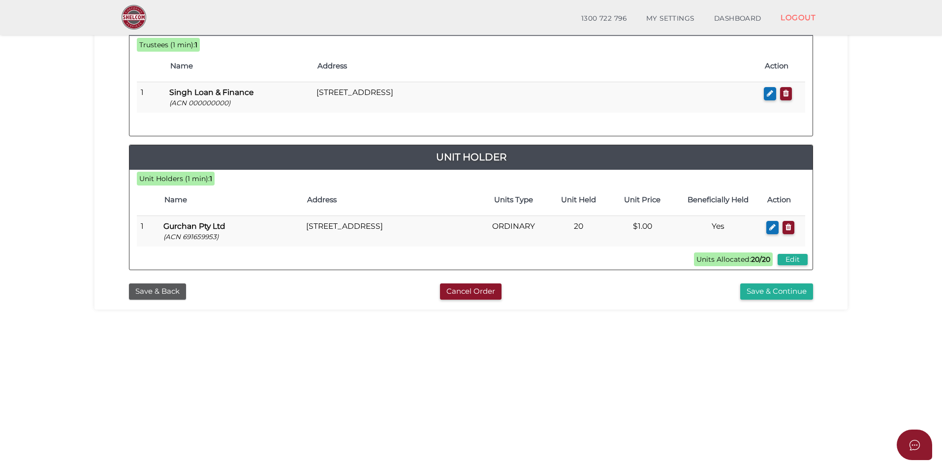
scroll to position [112, 0]
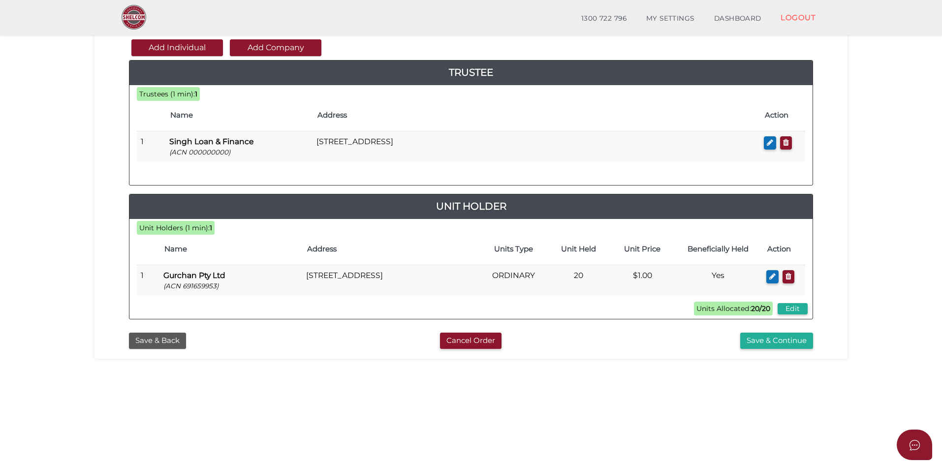
click at [580, 384] on section "Unit Trust b42ea6d394d129d1a78bcd99f11af455 1 TRUST DETAILS 2 DETAILS 3 SUMMARY…" at bounding box center [471, 220] width 942 height 612
click at [585, 380] on section "Unit Trust b42ea6d394d129d1a78bcd99f11af455 1 TRUST DETAILS 2 DETAILS 3 SUMMARY…" at bounding box center [471, 220] width 942 height 612
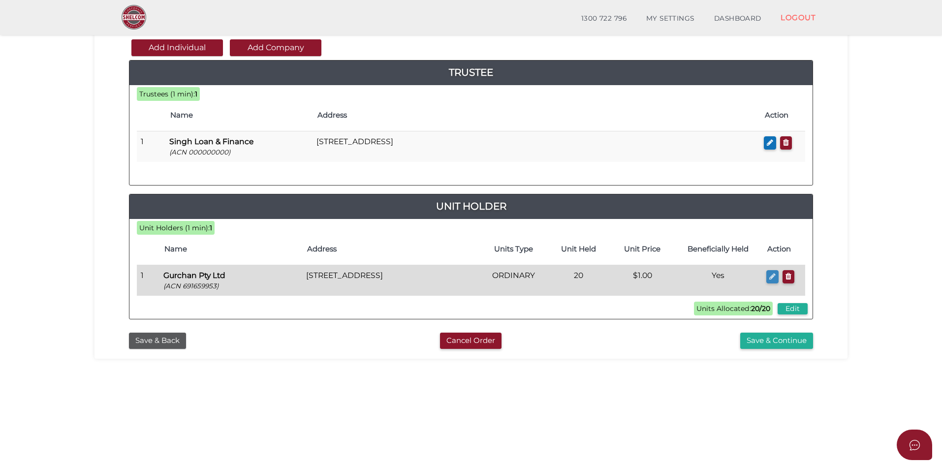
click at [771, 277] on icon "button" at bounding box center [772, 276] width 6 height 7
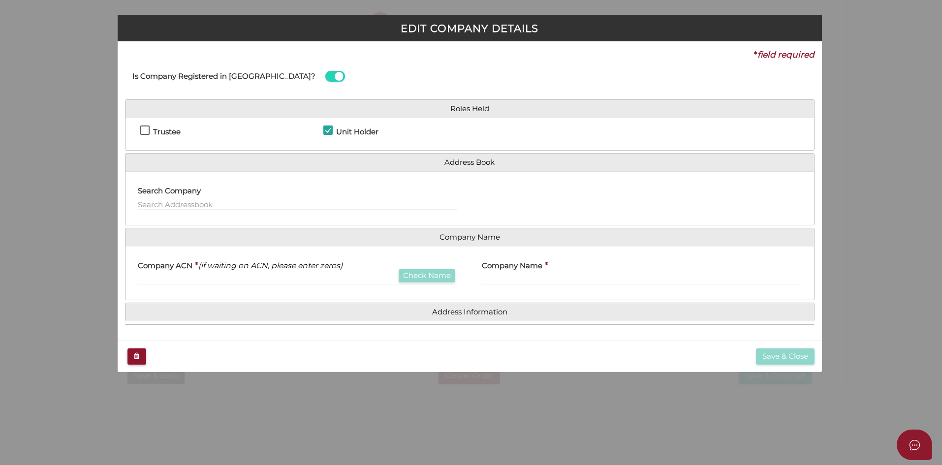
checkbox input "true"
type input "691659953"
type input "Gurchan Pty Ltd"
type input "20"
select select "$1.00"
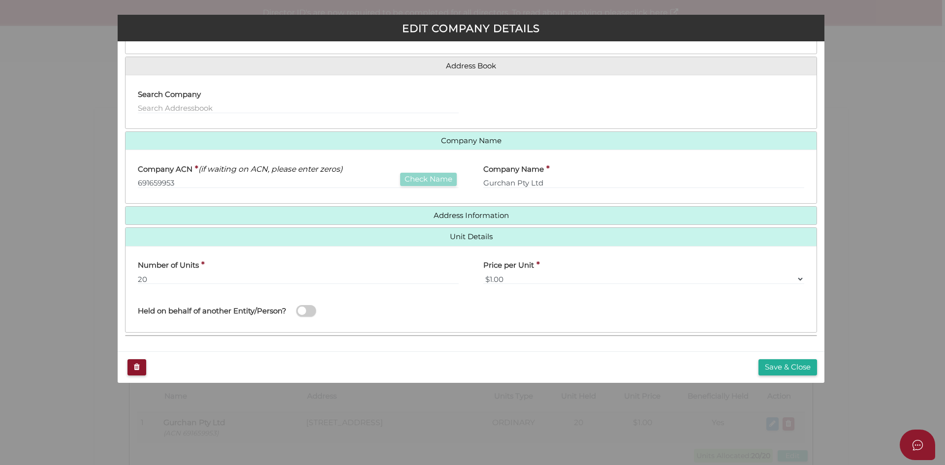
scroll to position [97, 0]
click at [311, 307] on span at bounding box center [306, 310] width 20 height 11
click at [0, 0] on input "checkbox" at bounding box center [0, 0] width 0 height 0
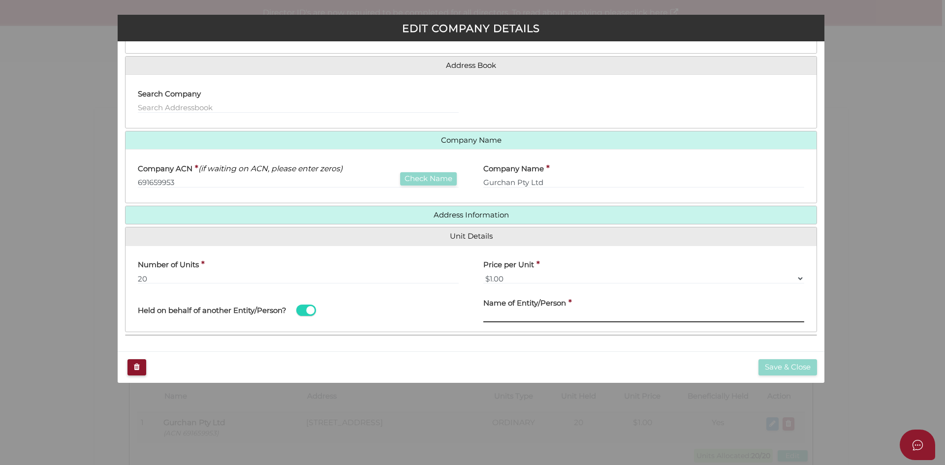
click at [510, 314] on input "text" at bounding box center [643, 317] width 321 height 11
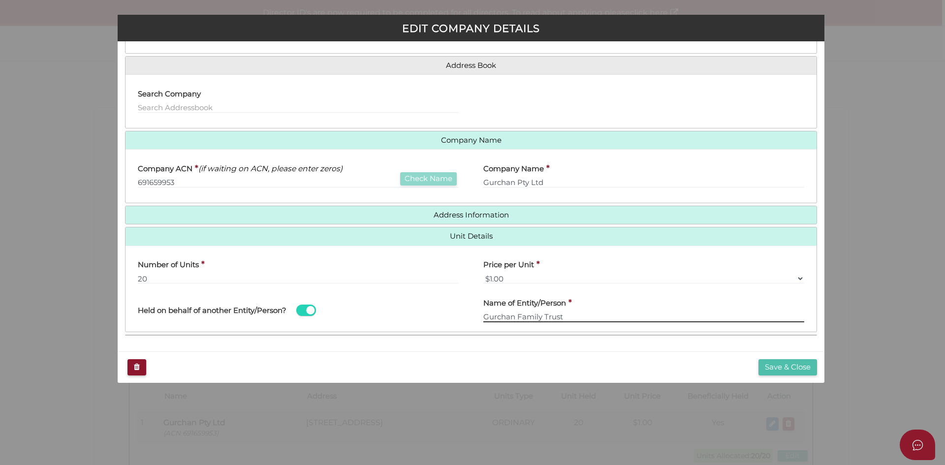
type input "Gurchan Family Trust"
click at [783, 367] on button "Save & Close" at bounding box center [788, 367] width 59 height 16
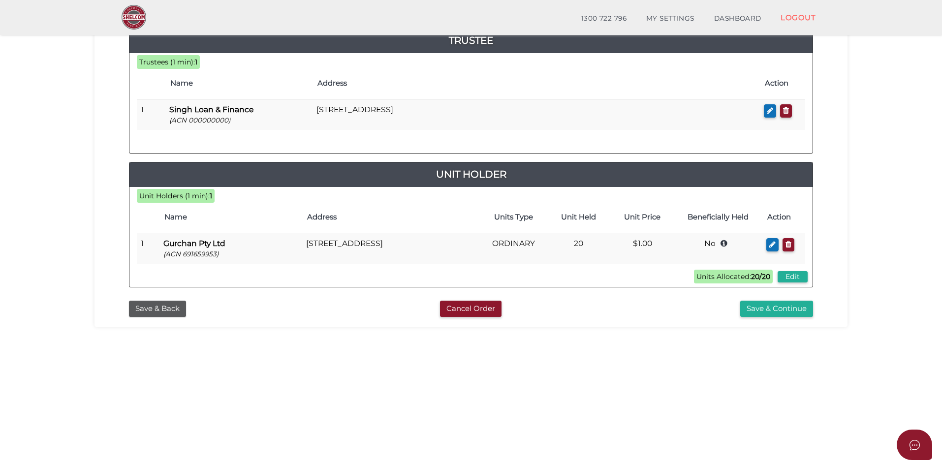
scroll to position [197, 0]
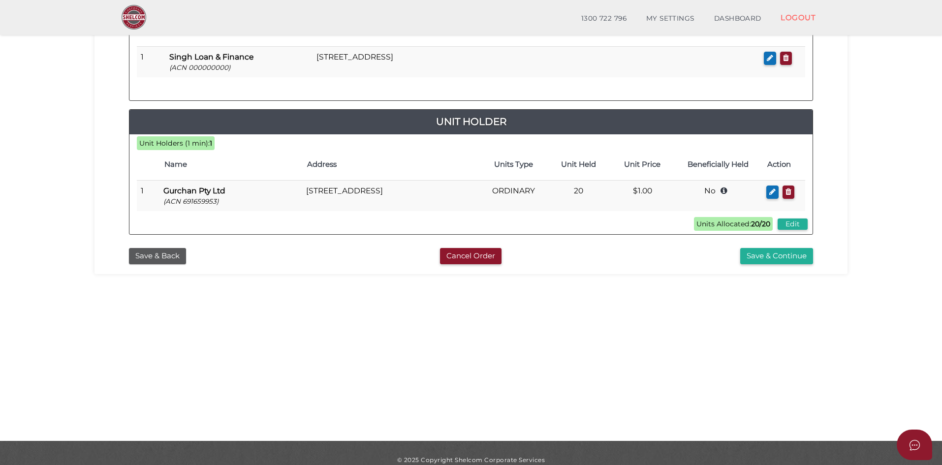
click at [532, 360] on section "Unit Trust b42ea6d394d129d1a78bcd99f11af455 1 TRUST DETAILS 2 DETAILS 3 SUMMARY…" at bounding box center [471, 135] width 942 height 612
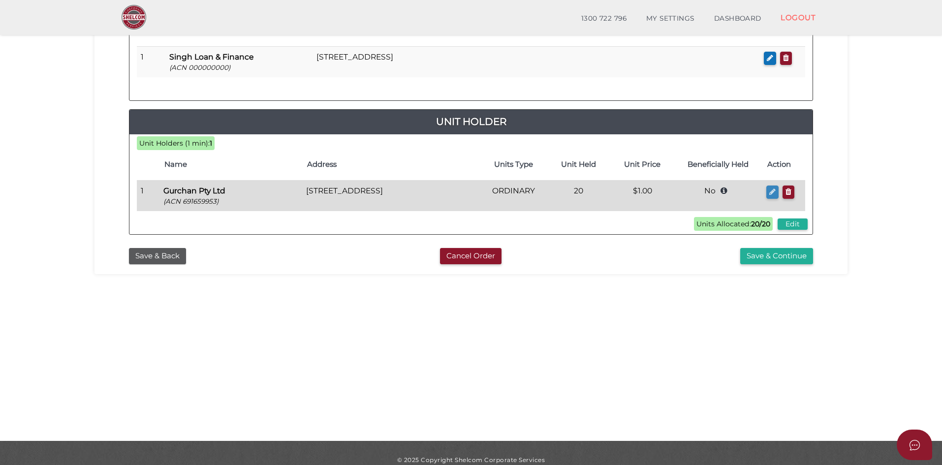
click at [772, 191] on icon "button" at bounding box center [772, 191] width 6 height 7
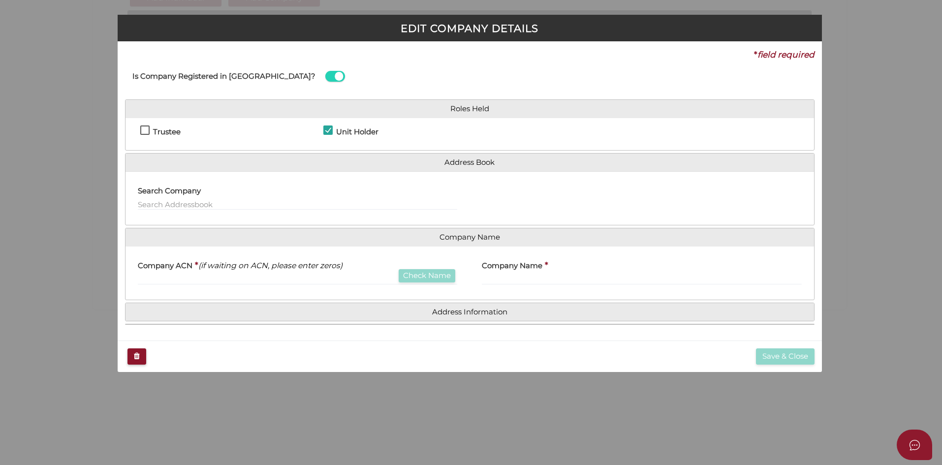
checkbox input "true"
type input "691659953"
type input "Gurchan Pty Ltd"
type input "20"
select select "$1.00"
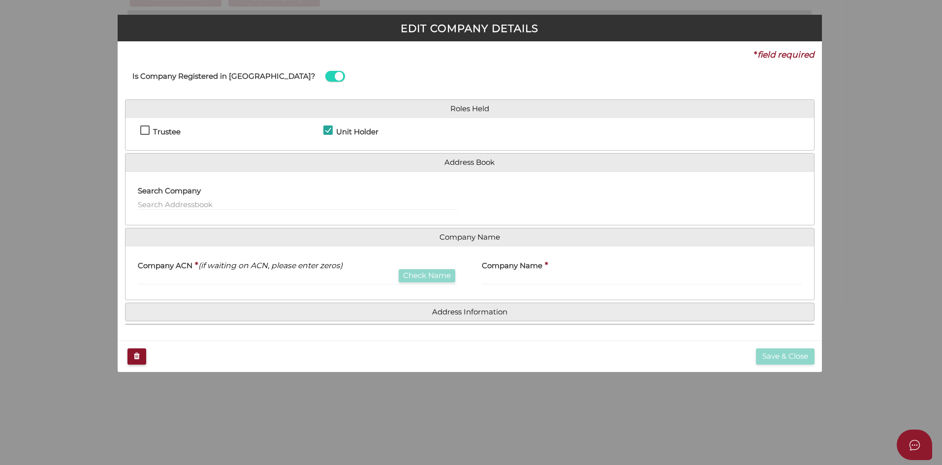
type input "Gurchan Family Trust"
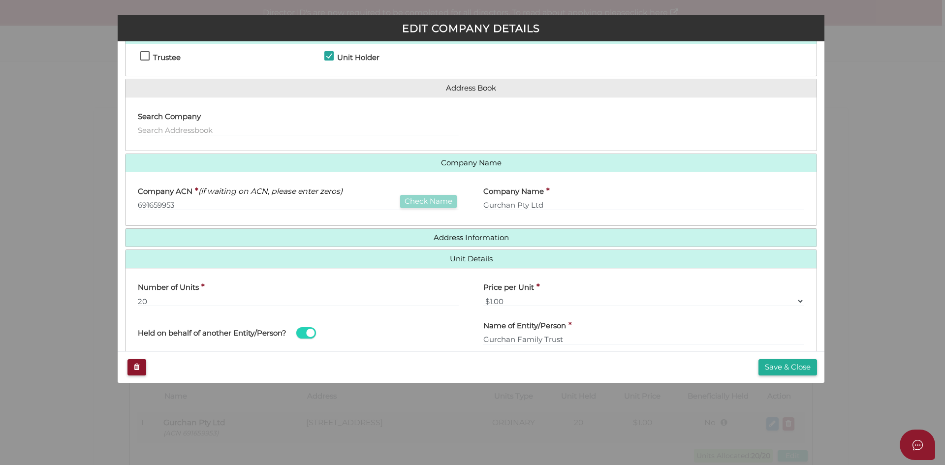
scroll to position [97, 0]
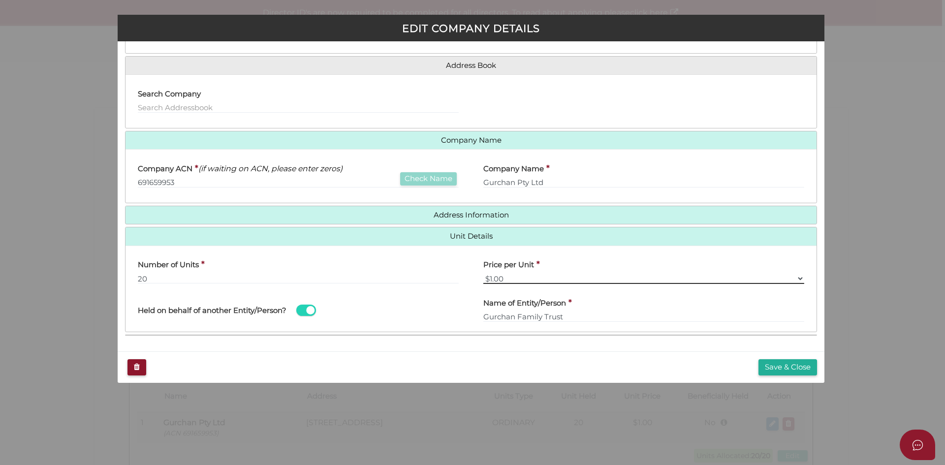
click at [795, 279] on select "$0.01 $0.10 $0.50 $1.00 $2.00 $5.00 $10.00" at bounding box center [643, 278] width 321 height 11
click at [789, 371] on button "Save & Close" at bounding box center [788, 367] width 59 height 16
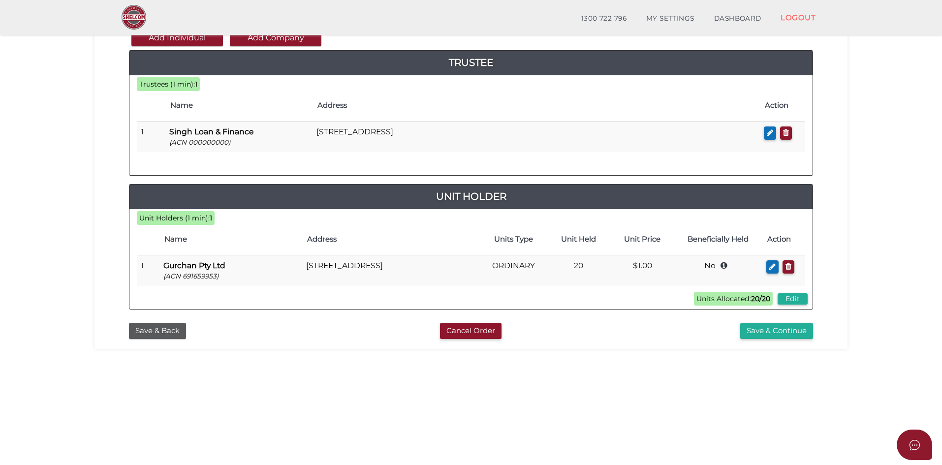
scroll to position [197, 0]
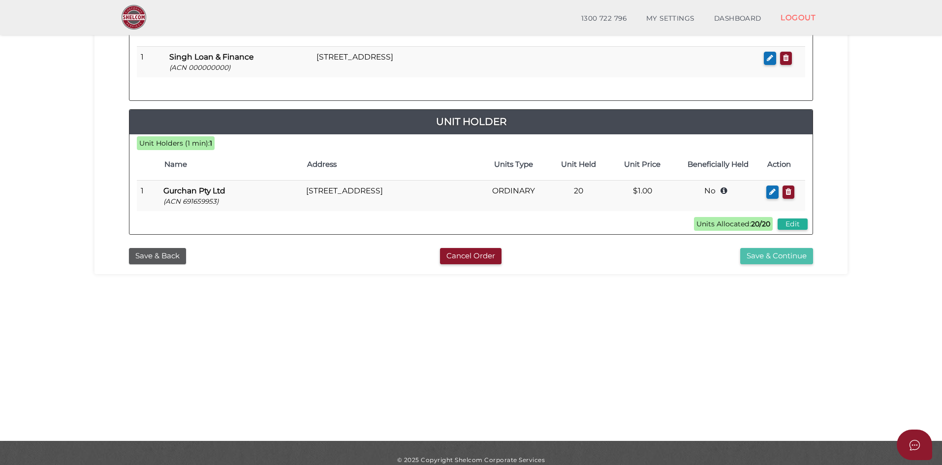
click at [778, 255] on button "Save & Continue" at bounding box center [776, 256] width 73 height 16
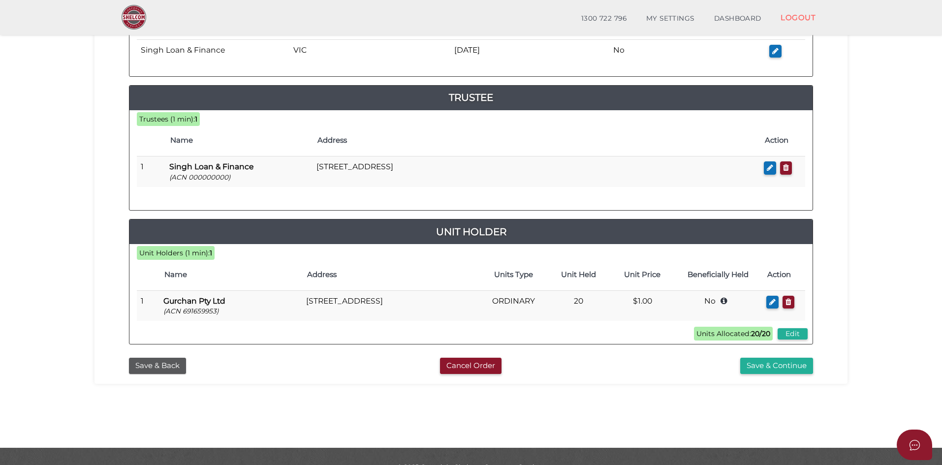
scroll to position [211, 0]
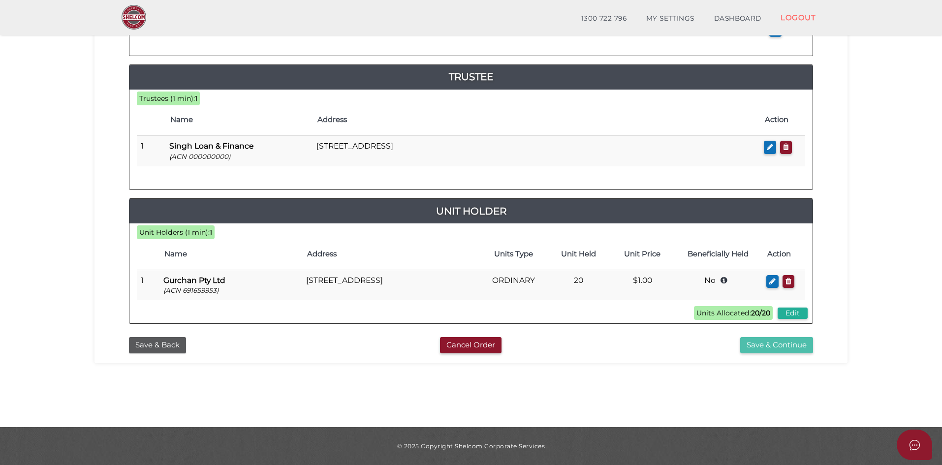
click at [794, 353] on button "Save & Continue" at bounding box center [776, 345] width 73 height 16
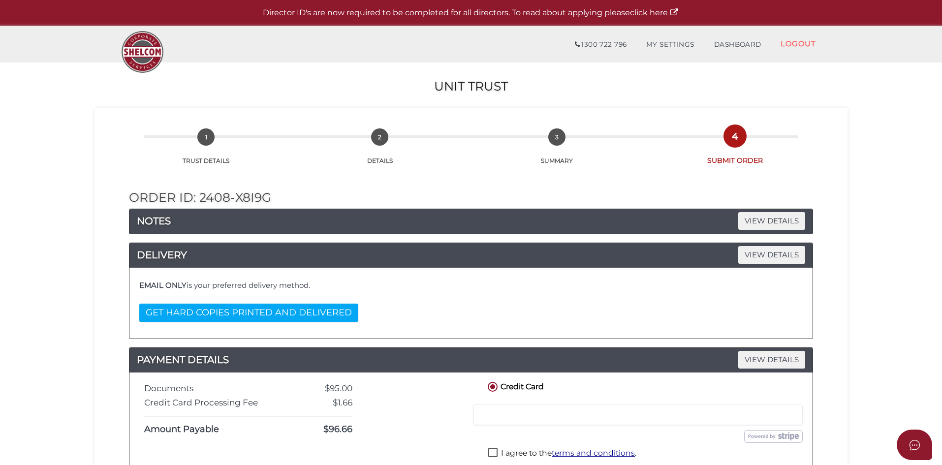
scroll to position [211, 0]
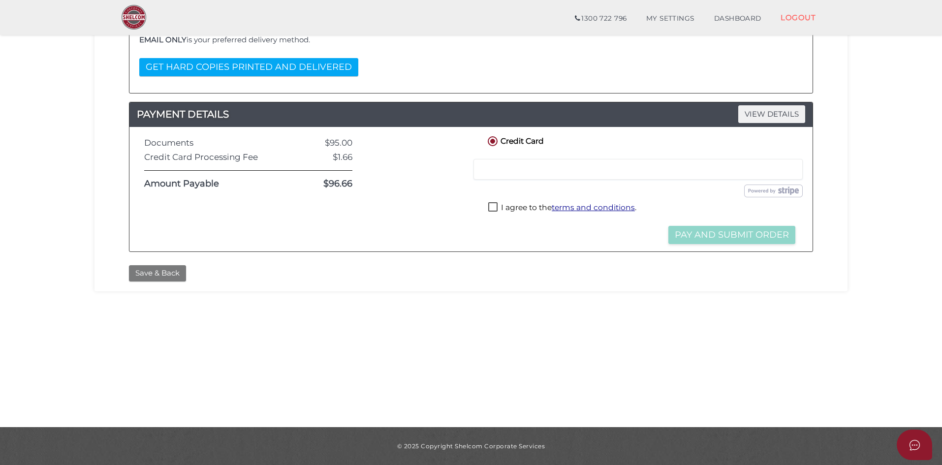
click at [171, 276] on button "Save & Back" at bounding box center [157, 273] width 57 height 16
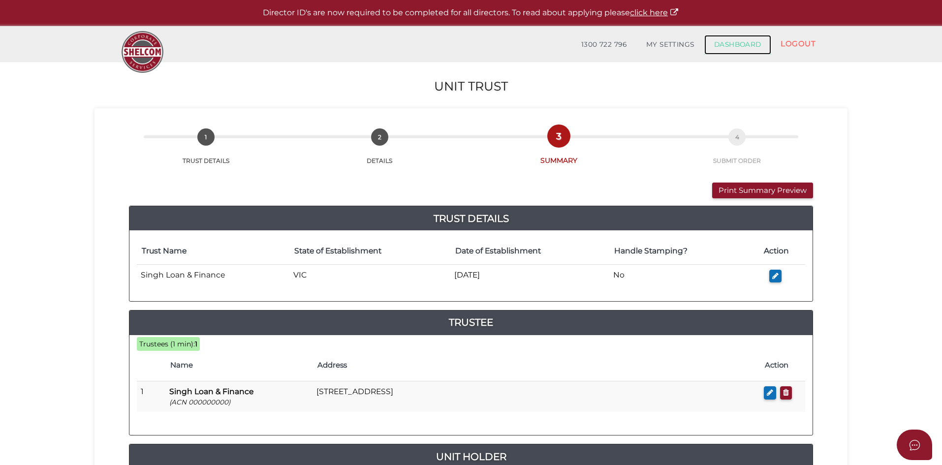
click at [728, 44] on link "DASHBOARD" at bounding box center [737, 45] width 67 height 20
